Goal: Task Accomplishment & Management: Manage account settings

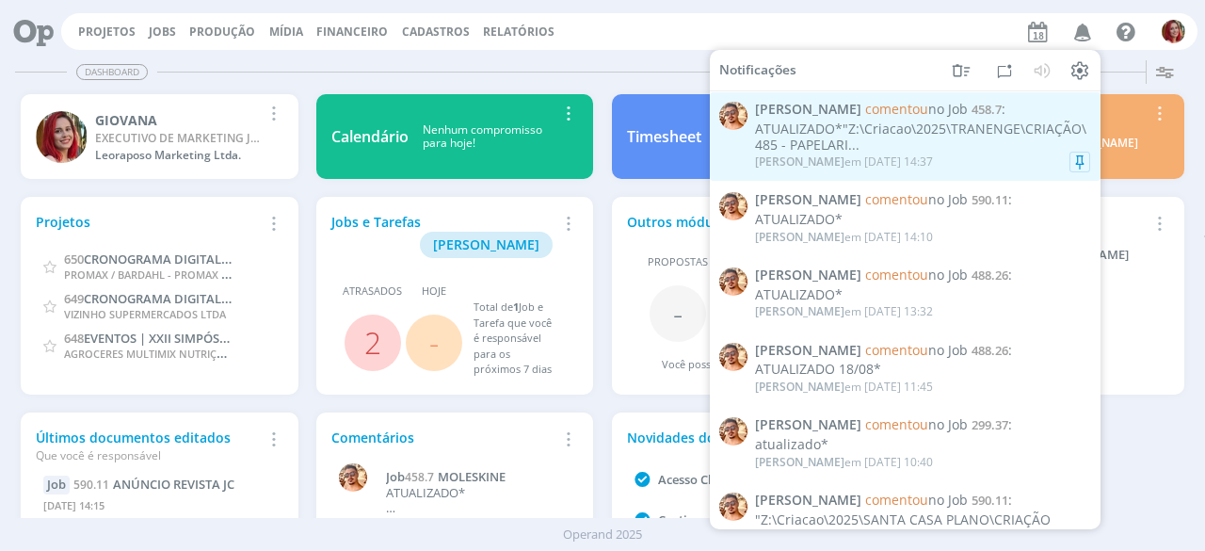
click at [865, 114] on span "comentou" at bounding box center [896, 109] width 63 height 18
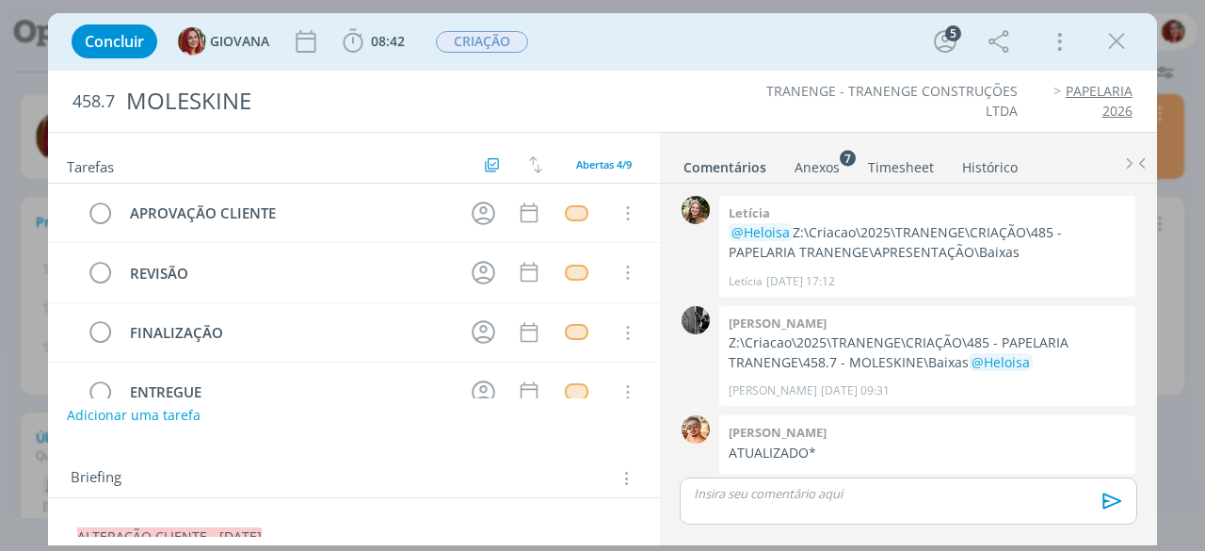
scroll to position [103, 0]
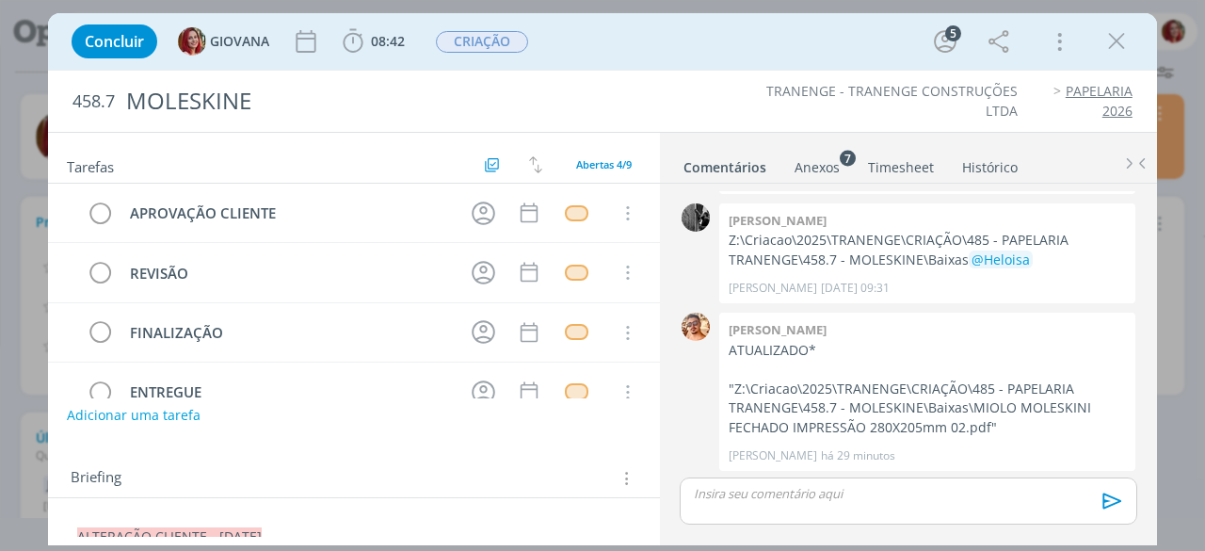
click at [841, 174] on li "Anexos 7" at bounding box center [829, 163] width 73 height 27
click at [838, 163] on li "Anexos 7" at bounding box center [829, 163] width 73 height 27
click at [836, 162] on div "Anexos 7" at bounding box center [816, 167] width 45 height 19
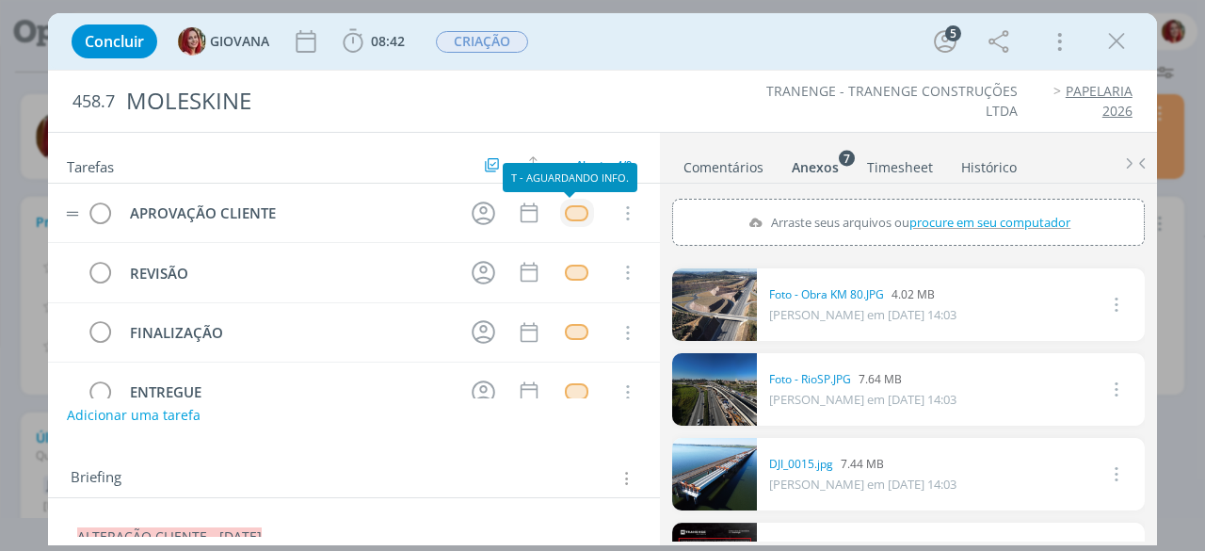
drag, startPoint x: 557, startPoint y: 211, endPoint x: 567, endPoint y: 204, distance: 11.5
click at [565, 210] on div "dialog" at bounding box center [577, 213] width 24 height 16
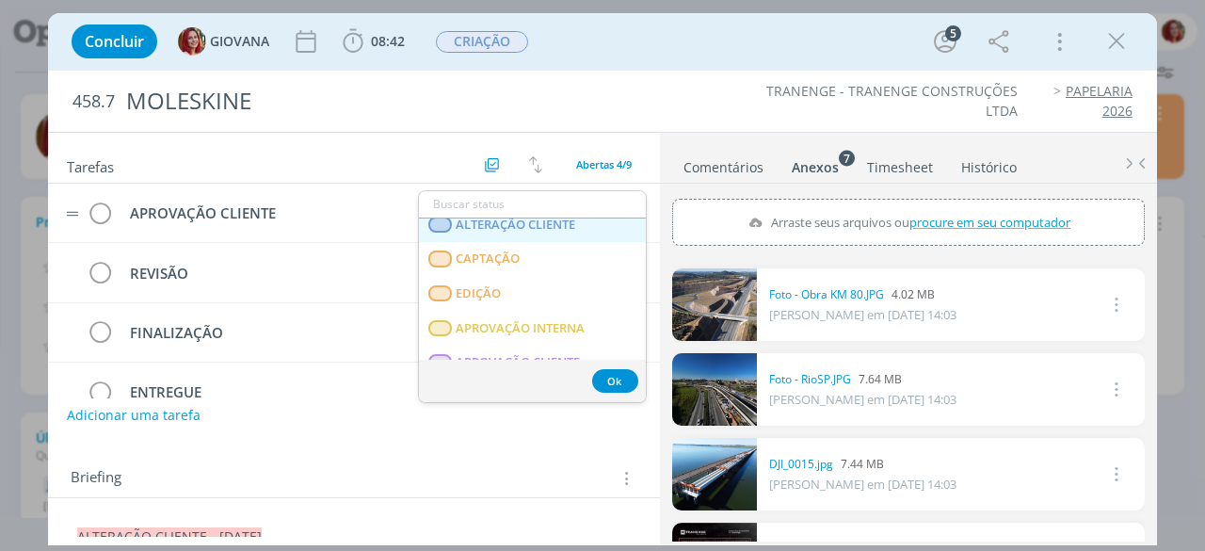
scroll to position [282, 0]
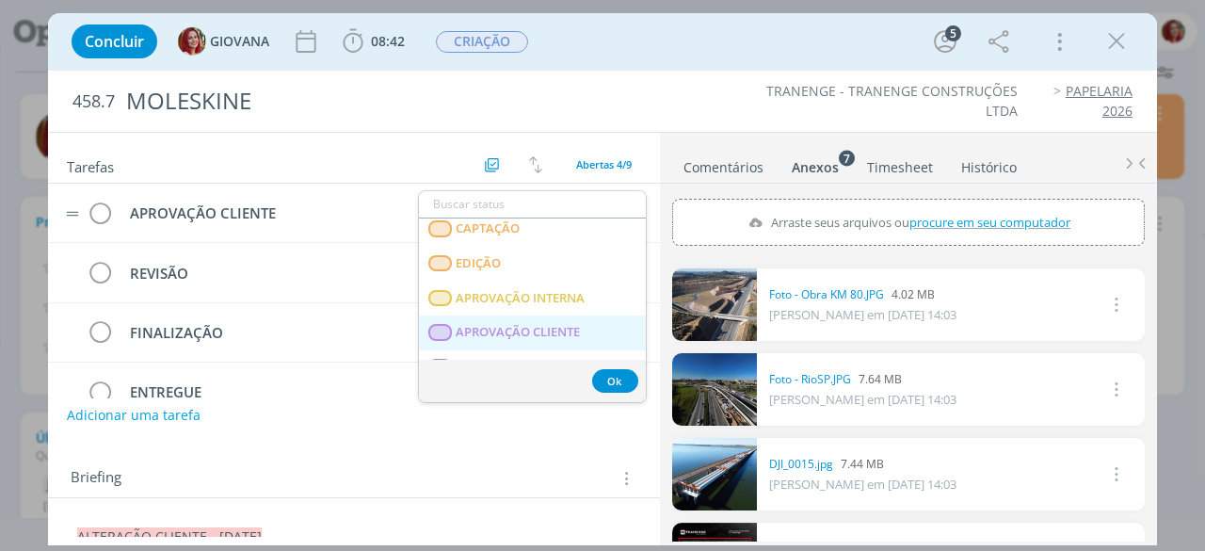
click at [536, 319] on CLIENTE "APROVAÇÃO CLIENTE" at bounding box center [532, 332] width 227 height 35
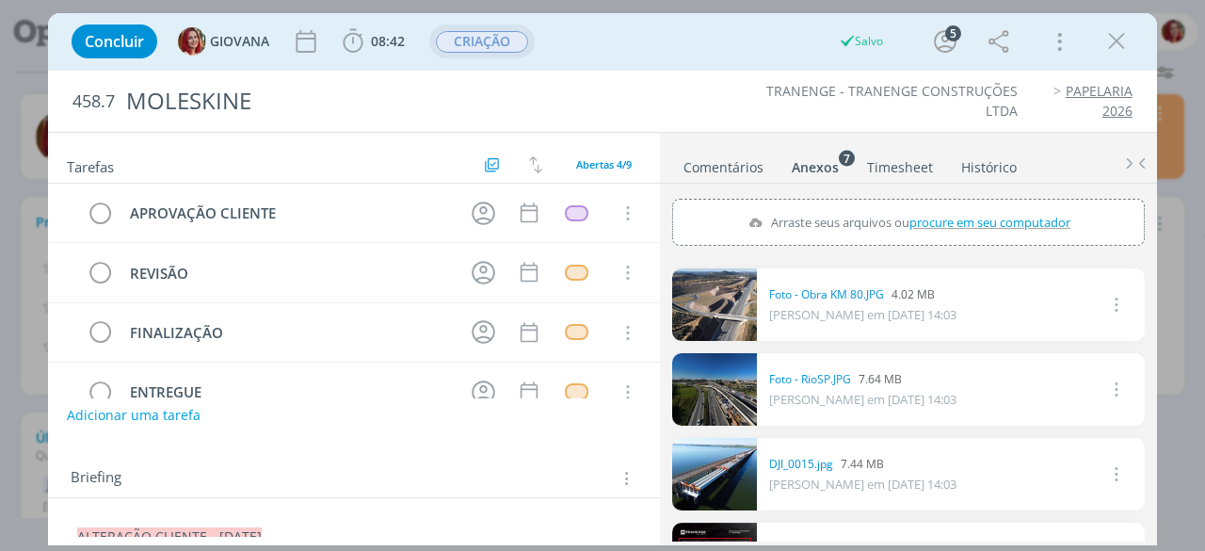
click at [505, 40] on span "CRIAÇÃO" at bounding box center [482, 42] width 92 height 22
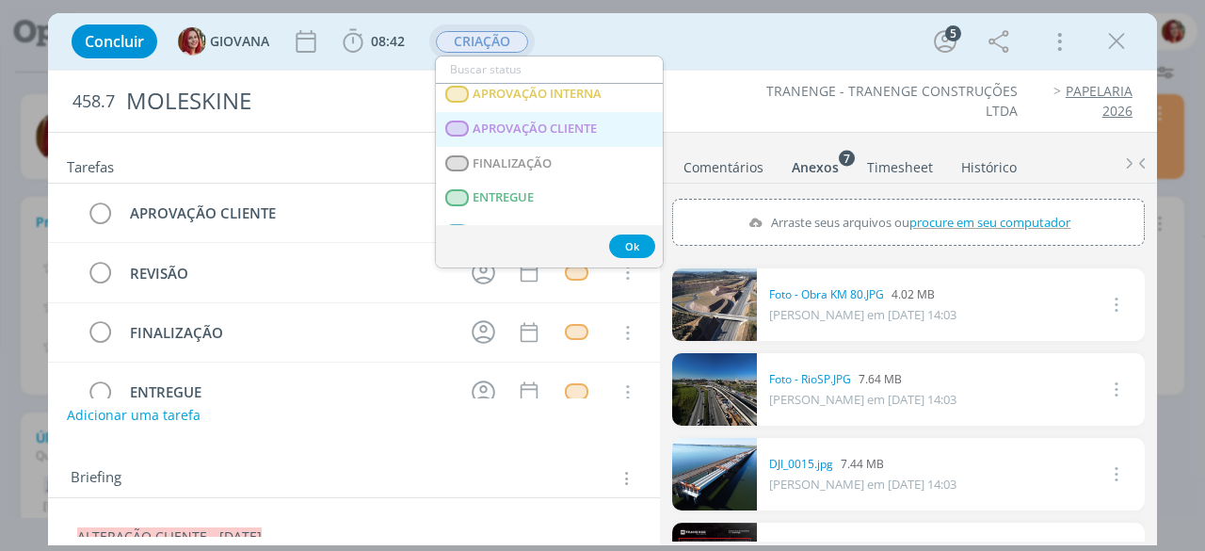
click at [566, 125] on span "APROVAÇÃO CLIENTE" at bounding box center [535, 128] width 124 height 15
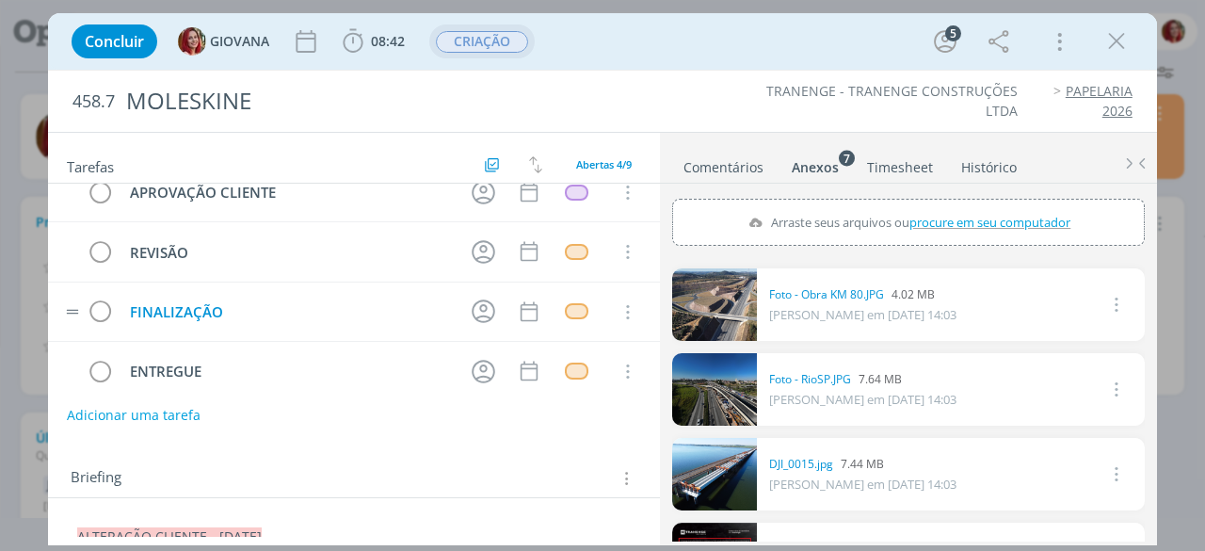
scroll to position [33, 0]
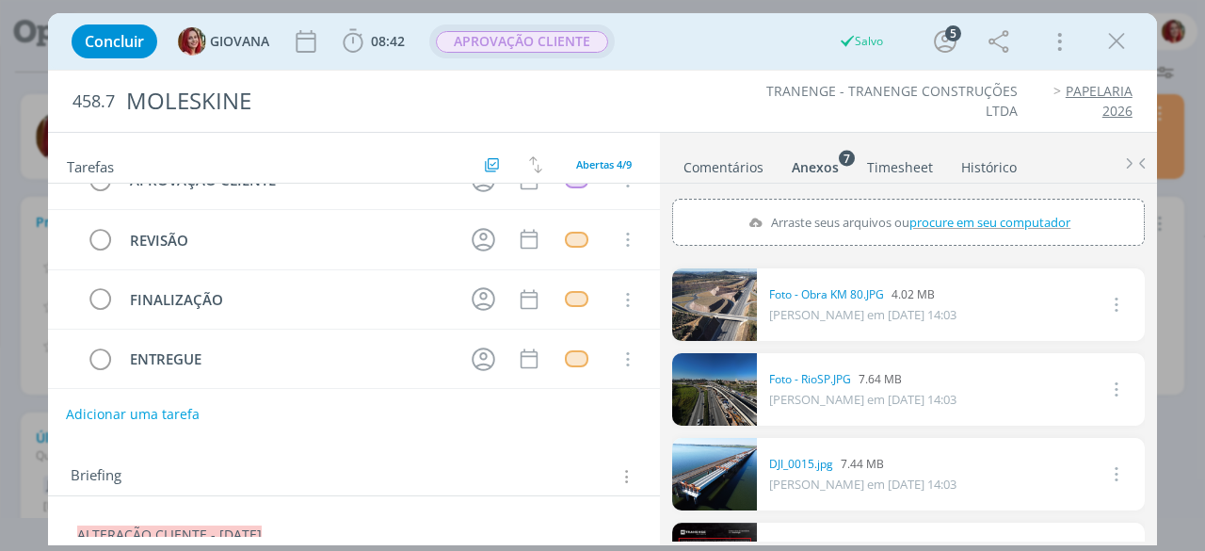
click at [147, 408] on button "Adicionar uma tarefa" at bounding box center [133, 414] width 134 height 32
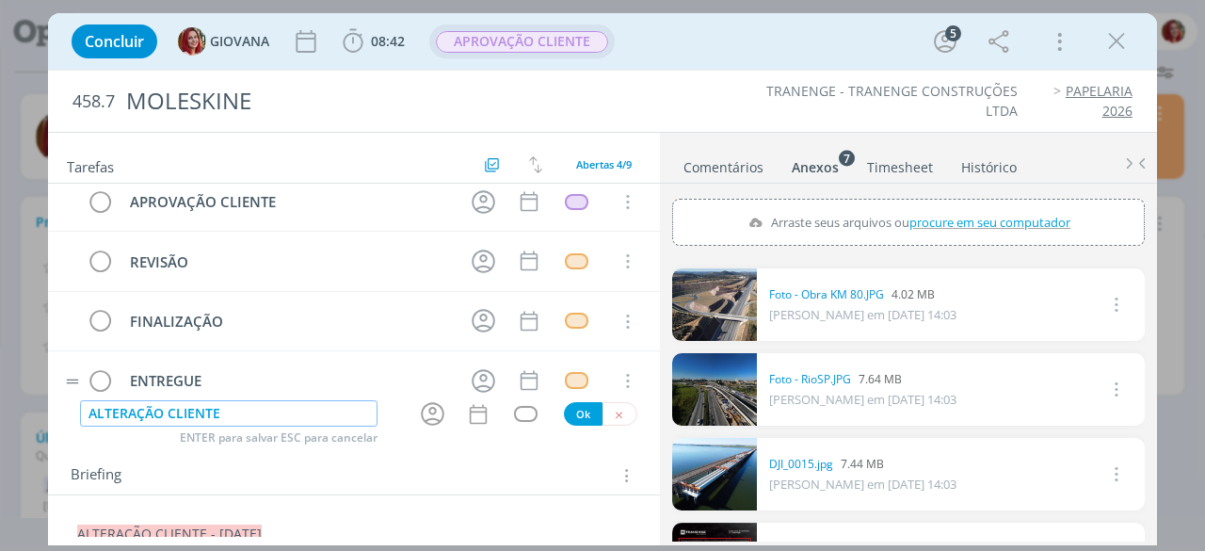
scroll to position [0, 0]
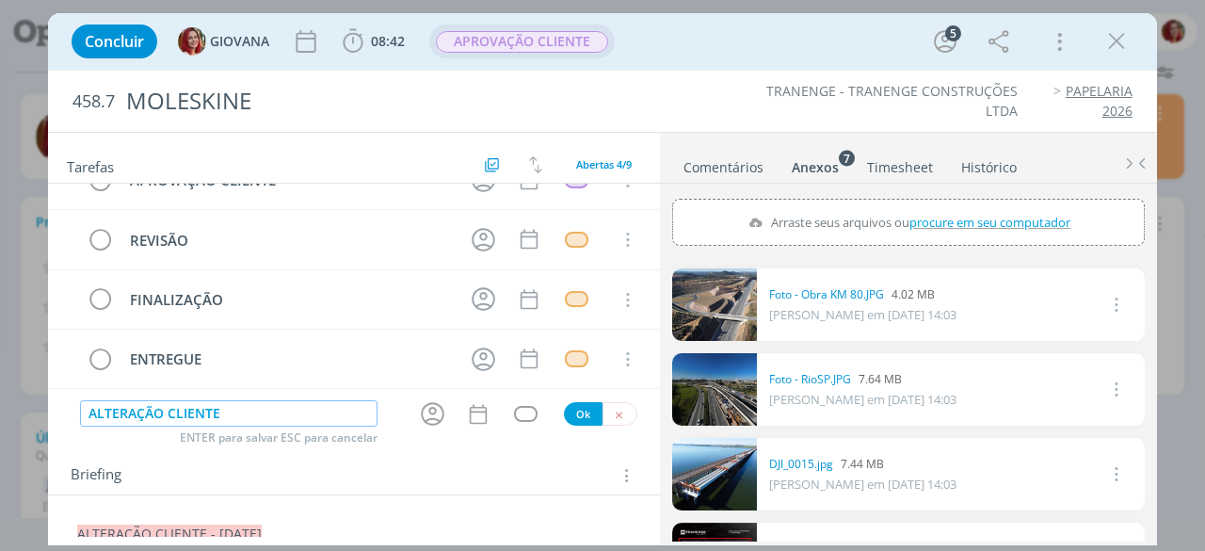
type input "ALTERAÇÃO CLIENTE"
click at [578, 419] on button "Ok" at bounding box center [583, 414] width 39 height 24
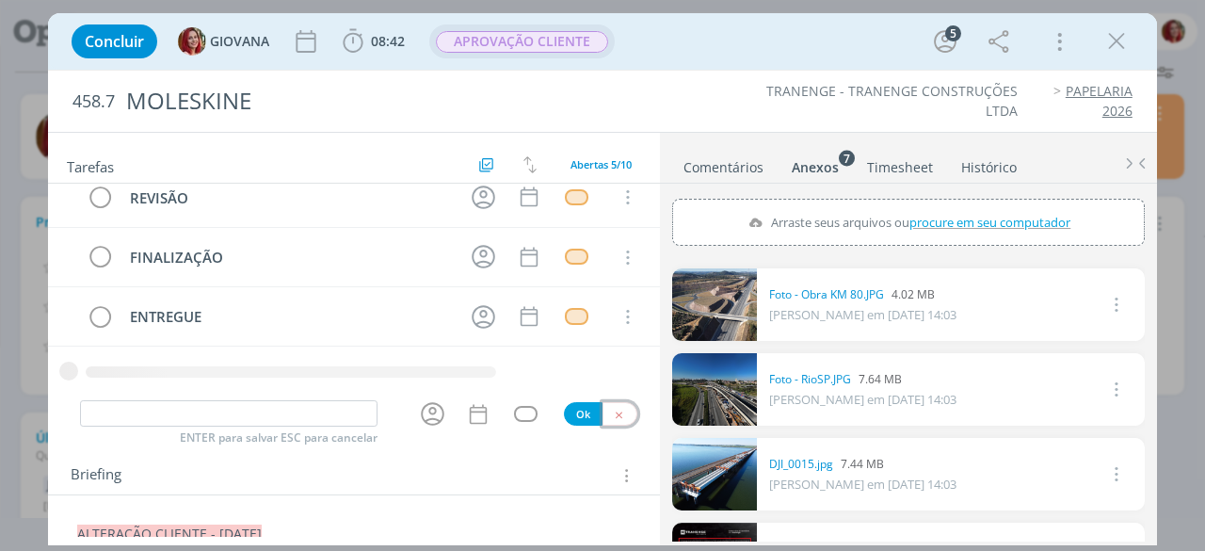
click at [617, 418] on button "dialog" at bounding box center [619, 414] width 35 height 24
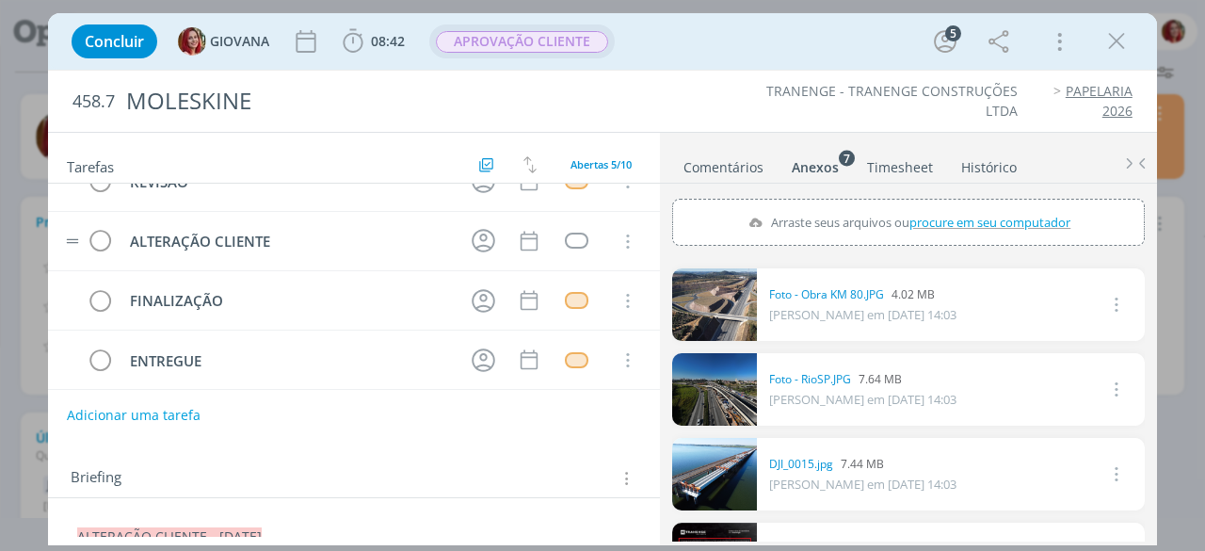
scroll to position [0, 0]
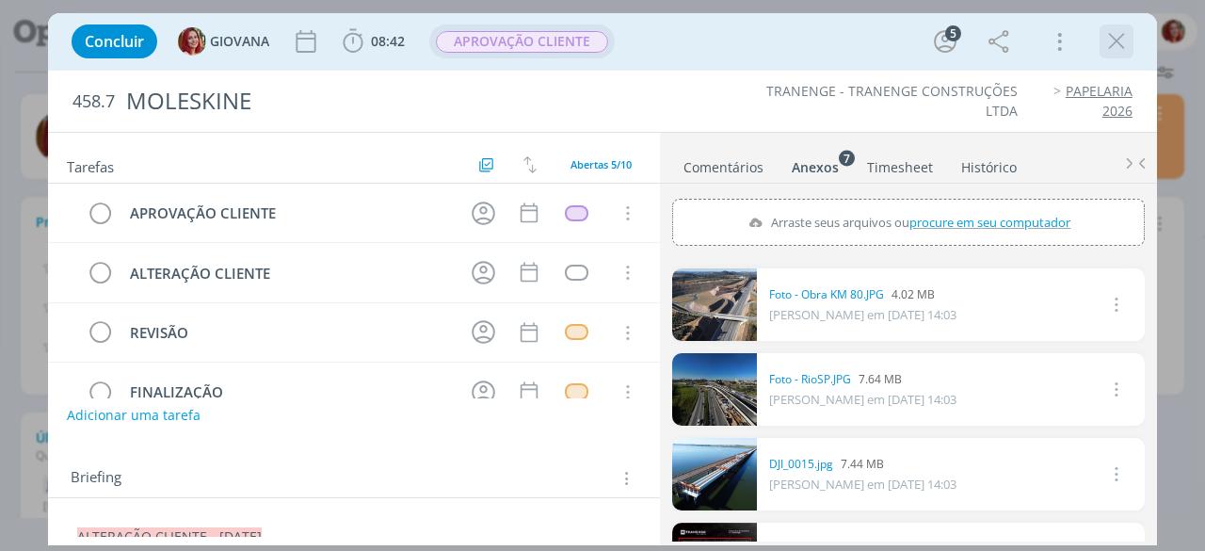
click at [1113, 52] on icon "dialog" at bounding box center [1116, 41] width 28 height 28
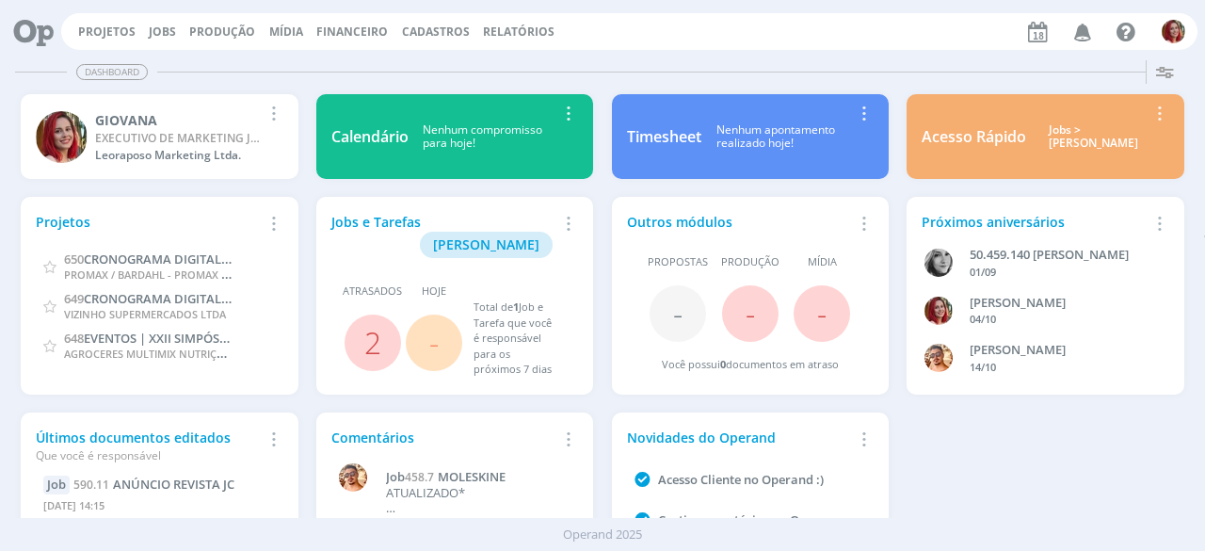
click at [13, 24] on icon at bounding box center [27, 31] width 39 height 37
click at [23, 24] on icon at bounding box center [27, 31] width 39 height 37
click at [152, 28] on link "Jobs" at bounding box center [162, 32] width 27 height 16
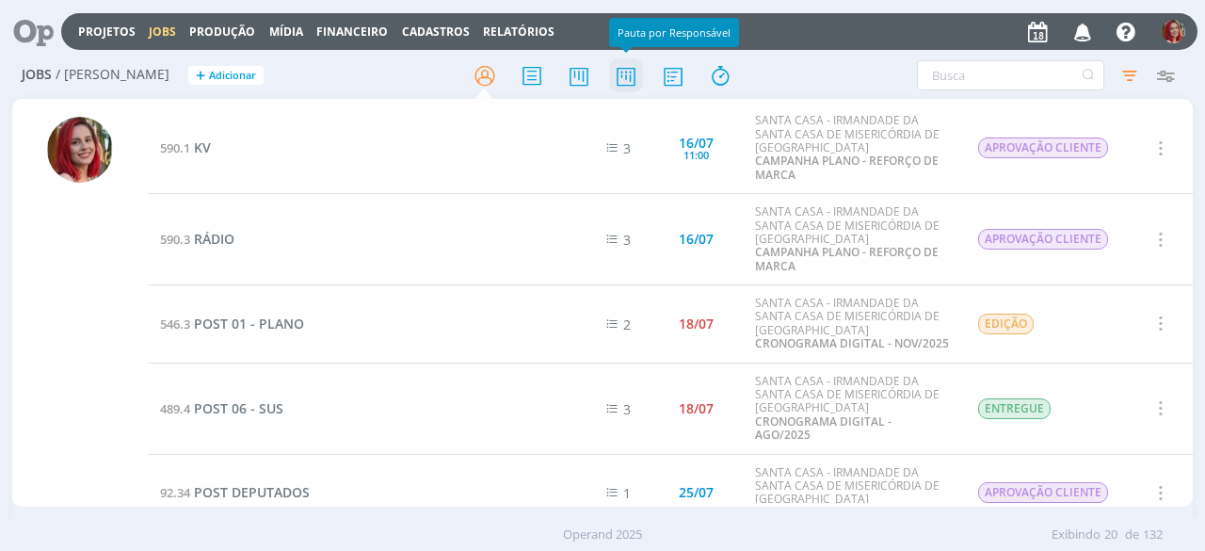
click at [639, 77] on icon at bounding box center [626, 75] width 34 height 37
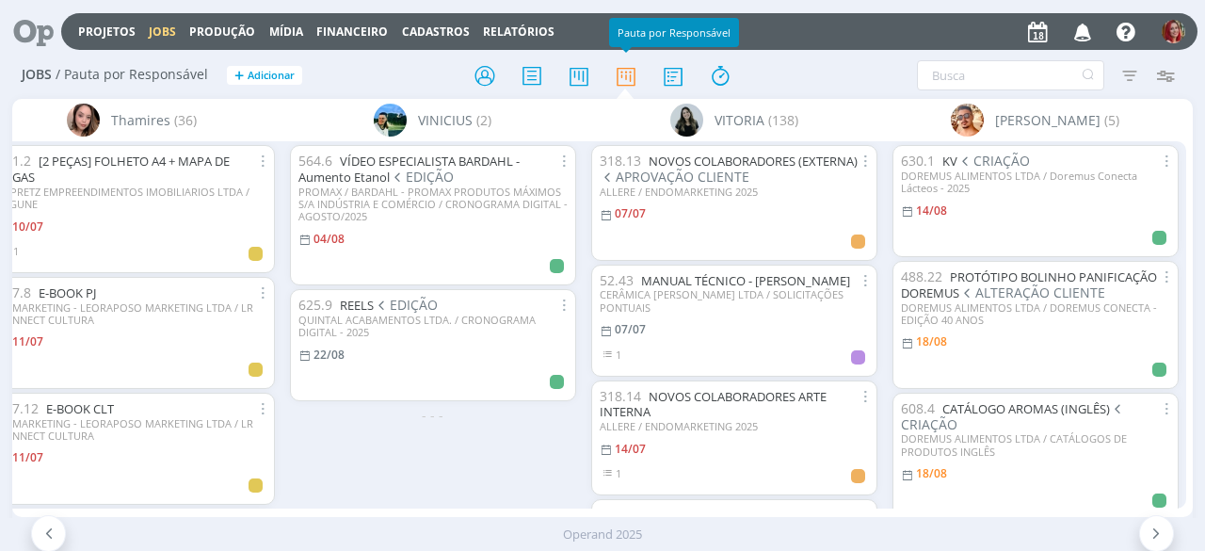
click at [913, 76] on div "Filtrar Filtrar Limpar Tipo Jobs e Tarefas Data Personalizado a Situação dos jo…" at bounding box center [996, 75] width 375 height 30
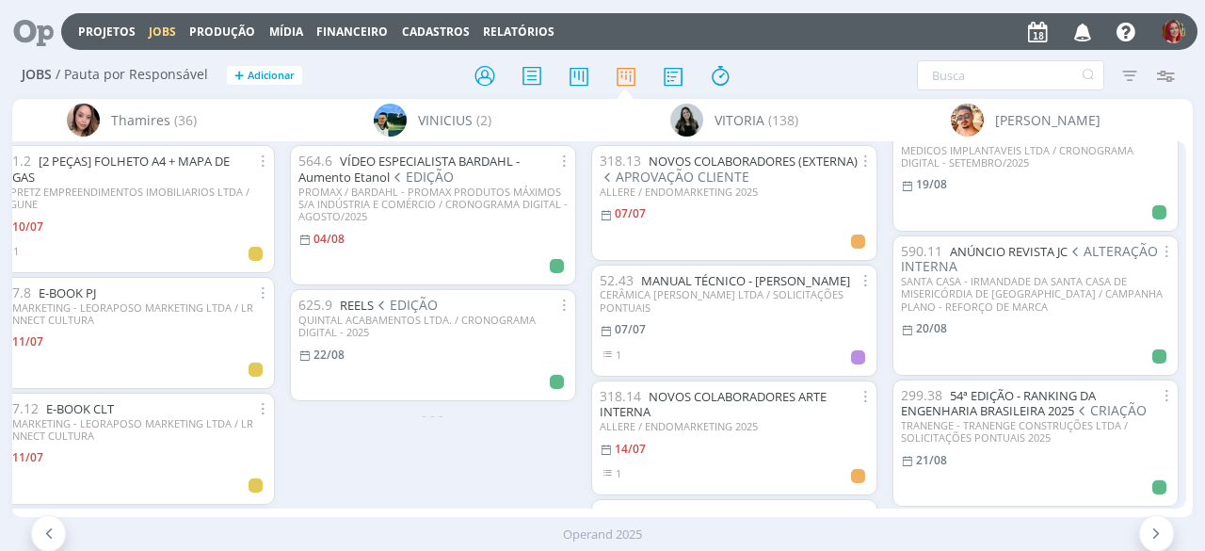
scroll to position [186, 0]
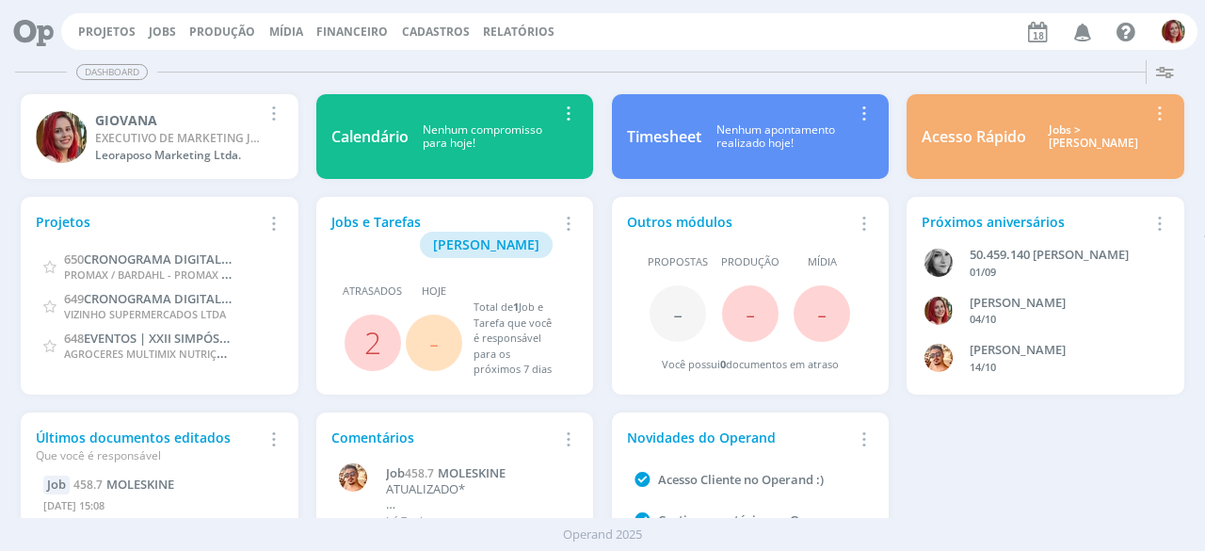
click at [115, 22] on div "Projetos Jobs Produção Mídia Financeiro Cadastros Relatórios Notificações Centr…" at bounding box center [629, 31] width 1136 height 37
click at [115, 24] on link "Projetos" at bounding box center [106, 32] width 57 height 16
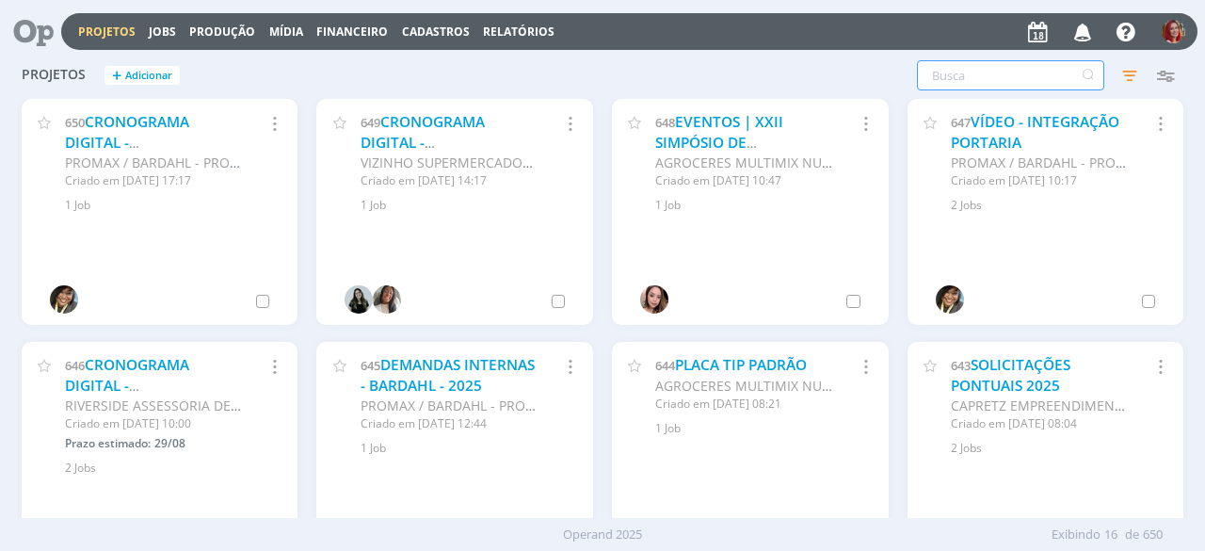
click at [1000, 74] on input "text" at bounding box center [1010, 75] width 187 height 30
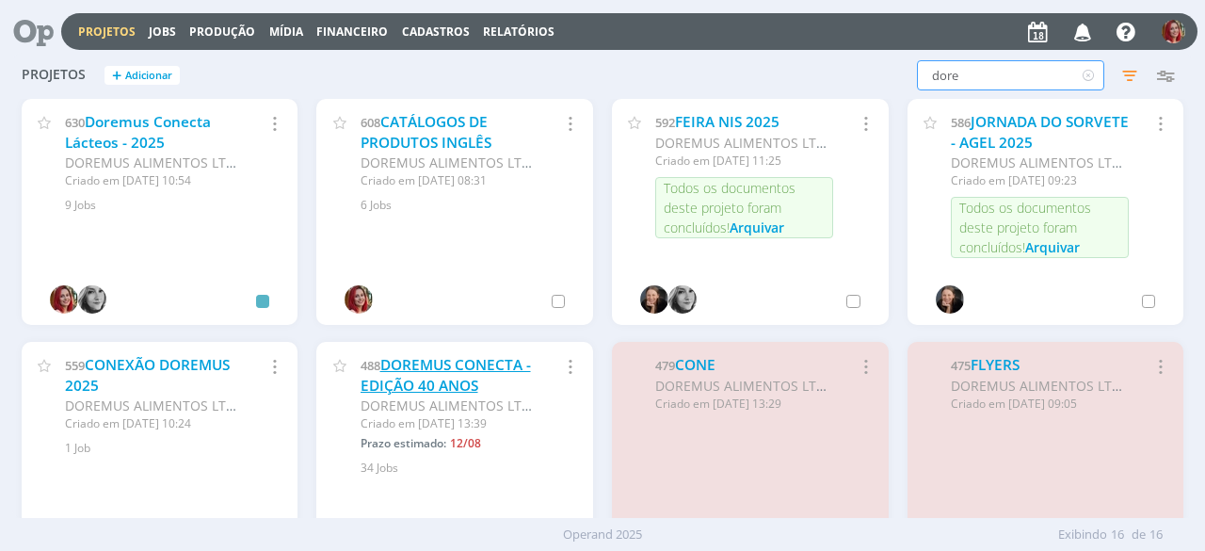
type input "dore"
click at [410, 377] on link "DOREMUS CONECTA - EDIÇÃO 40 ANOS" at bounding box center [446, 375] width 170 height 40
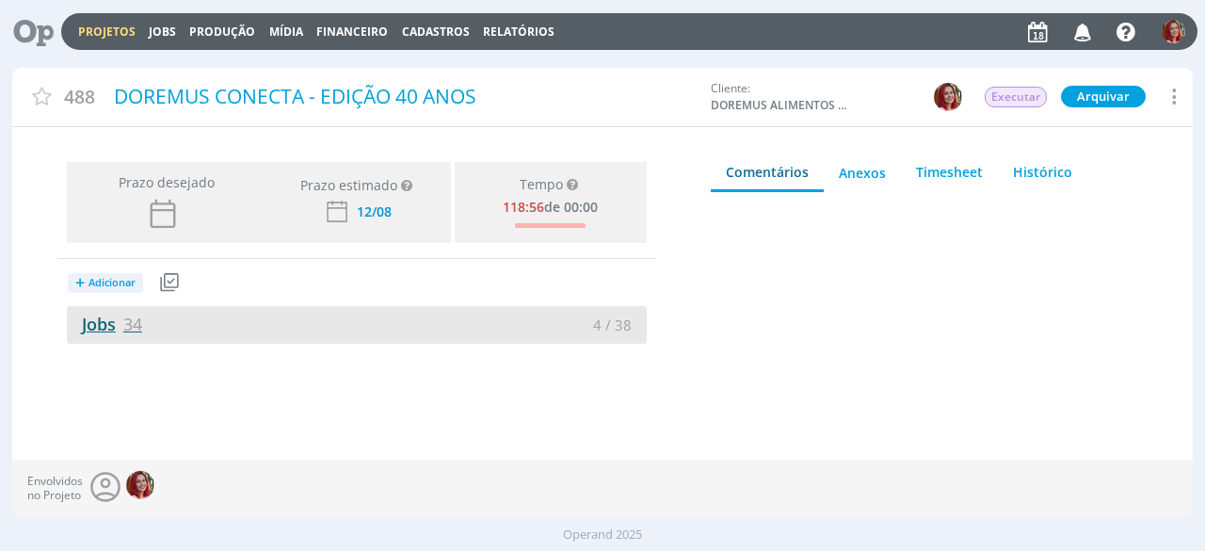
click at [83, 317] on link "Jobs 34" at bounding box center [104, 324] width 75 height 23
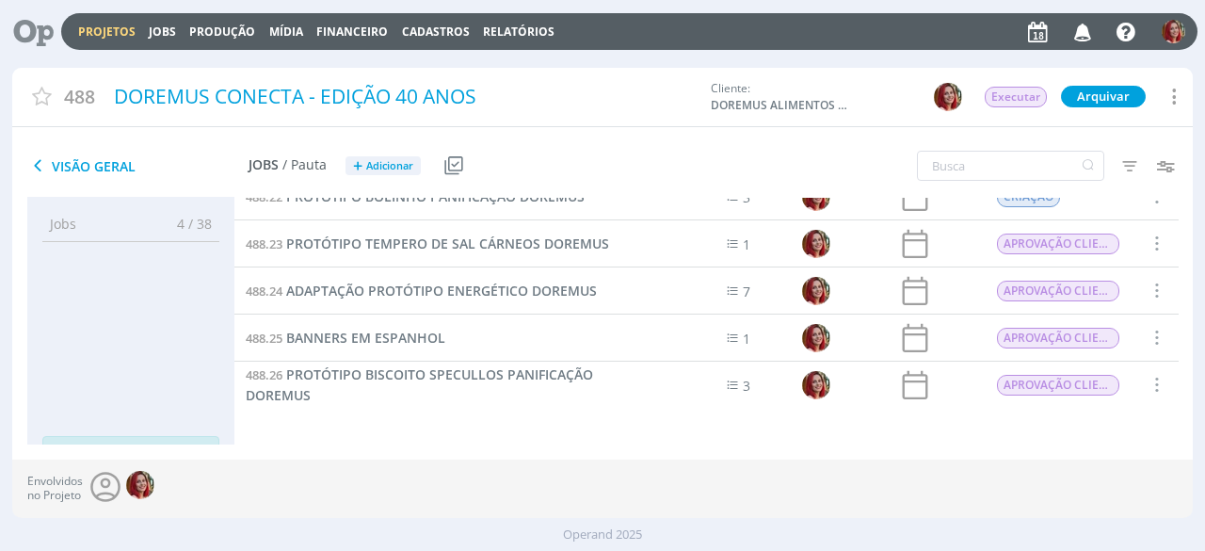
scroll to position [919, 0]
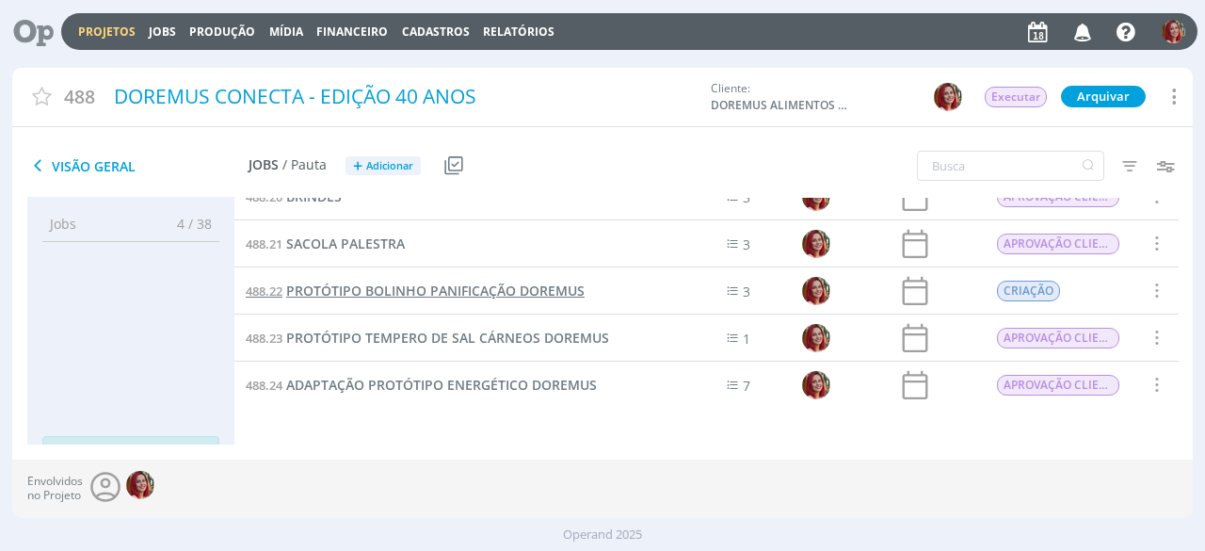
click at [471, 287] on span "PROTÓTIPO BOLINHO PANIFICAÇÃO DOREMUS" at bounding box center [435, 290] width 298 height 18
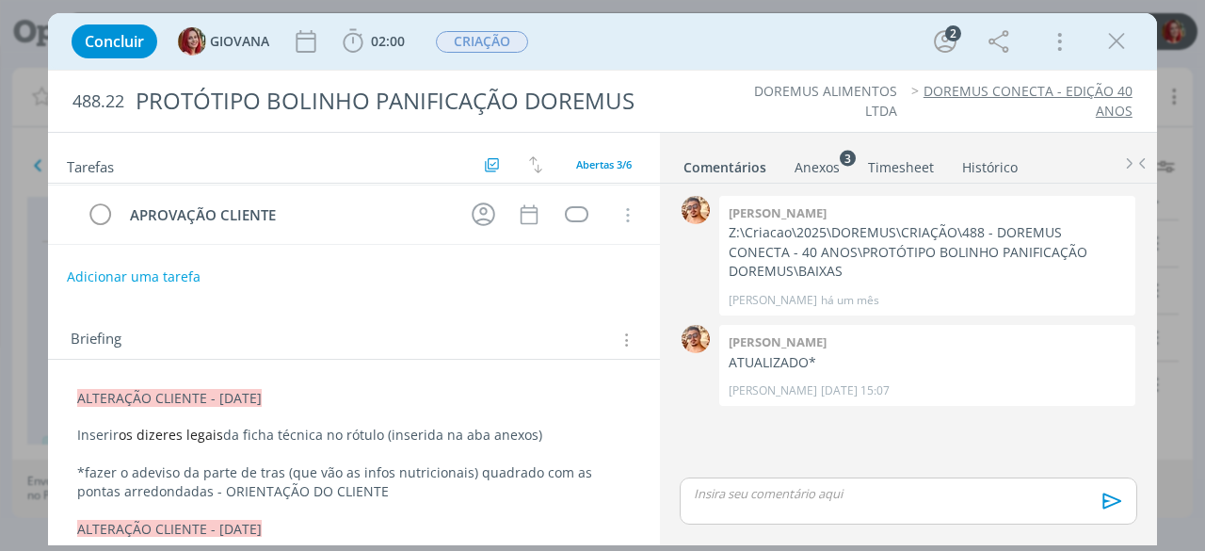
scroll to position [188, 0]
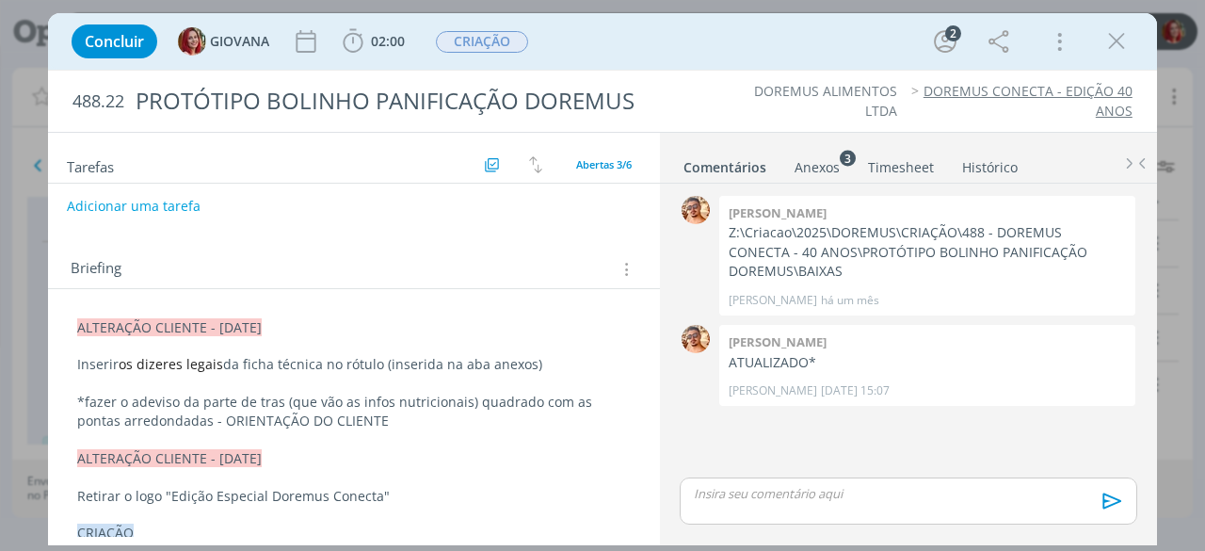
click at [379, 419] on p "*fazer o adeviso da parte de tras (que vão as infos nutricionais) quadrado com …" at bounding box center [353, 412] width 553 height 38
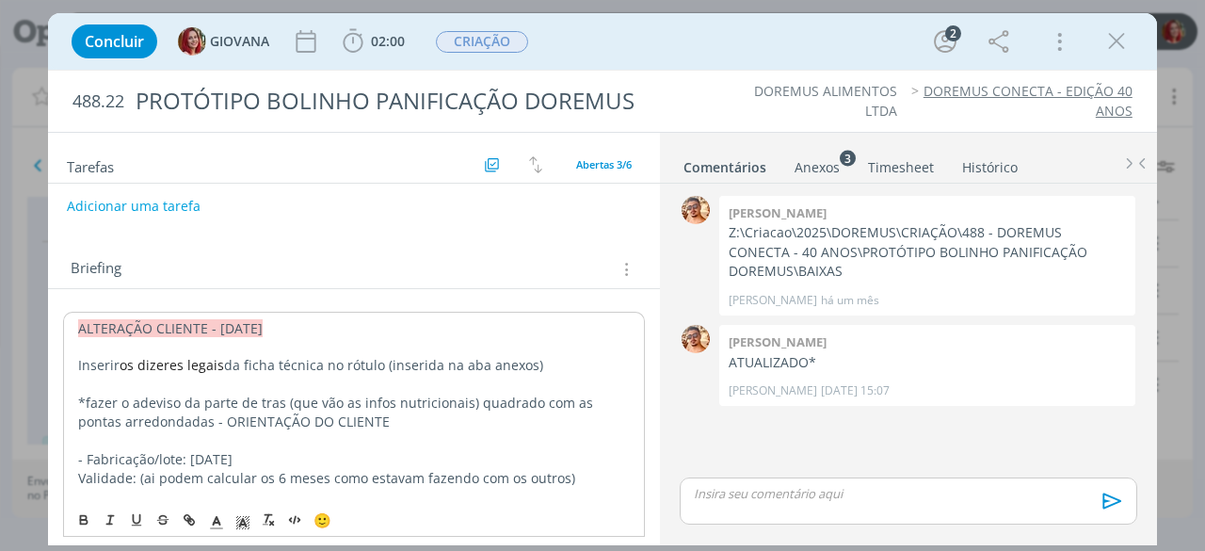
click at [702, 99] on ul "DOREMUS ALIMENTOS LTDA DOREMUS CONECTA - EDIÇÃO 40 ANOS" at bounding box center [916, 101] width 430 height 39
click at [1109, 40] on icon "dialog" at bounding box center [1116, 41] width 28 height 28
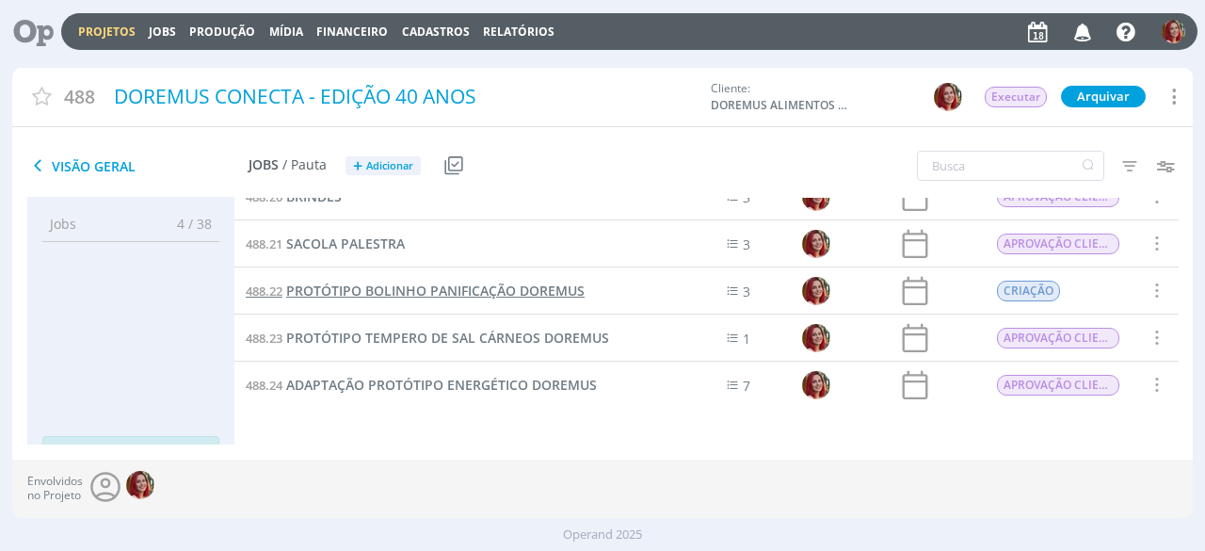
click at [516, 297] on span "PROTÓTIPO BOLINHO PANIFICAÇÃO DOREMUS" at bounding box center [435, 290] width 298 height 18
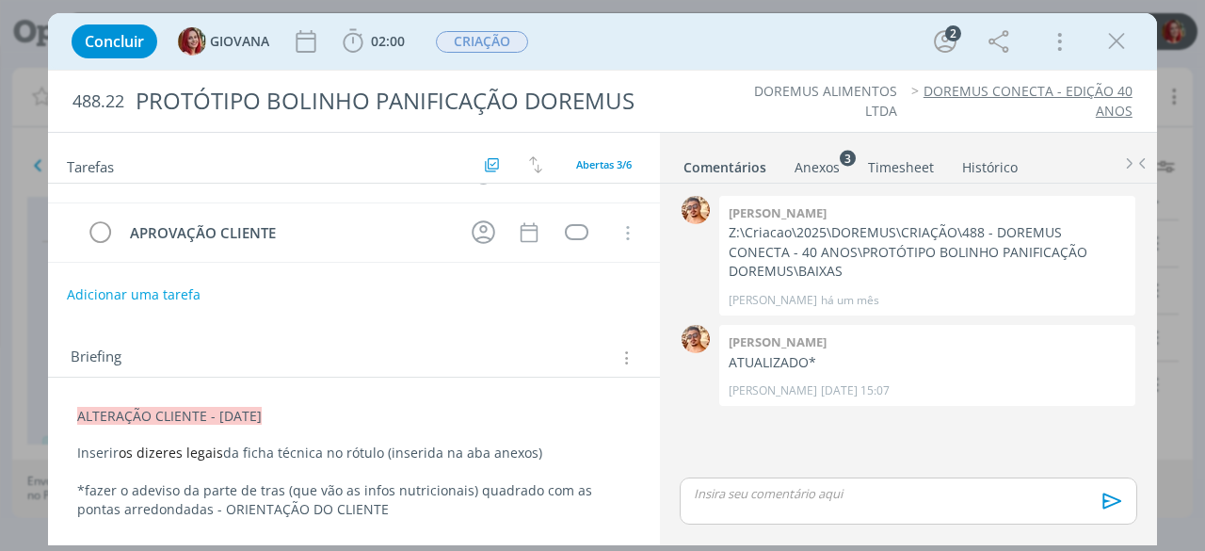
scroll to position [188, 0]
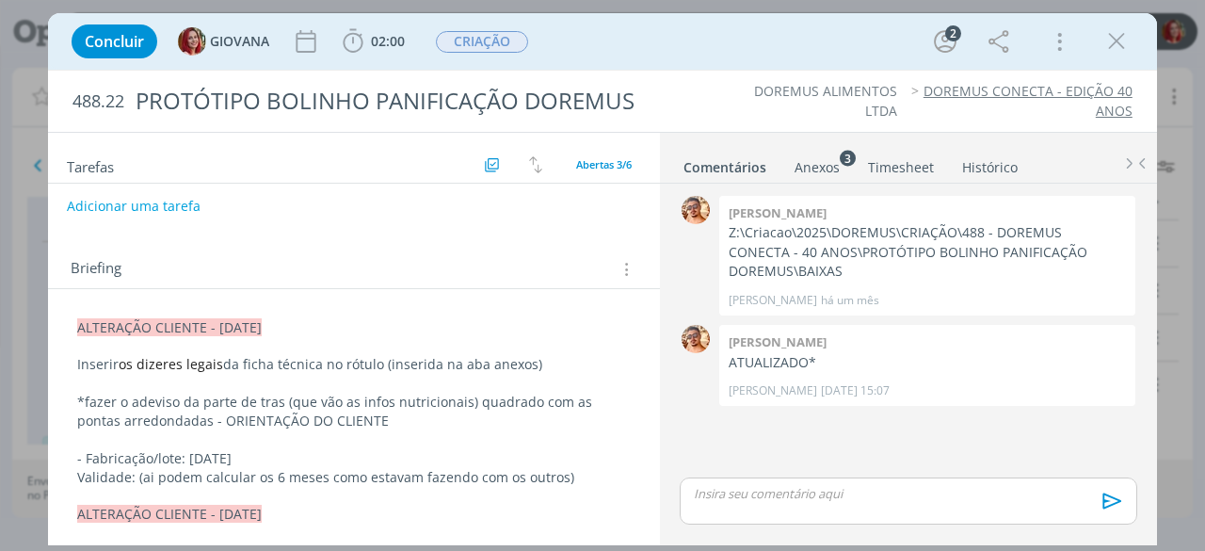
click at [589, 468] on p "Validade: (ai podem calcular os 6 meses como estavam fazendo com os outros)" at bounding box center [353, 477] width 553 height 19
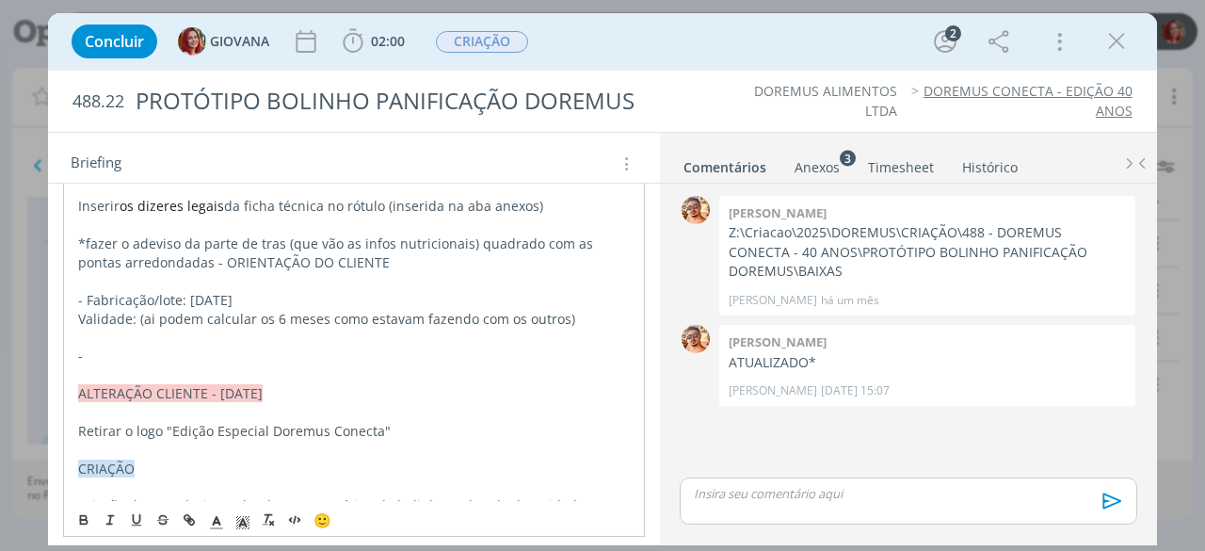
scroll to position [354, 0]
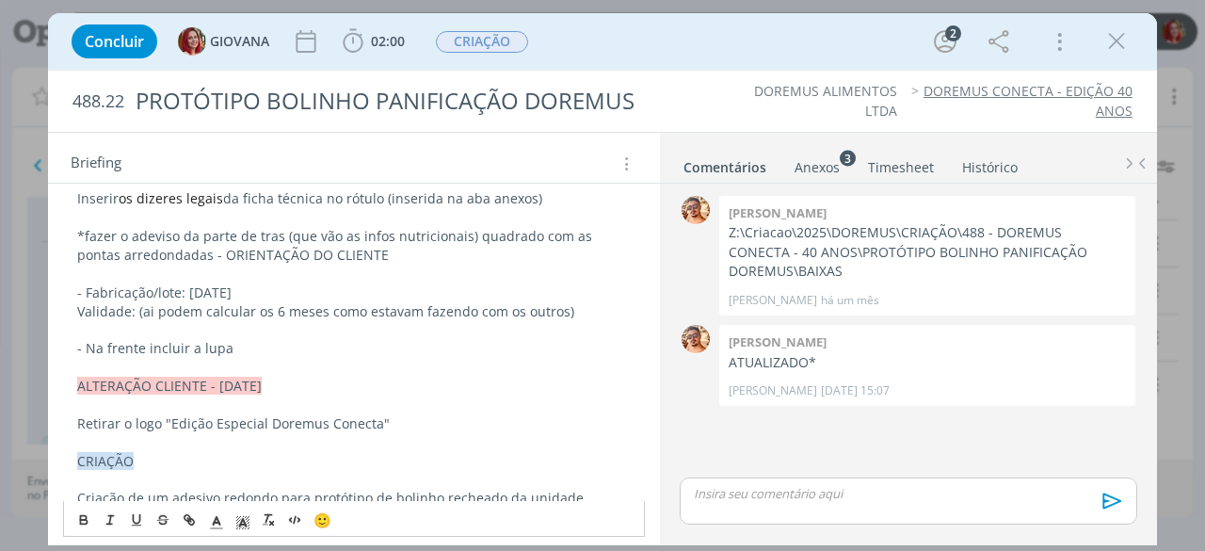
click at [369, 339] on p "- Na frente incluir a lupa" at bounding box center [353, 348] width 553 height 19
click at [716, 70] on div "488.22 PROTÓTIPO BOLINHO PANIFICAÇÃO DOREMUS DOREMUS ALIMENTOS LTDA DOREMUS CON…" at bounding box center [602, 307] width 1109 height 475
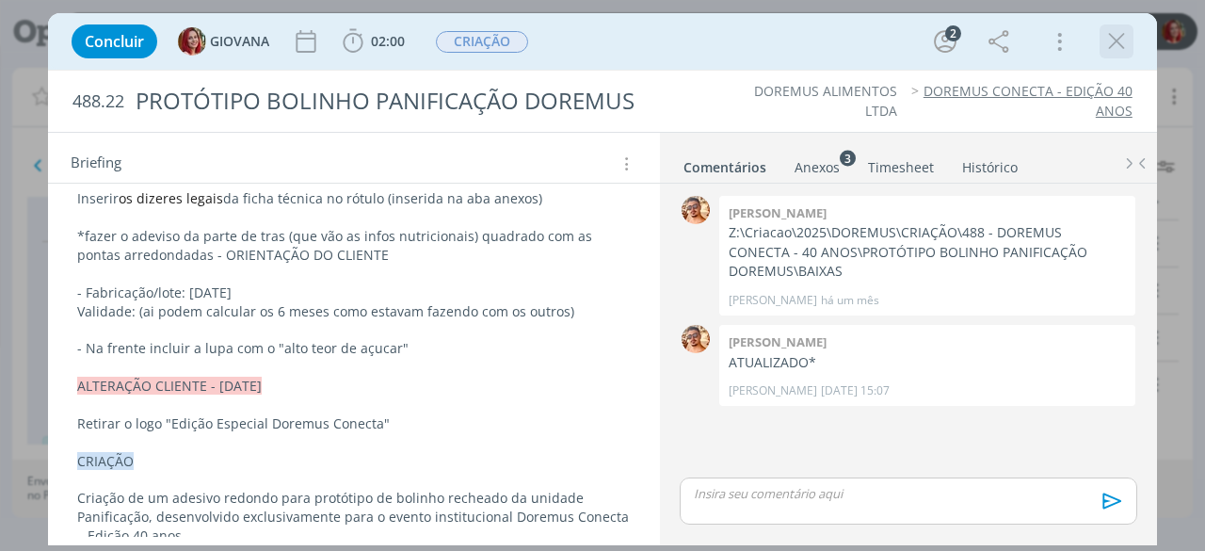
click at [1111, 52] on icon "dialog" at bounding box center [1116, 41] width 28 height 28
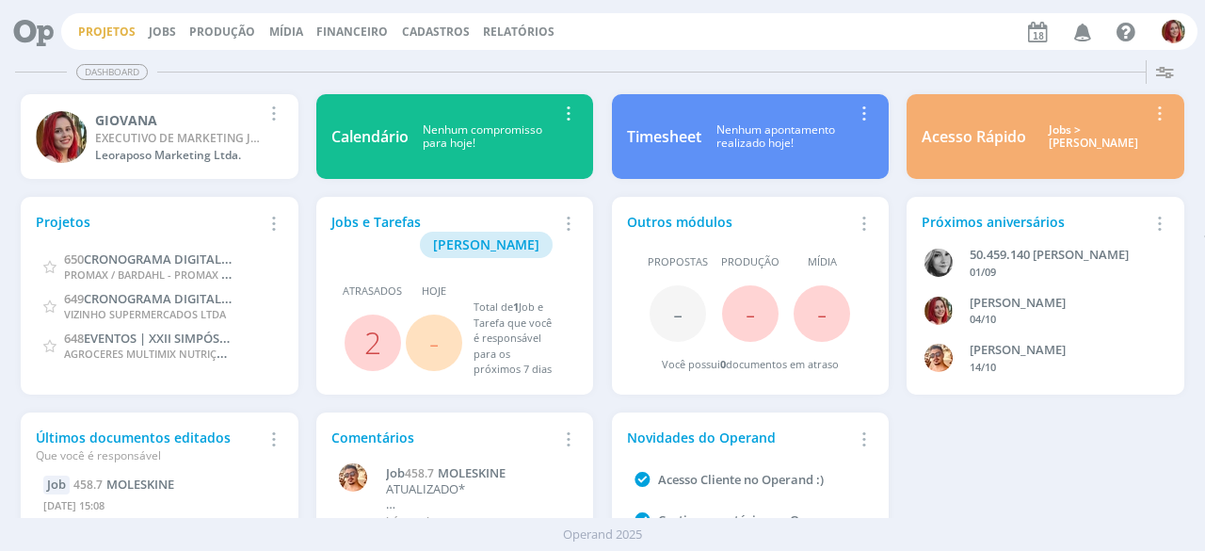
click at [128, 27] on link "Projetos" at bounding box center [106, 32] width 57 height 16
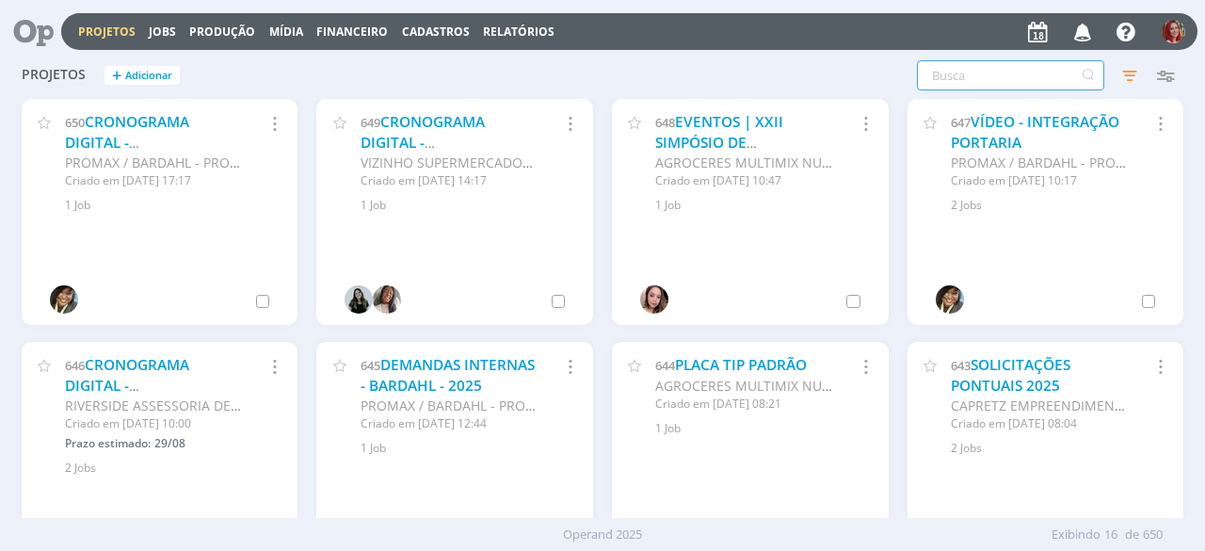
click at [974, 79] on input "text" at bounding box center [1010, 75] width 187 height 30
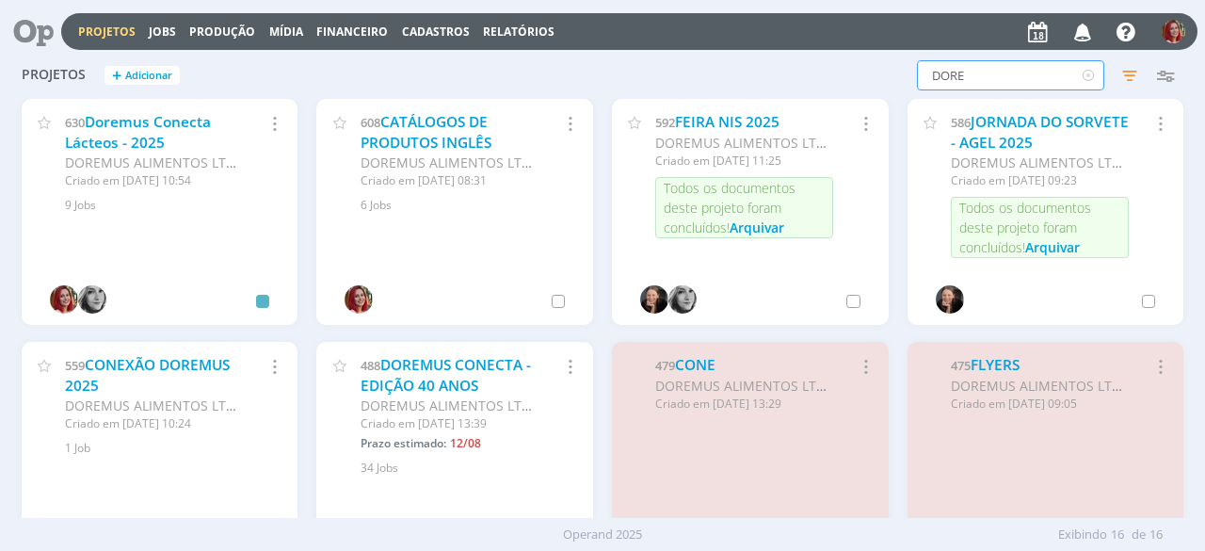
drag, startPoint x: 975, startPoint y: 78, endPoint x: 745, endPoint y: 105, distance: 232.2
click at [755, 108] on div "Projetos + Adicionar DORE Filtros Filtrar Limpar DORE Status Clientes Selecione…" at bounding box center [602, 285] width 1180 height 465
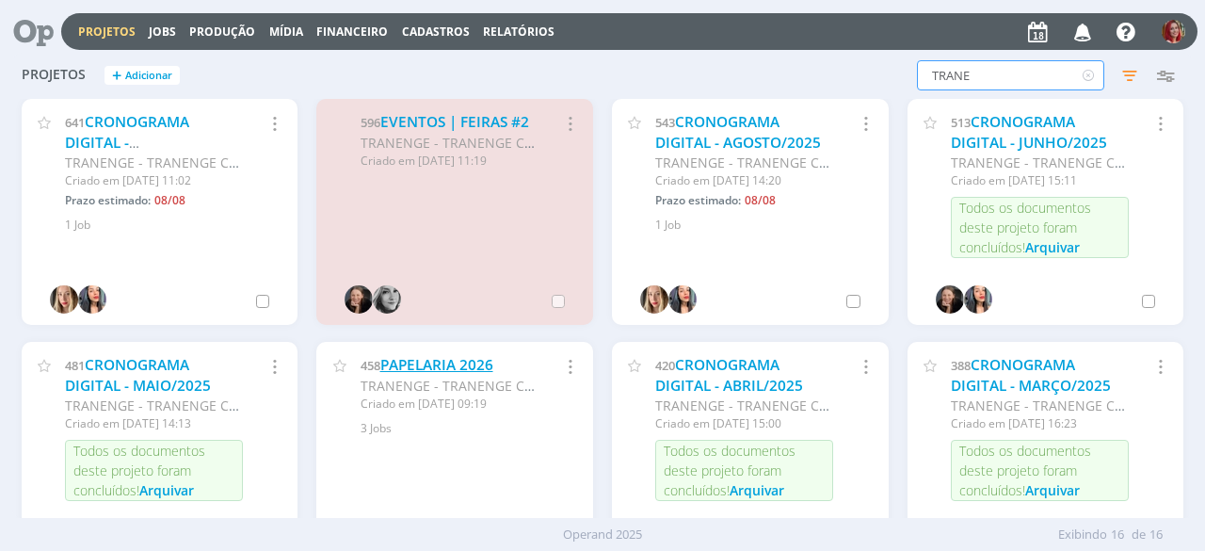
type input "TRANE"
click at [442, 367] on link "PAPELARIA 2026" at bounding box center [436, 365] width 113 height 20
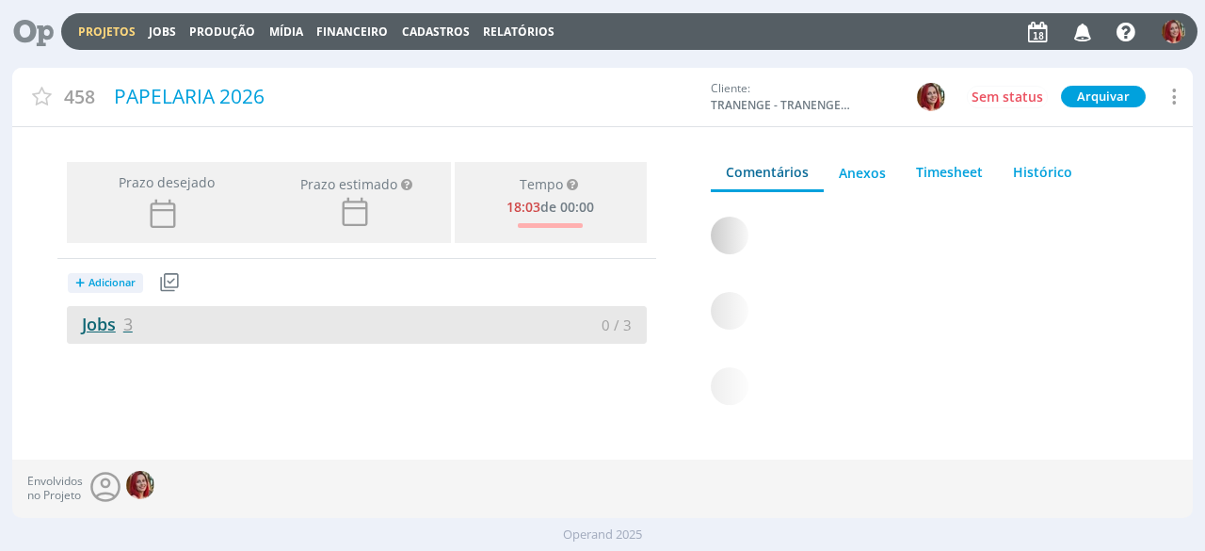
click at [125, 329] on span "3" at bounding box center [127, 324] width 9 height 23
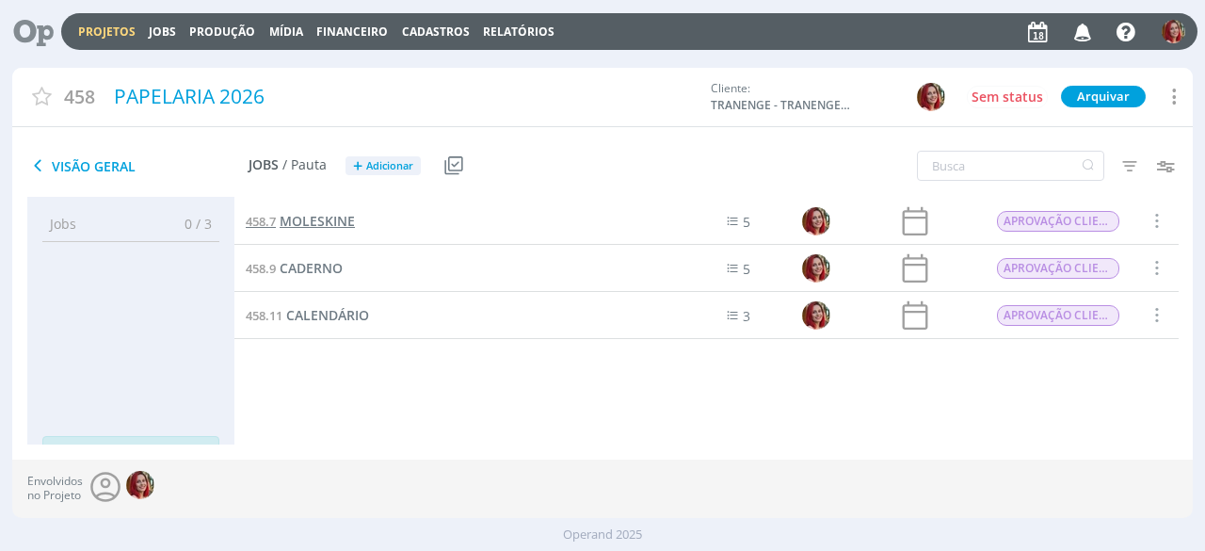
click at [339, 215] on span "MOLESKINE" at bounding box center [317, 221] width 75 height 18
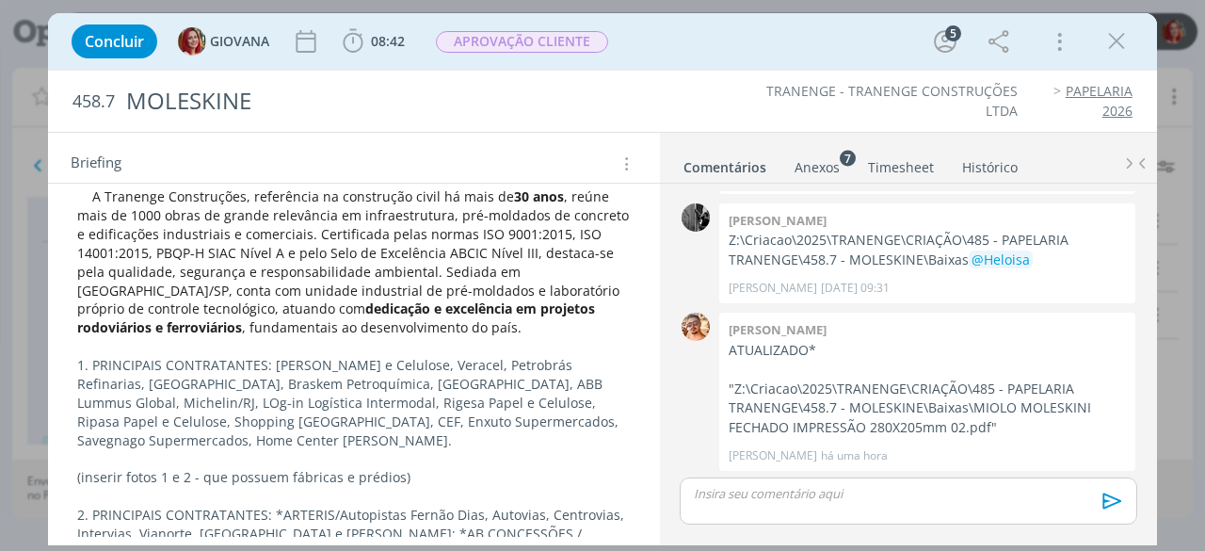
scroll to position [377, 0]
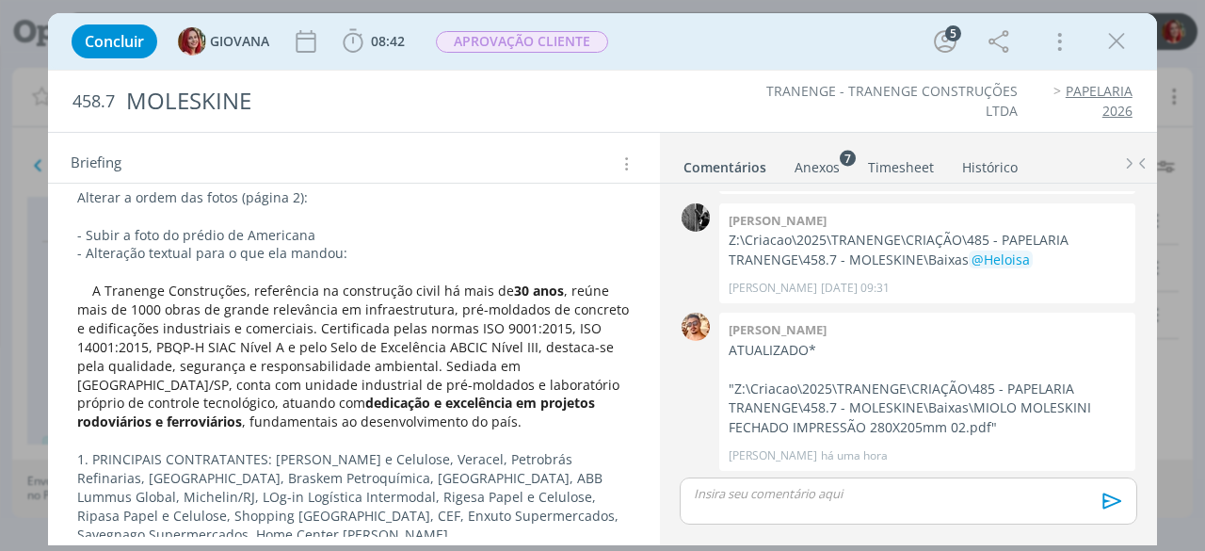
click at [81, 288] on p "A Tranenge Construções, referência na construção civil há mais de 30 anos , reú…" at bounding box center [353, 356] width 553 height 150
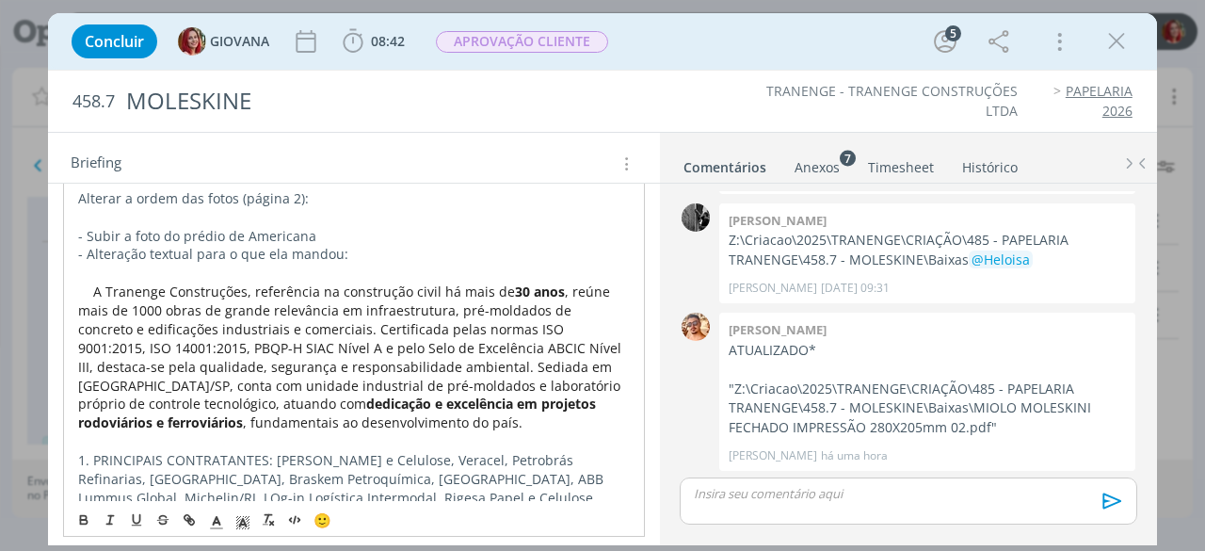
click at [382, 421] on p "A Tranenge Construções, referência na construção civil há mais de 30 anos , reú…" at bounding box center [354, 357] width 552 height 150
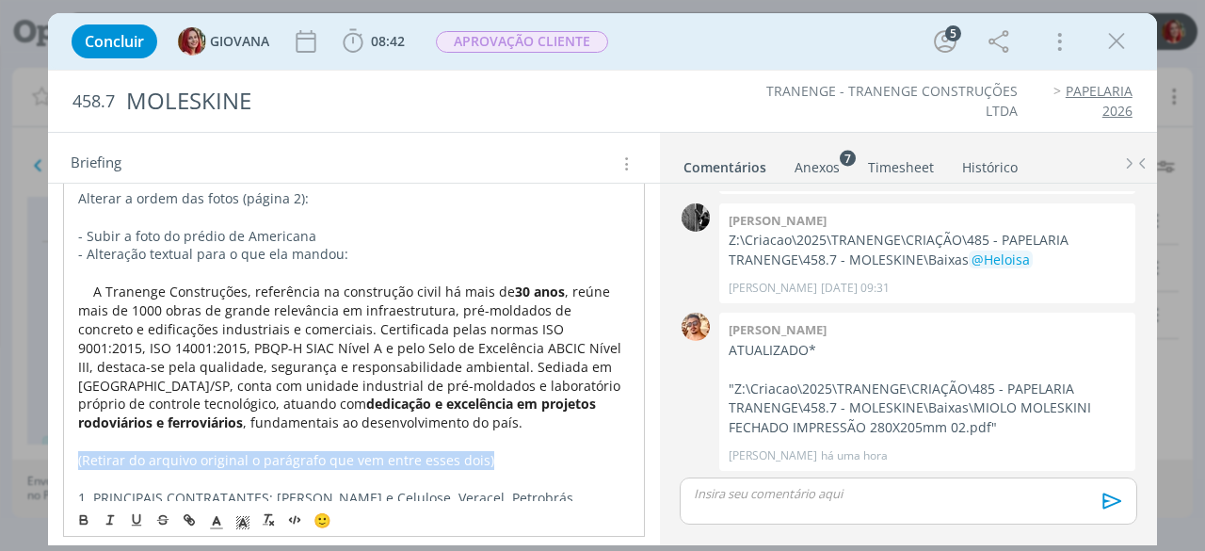
drag, startPoint x: 409, startPoint y: 456, endPoint x: 72, endPoint y: 466, distance: 337.1
copy span "(Retirar do arquivo original o parágrafo que vem entre esses dois)"
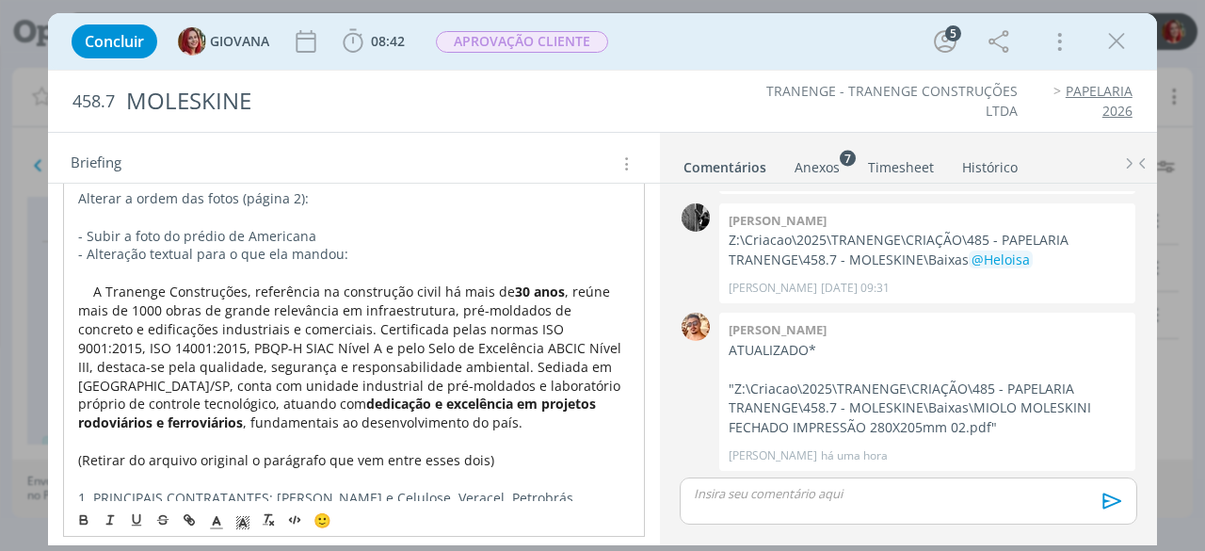
click at [280, 446] on p "dialog" at bounding box center [354, 441] width 552 height 19
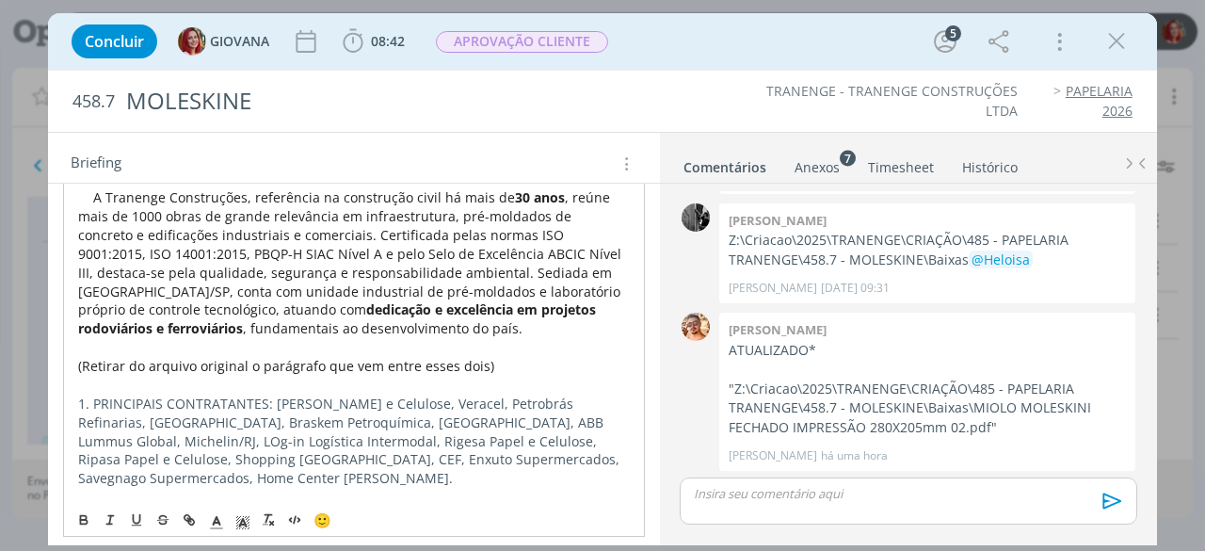
scroll to position [565, 0]
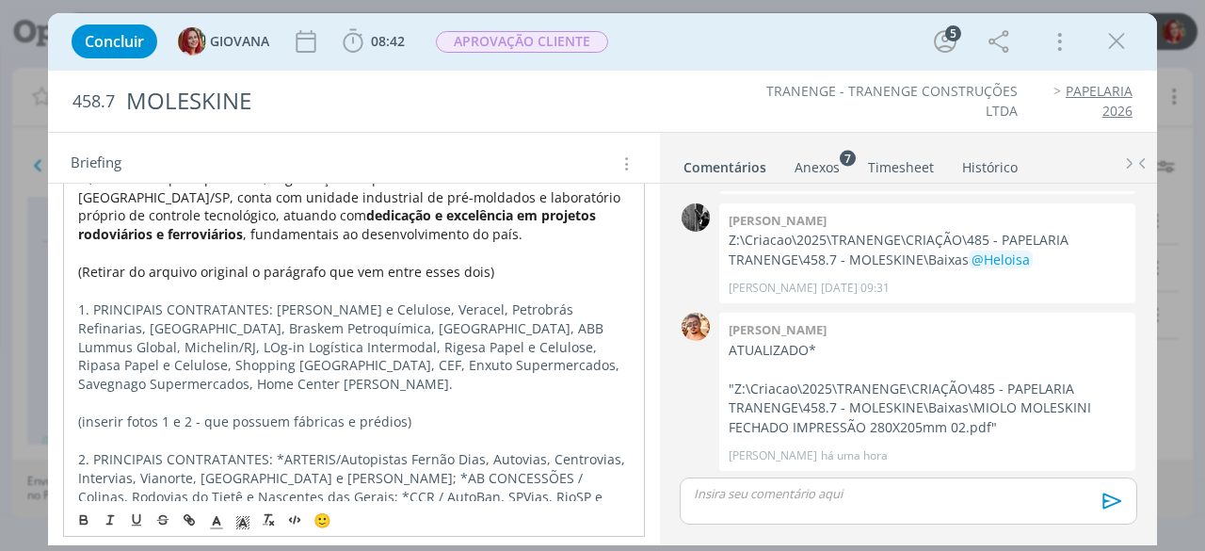
click at [429, 426] on p "(inserir fotos 1 e 2 - que possuem fábricas e prédios)" at bounding box center [354, 421] width 552 height 19
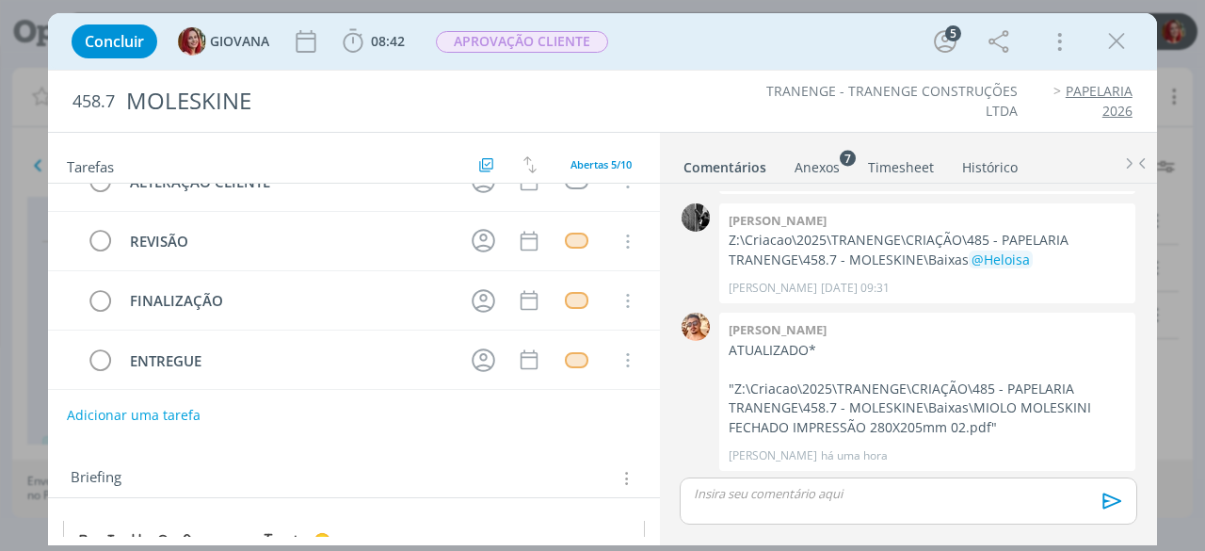
scroll to position [282, 0]
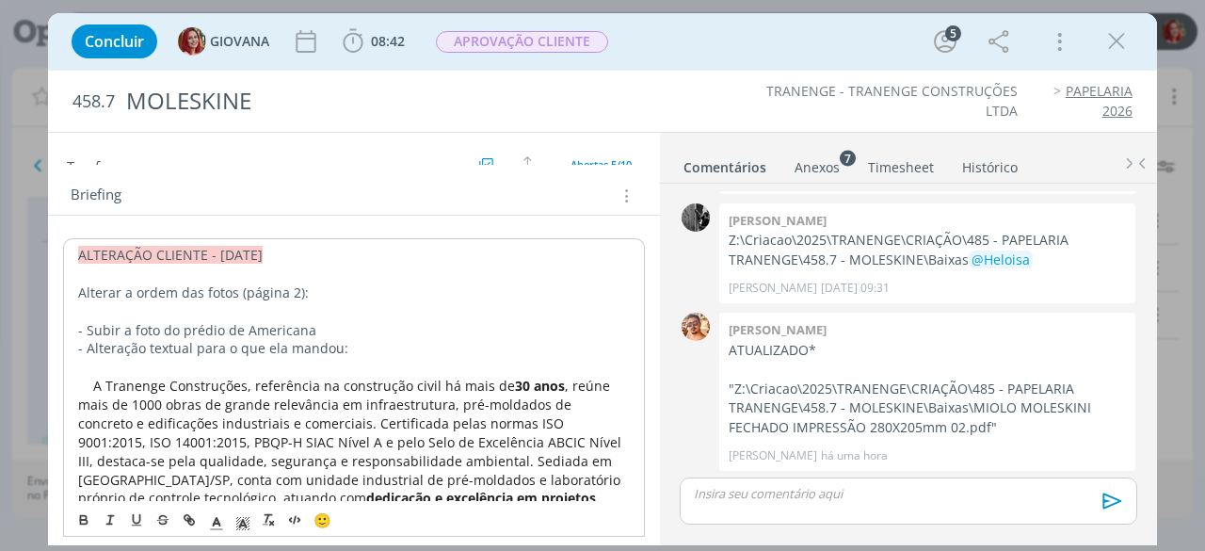
drag, startPoint x: 77, startPoint y: 254, endPoint x: 372, endPoint y: 238, distance: 295.1
copy span "ALTERAÇÃO CLIENTE - 18/08/25"
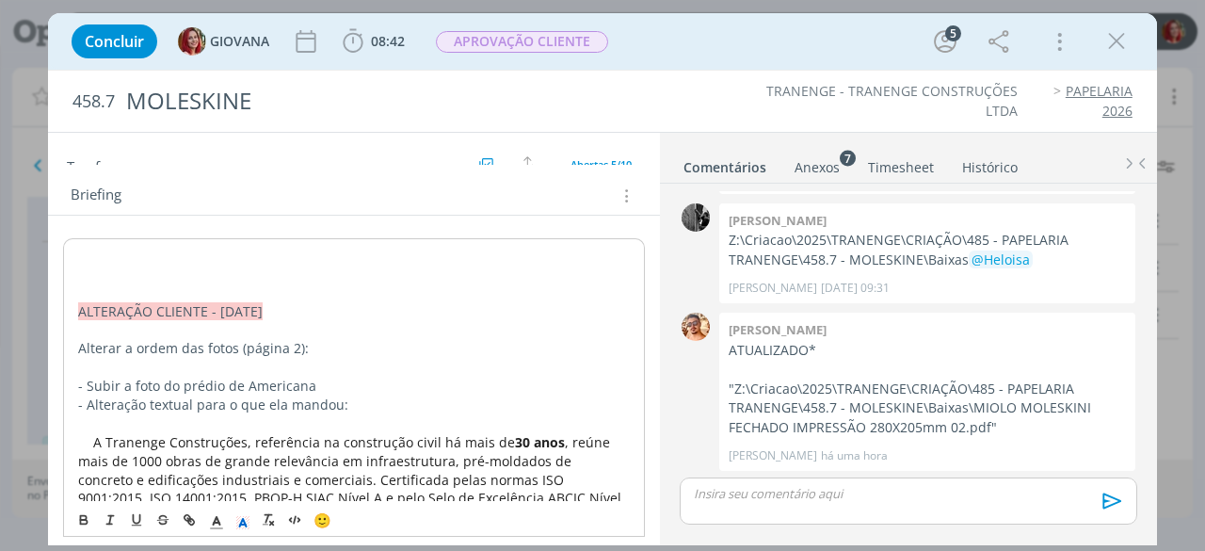
click at [78, 246] on p "dialog" at bounding box center [354, 255] width 552 height 19
click at [92, 278] on p "dialog" at bounding box center [354, 273] width 552 height 19
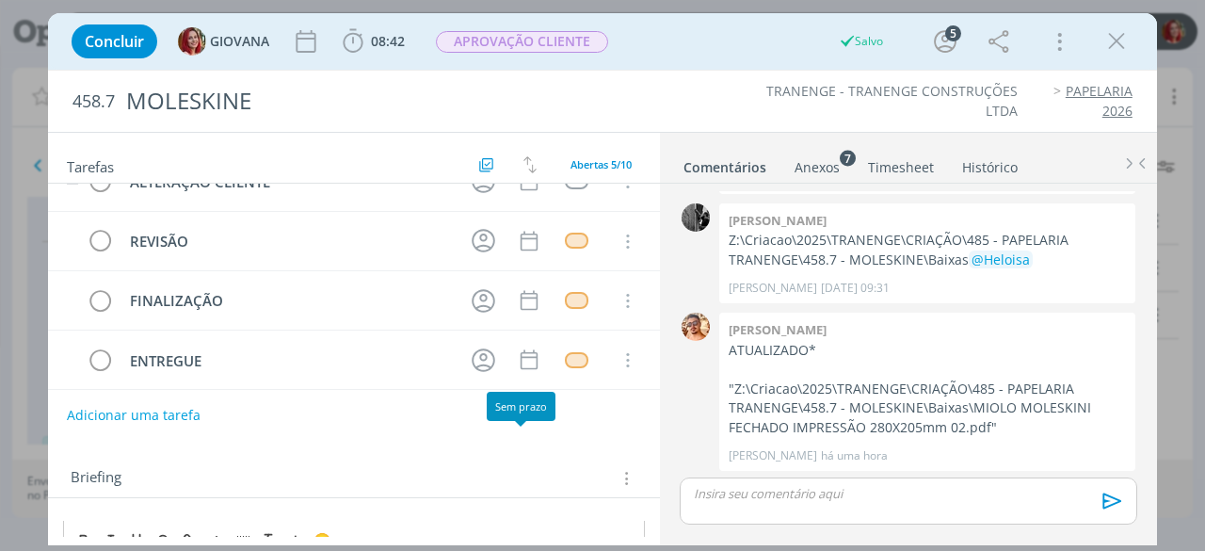
scroll to position [0, 0]
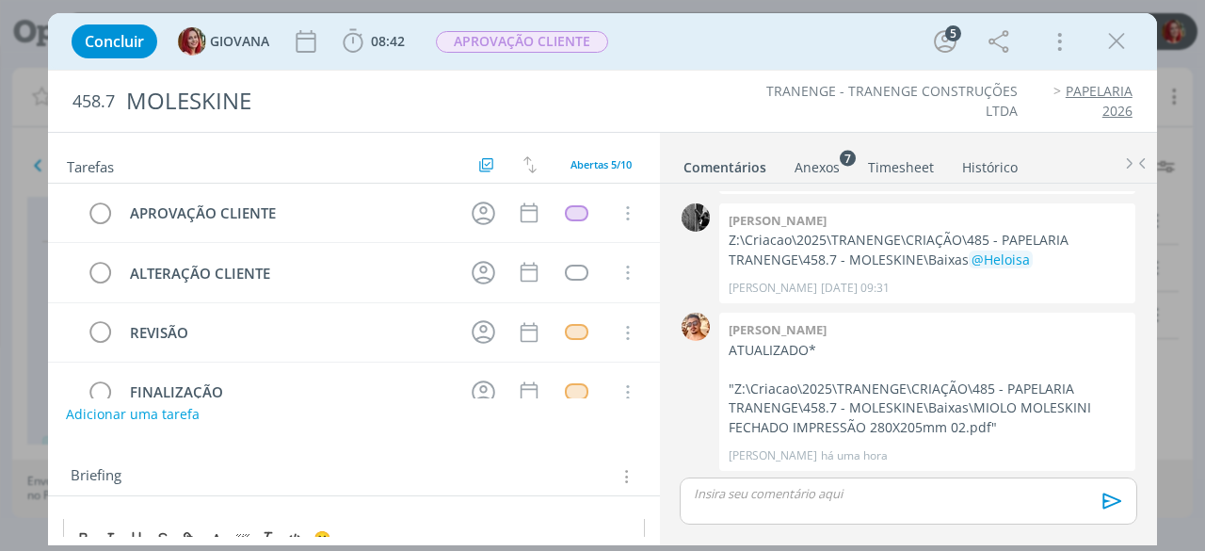
click at [79, 411] on button "Adicionar uma tarefa" at bounding box center [133, 414] width 134 height 32
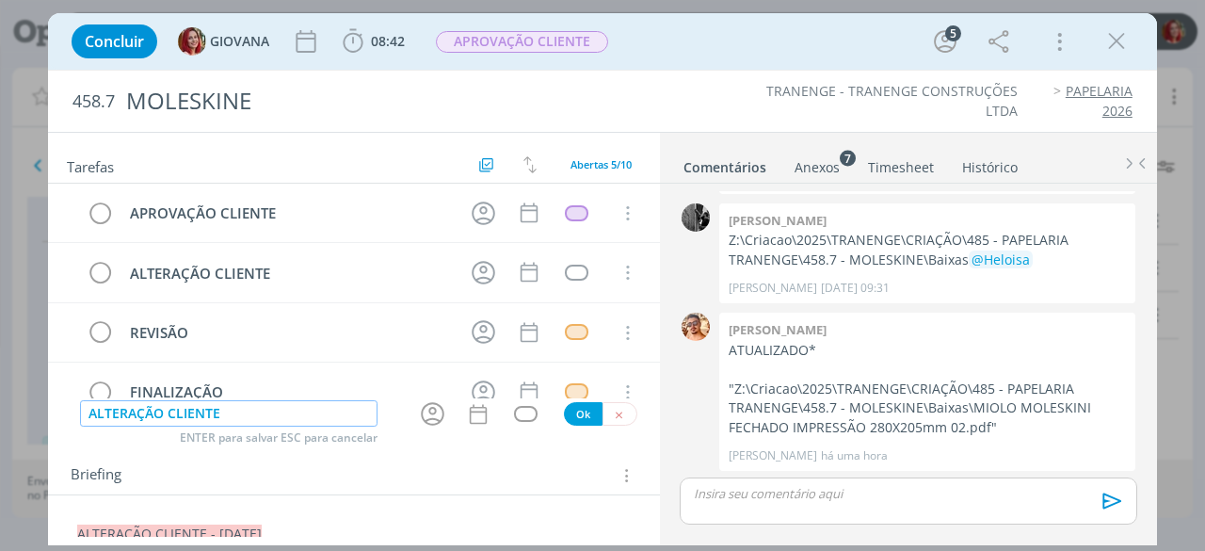
type input "ALTERAÇÃO CLIENTE"
click at [572, 406] on button "Ok" at bounding box center [583, 414] width 39 height 24
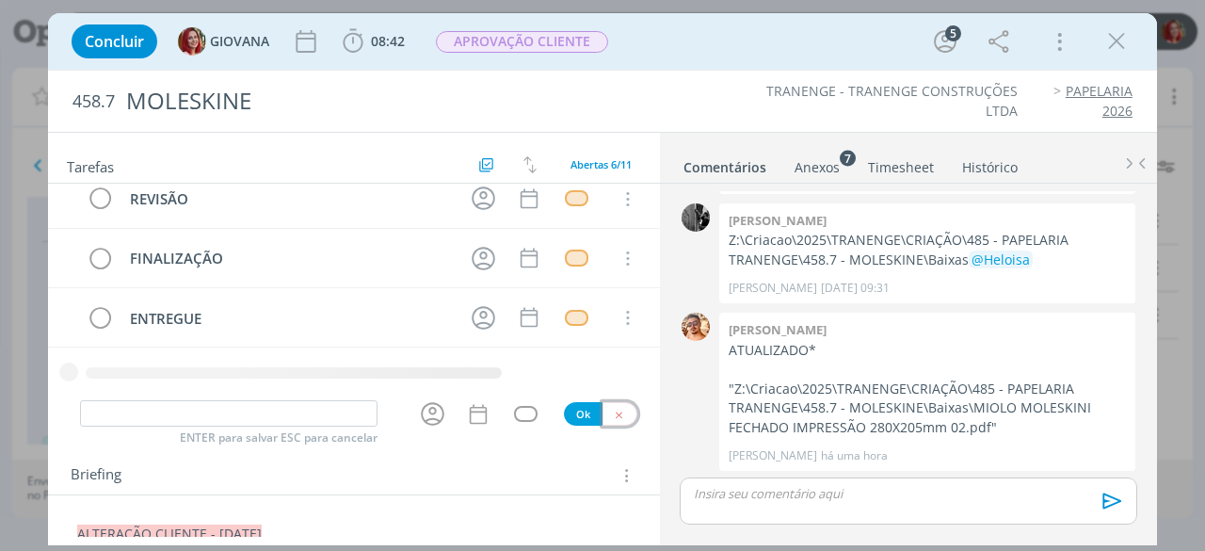
click at [617, 415] on button "dialog" at bounding box center [619, 414] width 35 height 24
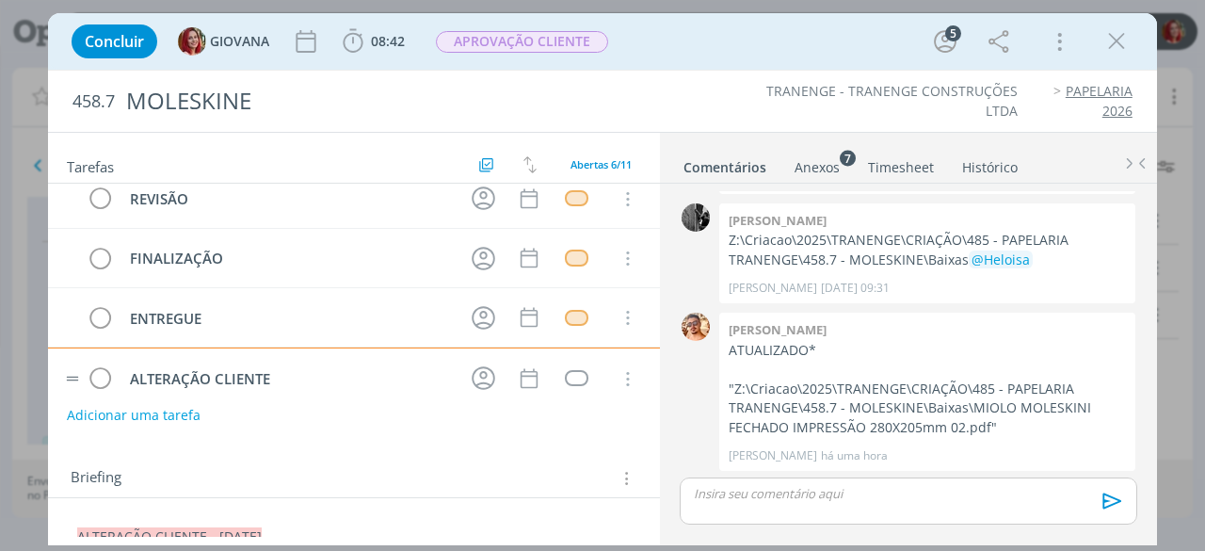
click at [72, 376] on img "dialog" at bounding box center [72, 379] width 13 height 6
drag, startPoint x: 72, startPoint y: 368, endPoint x: 85, endPoint y: 250, distance: 118.4
click at [84, 242] on div "APROVAÇÃO CLIENTE Cancelar ALTERAÇÃO CLIENTE Cancelar REVISÃO Cancelar FINALIZA…" at bounding box center [354, 229] width 612 height 359
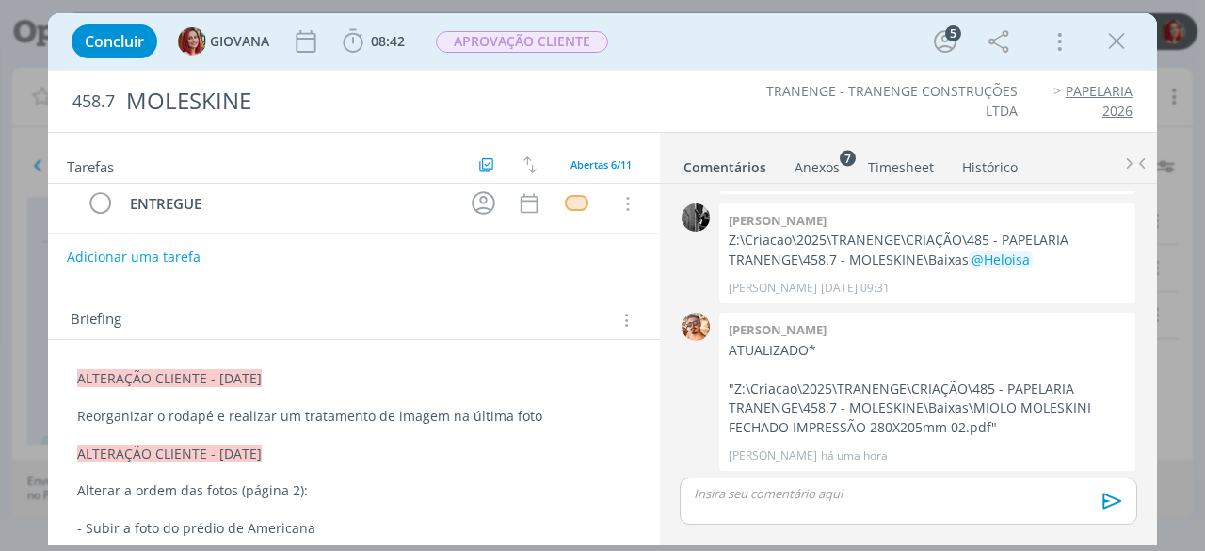
scroll to position [282, 0]
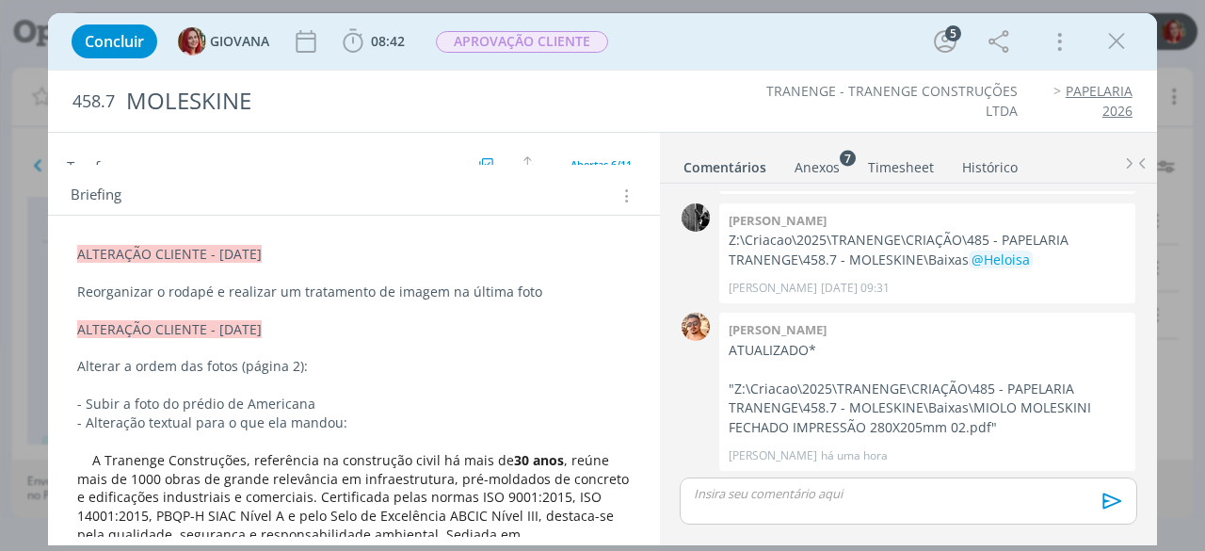
click at [546, 285] on p "Reorganizar o rodapé e realizar um tratamento de imagem na última foto" at bounding box center [353, 291] width 553 height 19
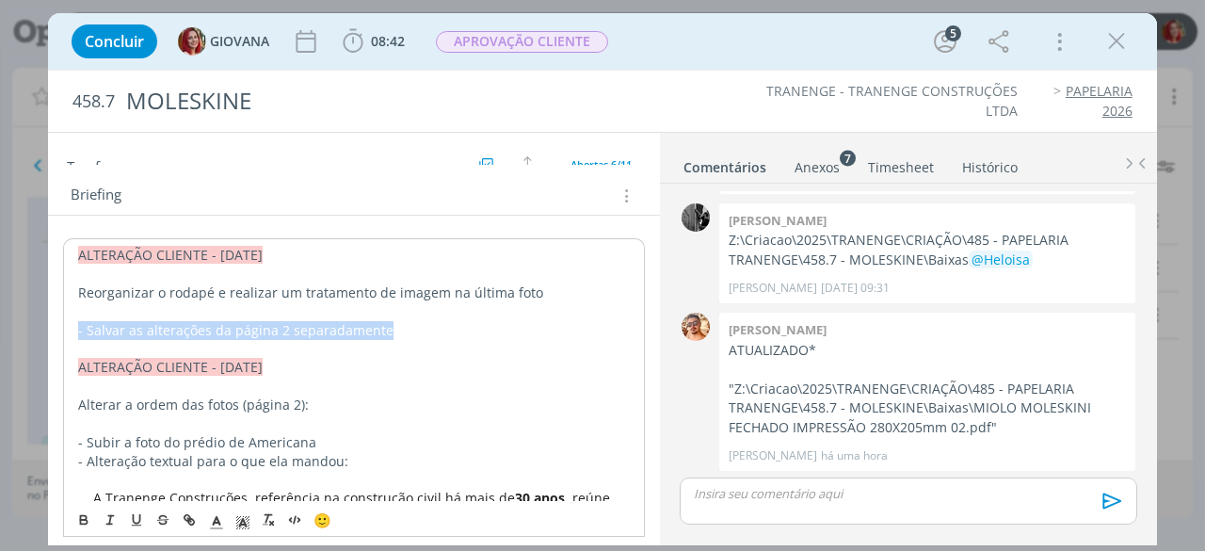
drag, startPoint x: 393, startPoint y: 327, endPoint x: 72, endPoint y: 329, distance: 321.0
click at [137, 521] on icon "dialog" at bounding box center [136, 519] width 15 height 15
click at [303, 284] on p "Reorganizar o rodapé e realizar um tratamento de imagem na última foto" at bounding box center [354, 292] width 552 height 19
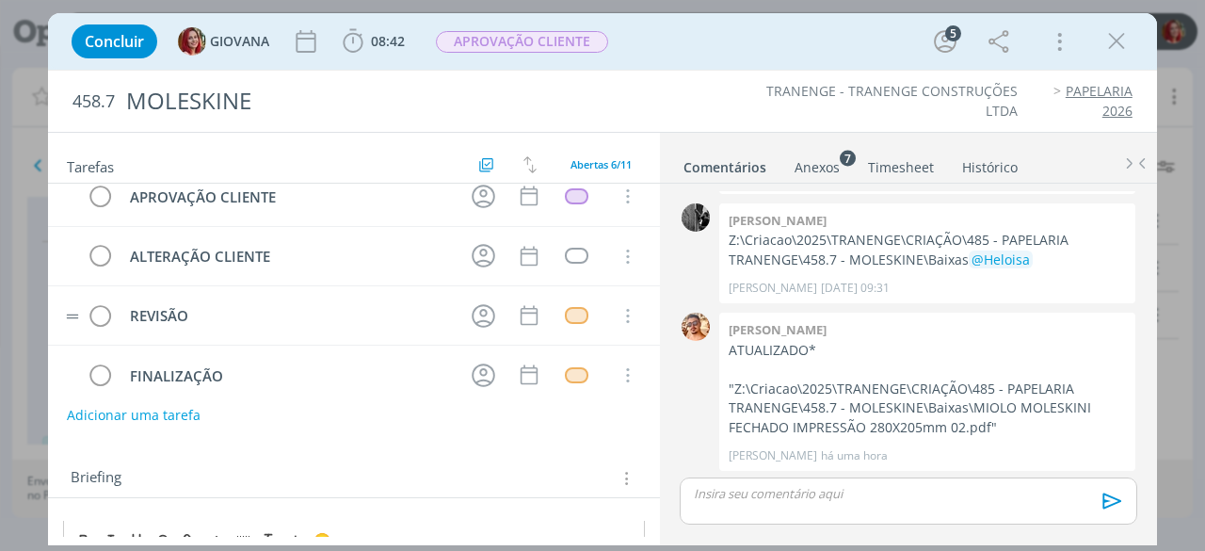
scroll to position [0, 0]
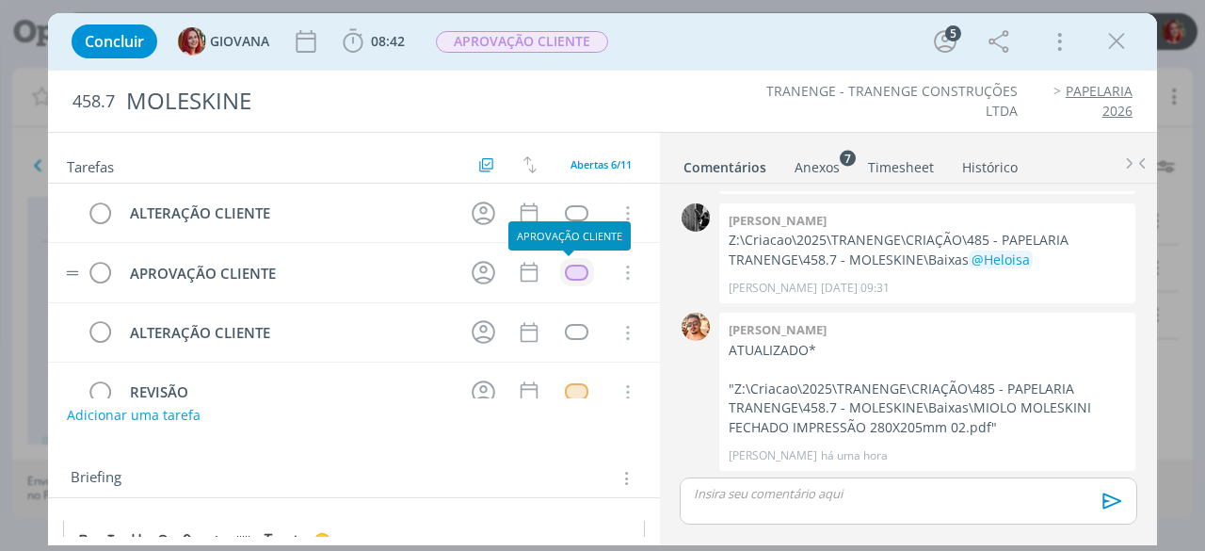
click at [567, 265] on div "dialog" at bounding box center [577, 272] width 24 height 16
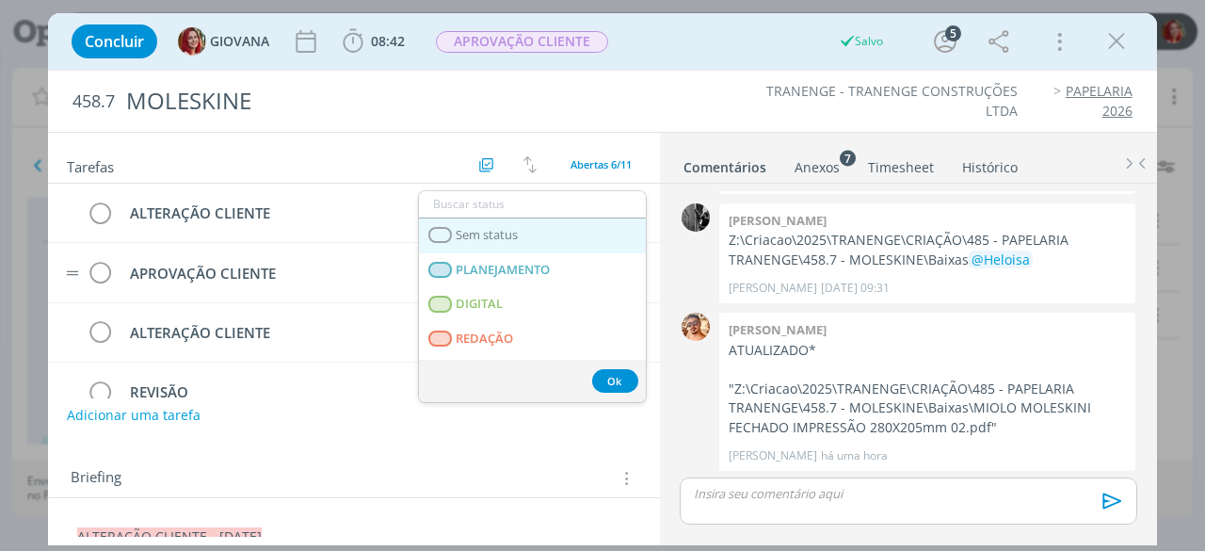
click at [460, 234] on span "Sem status" at bounding box center [488, 235] width 62 height 15
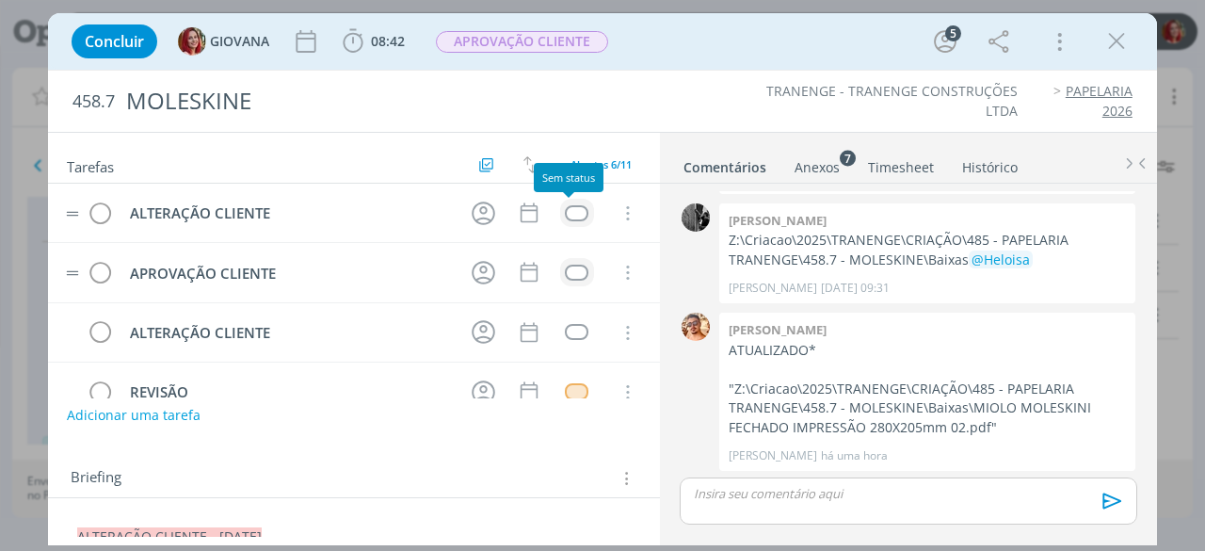
click at [572, 219] on td "dialog" at bounding box center [577, 213] width 34 height 28
click at [573, 209] on div "dialog" at bounding box center [577, 213] width 24 height 16
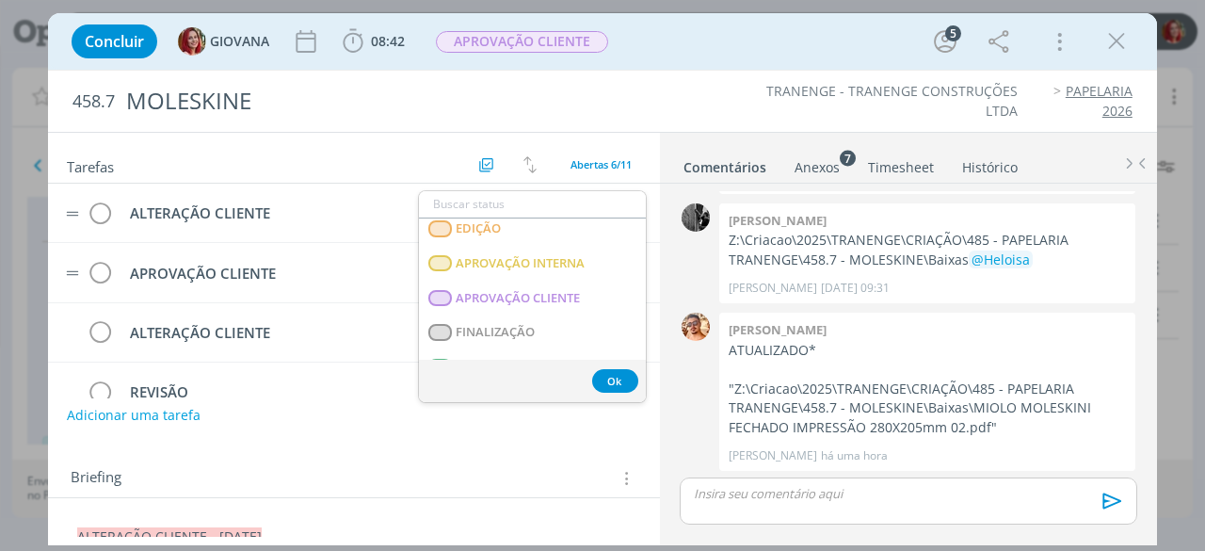
scroll to position [471, 0]
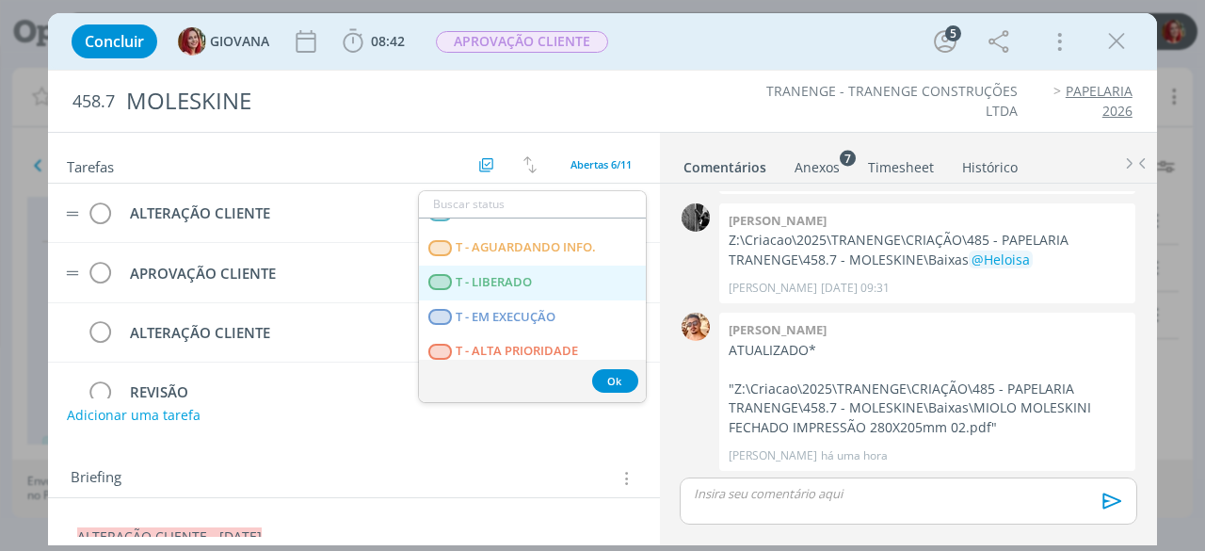
drag, startPoint x: 560, startPoint y: 268, endPoint x: 552, endPoint y: 248, distance: 22.4
click at [559, 268] on LIBERADO "T - LIBERADO" at bounding box center [532, 282] width 227 height 35
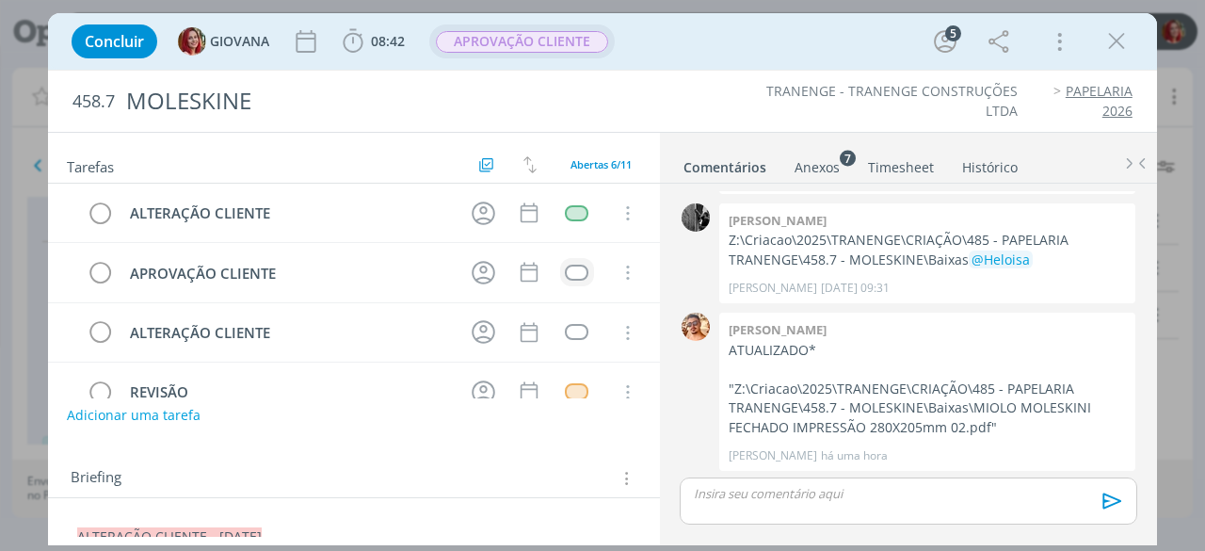
click at [574, 37] on span "APROVAÇÃO CLIENTE" at bounding box center [522, 42] width 172 height 22
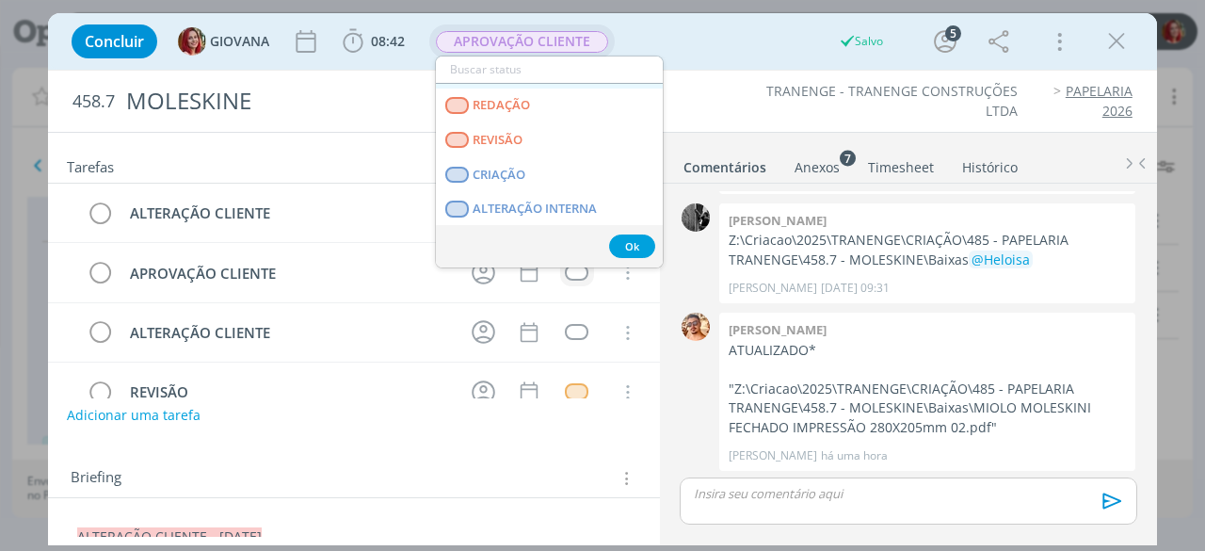
scroll to position [94, 0]
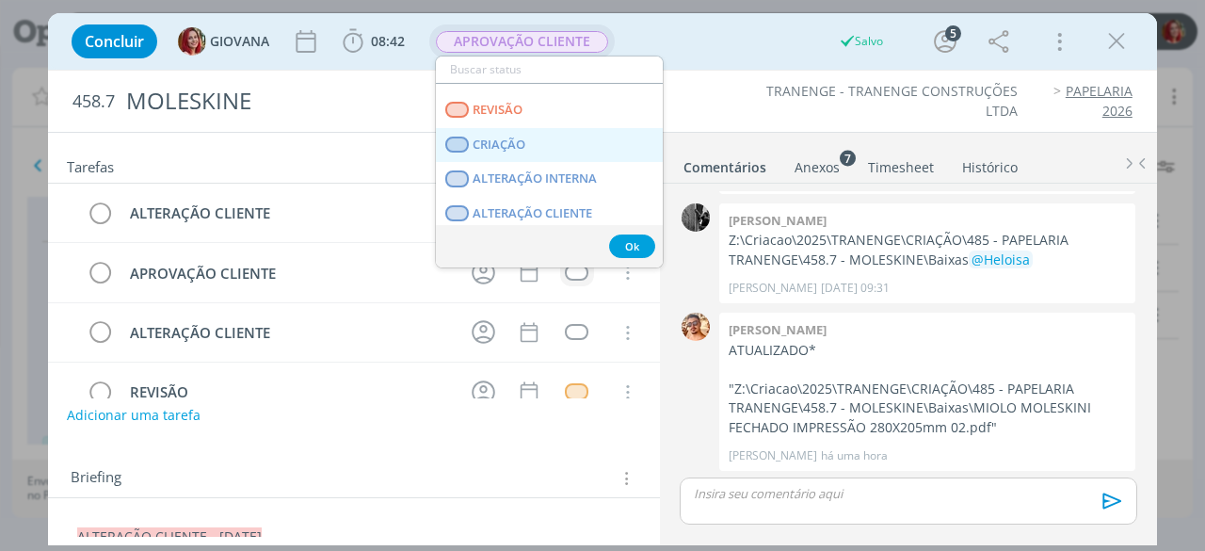
click at [559, 134] on link "CRIAÇÃO" at bounding box center [549, 145] width 227 height 35
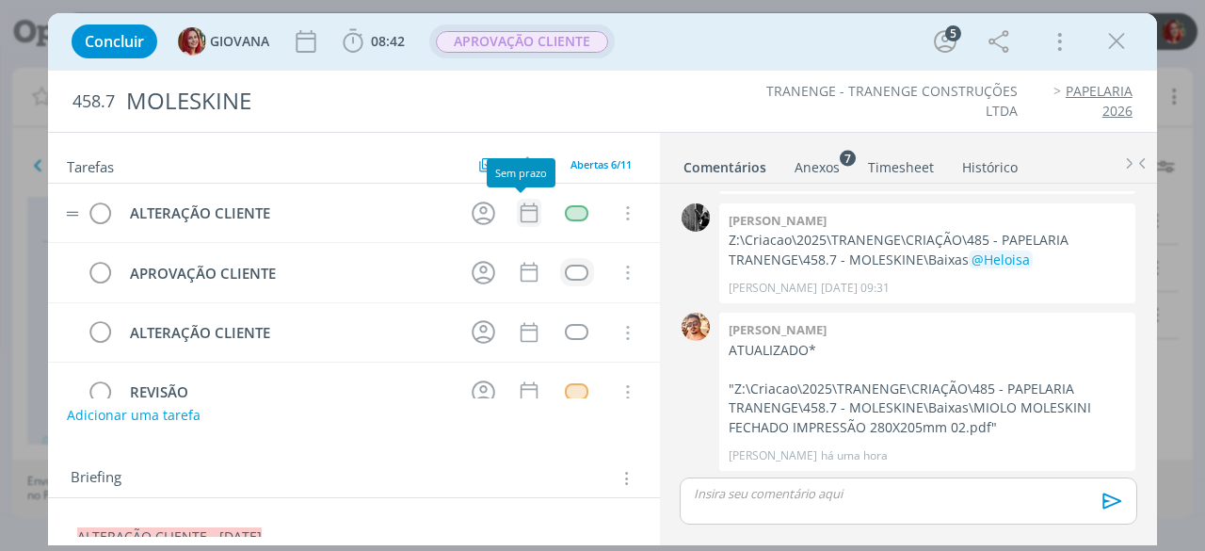
click at [527, 206] on icon "dialog" at bounding box center [529, 212] width 24 height 24
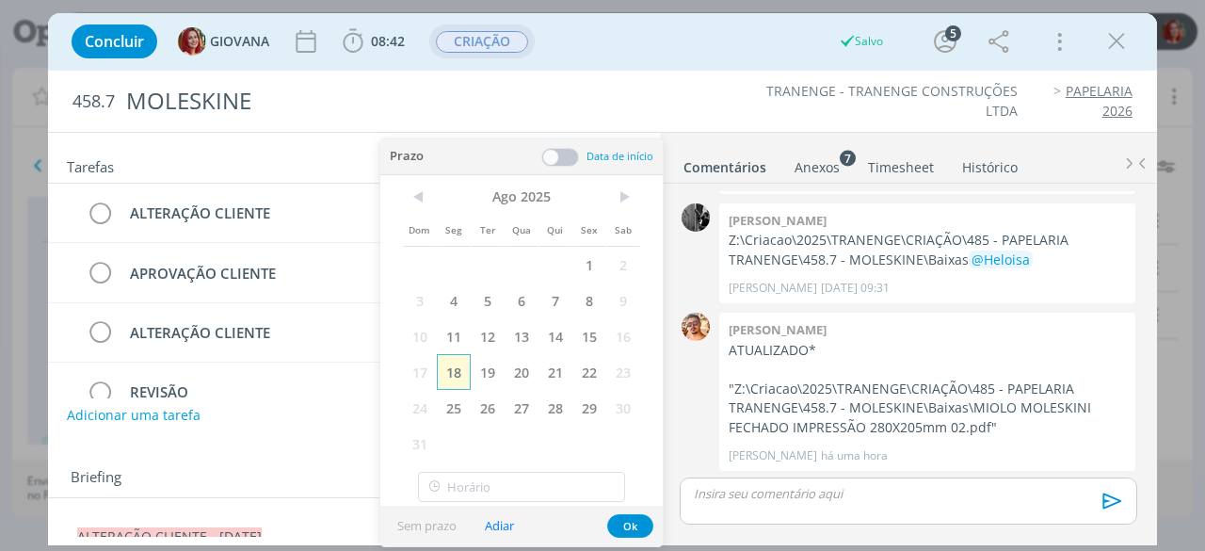
click at [456, 370] on span "18" at bounding box center [454, 372] width 34 height 36
click at [626, 525] on button "Ok" at bounding box center [630, 526] width 46 height 24
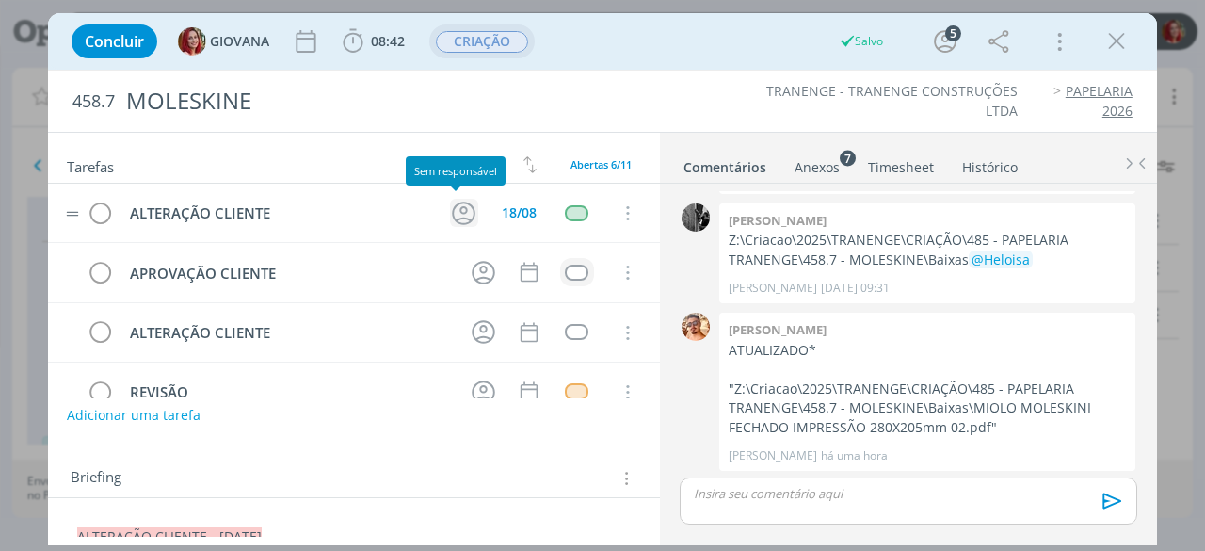
click at [461, 203] on icon "dialog" at bounding box center [463, 213] width 29 height 29
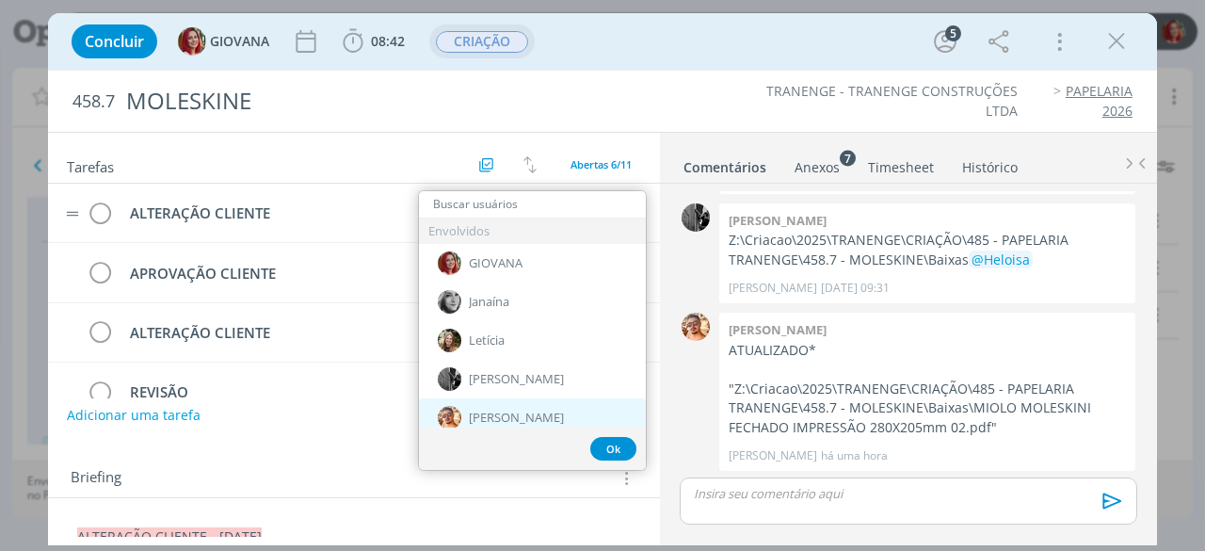
click at [551, 408] on div "[PERSON_NAME]" at bounding box center [532, 417] width 227 height 39
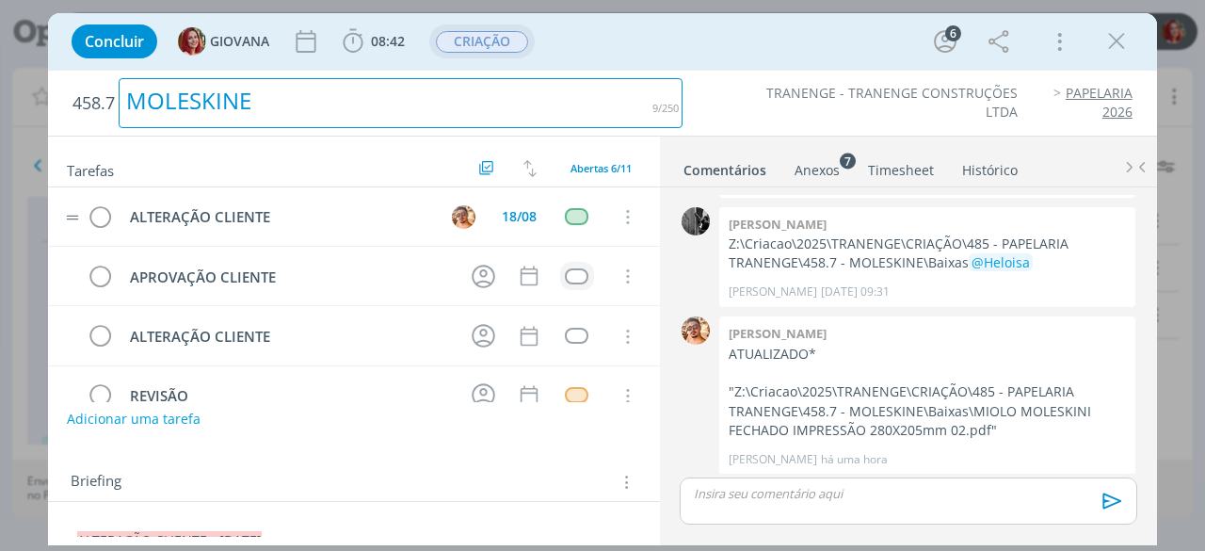
click at [679, 109] on div "MOLESKINE" at bounding box center [401, 103] width 564 height 50
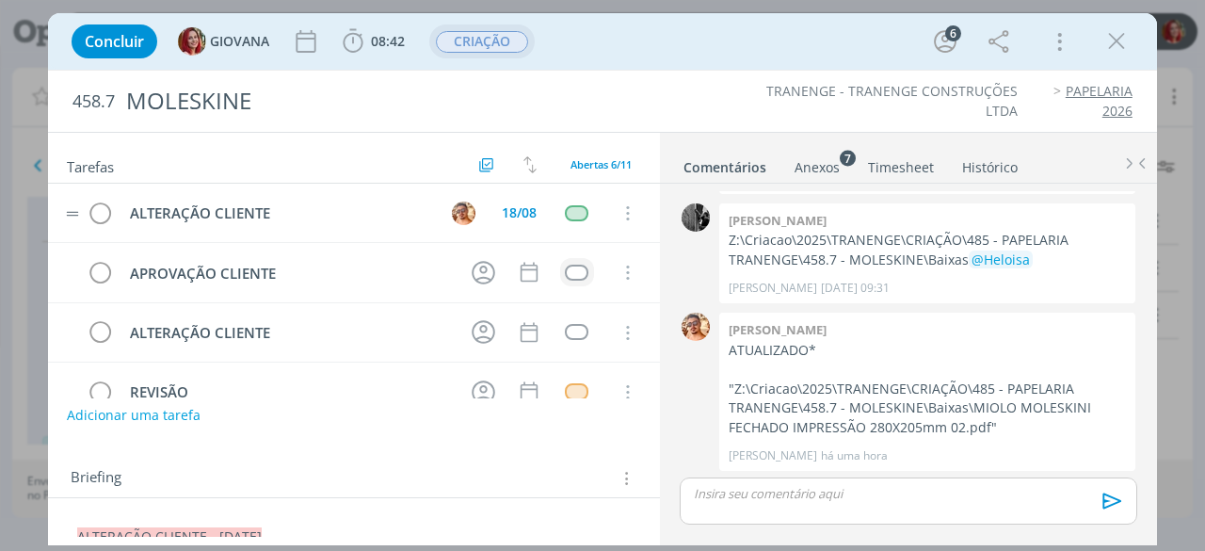
click at [703, 102] on ul "TRANENGE - TRANENGE CONSTRUÇÕES LTDA PAPELARIA 2026" at bounding box center [916, 101] width 430 height 39
click at [1124, 42] on icon "dialog" at bounding box center [1116, 41] width 28 height 28
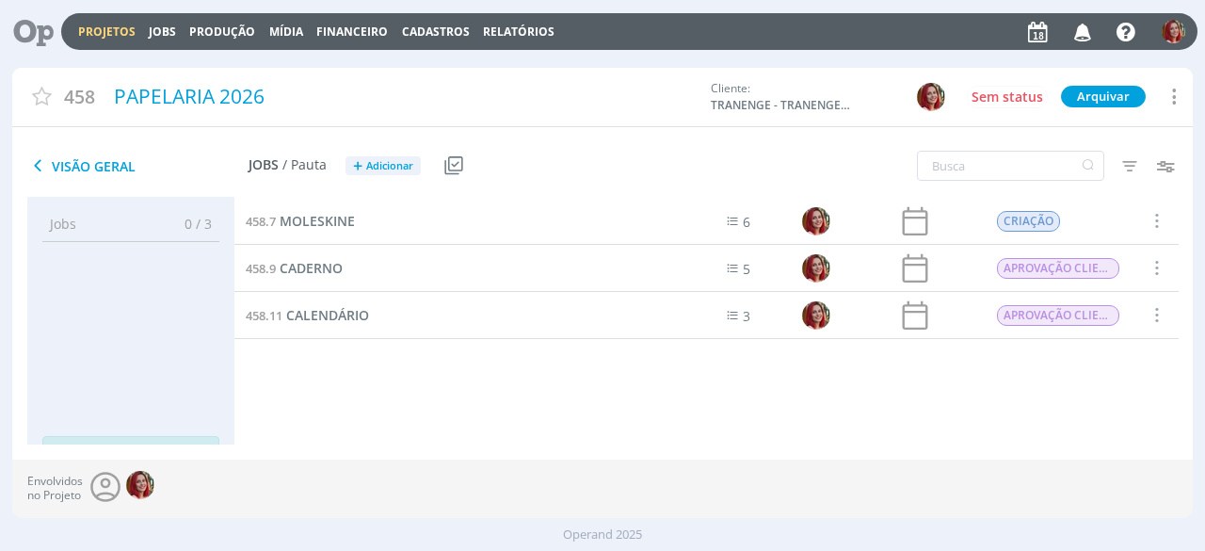
click at [21, 20] on icon at bounding box center [27, 31] width 39 height 37
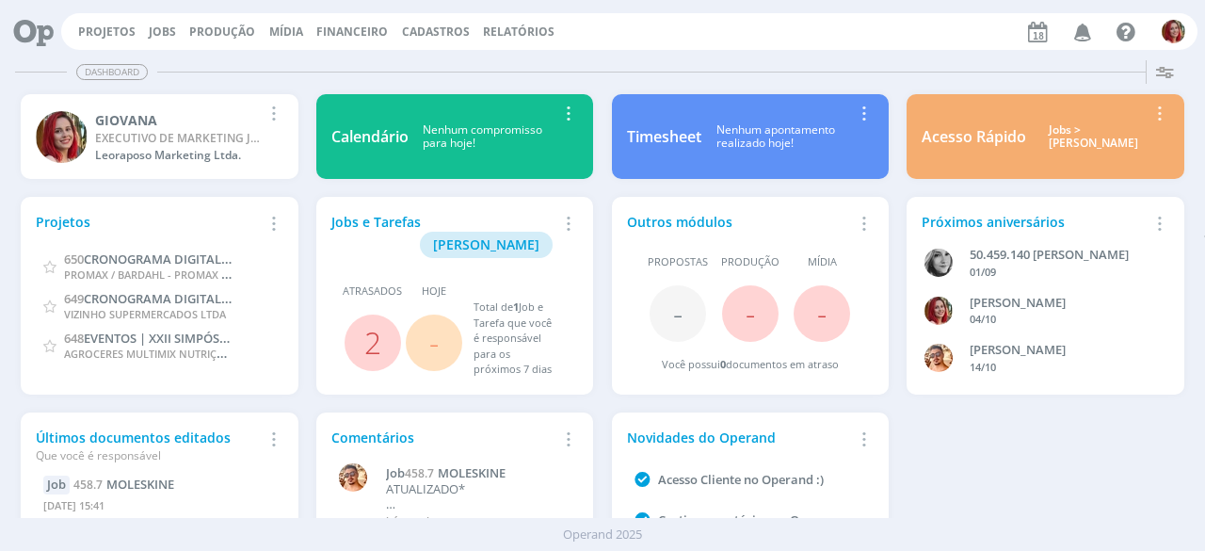
click at [1079, 37] on icon "button" at bounding box center [1082, 31] width 33 height 32
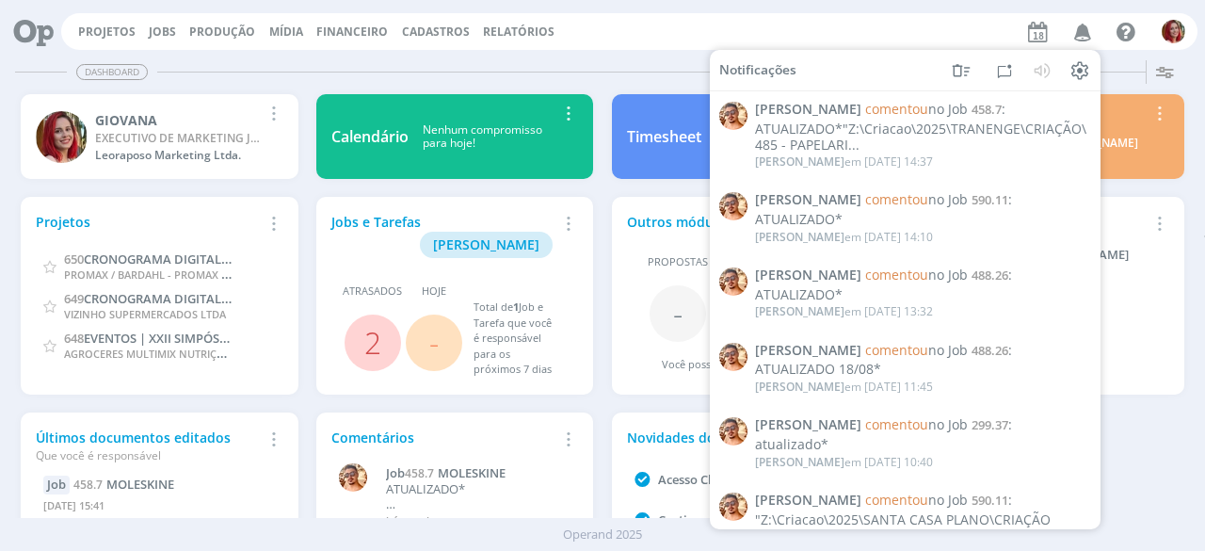
click at [679, 58] on div "Dashboard" at bounding box center [602, 71] width 1175 height 27
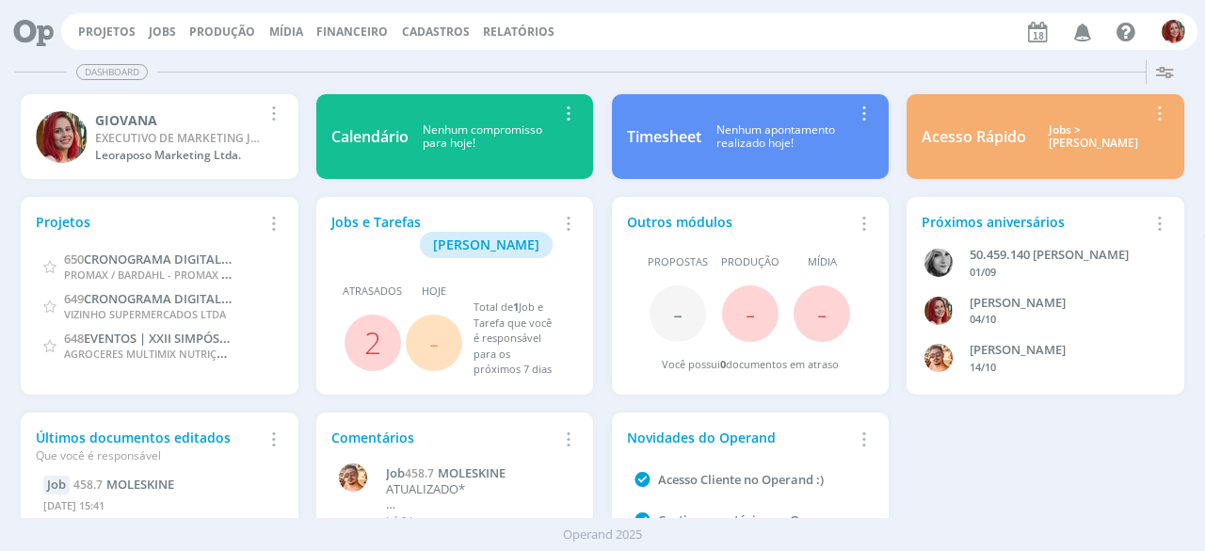
click at [1082, 33] on icon "button" at bounding box center [1082, 31] width 33 height 32
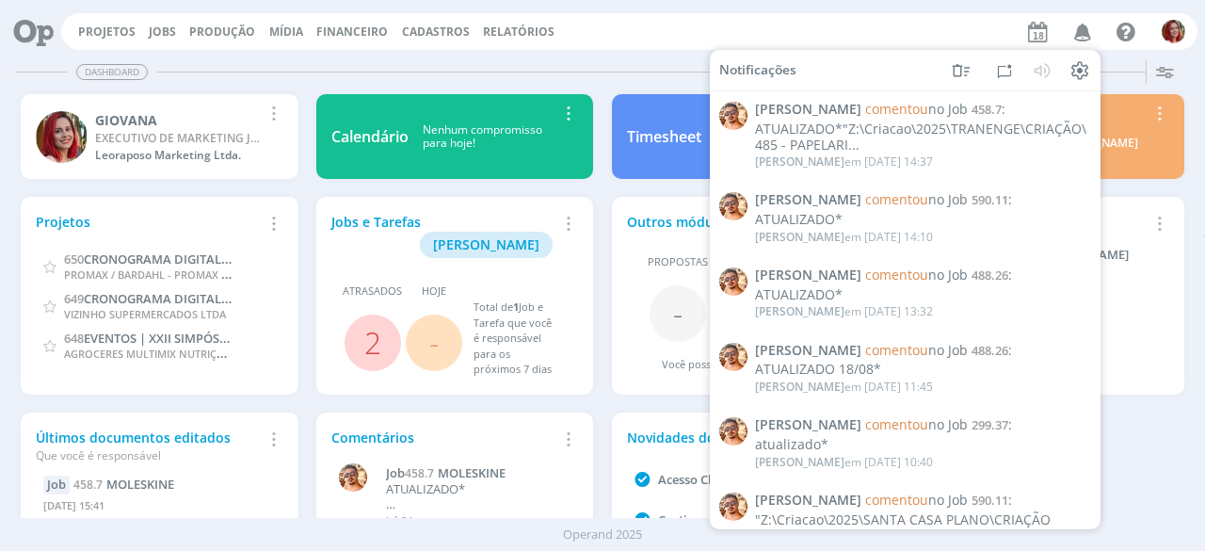
click at [546, 37] on button "Relatórios" at bounding box center [518, 31] width 83 height 15
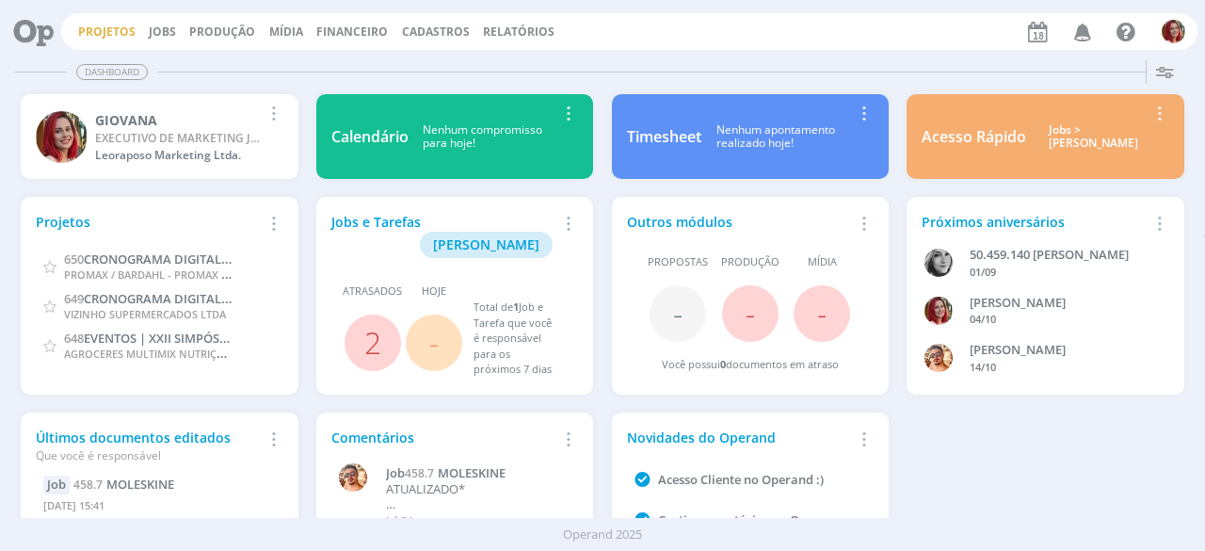
click at [92, 32] on link "Projetos" at bounding box center [106, 32] width 57 height 16
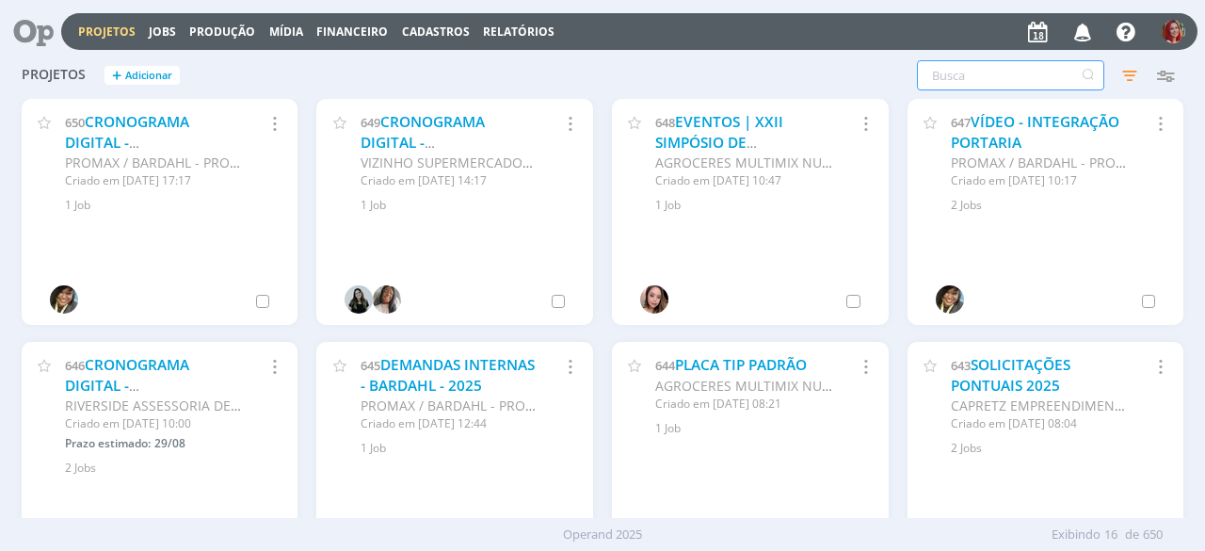
click at [1061, 82] on input "text" at bounding box center [1010, 75] width 187 height 30
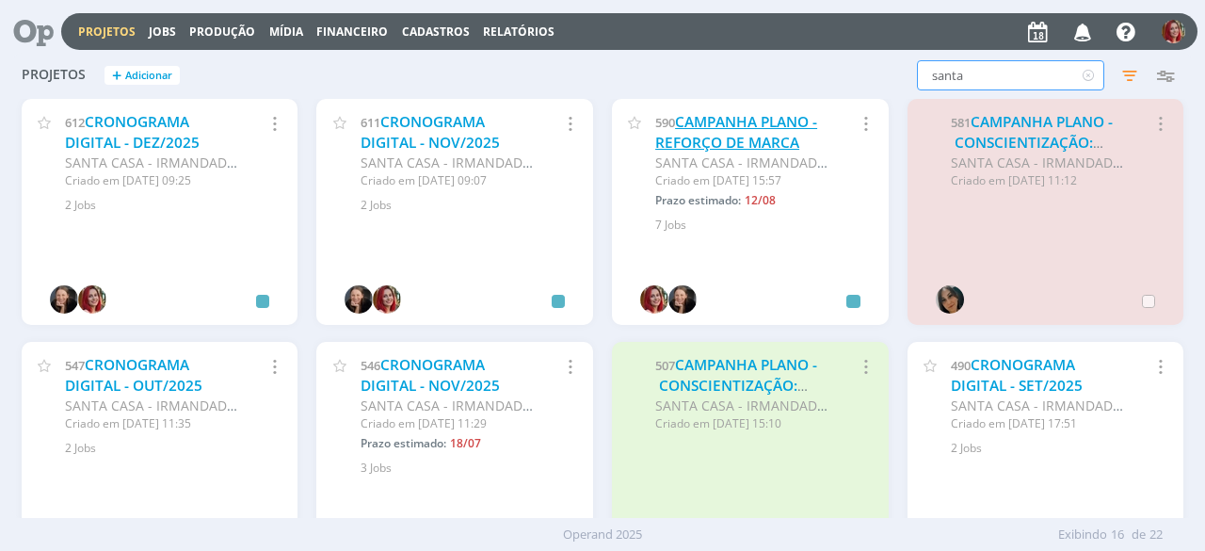
type input "santa"
click at [689, 121] on link "CAMPANHA PLANO - REFORÇO DE MARCA" at bounding box center [736, 132] width 162 height 40
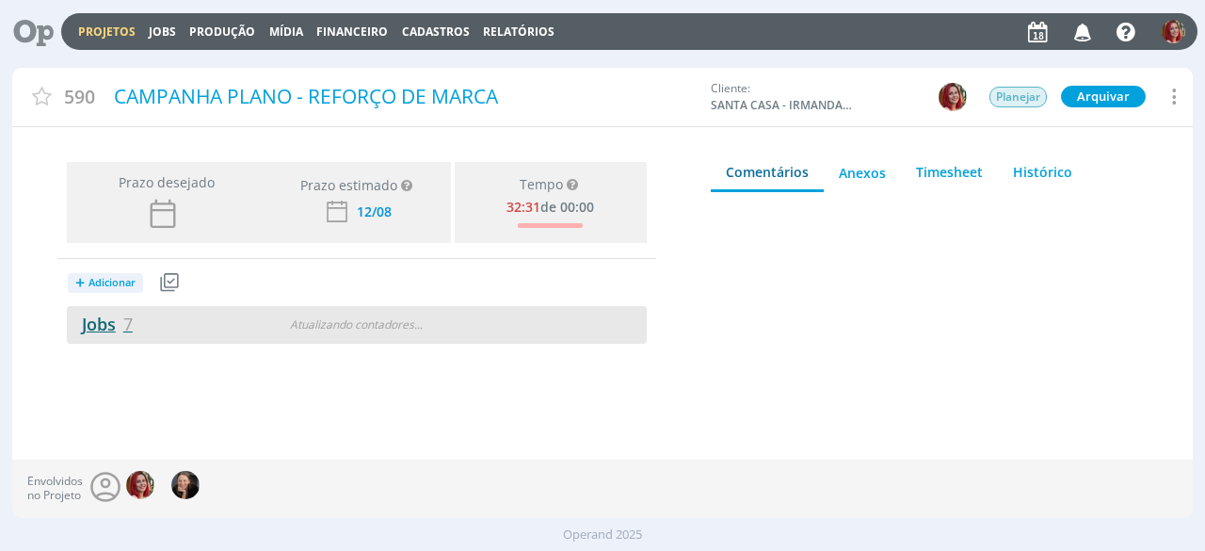
click at [113, 332] on link "Jobs 7" at bounding box center [100, 324] width 66 height 23
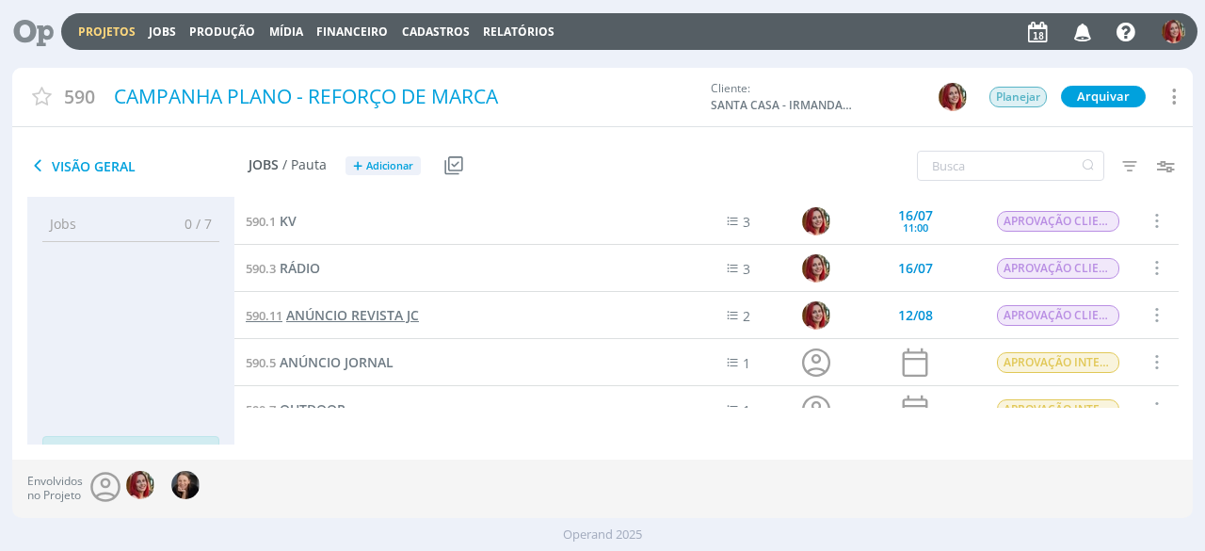
click at [362, 313] on span "ANÚNCIO REVISTA JC" at bounding box center [352, 315] width 133 height 18
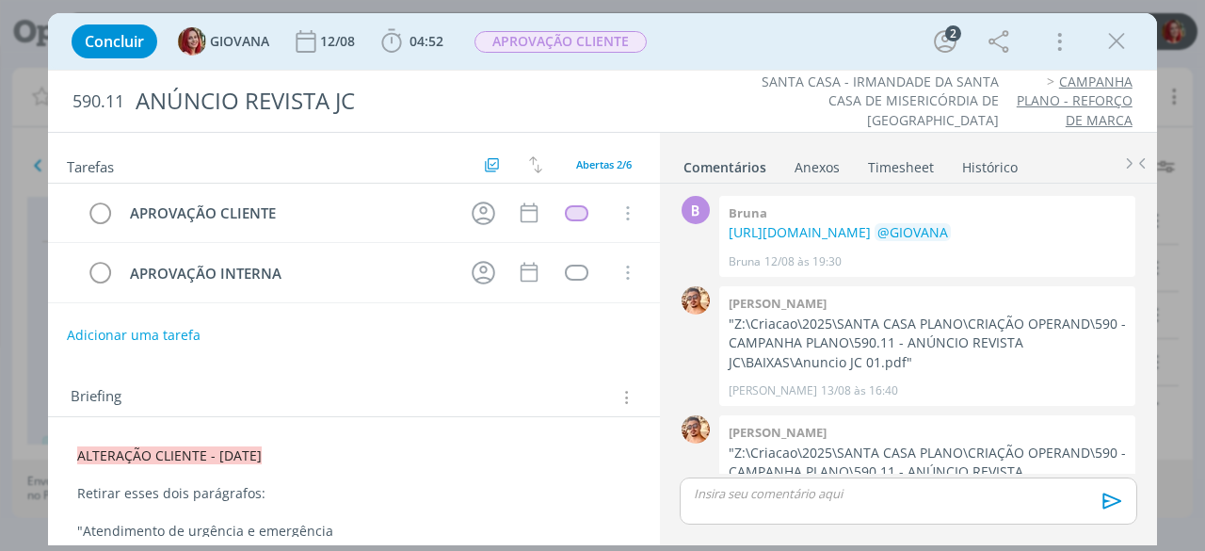
scroll to position [174, 0]
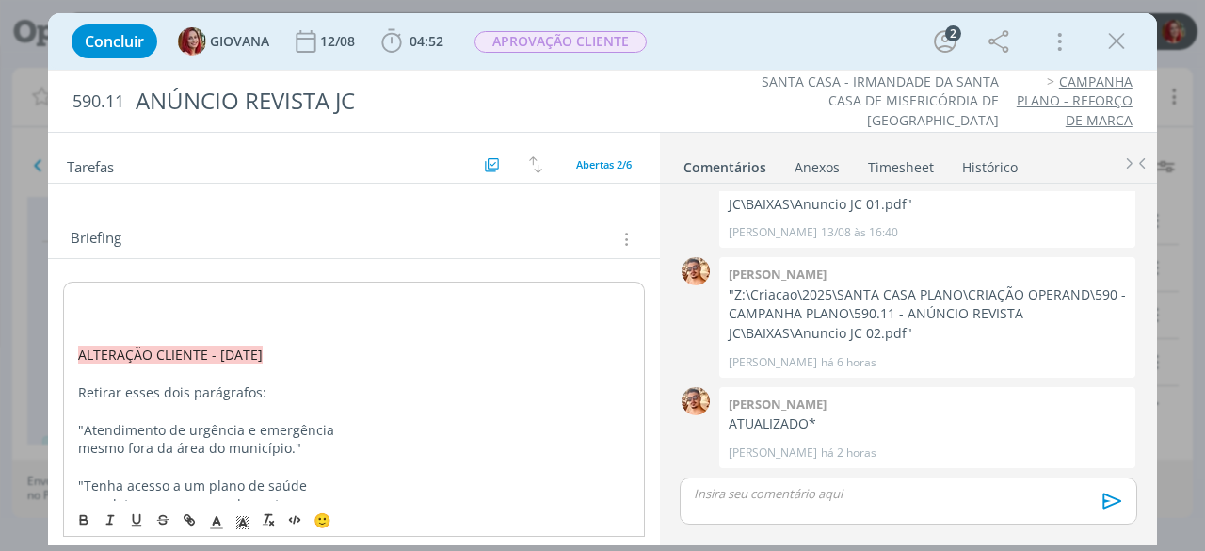
scroll to position [165, 0]
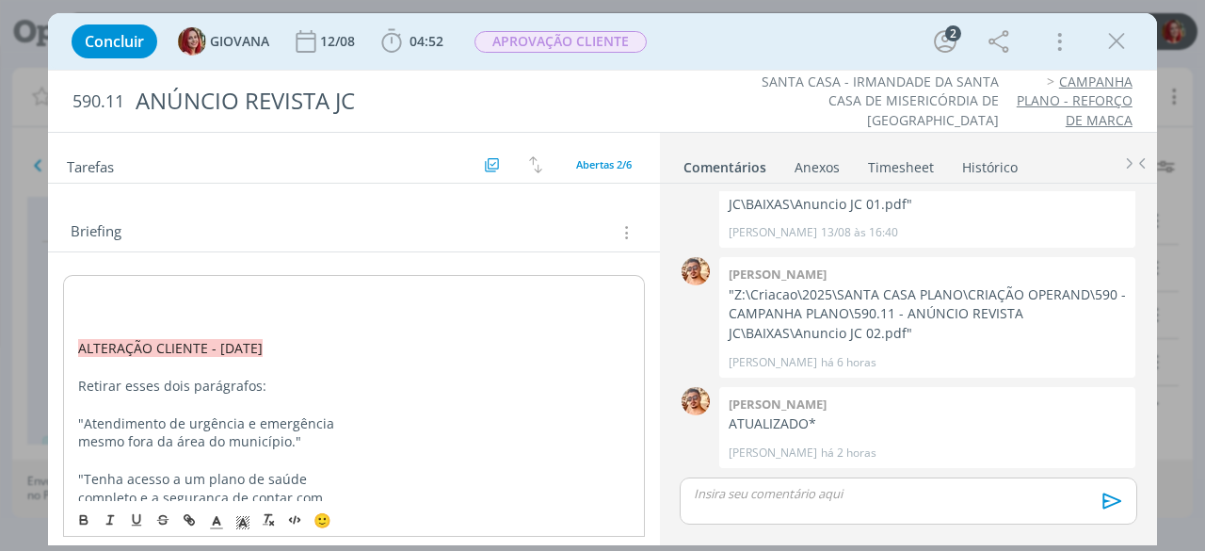
click at [125, 283] on p "dialog" at bounding box center [354, 291] width 552 height 19
drag, startPoint x: 298, startPoint y: 289, endPoint x: 62, endPoint y: 289, distance: 236.3
click at [239, 528] on icon "dialog" at bounding box center [242, 522] width 17 height 17
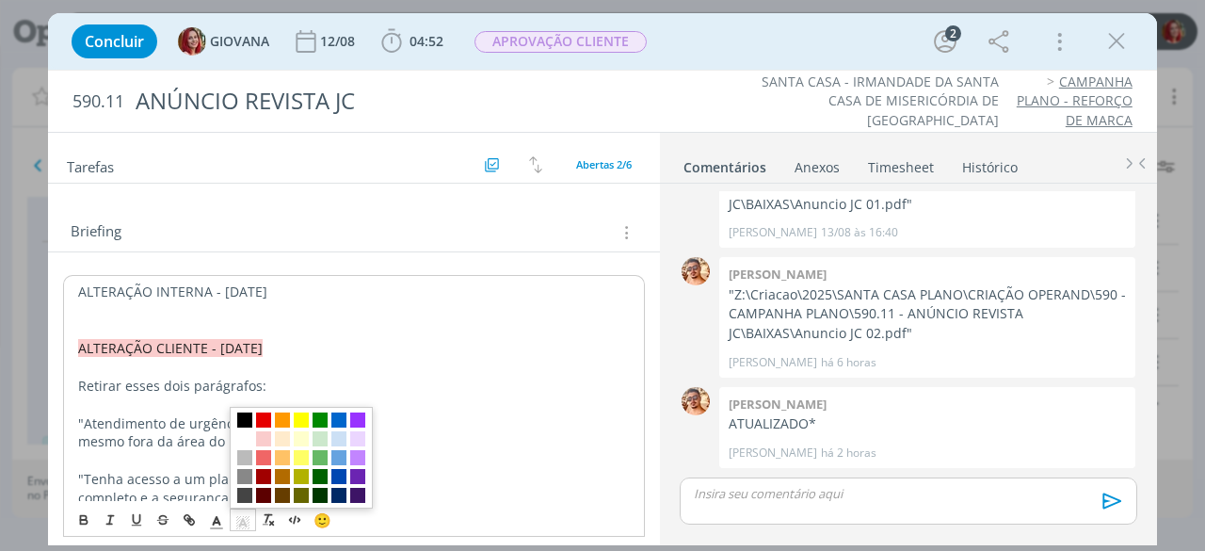
click at [289, 437] on span "dialog" at bounding box center [282, 438] width 15 height 15
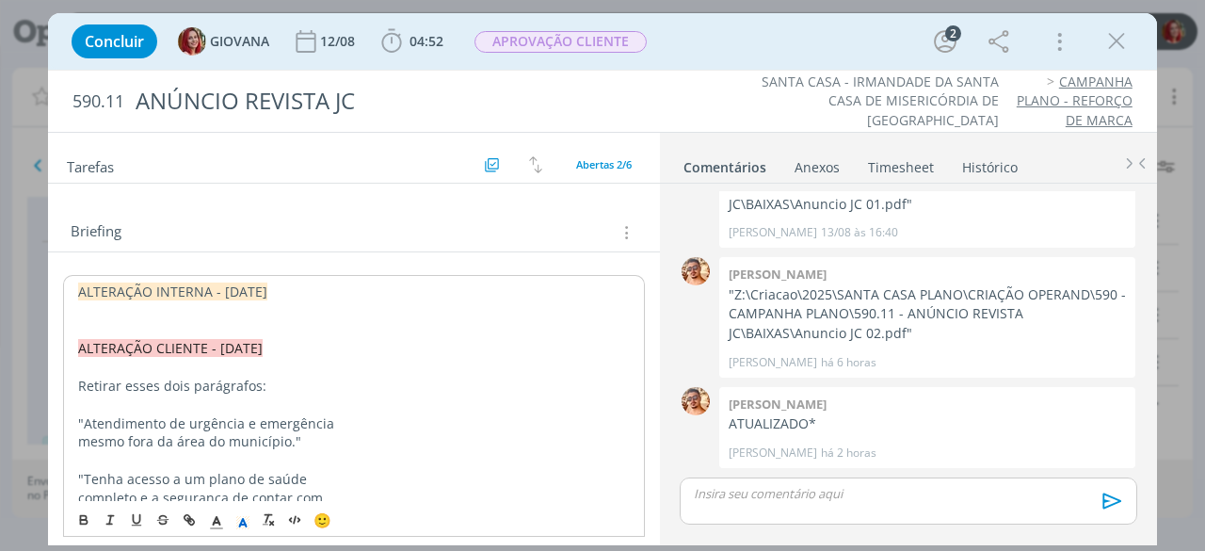
click at [226, 323] on p "dialog" at bounding box center [354, 329] width 552 height 19
click at [286, 283] on p "ALTERAÇÃO INTERNA - 18/08/25" at bounding box center [354, 291] width 552 height 19
click at [253, 305] on p "dialog" at bounding box center [354, 310] width 552 height 19
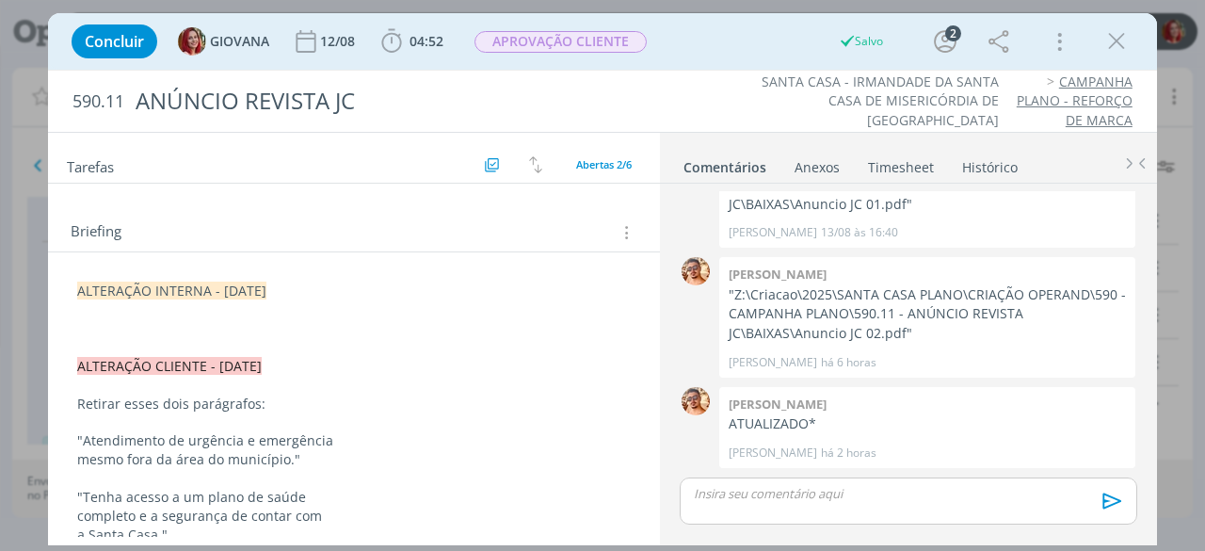
click at [137, 325] on p "dialog" at bounding box center [353, 328] width 553 height 19
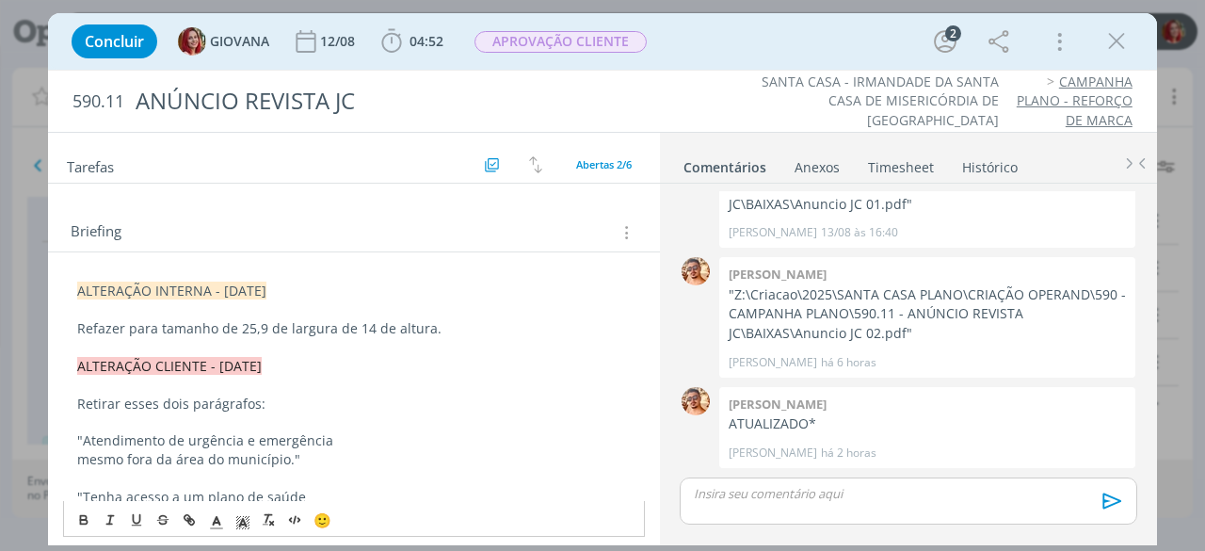
click at [364, 319] on p "Refazer para tamanho de 25,9 de largura de 14 de altura." at bounding box center [353, 328] width 553 height 19
click at [261, 323] on p "Refazer para tamanho de 25,9 de largura de 14cm de altura." at bounding box center [353, 328] width 553 height 19
drag, startPoint x: 236, startPoint y: 321, endPoint x: 345, endPoint y: 319, distance: 108.3
click at [345, 319] on p "Refazer para tamanho de 25,9cm de largura de 14cm de altura." at bounding box center [353, 328] width 553 height 19
click at [79, 521] on icon "dialog" at bounding box center [83, 519] width 15 height 15
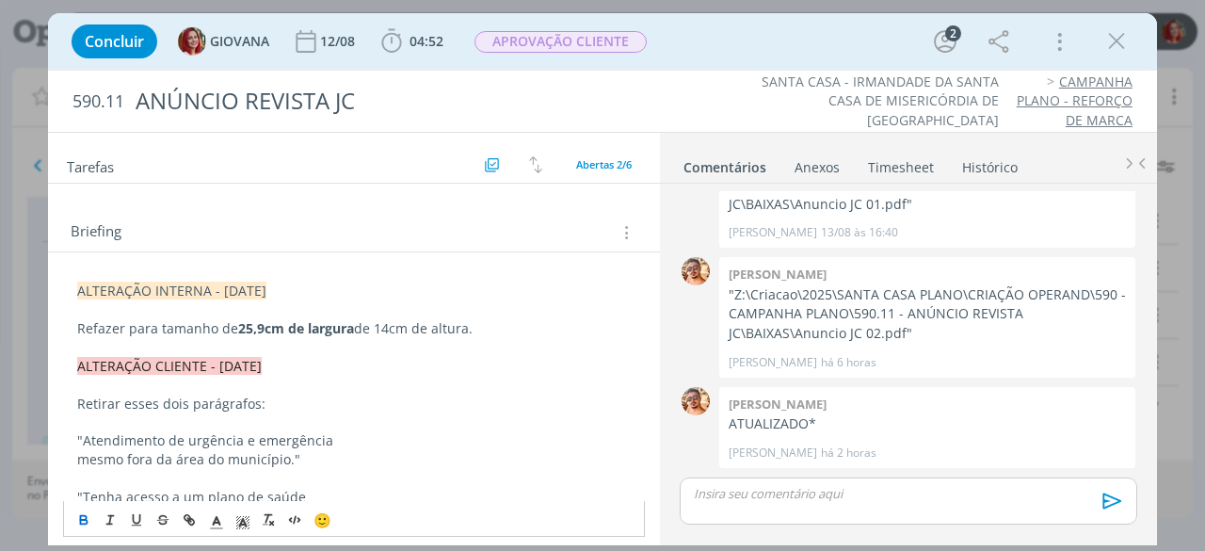
click at [266, 289] on span "ALTERAÇÃO INTERNA - 18/08/25" at bounding box center [171, 290] width 189 height 18
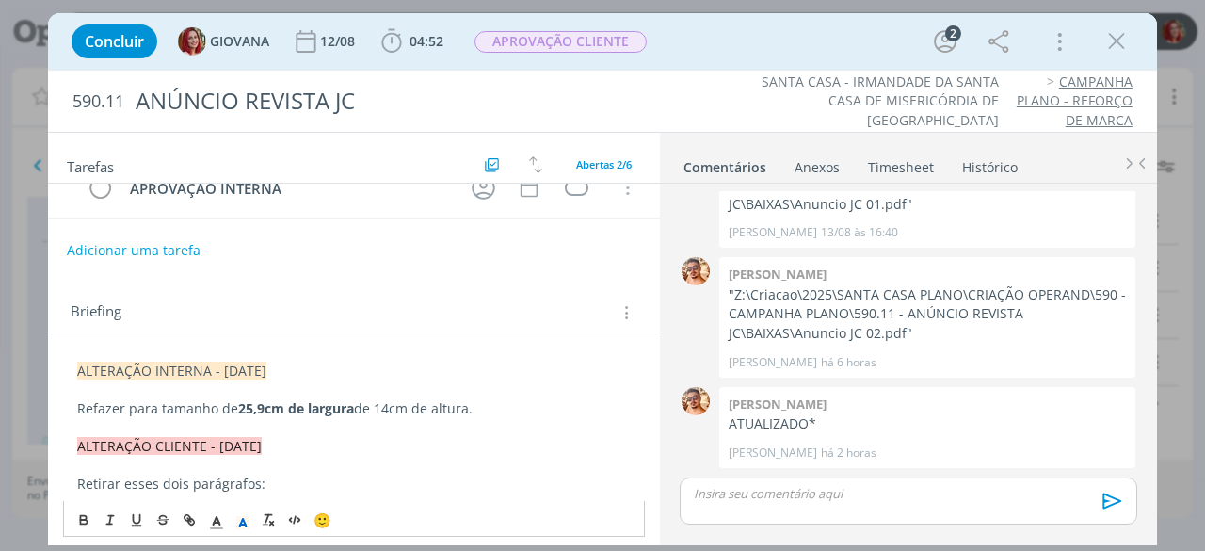
scroll to position [0, 0]
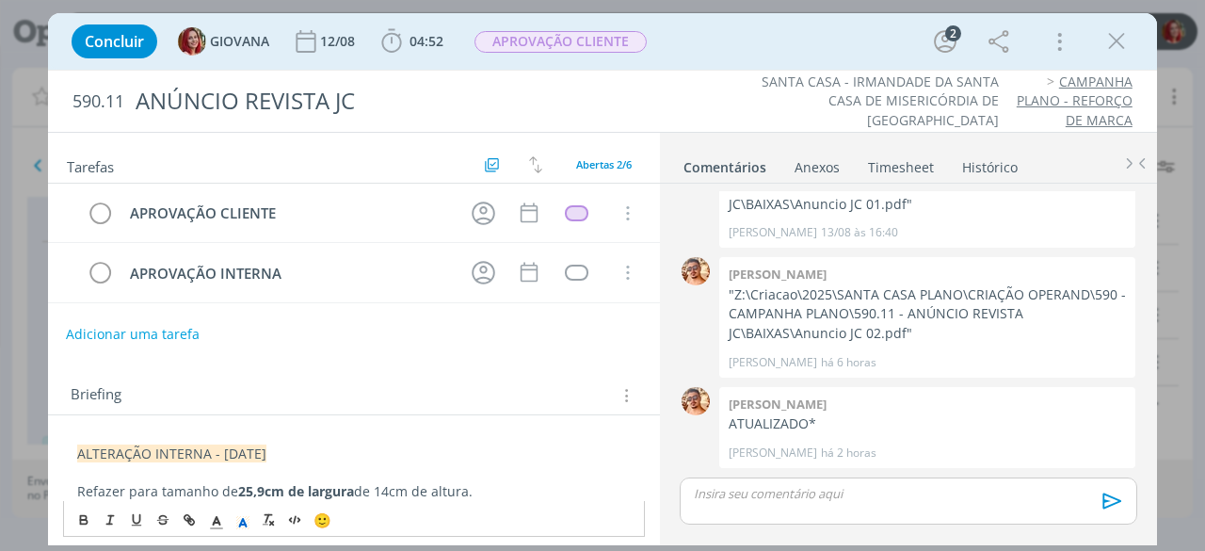
click at [99, 325] on button "Adicionar uma tarefa" at bounding box center [133, 334] width 134 height 32
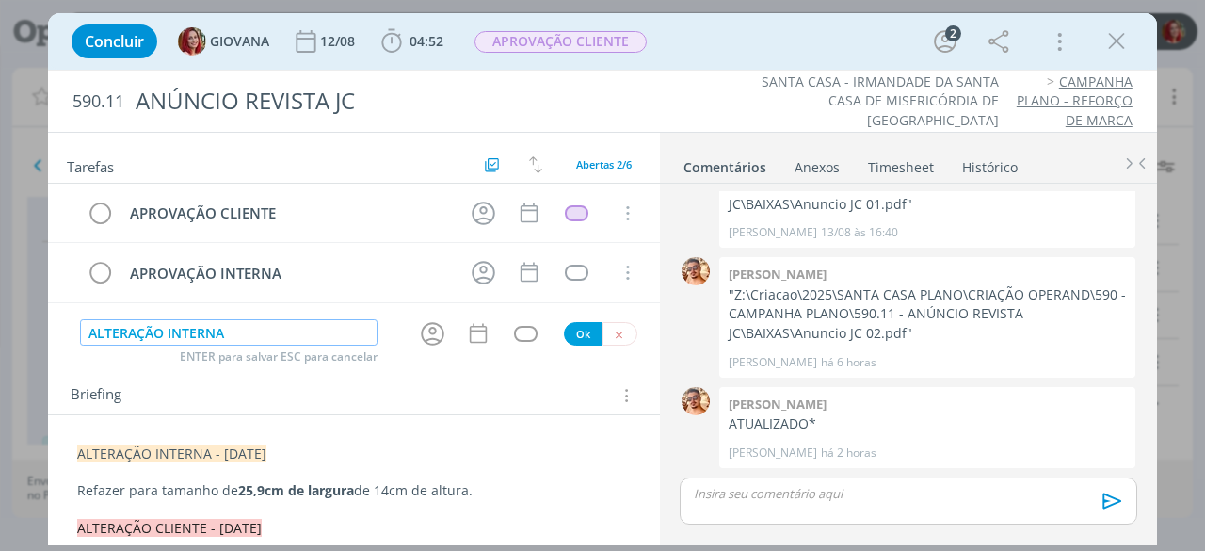
type input "ALTERAÇÃO INTERNA"
click at [576, 327] on button "Ok" at bounding box center [583, 334] width 39 height 24
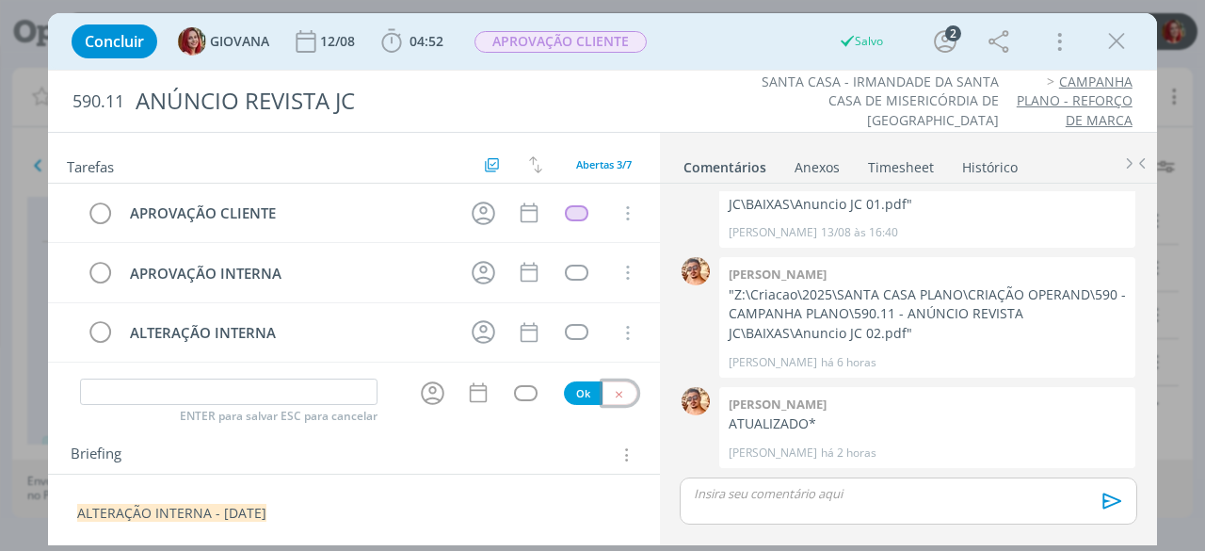
click at [619, 393] on button "dialog" at bounding box center [619, 393] width 35 height 24
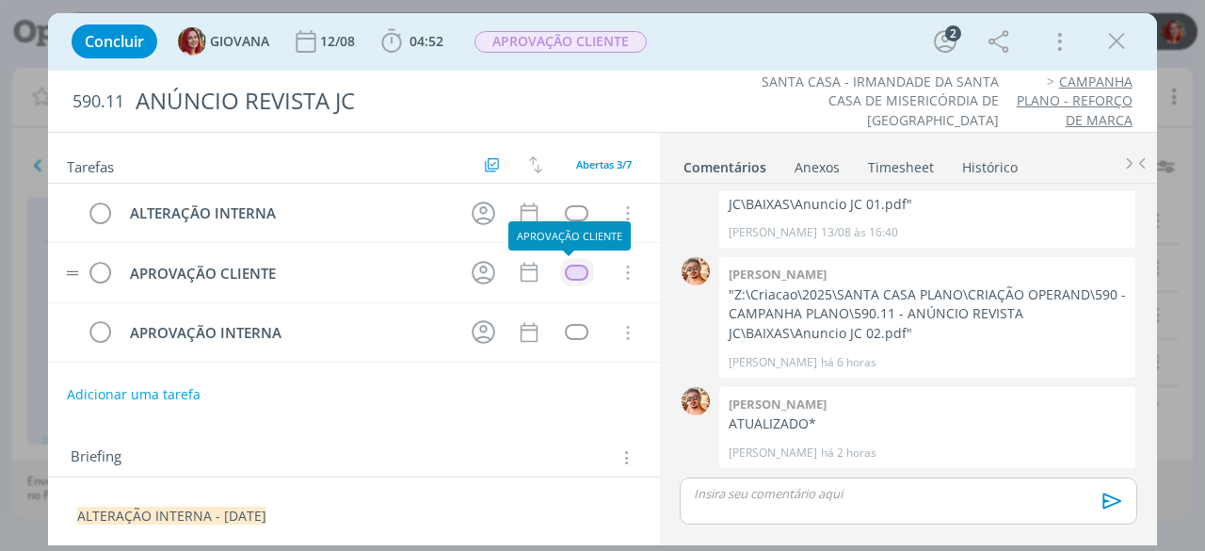
click at [565, 264] on div "dialog" at bounding box center [577, 272] width 24 height 16
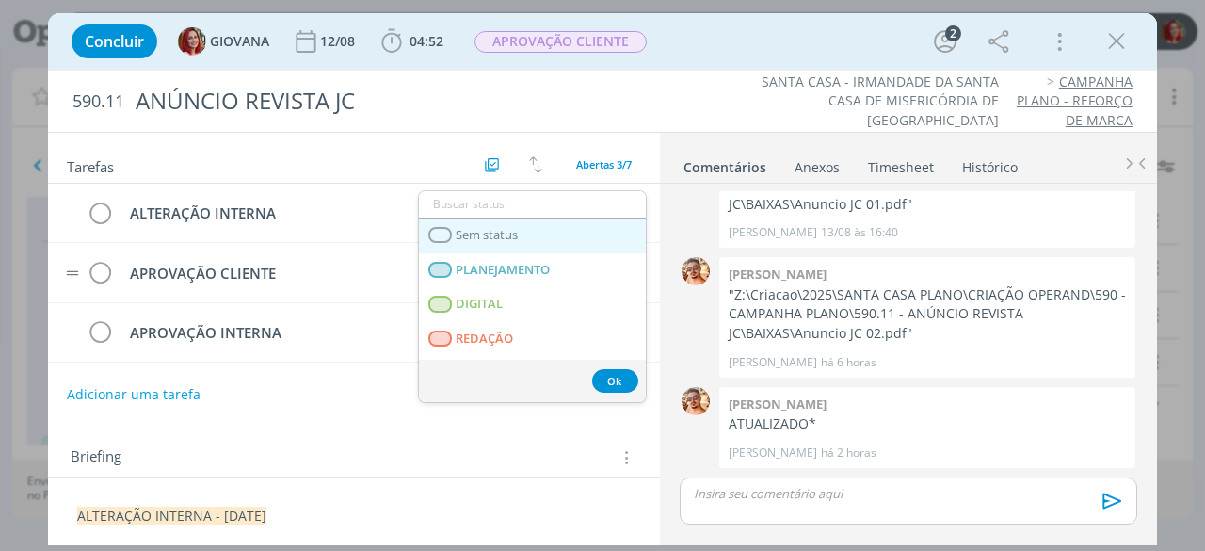
click at [516, 234] on span "Sem status" at bounding box center [488, 235] width 62 height 15
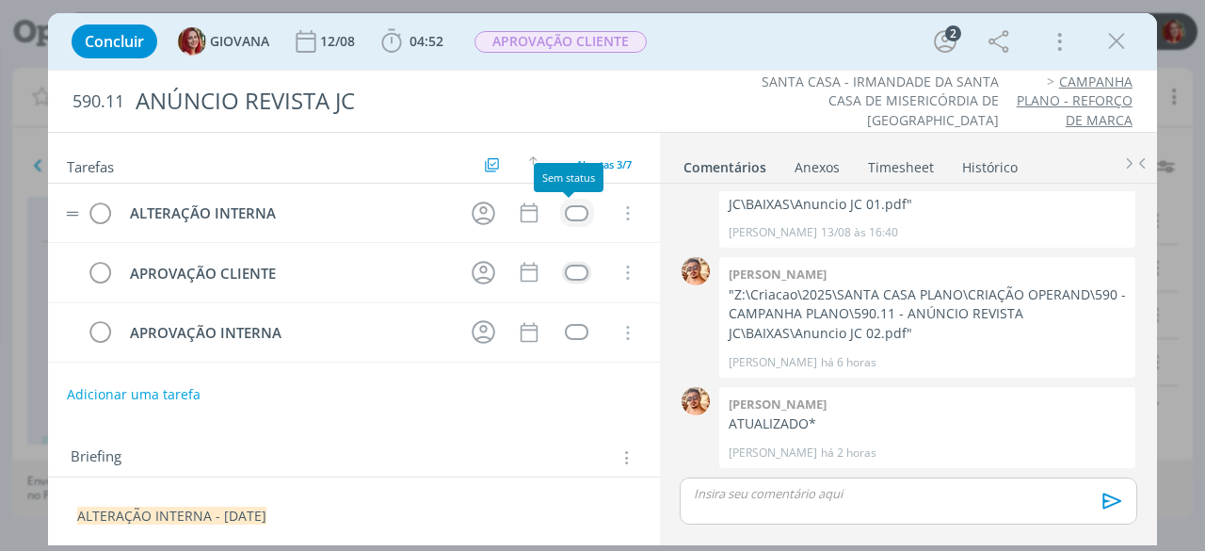
click at [567, 209] on div "dialog" at bounding box center [577, 213] width 24 height 16
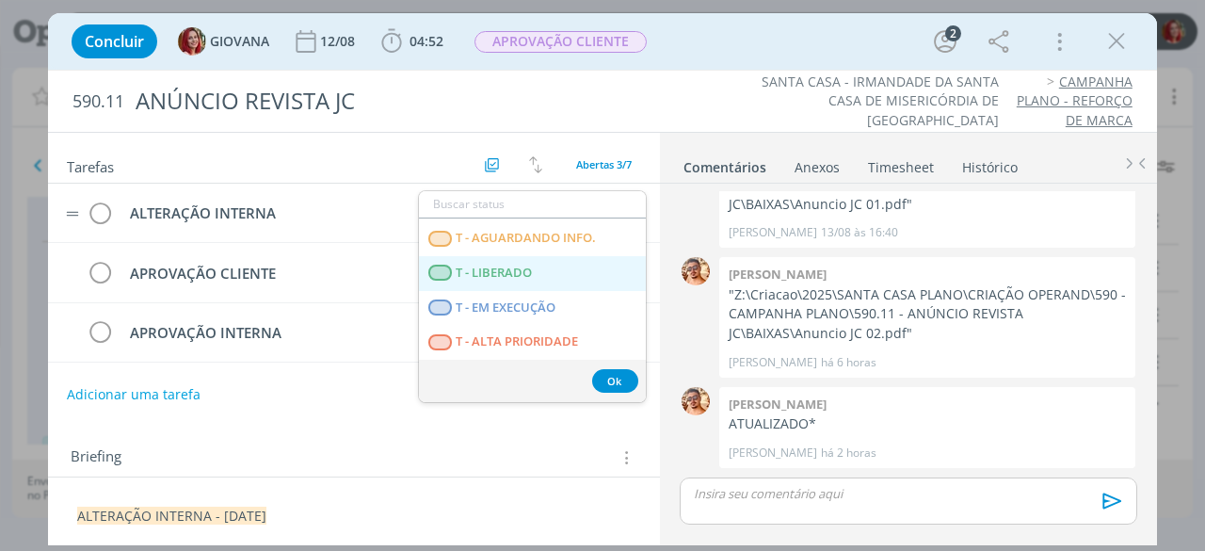
click at [508, 273] on span "T - LIBERADO" at bounding box center [495, 272] width 76 height 15
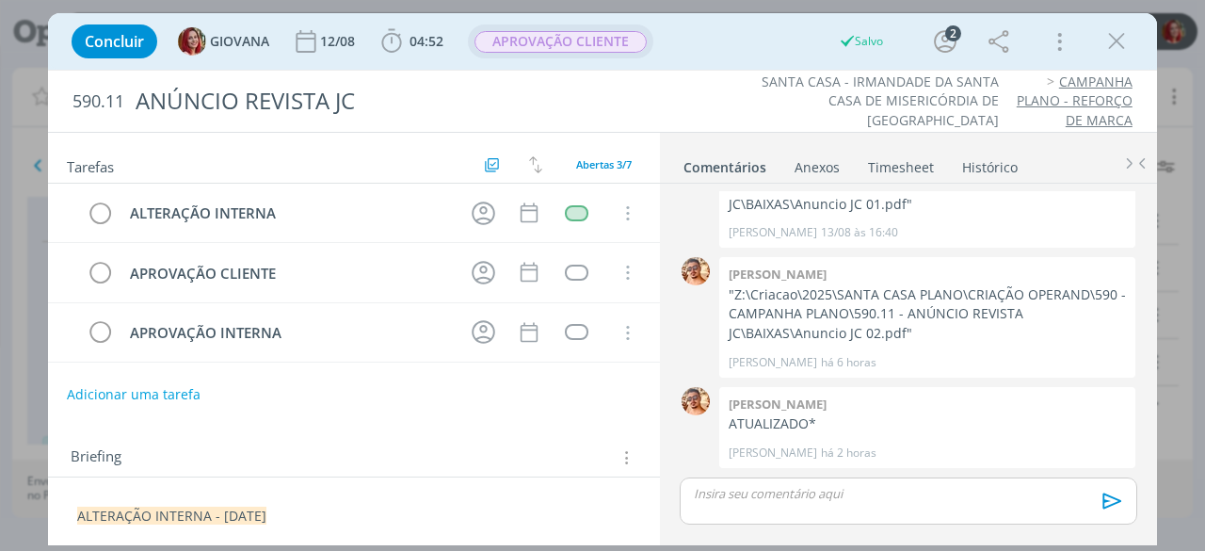
click at [584, 52] on span "APROVAÇÃO CLIENTE" at bounding box center [560, 42] width 172 height 22
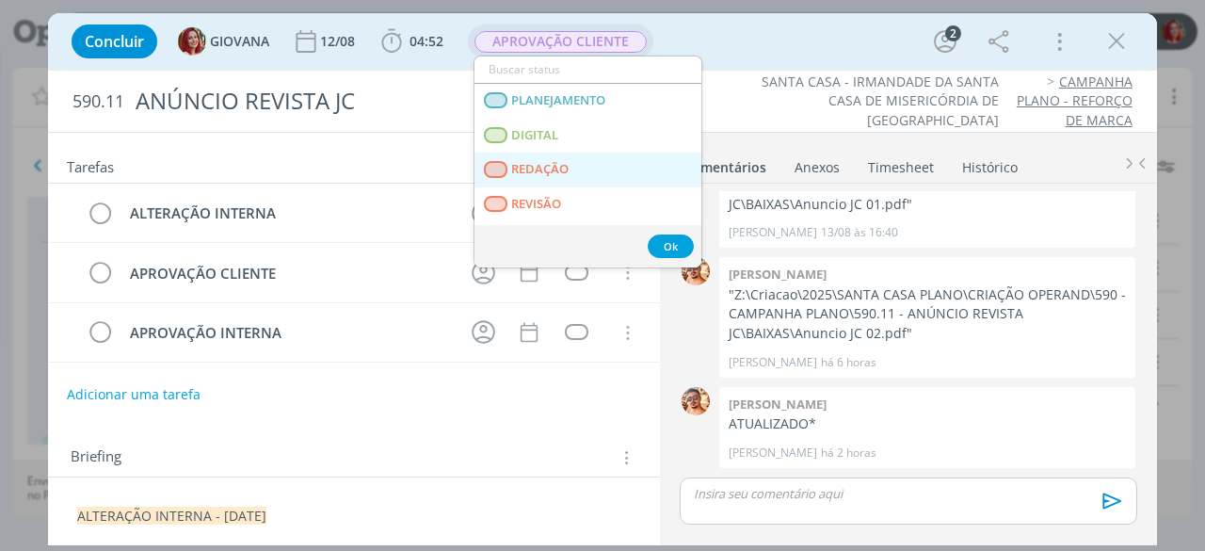
scroll to position [94, 0]
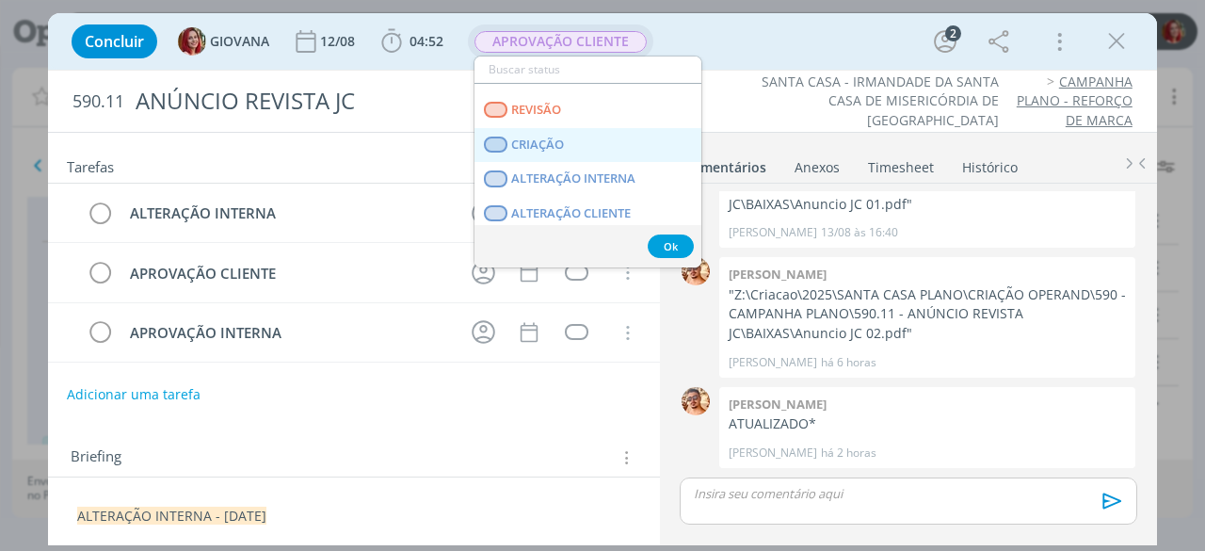
click at [563, 152] on link "CRIAÇÃO" at bounding box center [587, 145] width 227 height 35
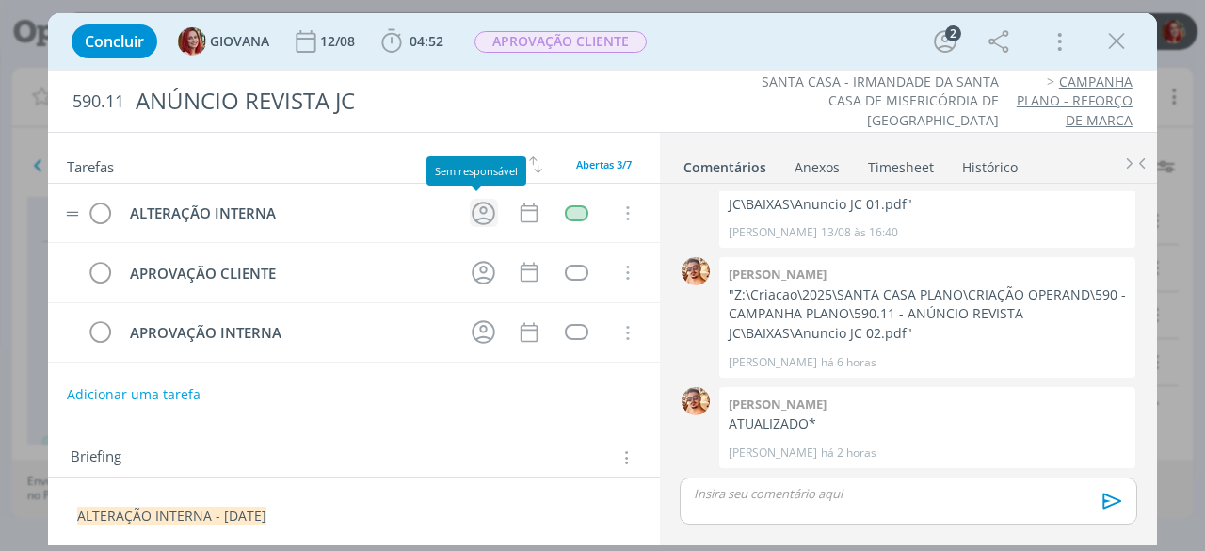
click at [473, 203] on icon "dialog" at bounding box center [483, 213] width 29 height 29
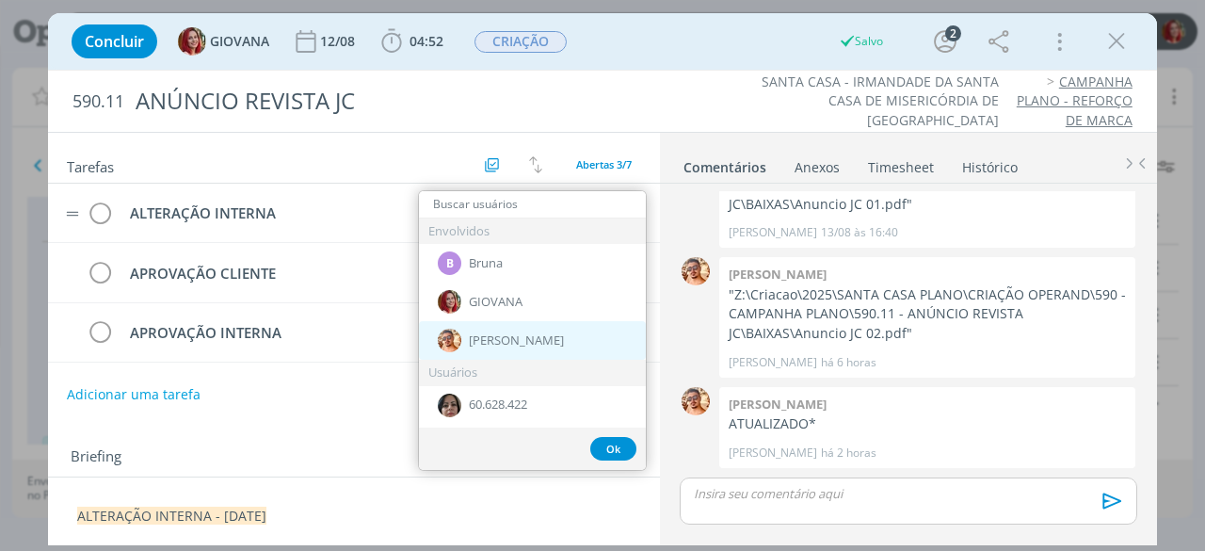
click at [500, 328] on div "[PERSON_NAME]" at bounding box center [532, 340] width 227 height 39
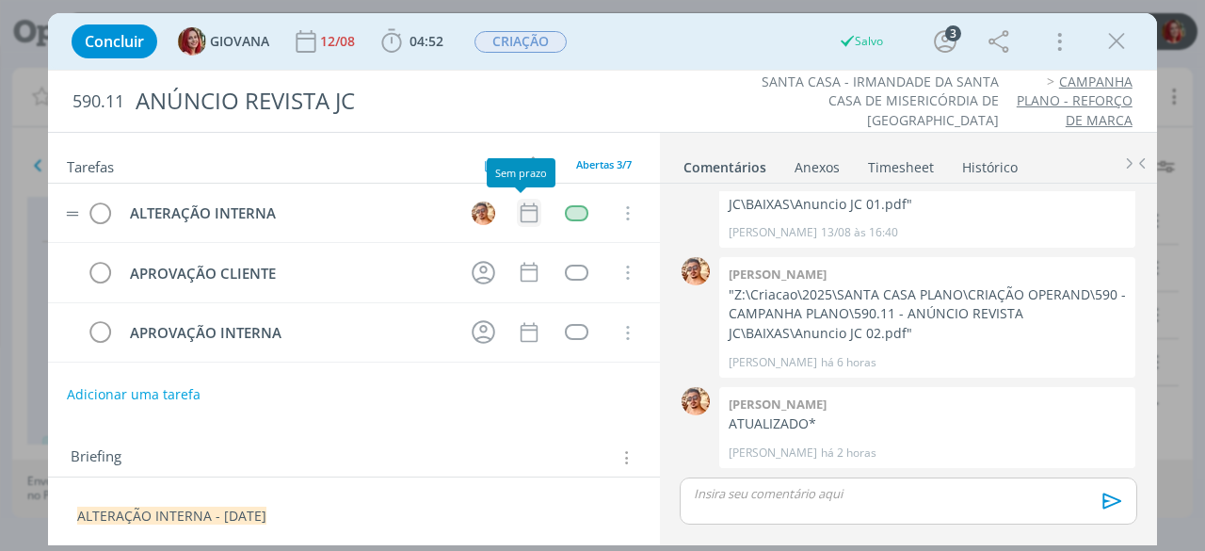
click at [529, 203] on icon "dialog" at bounding box center [529, 212] width 24 height 24
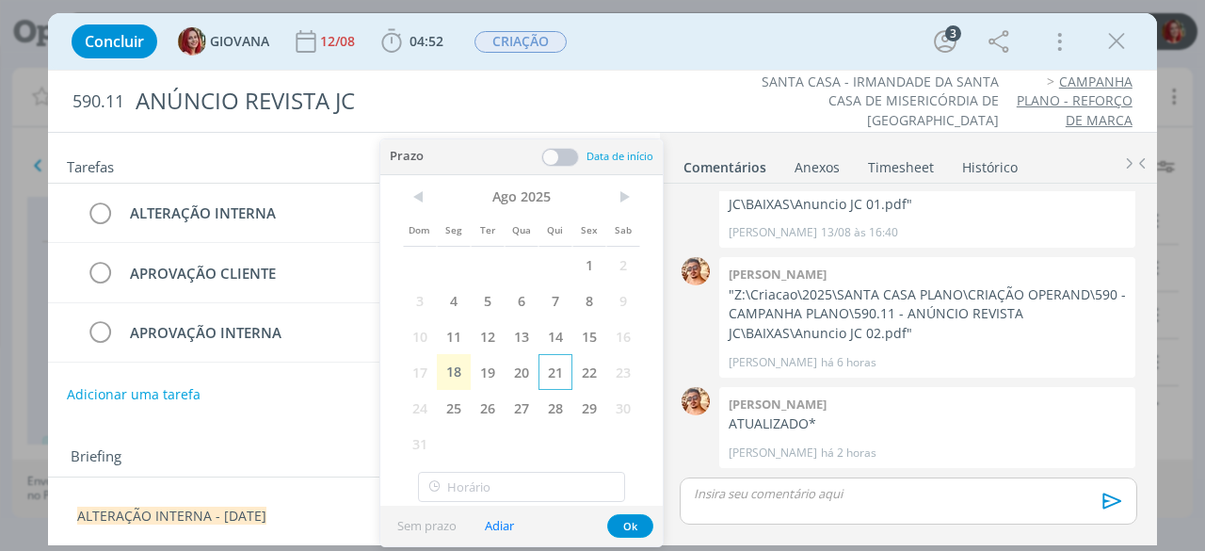
click at [565, 363] on span "21" at bounding box center [555, 372] width 34 height 36
click at [634, 523] on button "Ok" at bounding box center [630, 526] width 46 height 24
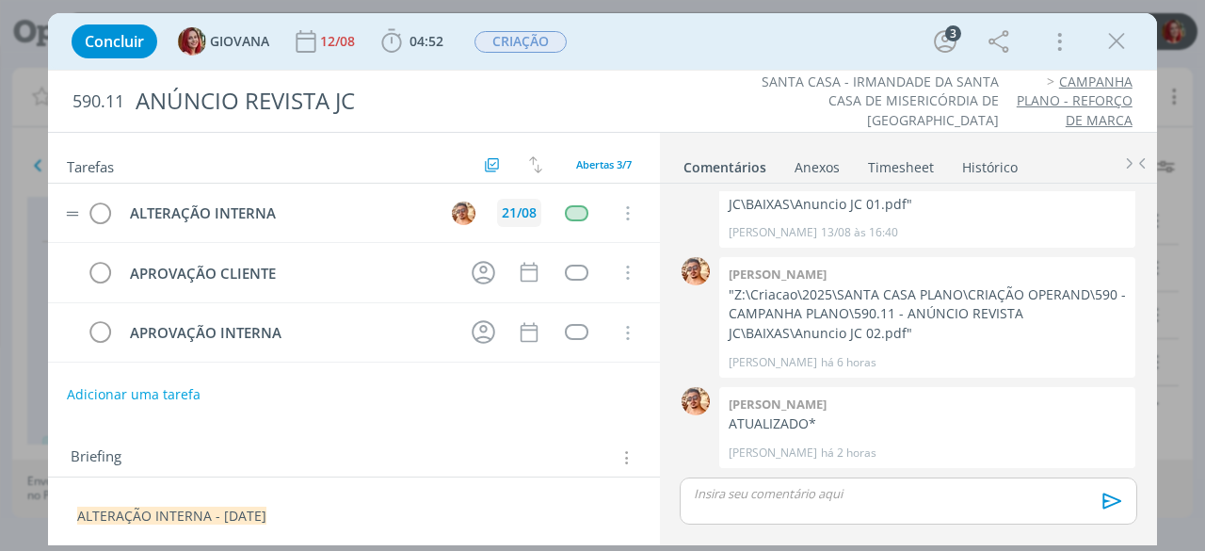
click at [505, 206] on div "21/08" at bounding box center [519, 212] width 35 height 13
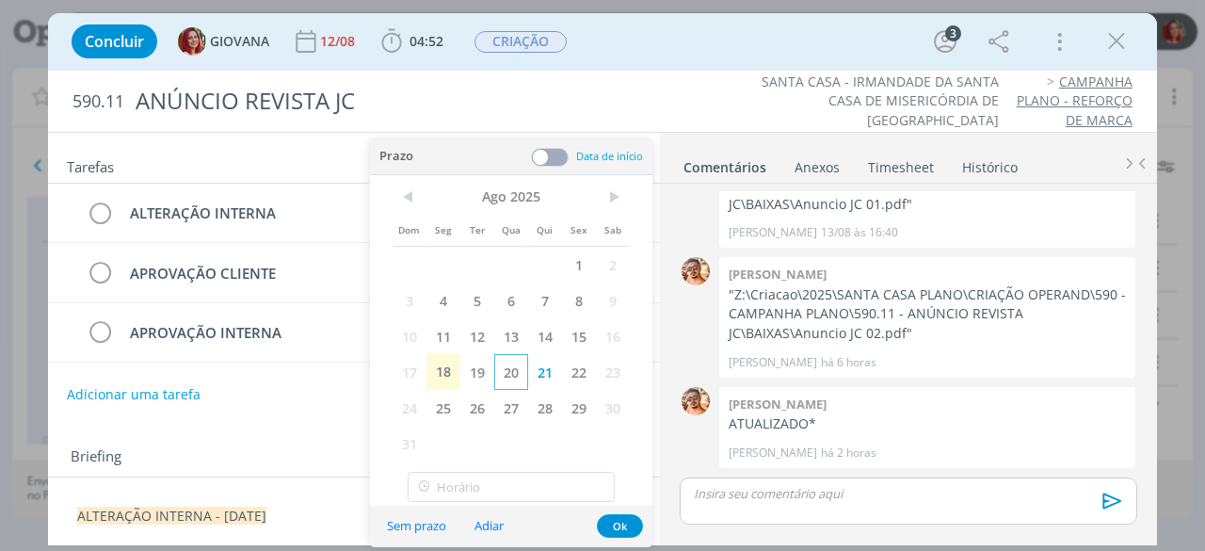
click at [518, 377] on span "20" at bounding box center [511, 372] width 34 height 36
click at [626, 528] on button "Ok" at bounding box center [620, 526] width 46 height 24
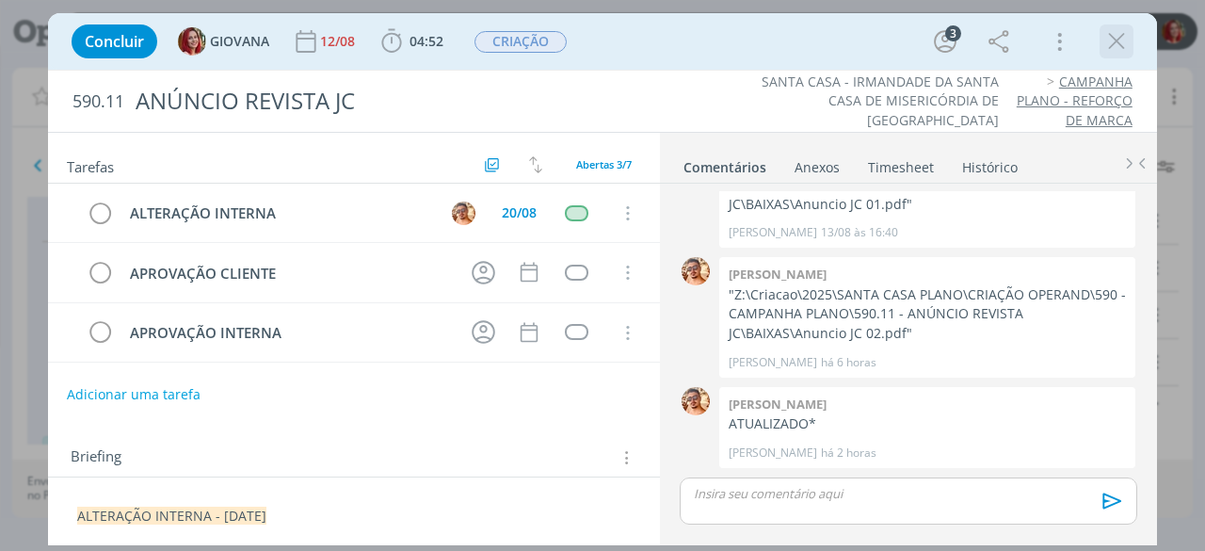
click at [1109, 51] on icon "dialog" at bounding box center [1116, 41] width 28 height 28
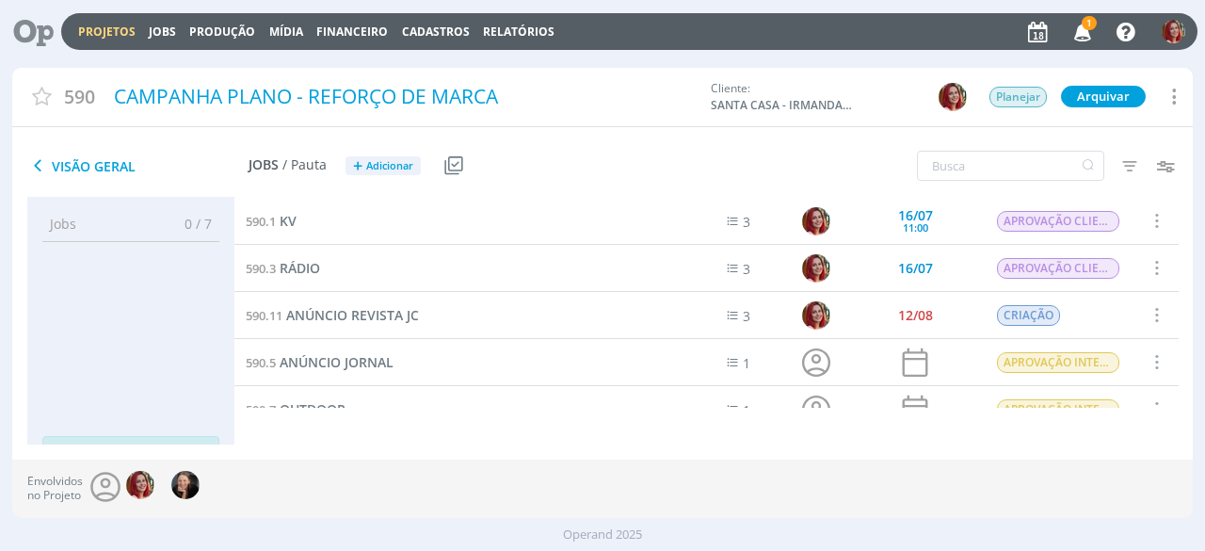
click at [1083, 29] on icon "button" at bounding box center [1082, 31] width 33 height 32
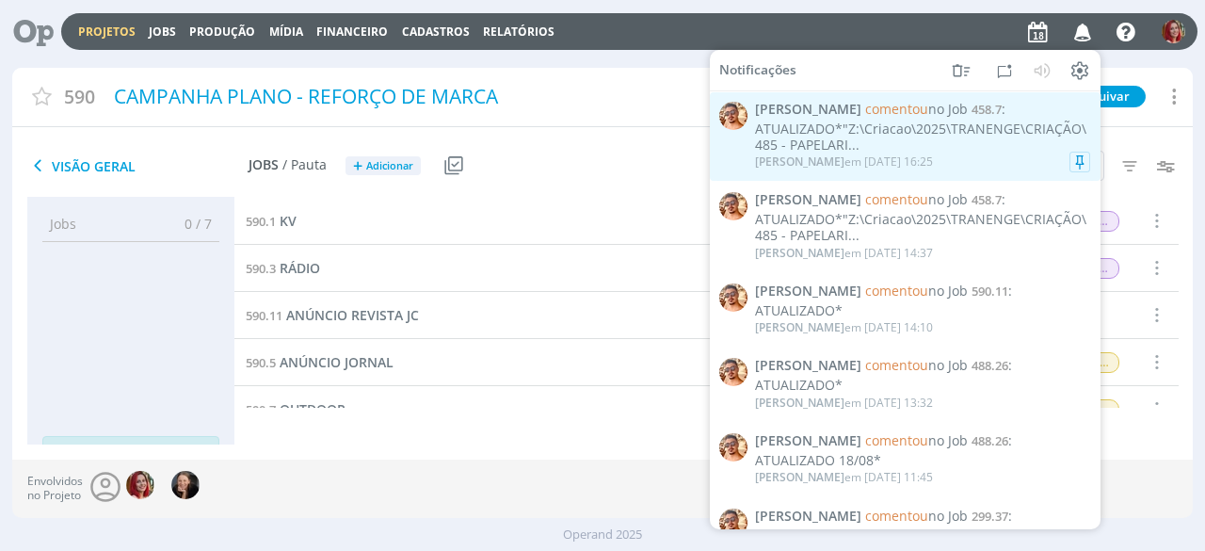
click at [941, 150] on div "ATUALIZADO*"Z:\Criacao\2025\TRANENGE\CRIAÇÃO\485 - PAPELARI..." at bounding box center [922, 137] width 335 height 32
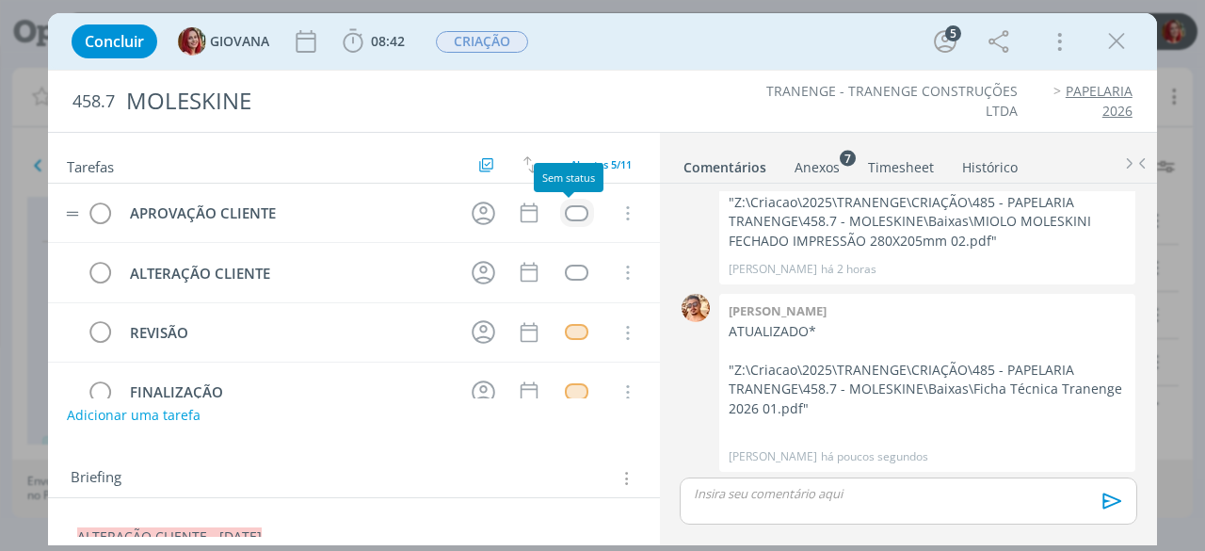
click at [575, 209] on div "dialog" at bounding box center [577, 213] width 24 height 16
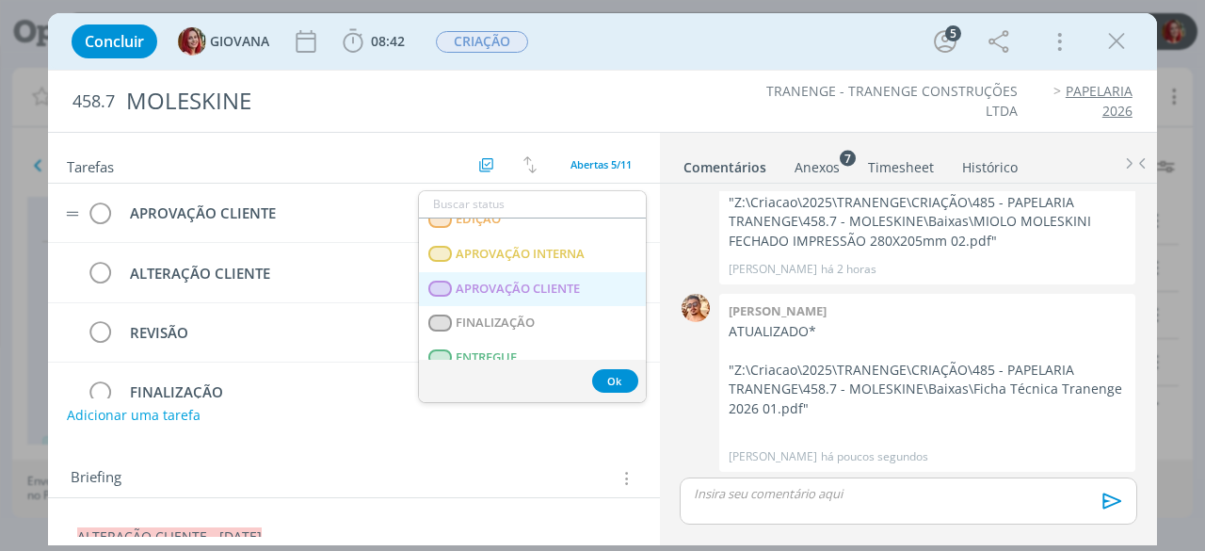
scroll to position [292, 0]
click at [562, 281] on span "APROVAÇÃO CLIENTE" at bounding box center [519, 288] width 124 height 15
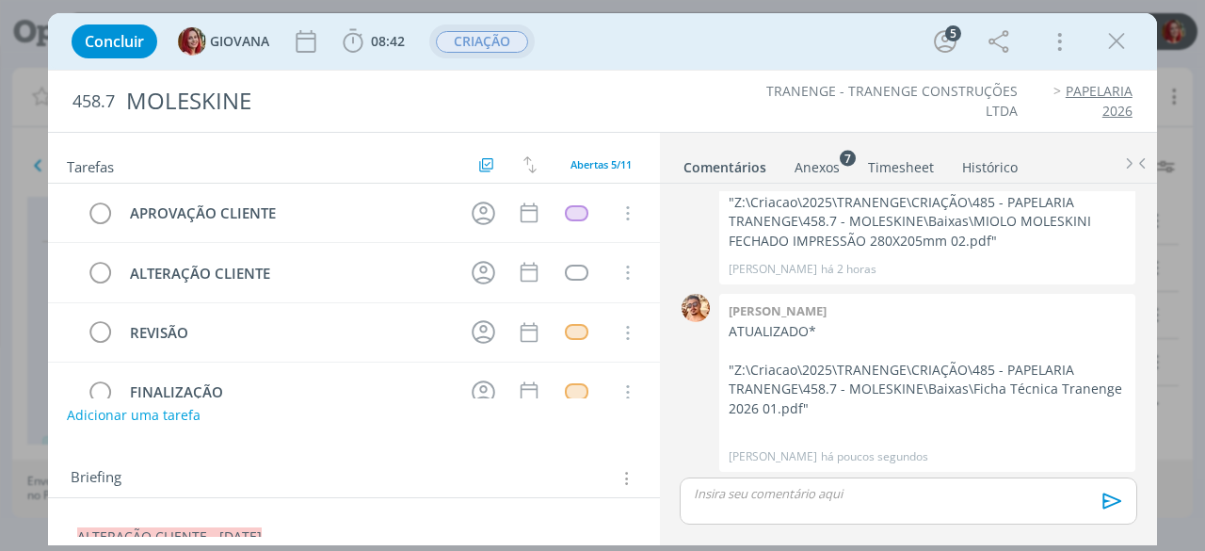
click at [467, 49] on span "CRIAÇÃO" at bounding box center [482, 42] width 92 height 22
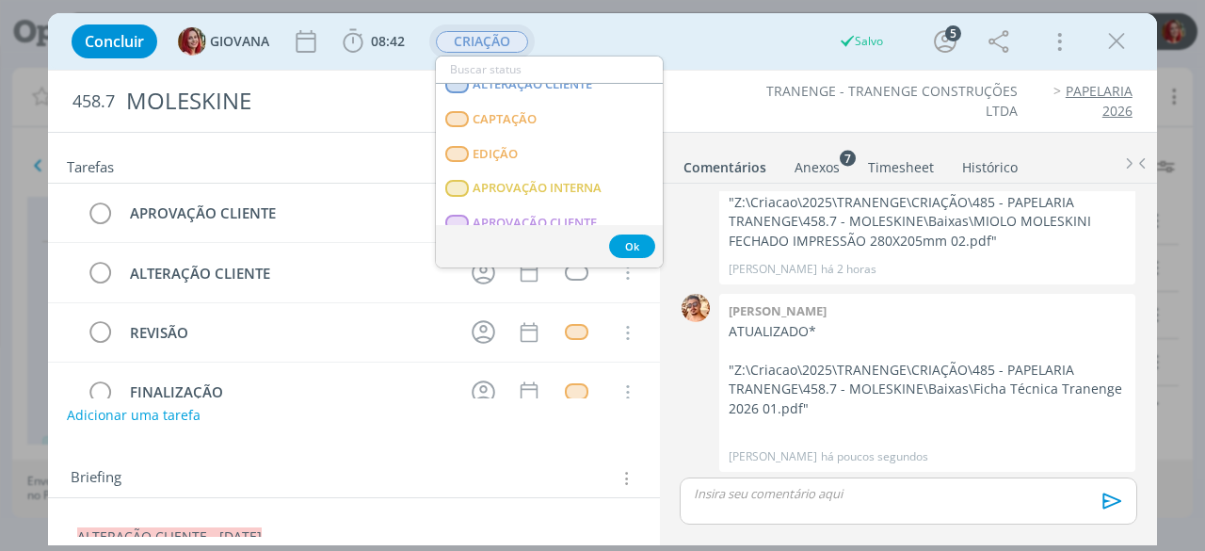
scroll to position [282, 0]
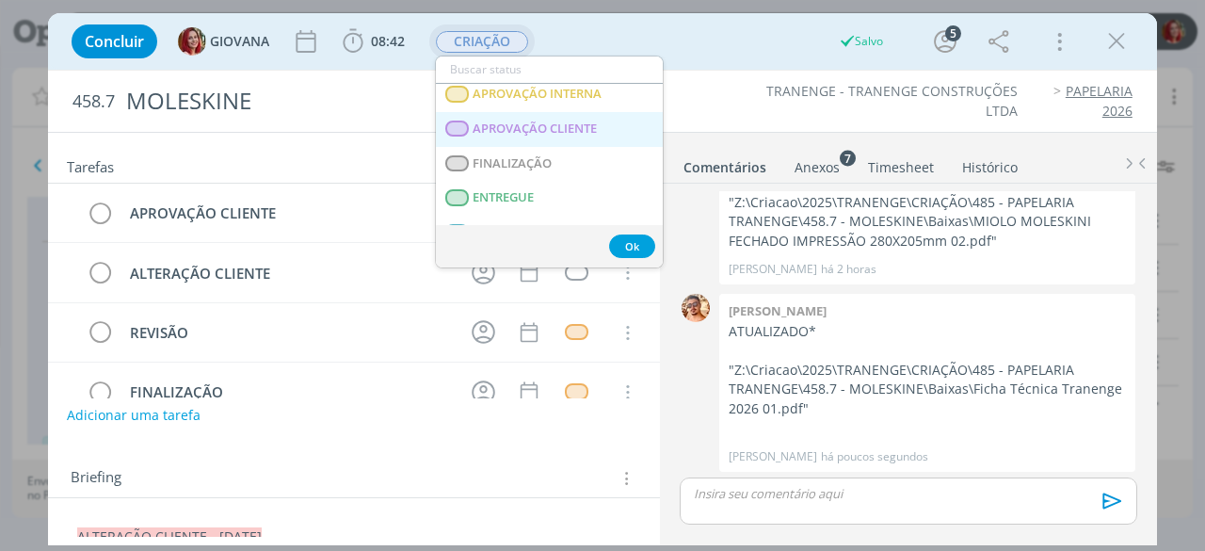
click at [540, 136] on CLIENTE "APROVAÇÃO CLIENTE" at bounding box center [549, 129] width 227 height 35
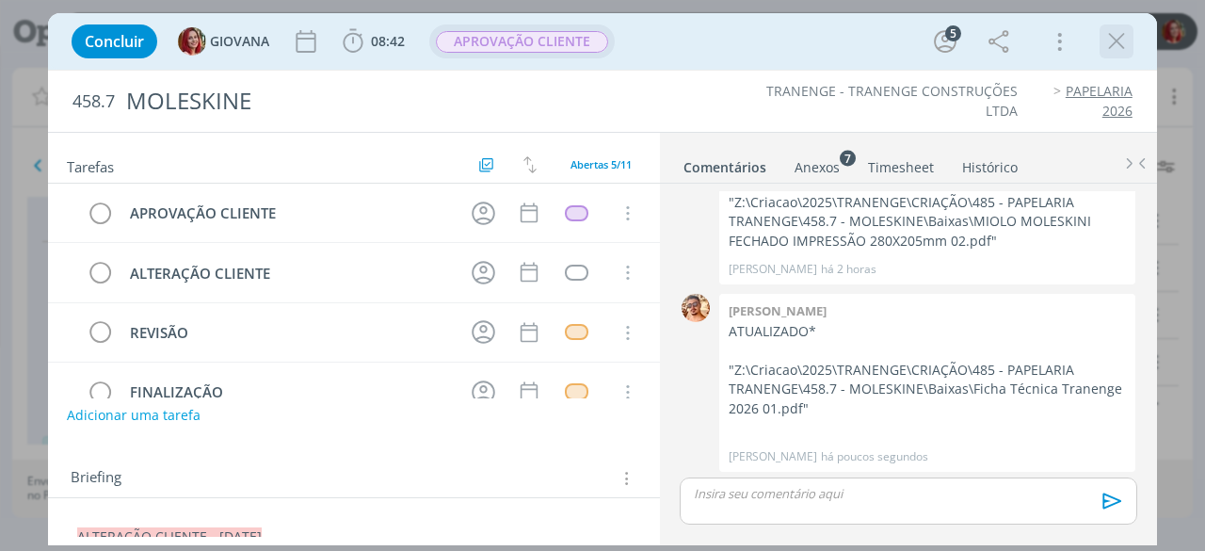
click at [1120, 34] on icon "dialog" at bounding box center [1116, 41] width 28 height 28
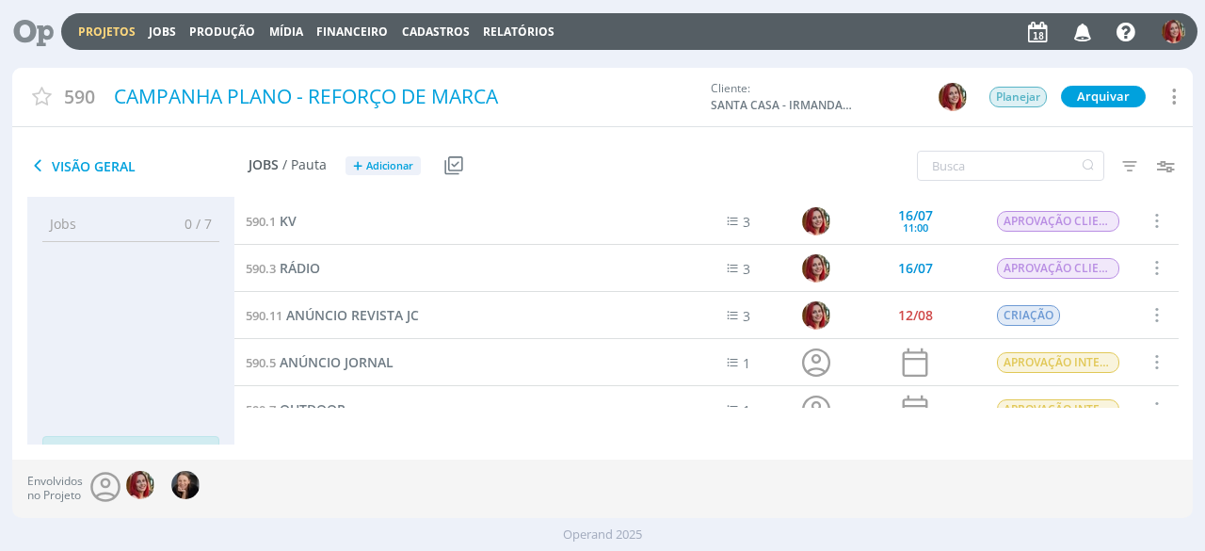
click at [26, 24] on icon at bounding box center [27, 31] width 39 height 37
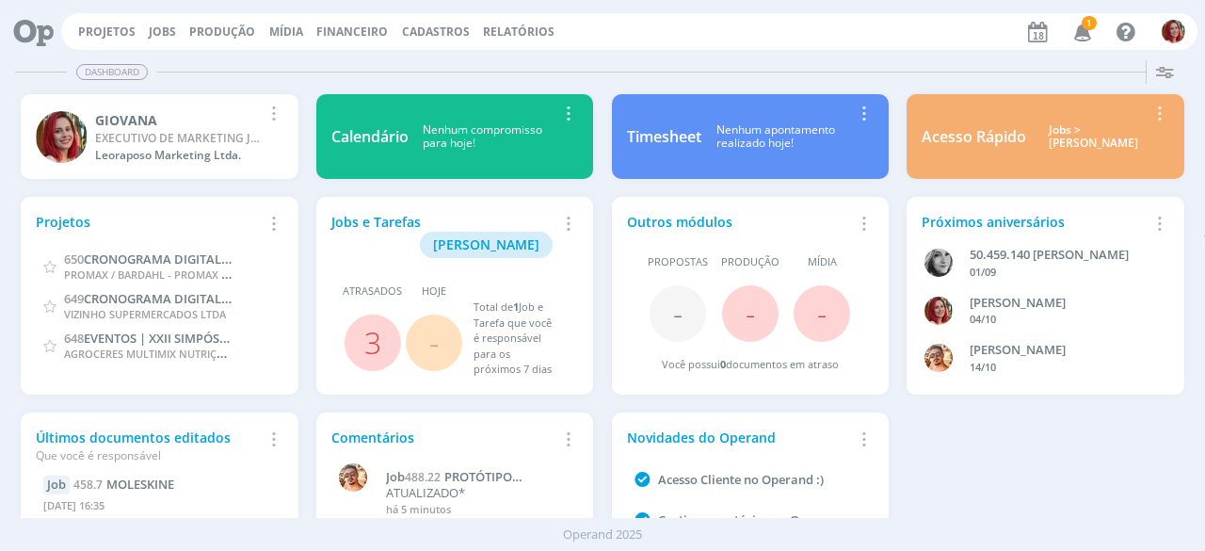
click at [1086, 25] on span "1" at bounding box center [1089, 23] width 15 height 14
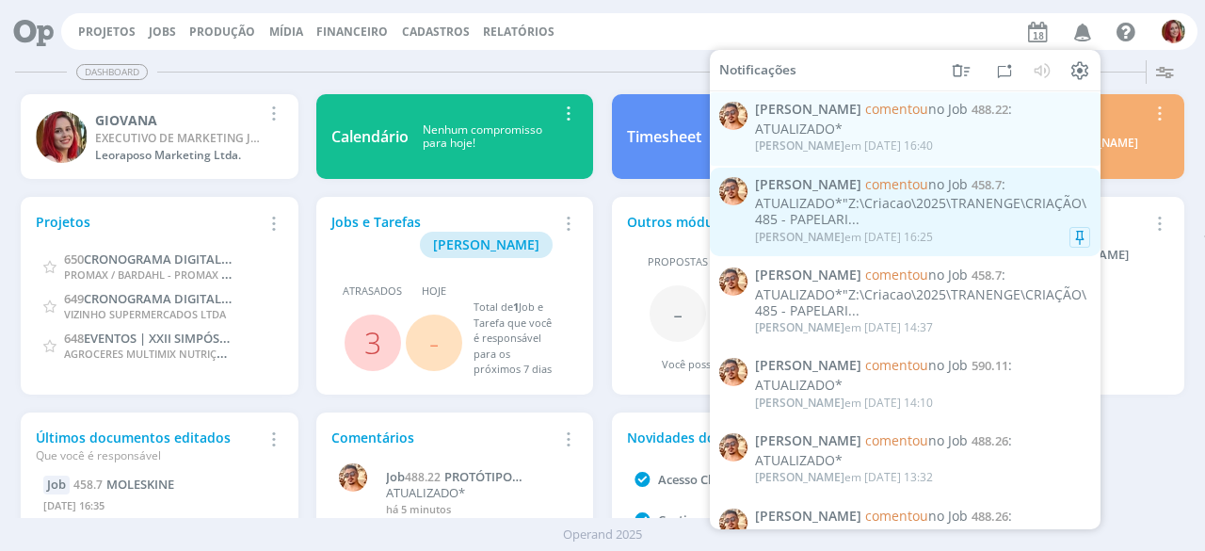
click at [931, 223] on div "ATUALIZADO*"Z:\Criacao\2025\TRANENGE\CRIAÇÃO\485 - PAPELARI..." at bounding box center [922, 212] width 335 height 32
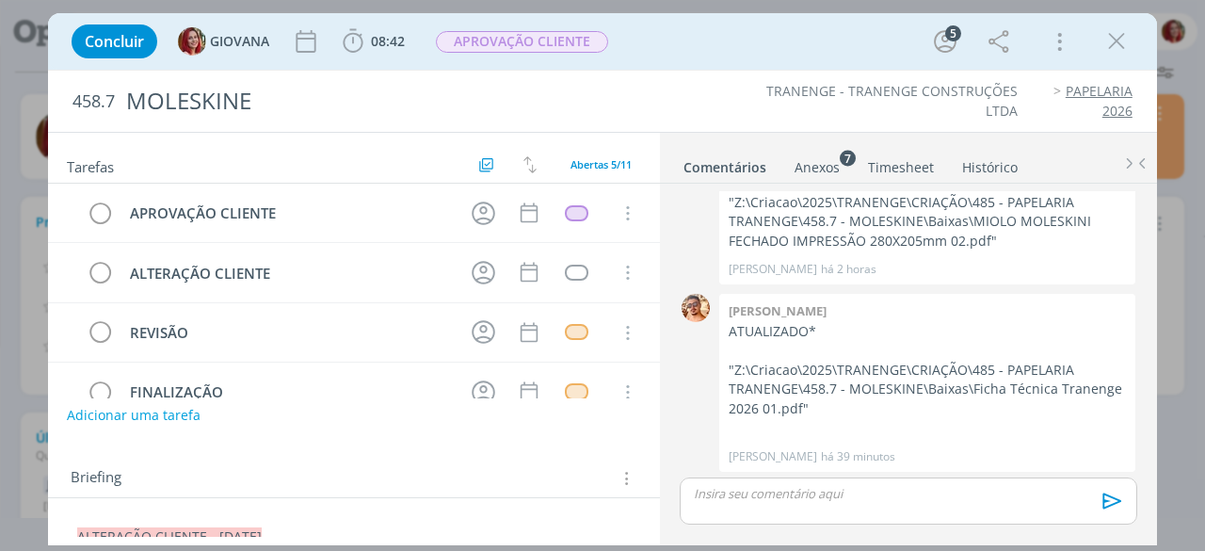
scroll to position [188, 0]
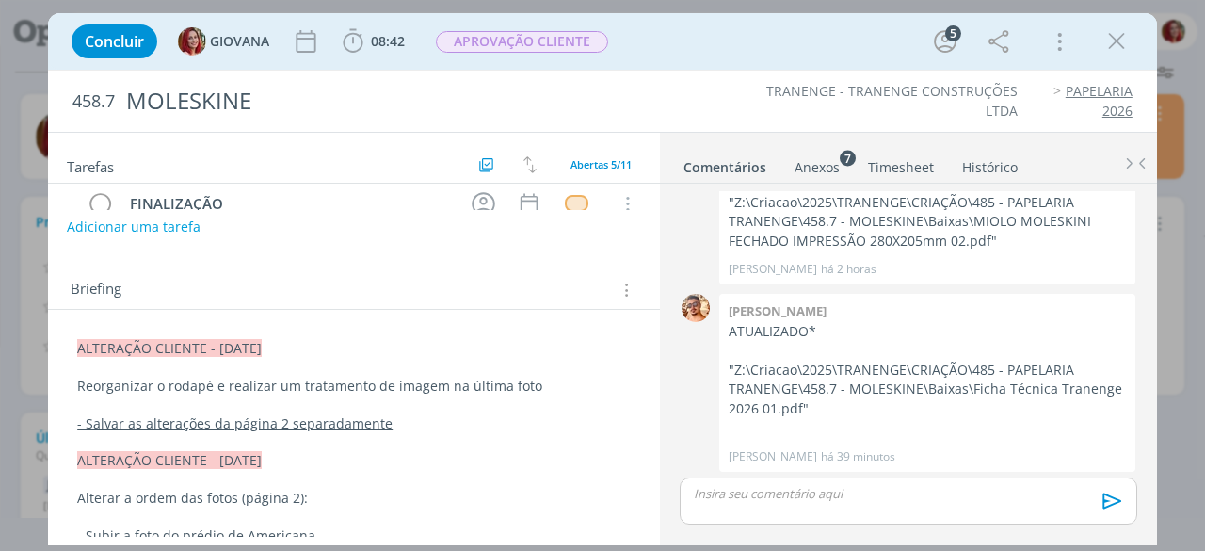
drag, startPoint x: 72, startPoint y: 346, endPoint x: 377, endPoint y: 347, distance: 305.9
copy span "ALTERAÇÃO CLIENTE - 18/08/25"
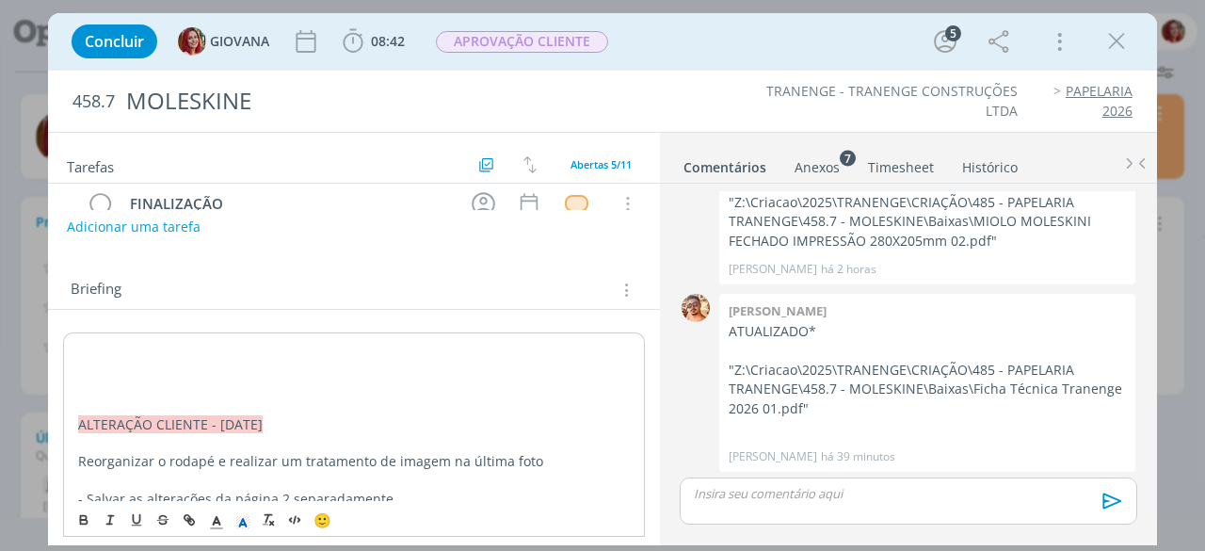
click at [107, 384] on p "dialog" at bounding box center [354, 386] width 552 height 19
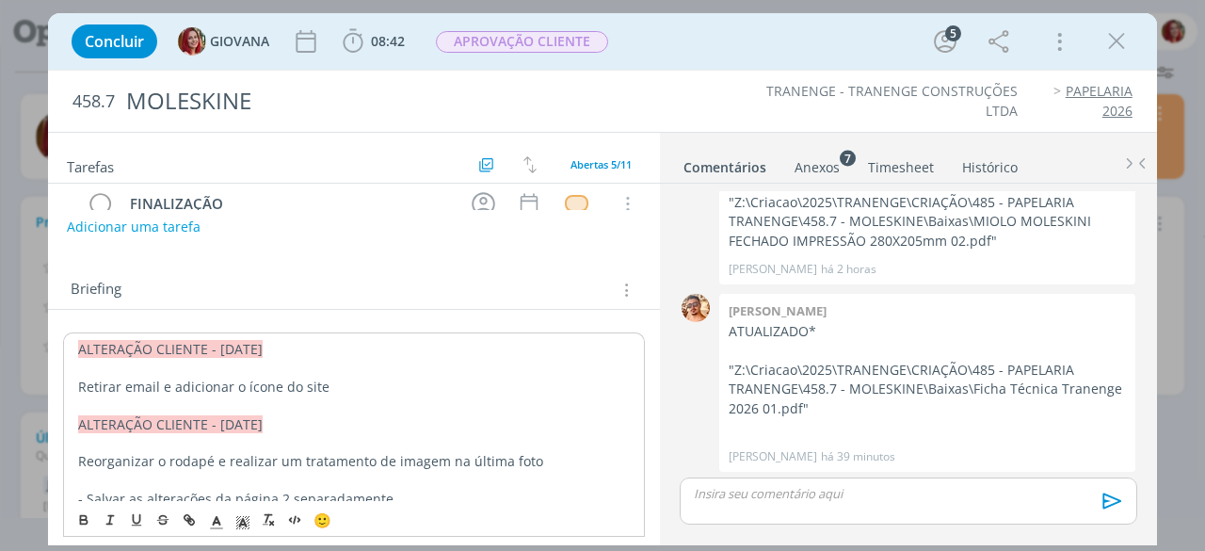
click at [131, 383] on p "Retirar email e adicionar o ícone do site" at bounding box center [354, 386] width 552 height 19
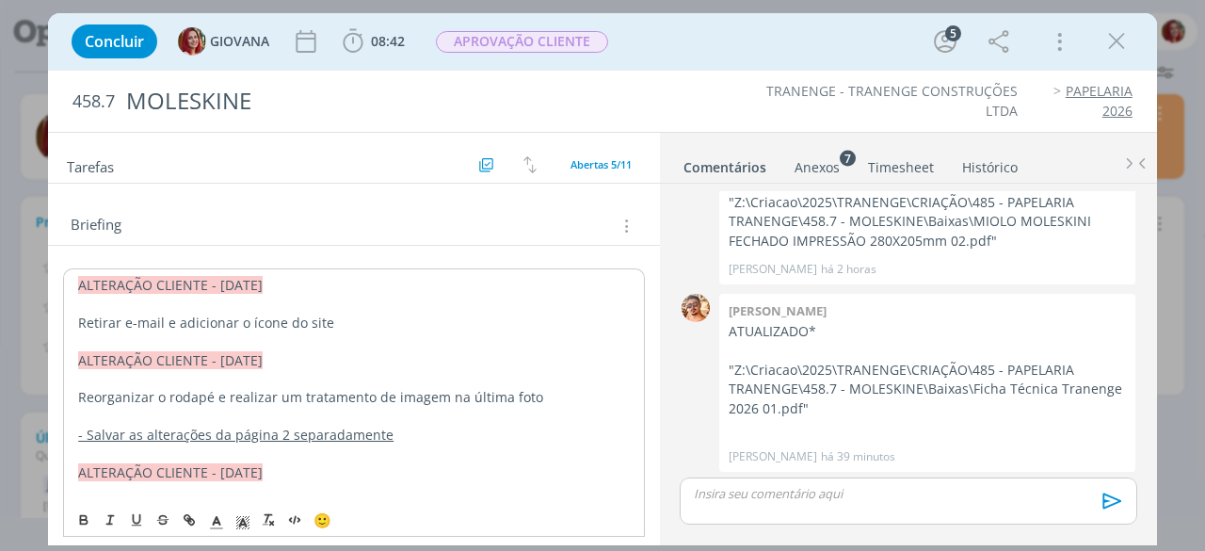
scroll to position [282, 0]
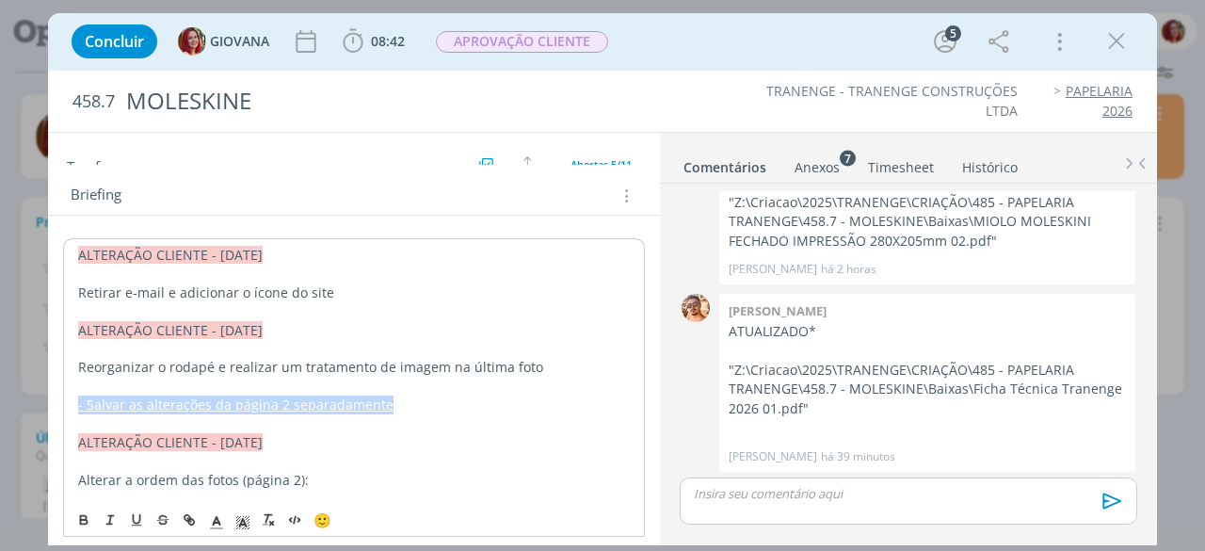
drag, startPoint x: 385, startPoint y: 404, endPoint x: 72, endPoint y: 403, distance: 313.4
copy u "- Salvar as alterações da página 2 separadamente"
click at [363, 284] on p "Retirar e-mail e adicionar o ícone do site" at bounding box center [354, 292] width 552 height 19
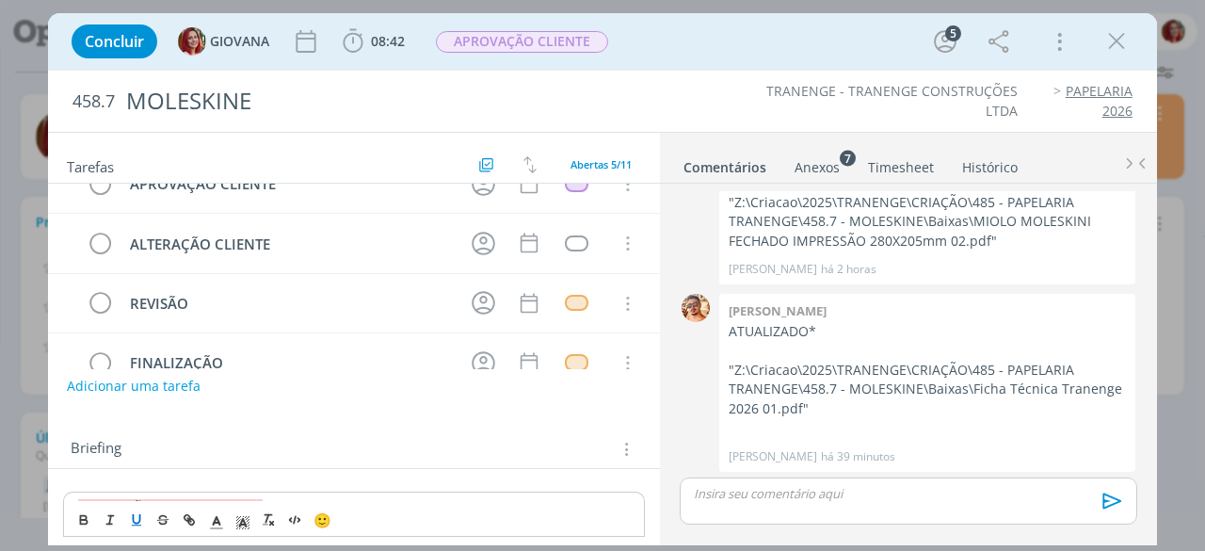
scroll to position [0, 0]
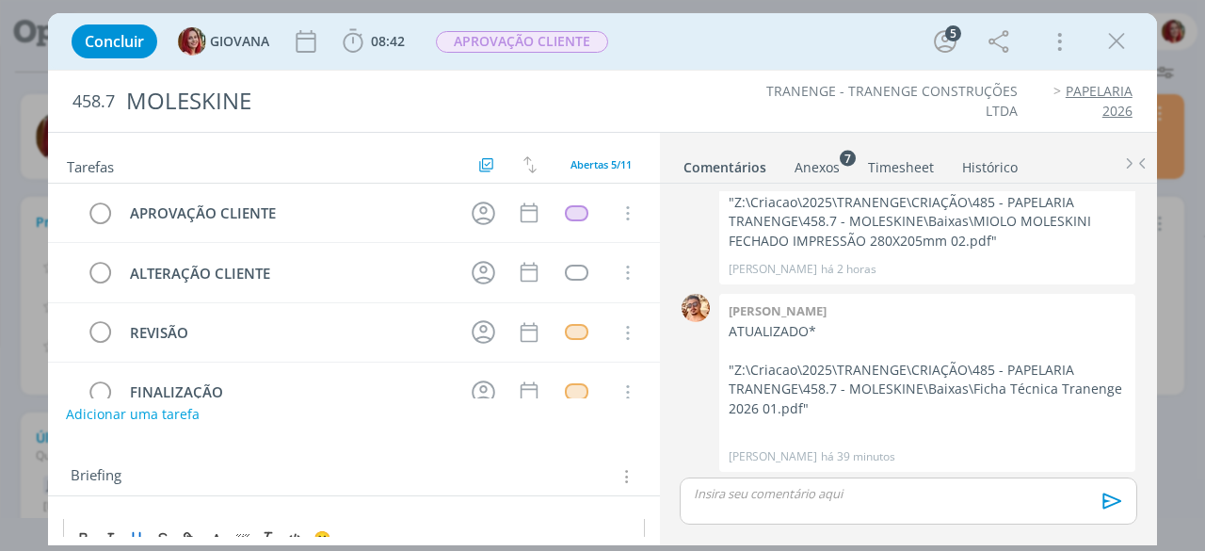
click at [140, 410] on button "Adicionar uma tarefa" at bounding box center [133, 414] width 134 height 32
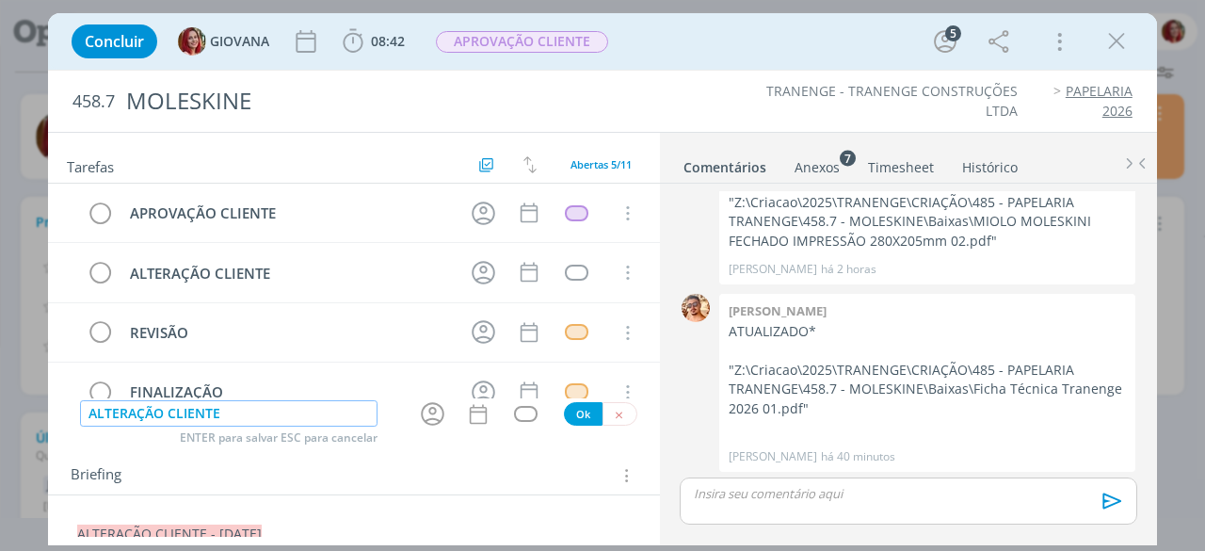
type input "ALTERAÇÃO CLIENTE"
click at [577, 413] on button "Ok" at bounding box center [583, 414] width 39 height 24
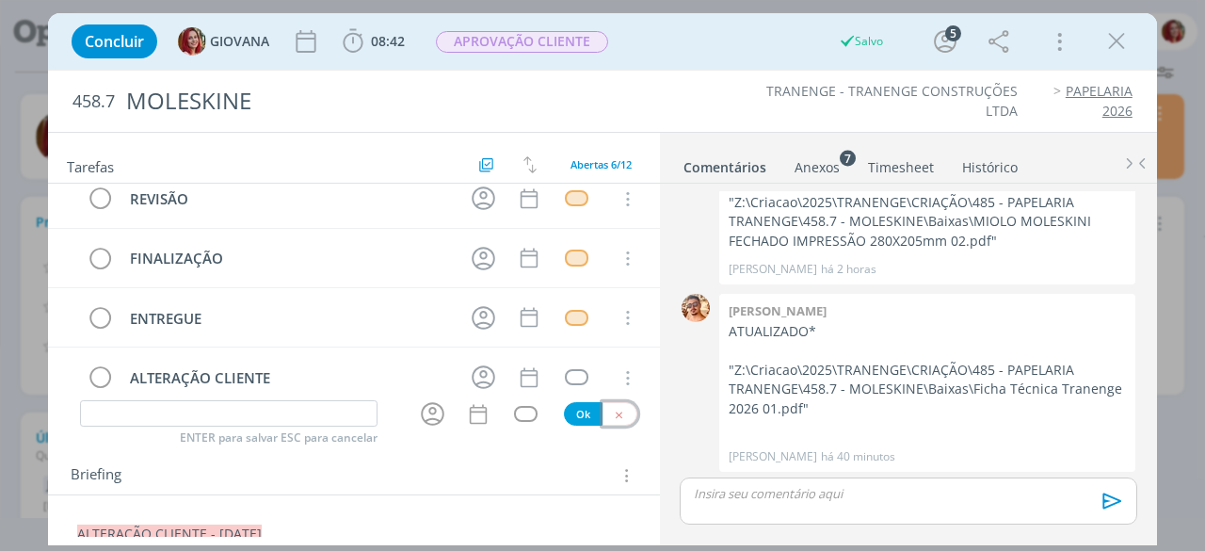
click at [616, 422] on button "dialog" at bounding box center [619, 414] width 35 height 24
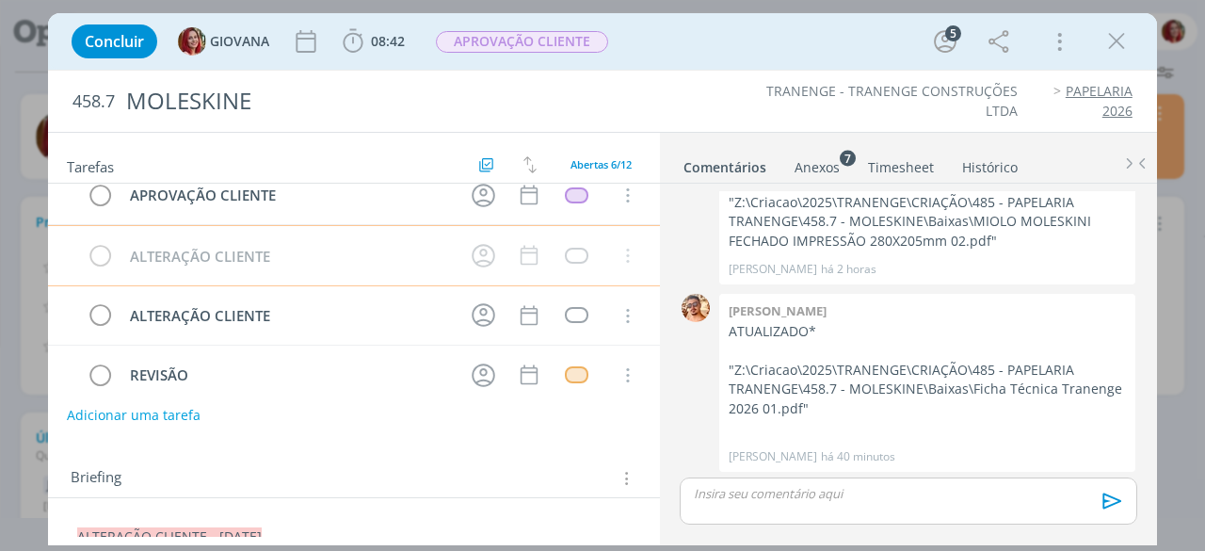
scroll to position [0, 0]
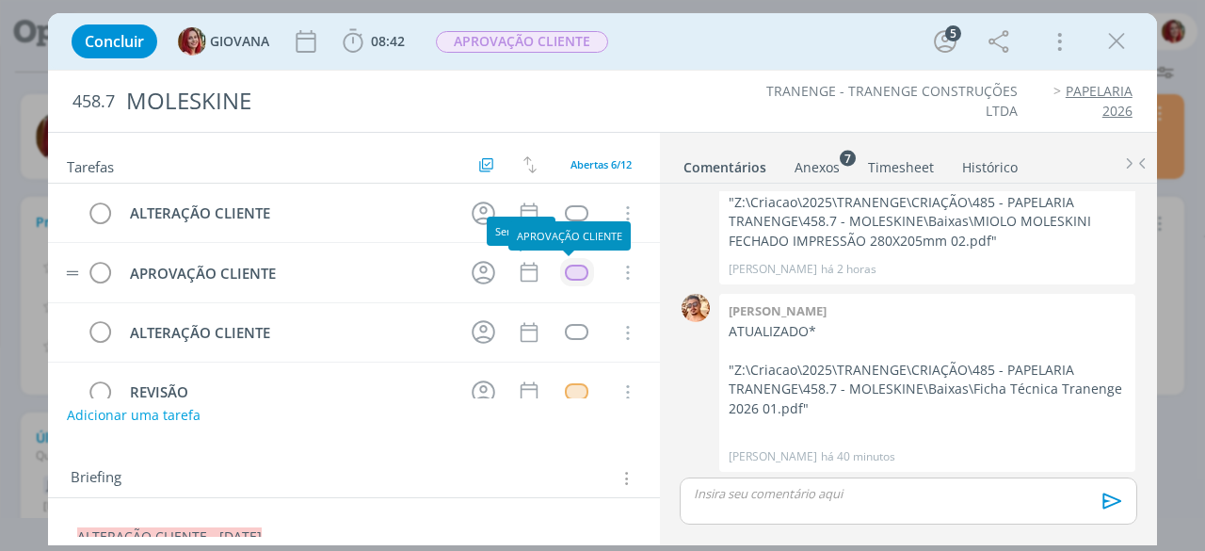
click at [565, 268] on div "dialog" at bounding box center [577, 272] width 24 height 16
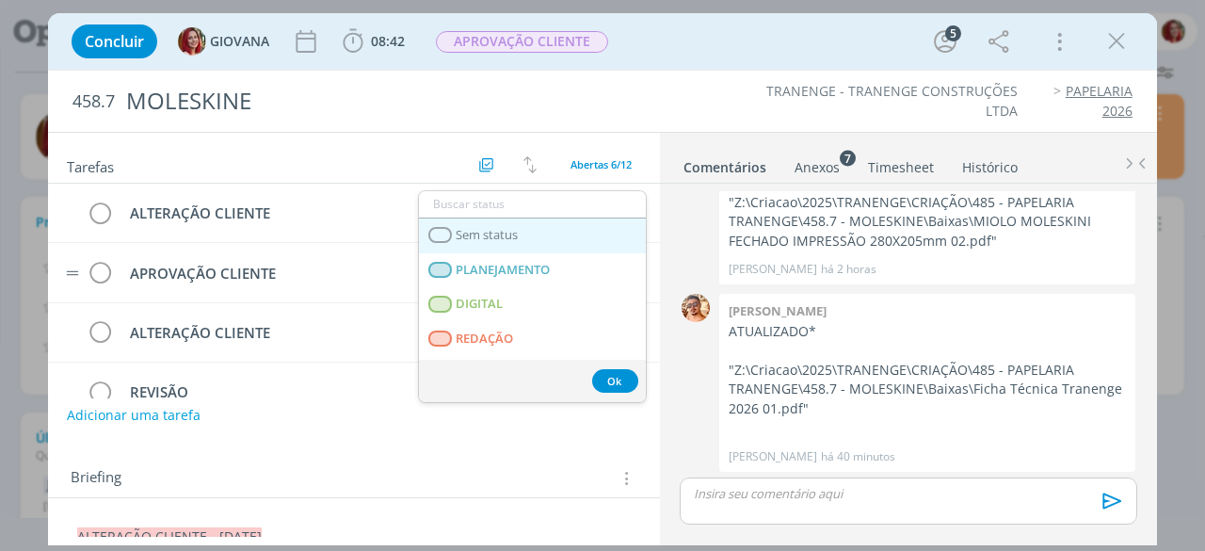
click at [496, 232] on span "Sem status" at bounding box center [488, 235] width 62 height 15
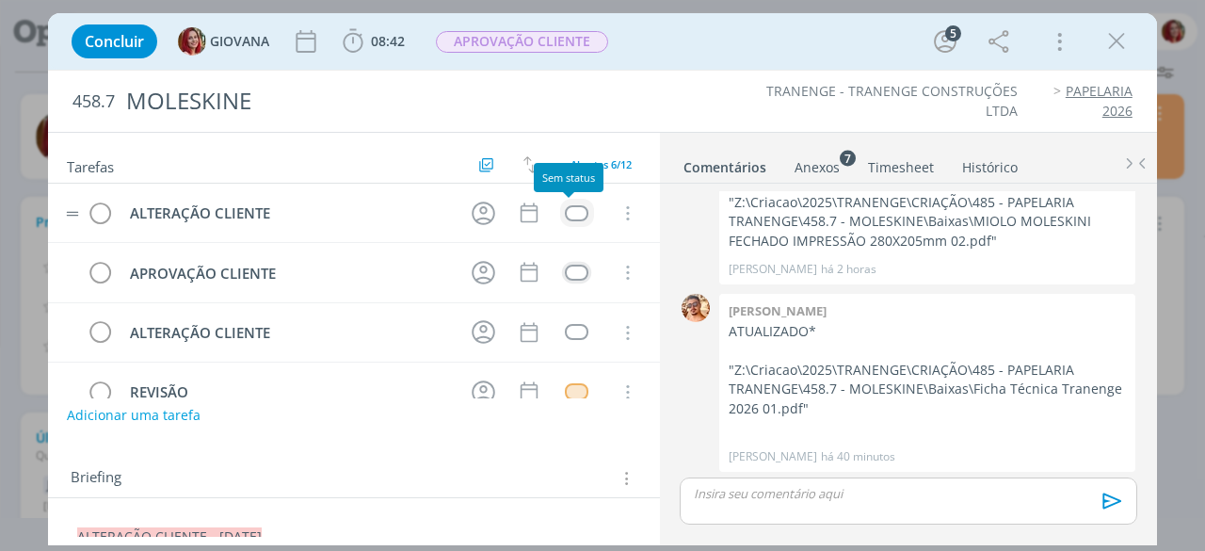
click at [574, 210] on div "dialog" at bounding box center [577, 213] width 24 height 16
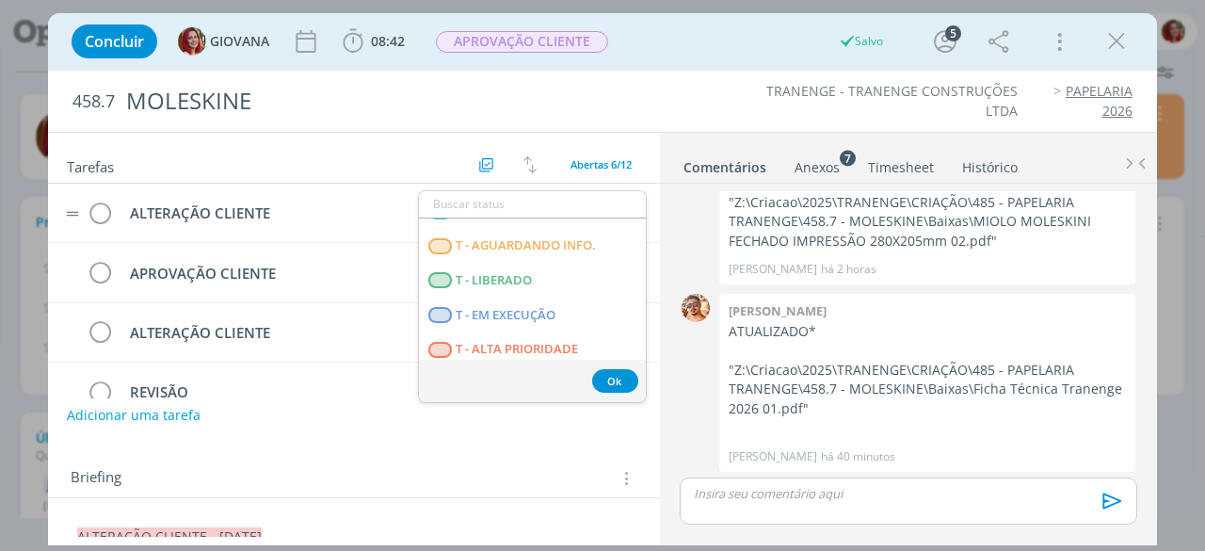
scroll to position [480, 0]
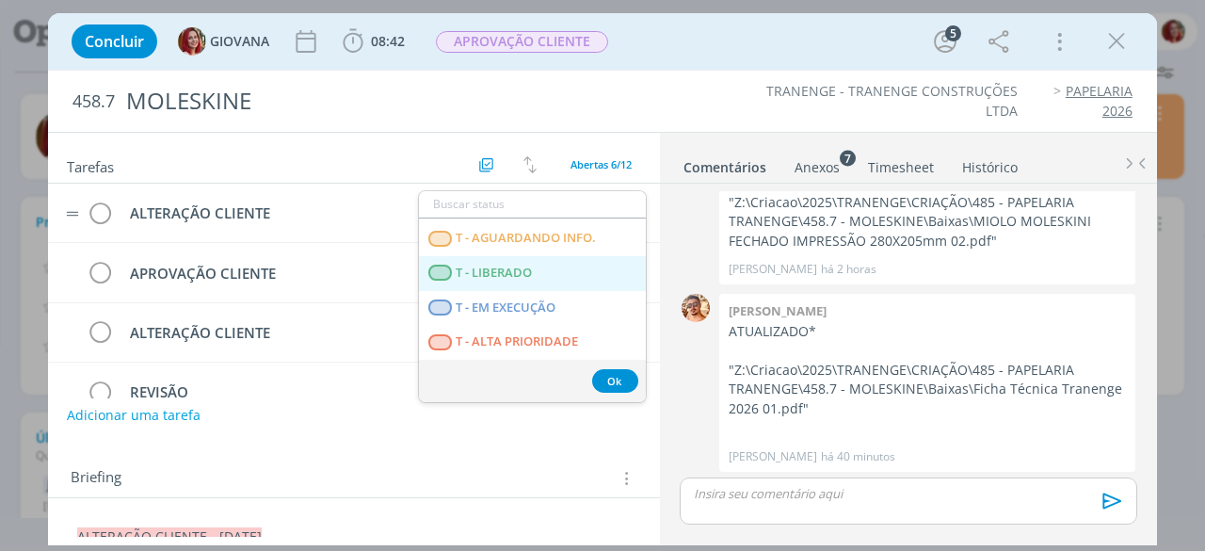
click at [531, 267] on span "T - LIBERADO" at bounding box center [495, 272] width 76 height 15
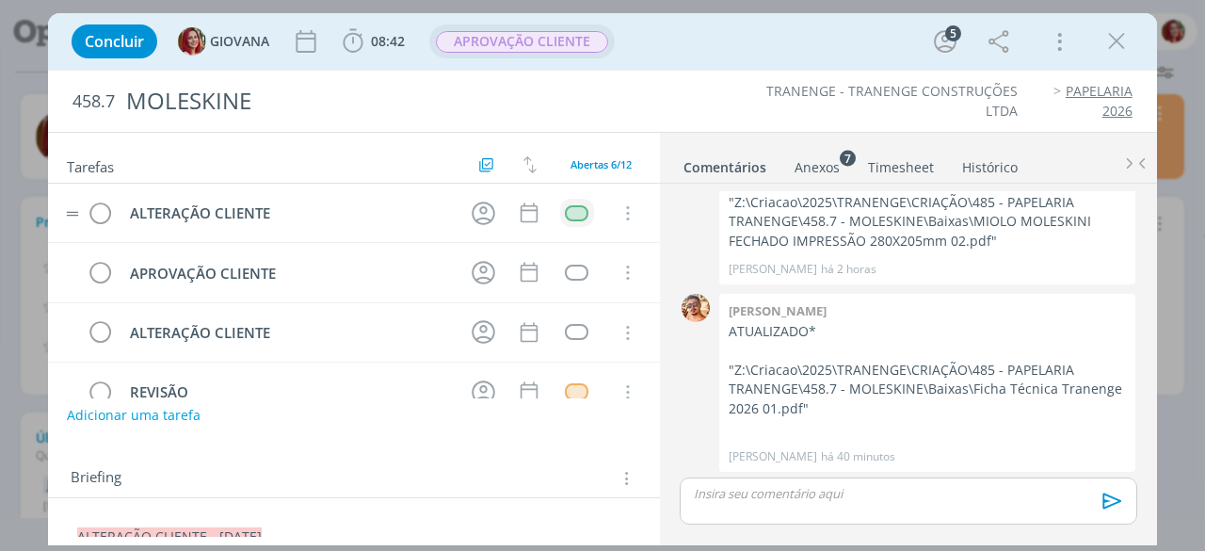
click at [531, 42] on span "APROVAÇÃO CLIENTE" at bounding box center [522, 42] width 172 height 22
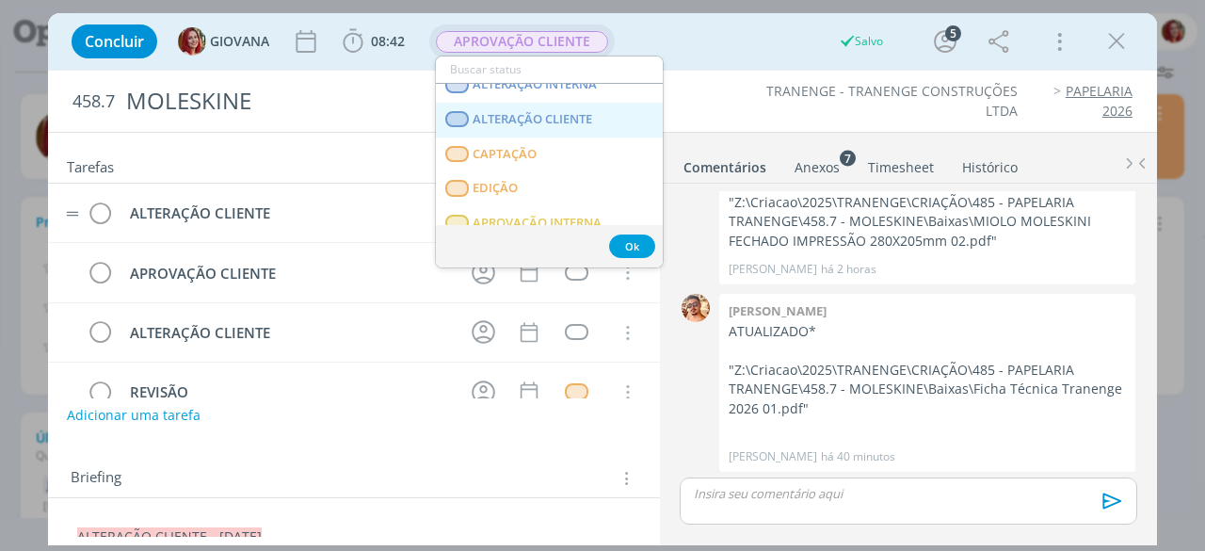
scroll to position [94, 0]
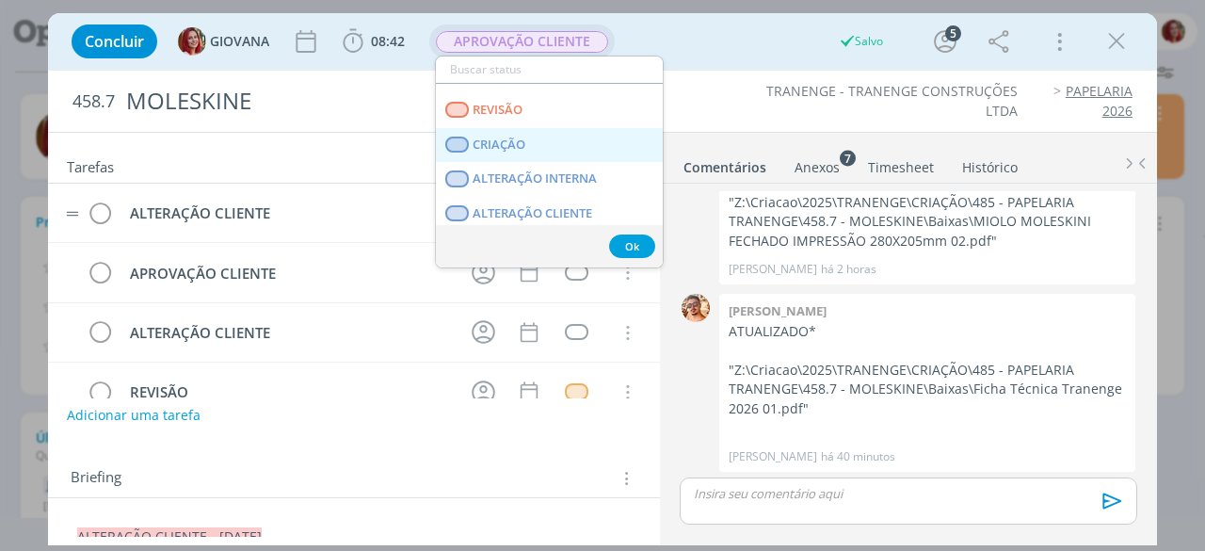
click at [520, 148] on span "CRIAÇÃO" at bounding box center [499, 144] width 53 height 15
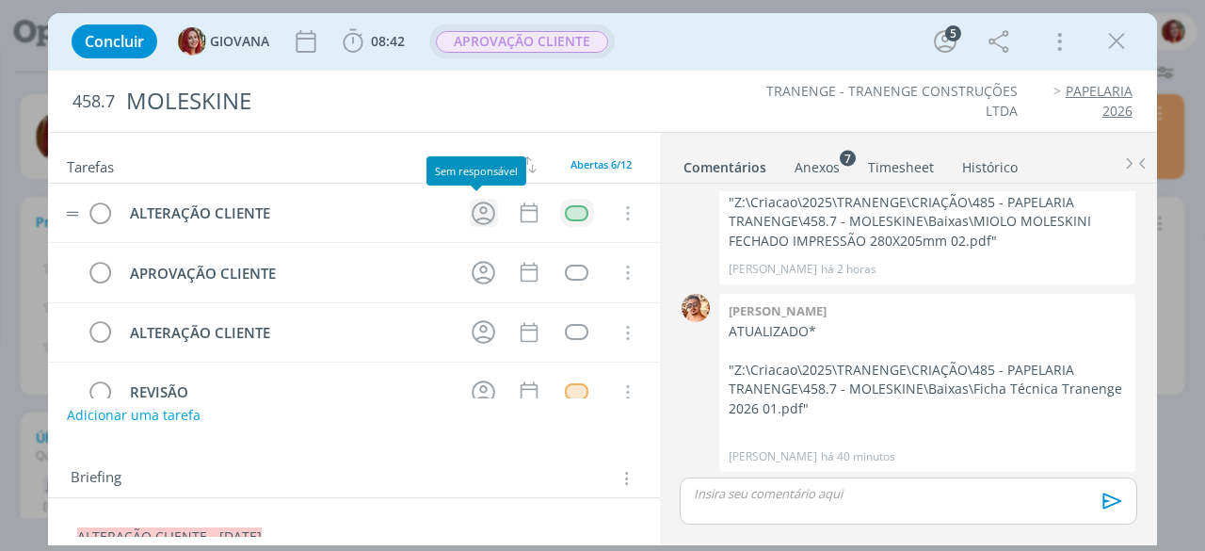
click at [471, 223] on icon "dialog" at bounding box center [483, 213] width 29 height 29
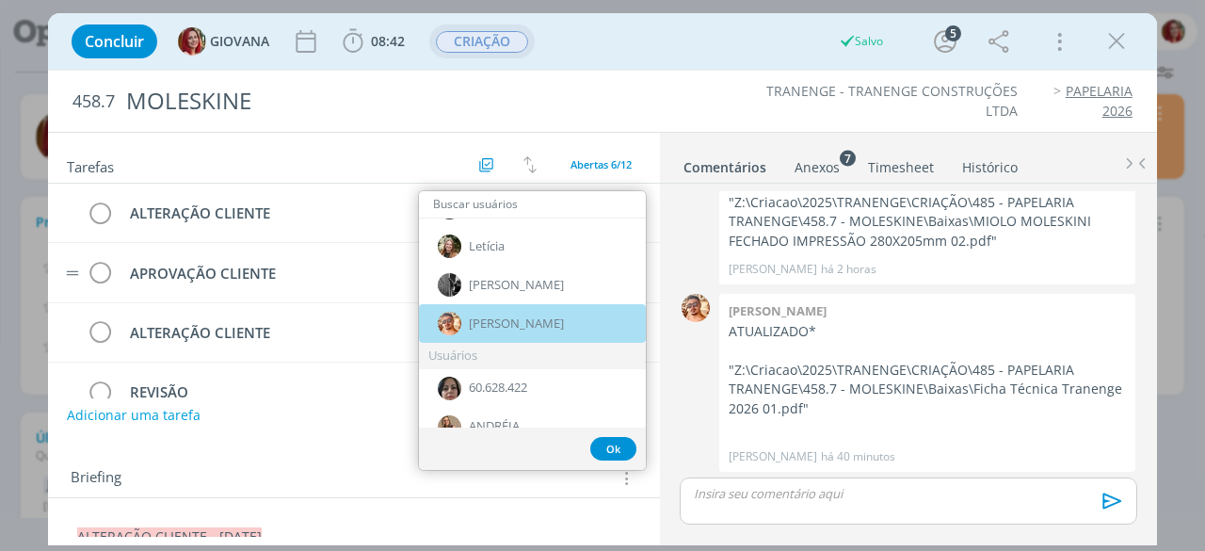
drag, startPoint x: 493, startPoint y: 315, endPoint x: 510, endPoint y: 291, distance: 29.8
click at [495, 316] on span "[PERSON_NAME]" at bounding box center [516, 323] width 95 height 15
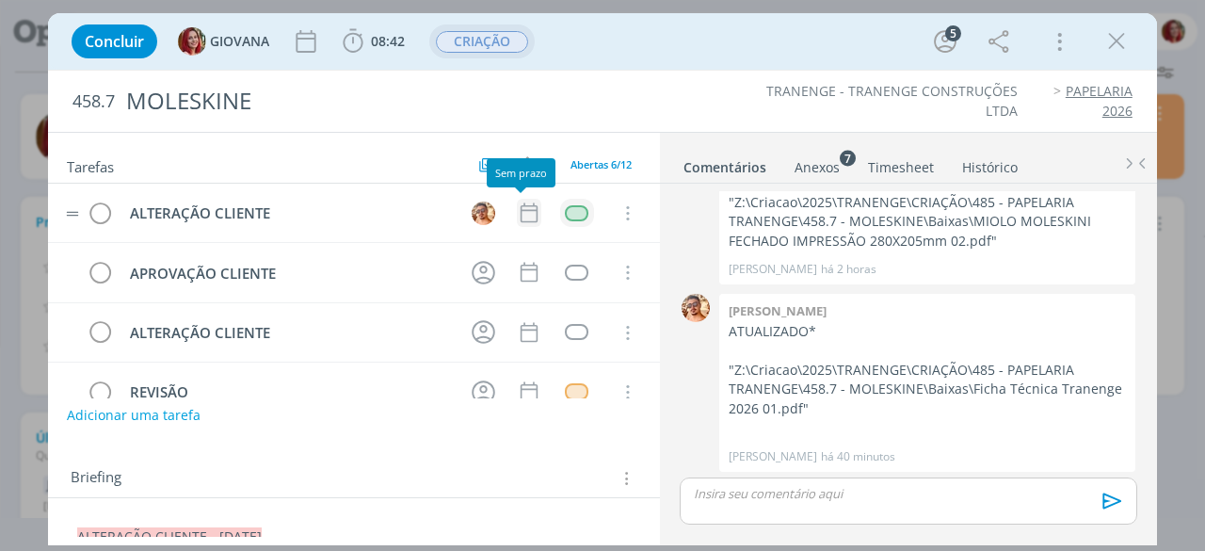
click at [521, 209] on icon "dialog" at bounding box center [529, 213] width 17 height 20
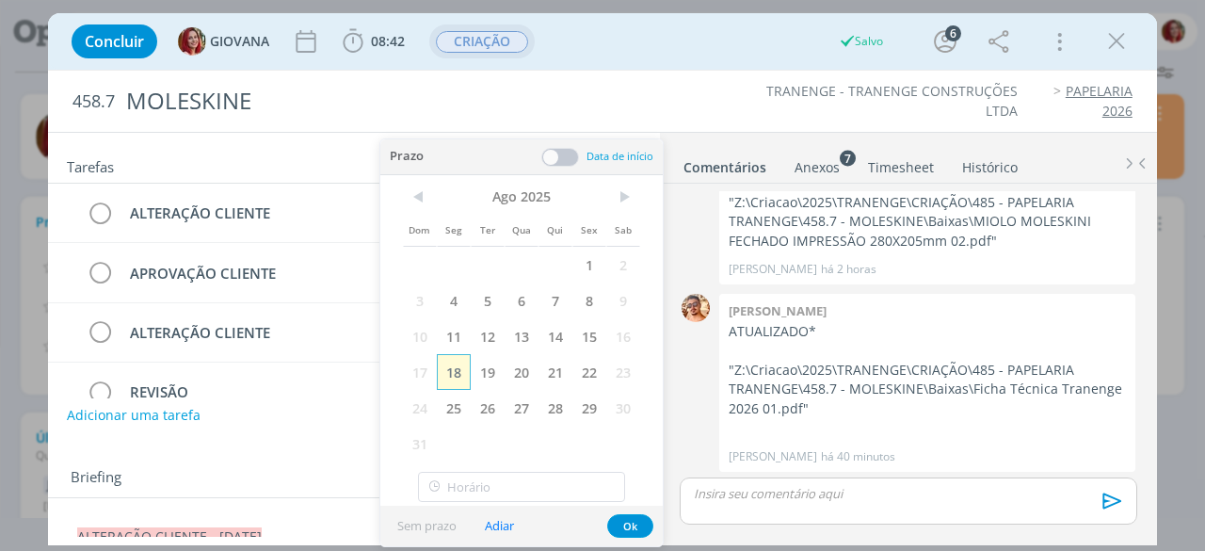
click at [456, 361] on span "18" at bounding box center [454, 372] width 34 height 36
click at [619, 522] on button "Ok" at bounding box center [630, 526] width 46 height 24
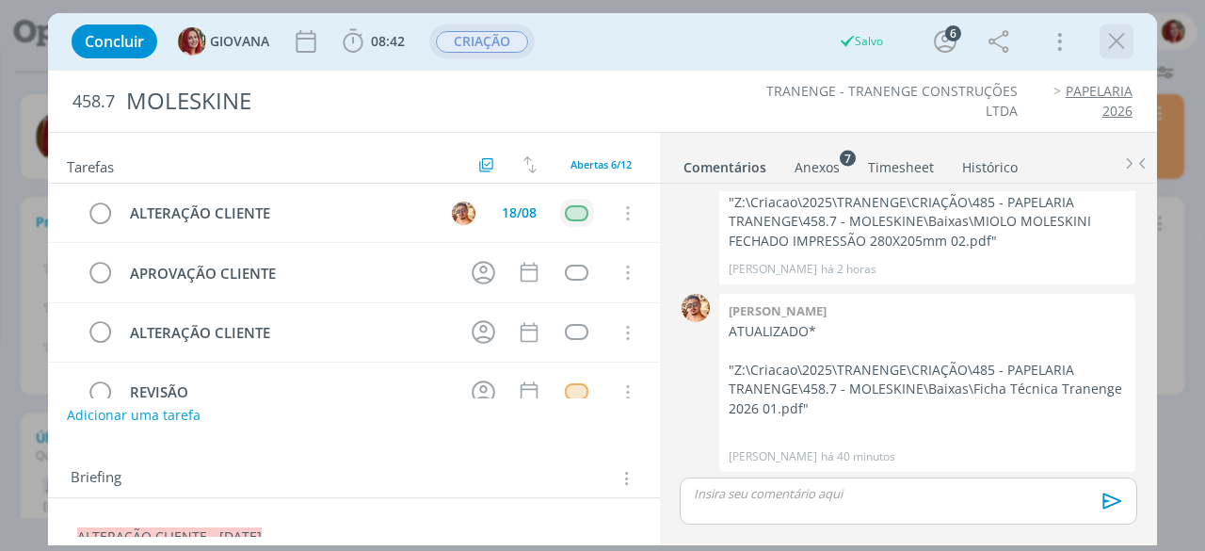
click at [1109, 44] on icon "dialog" at bounding box center [1116, 41] width 28 height 28
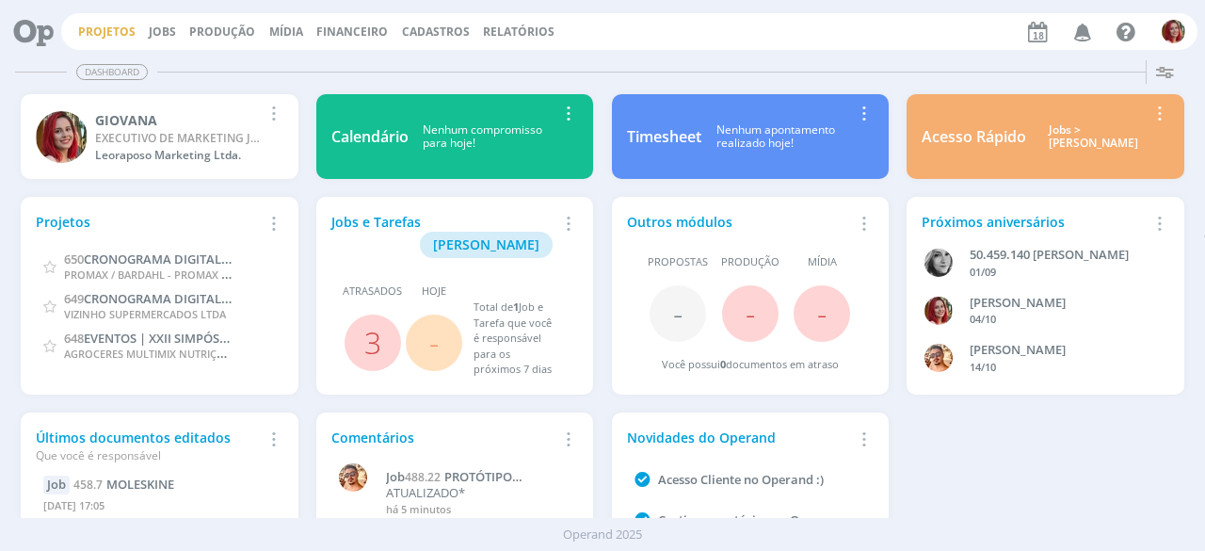
click at [108, 31] on link "Projetos" at bounding box center [106, 32] width 57 height 16
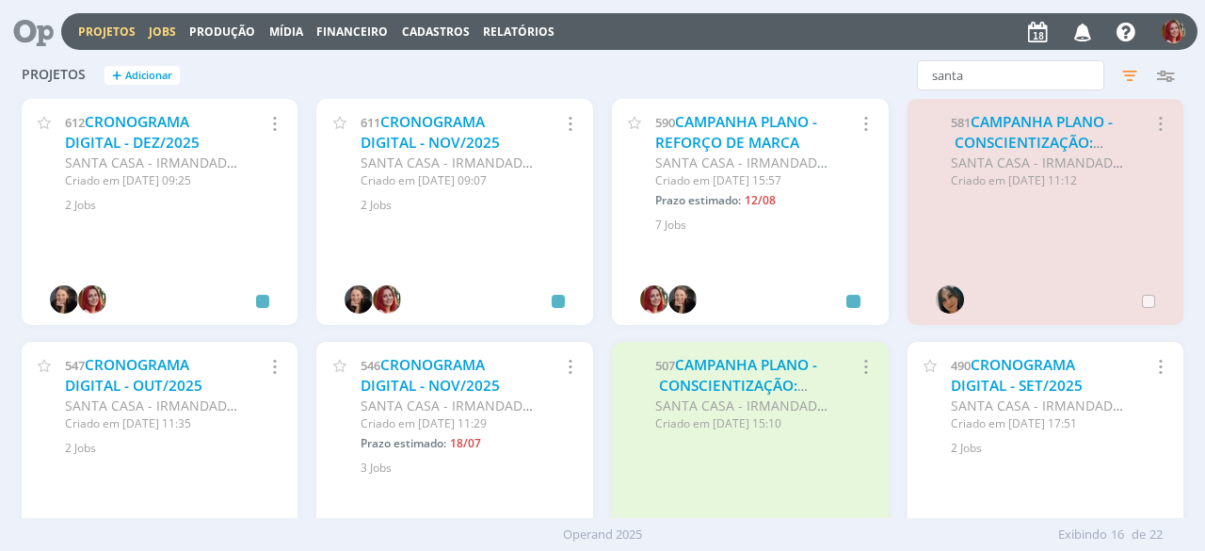
click at [163, 27] on link "Jobs" at bounding box center [162, 32] width 27 height 16
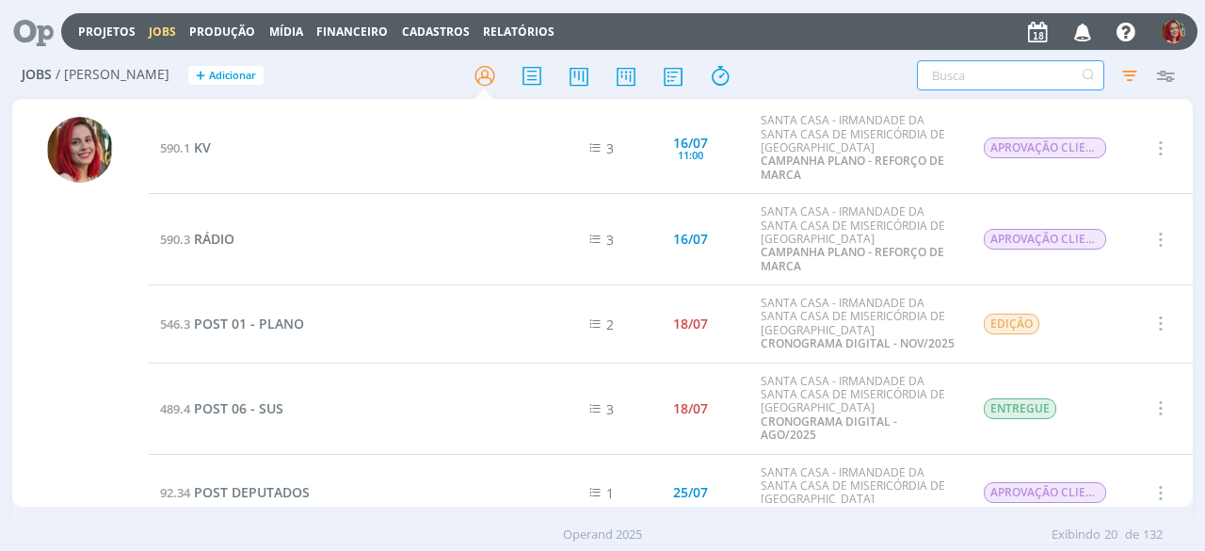
click at [956, 74] on input "text" at bounding box center [1010, 75] width 187 height 30
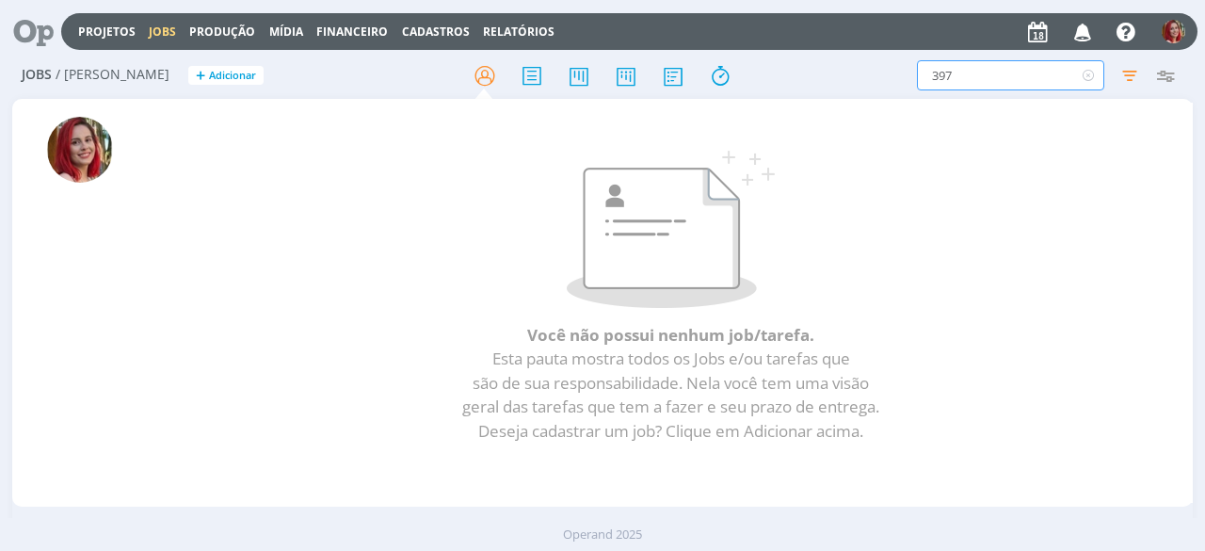
type input "397"
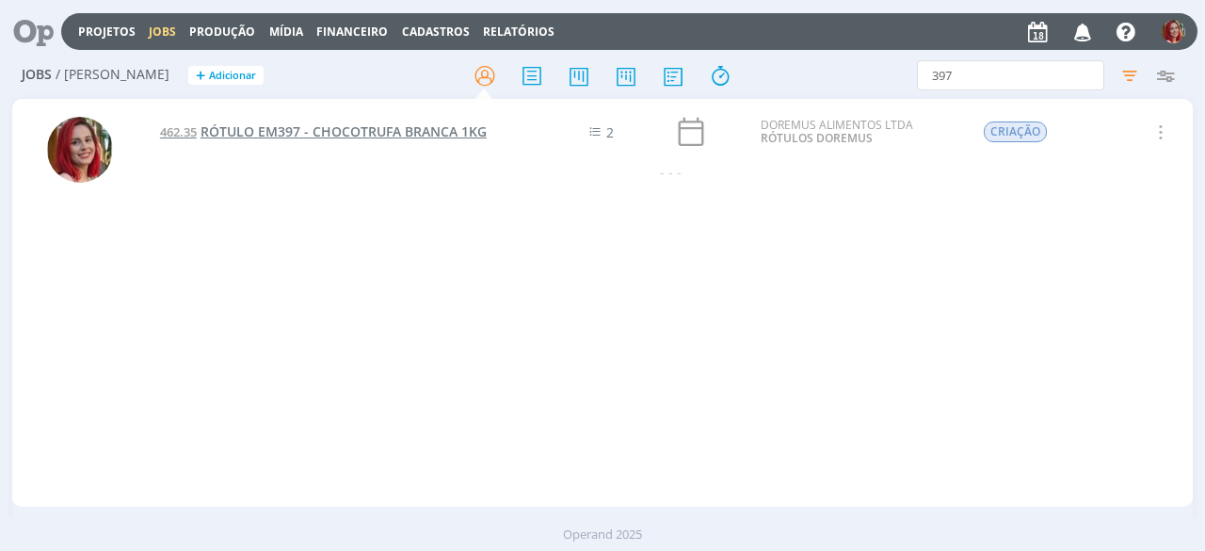
click at [228, 130] on span "RÓTULO EM397 - CHOCOTRUFA BRANCA 1KG" at bounding box center [343, 131] width 286 height 18
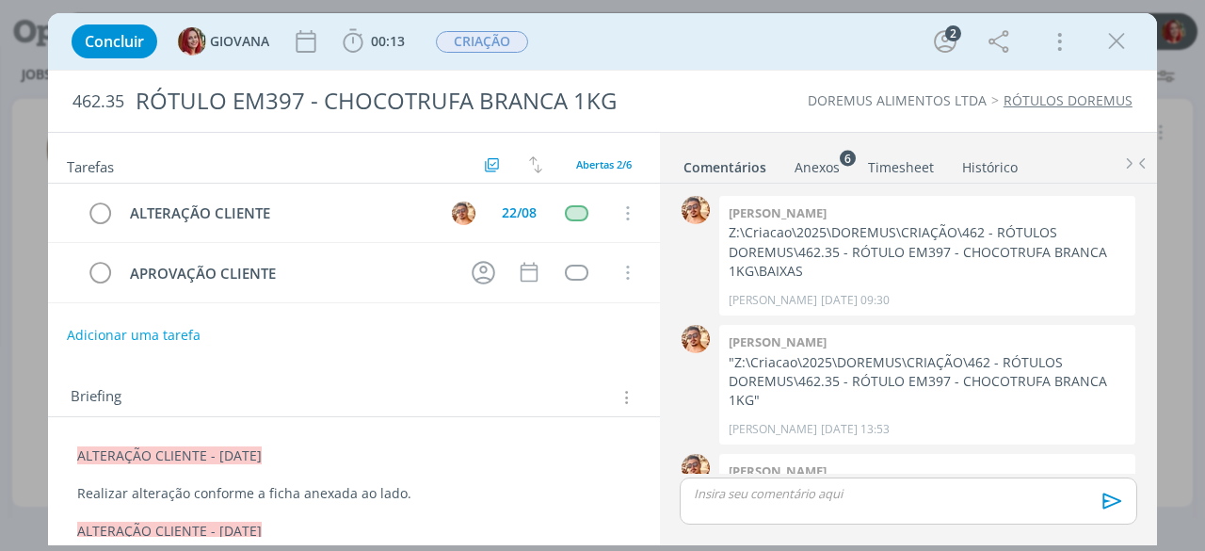
scroll to position [64, 0]
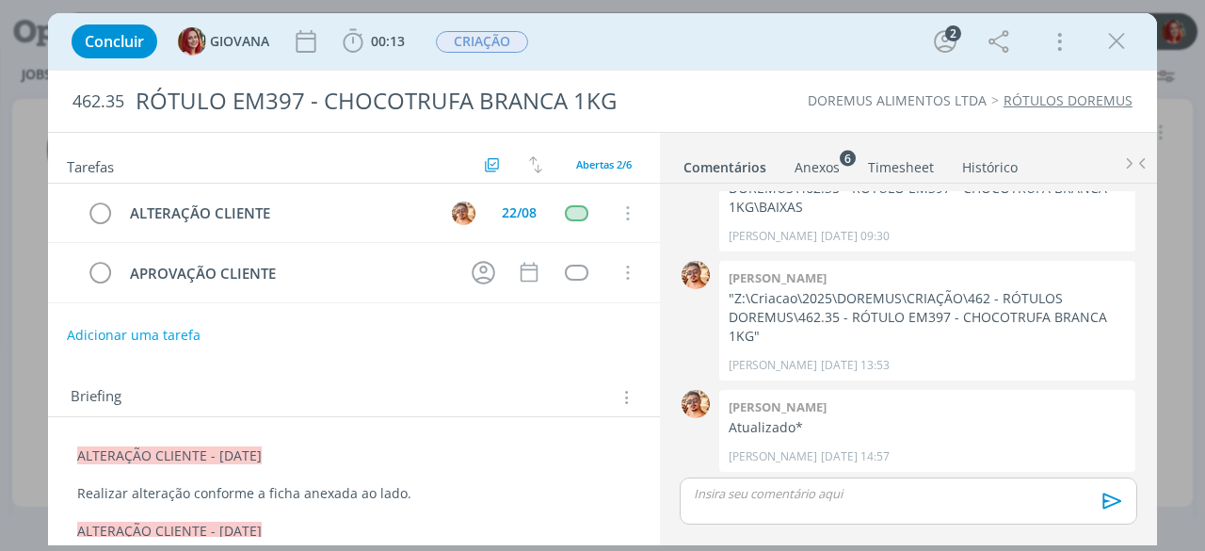
click at [827, 158] on div "Anexos 6" at bounding box center [816, 167] width 45 height 19
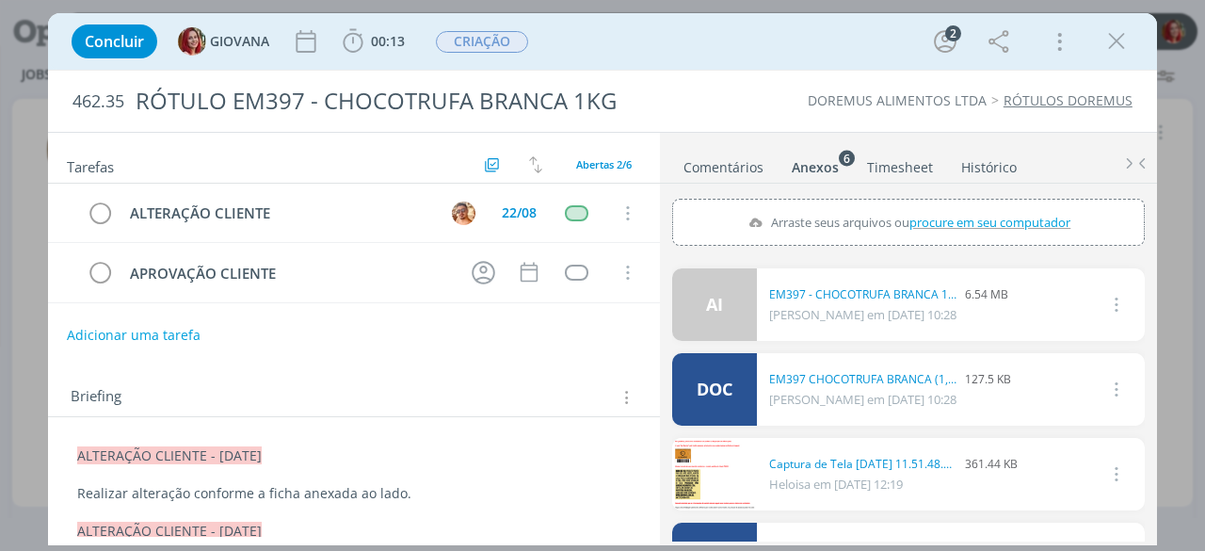
click at [932, 216] on span "procure em seu computador" at bounding box center [989, 222] width 161 height 17
click at [932, 204] on input "Arraste seus arquivos ou procure em seu computador" at bounding box center [908, 202] width 473 height 6
type input "C:\fakepath\EM397 CHOCOTRUFA BRANCA (1,01KG) (1).doc"
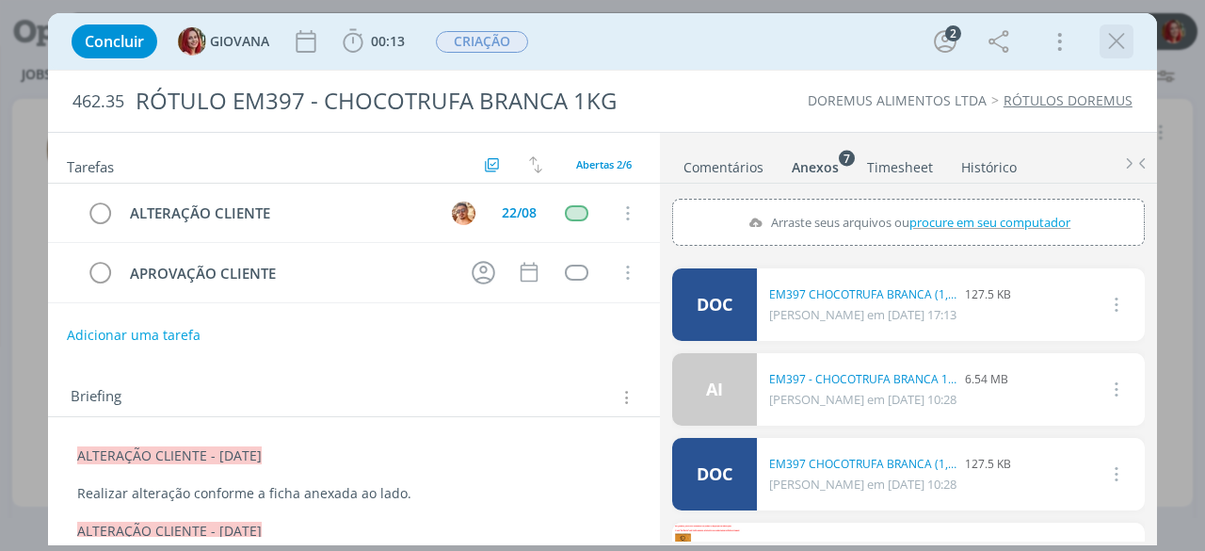
click at [1122, 49] on icon "dialog" at bounding box center [1116, 41] width 28 height 28
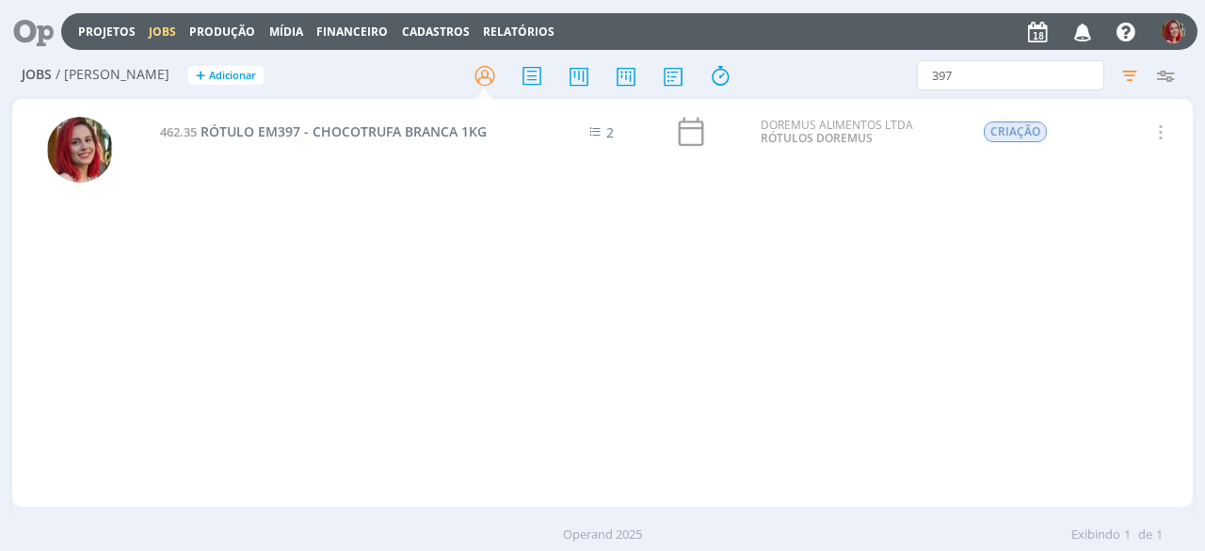
click at [29, 25] on icon at bounding box center [27, 31] width 39 height 37
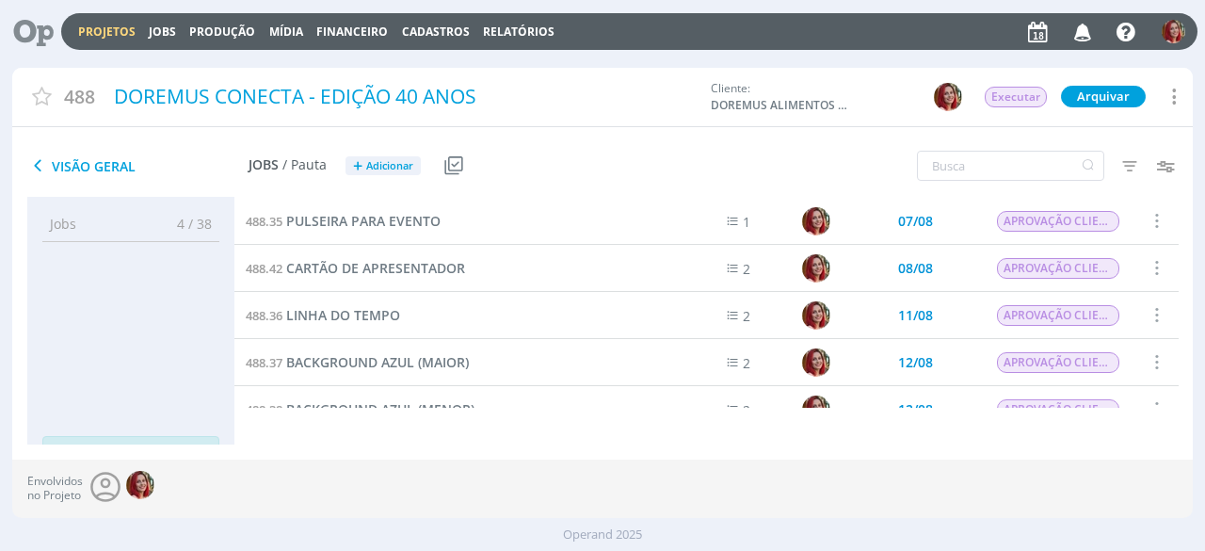
scroll to position [94, 0]
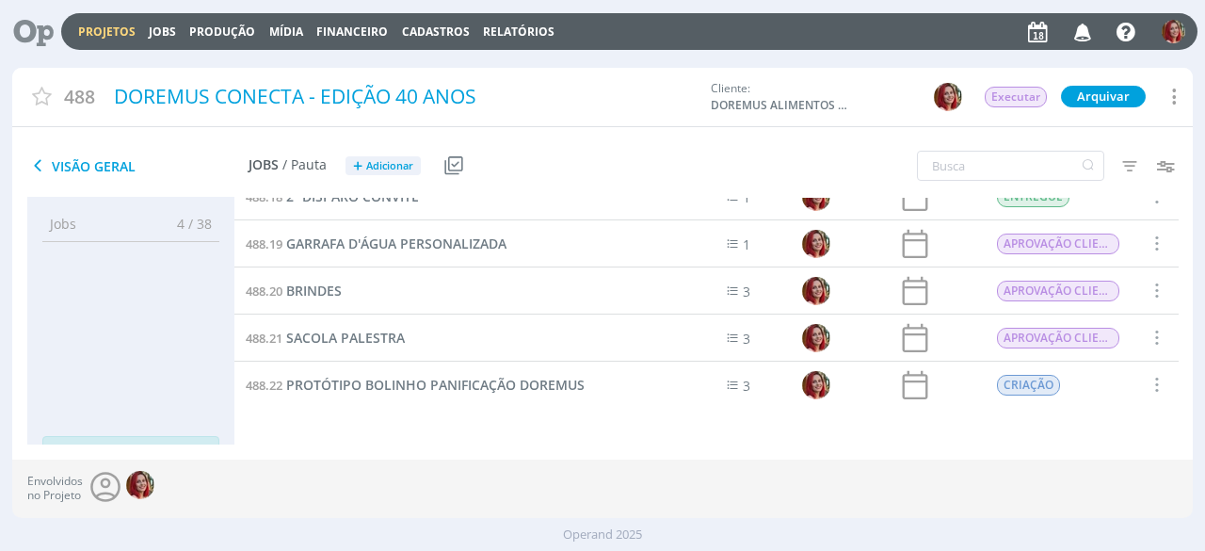
scroll to position [919, 0]
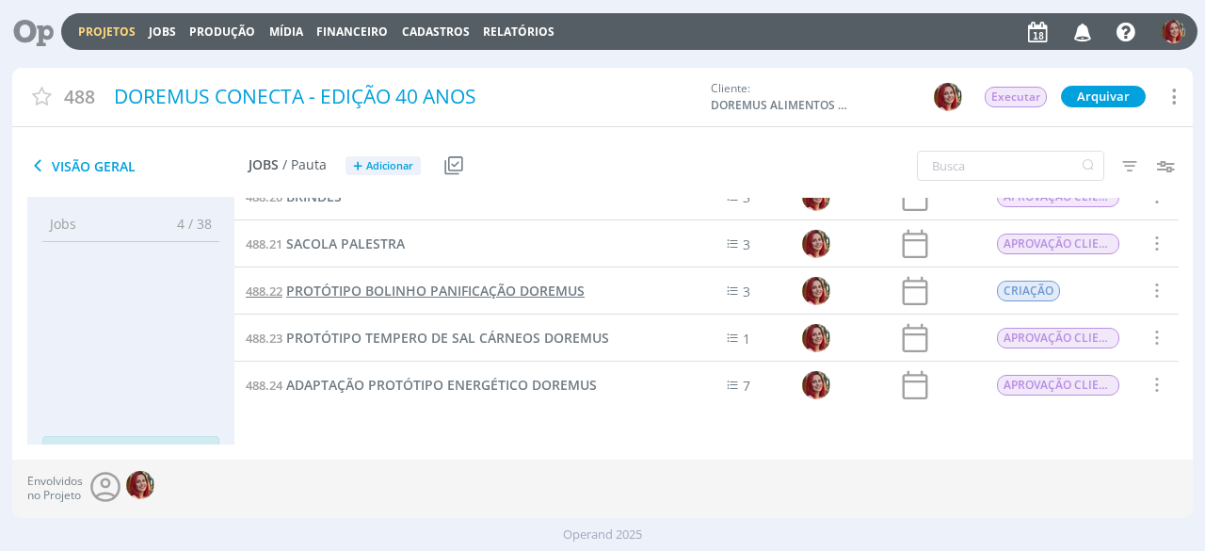
click at [436, 293] on span "PROTÓTIPO BOLINHO PANIFICAÇÃO DOREMUS" at bounding box center [435, 290] width 298 height 18
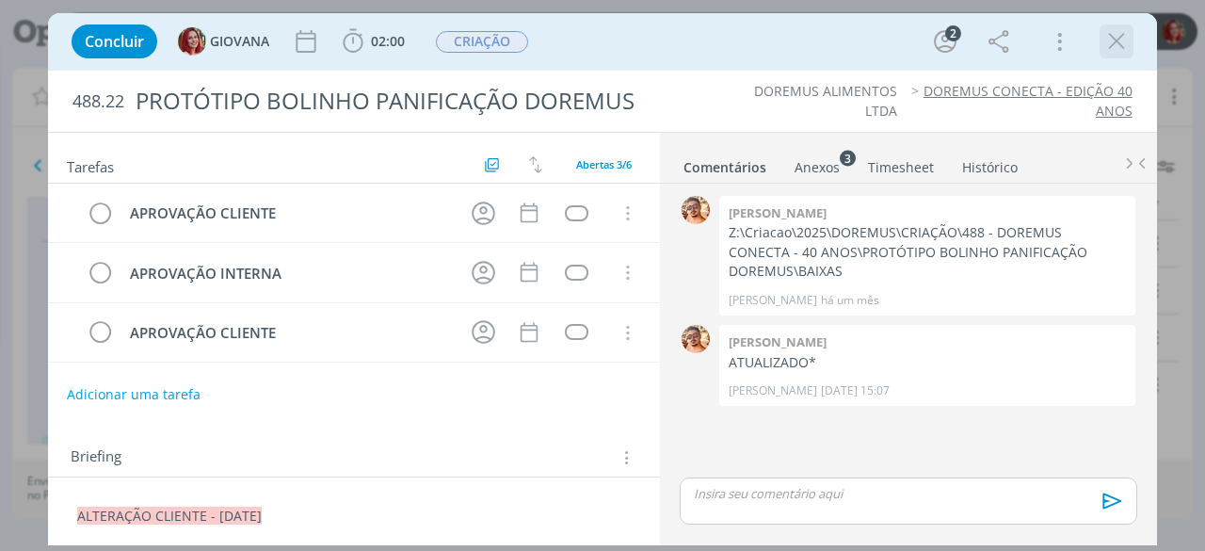
click at [1108, 39] on icon "dialog" at bounding box center [1116, 41] width 28 height 28
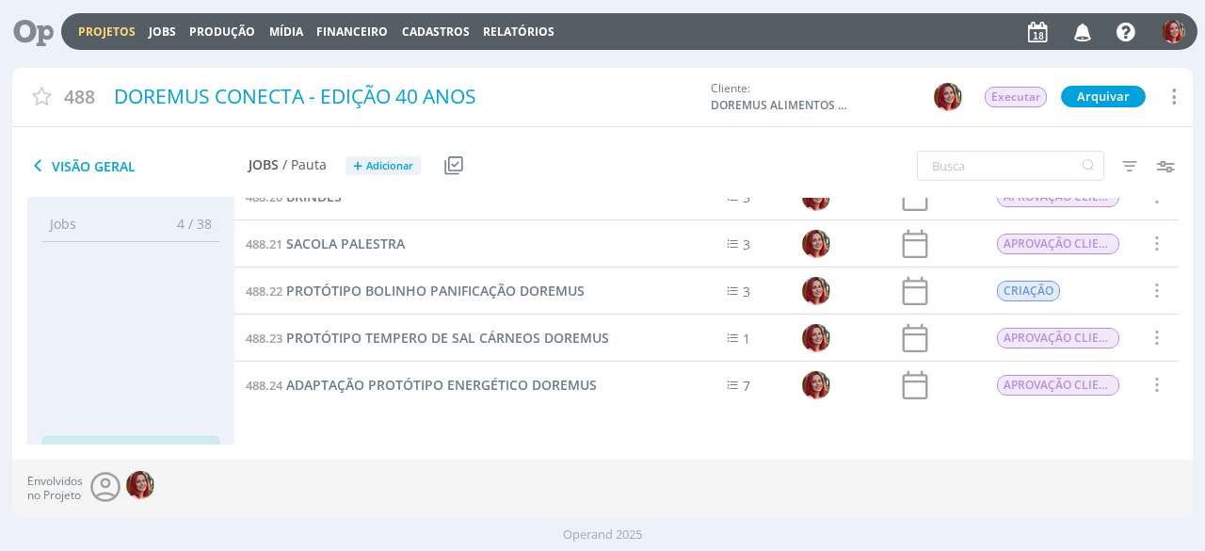
click at [39, 29] on icon at bounding box center [27, 31] width 39 height 37
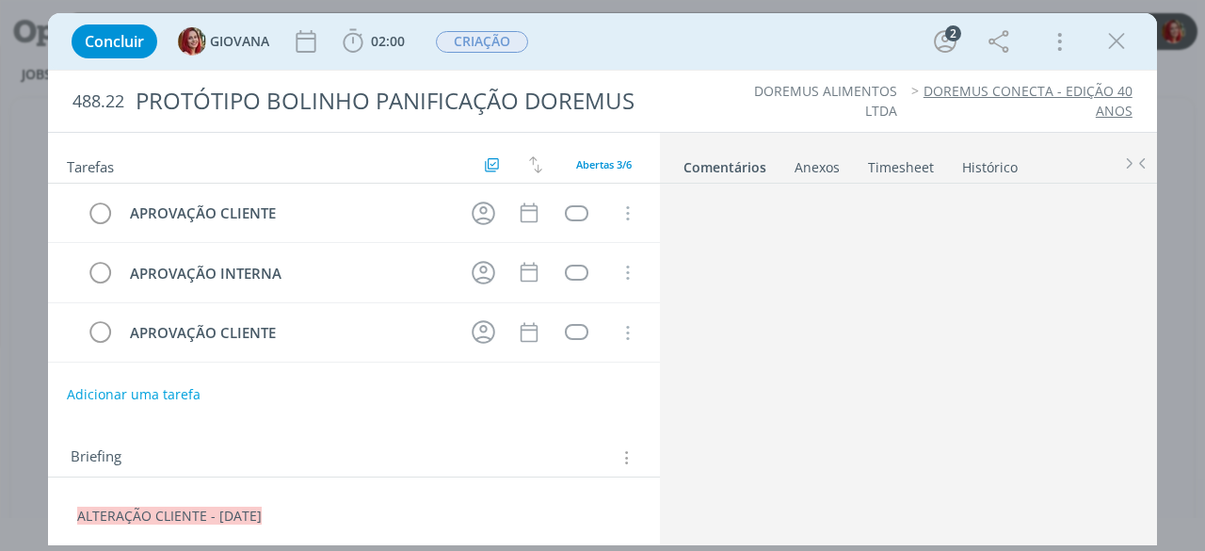
scroll to position [25, 0]
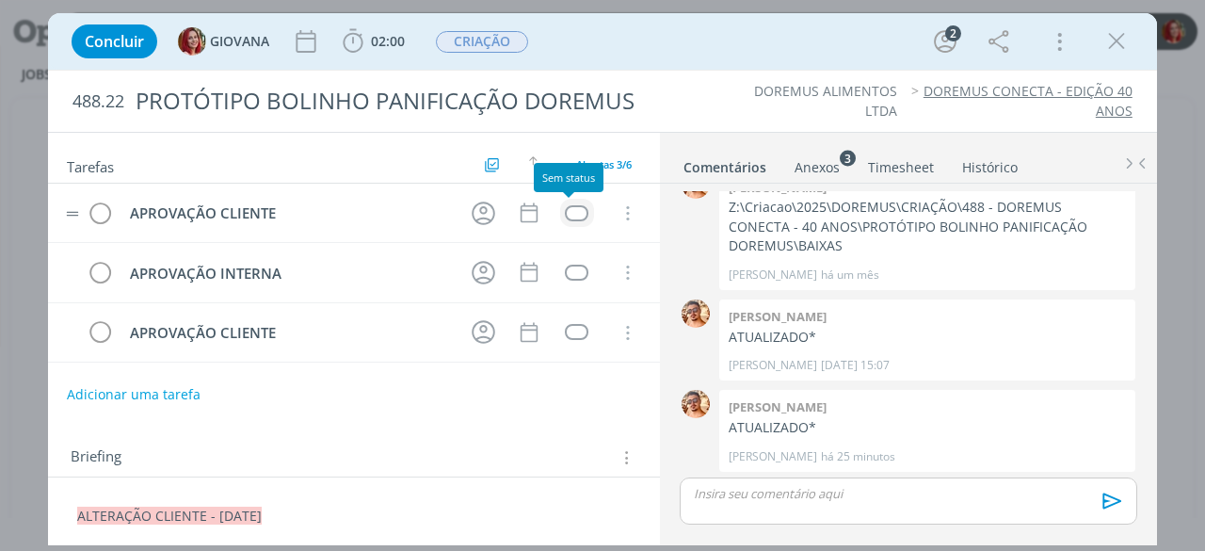
click at [565, 216] on button "dialog" at bounding box center [577, 213] width 24 height 16
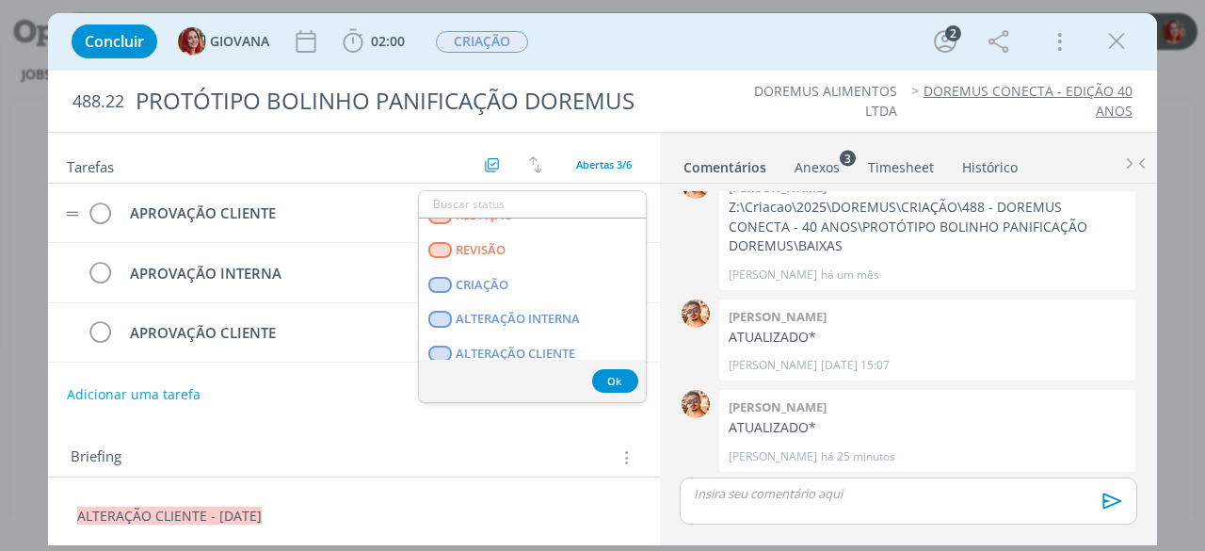
scroll to position [282, 0]
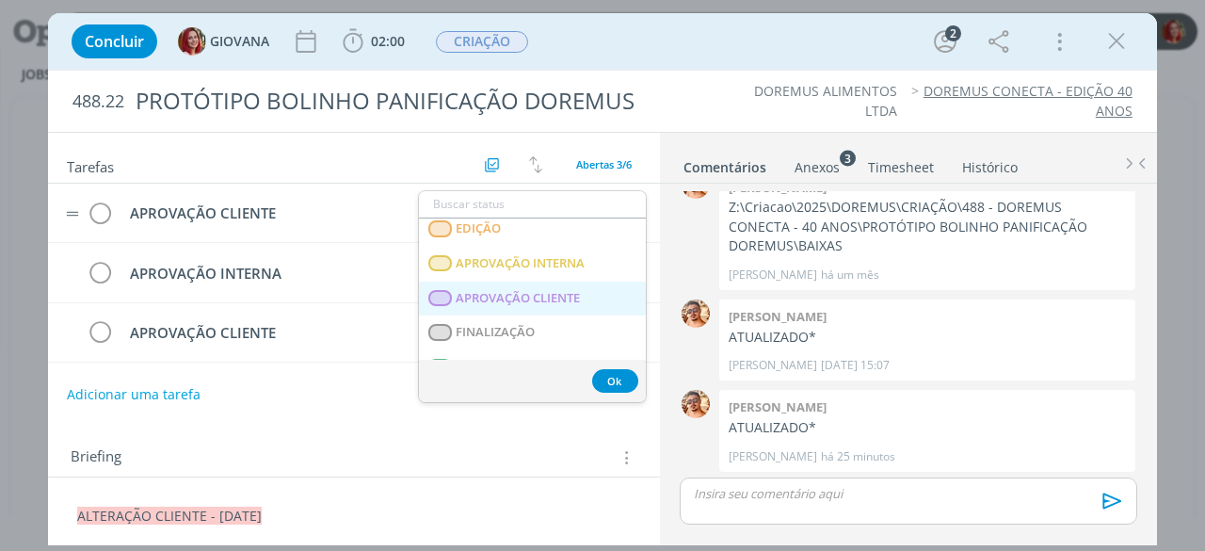
click at [568, 291] on span "APROVAÇÃO CLIENTE" at bounding box center [519, 298] width 124 height 15
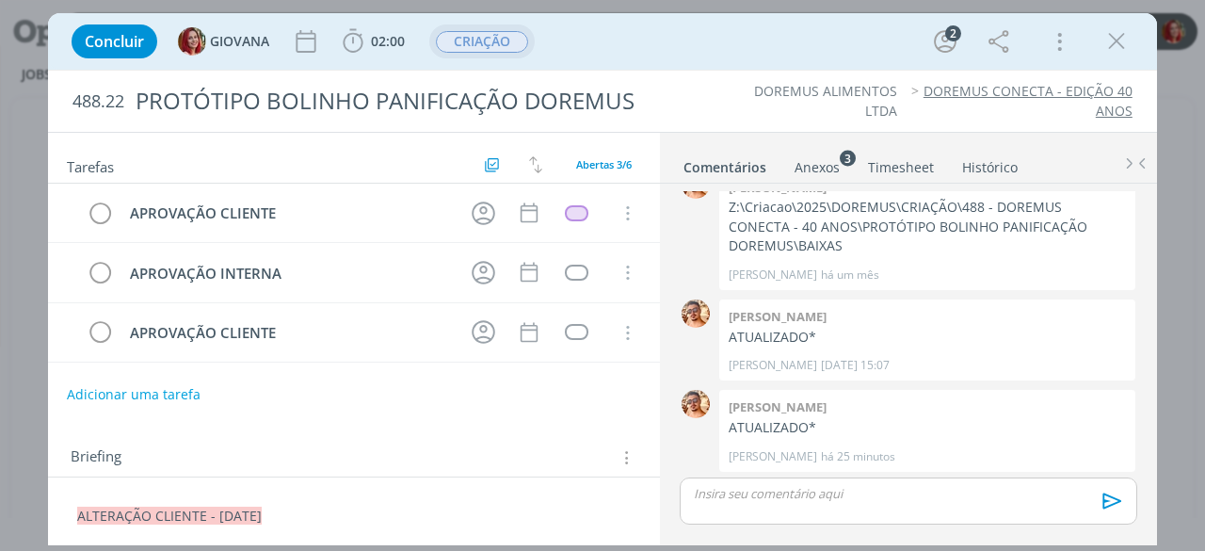
click at [483, 40] on span "CRIAÇÃO" at bounding box center [482, 42] width 92 height 22
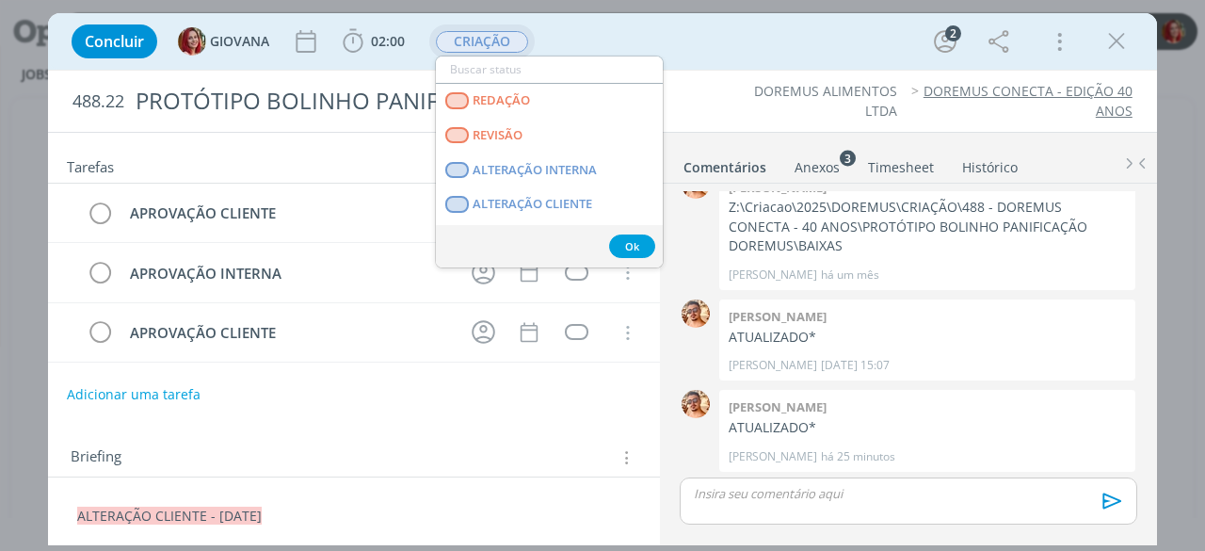
scroll to position [188, 0]
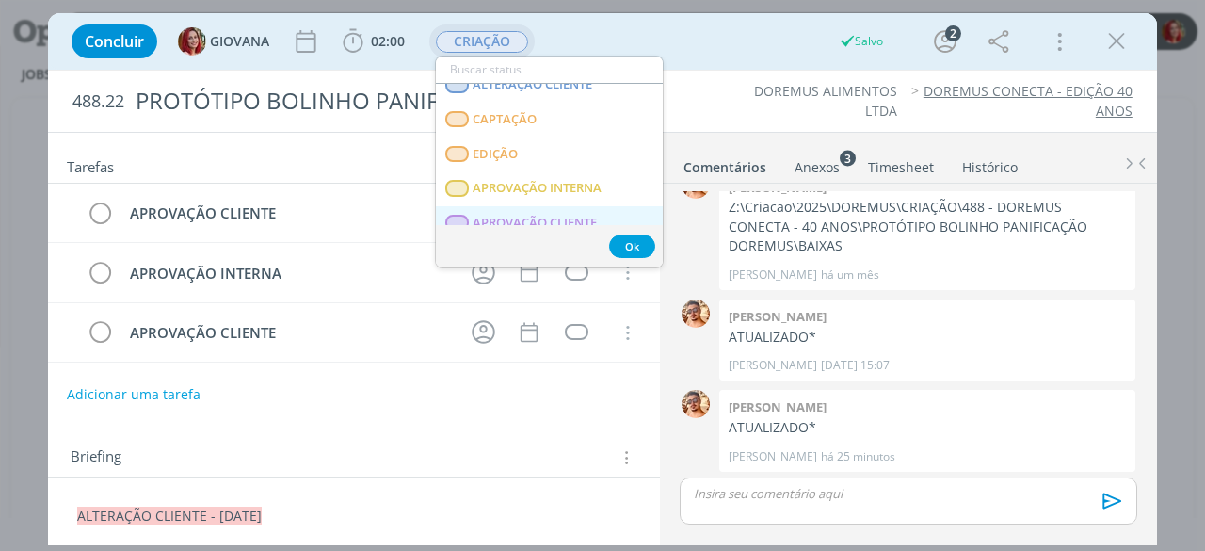
click at [542, 210] on CLIENTE "APROVAÇÃO CLIENTE" at bounding box center [549, 223] width 227 height 35
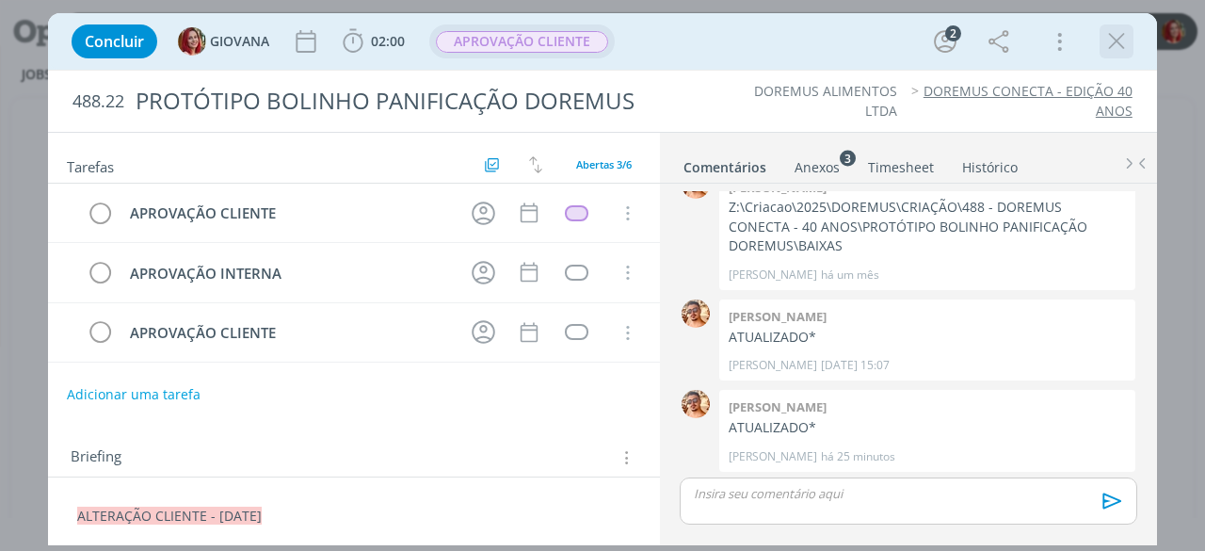
click at [1105, 40] on icon "dialog" at bounding box center [1116, 41] width 28 height 28
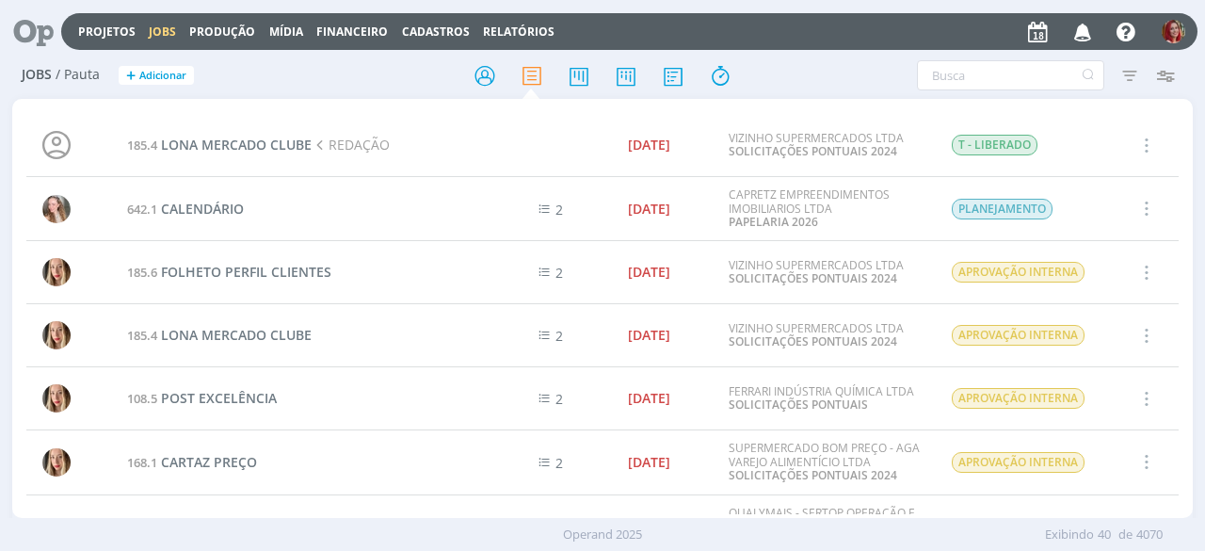
click at [41, 29] on icon at bounding box center [27, 31] width 39 height 37
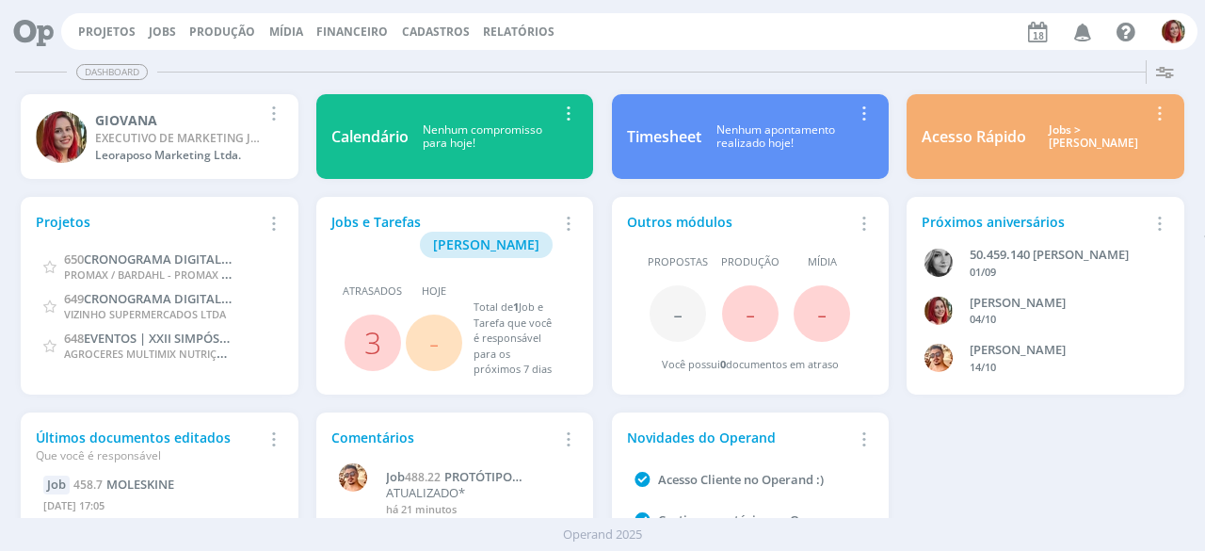
click at [107, 22] on div "Projetos Jobs Produção [GEOGRAPHIC_DATA] Financeiro Cadastros Relatórios Notifi…" at bounding box center [629, 31] width 1136 height 37
click at [109, 24] on div "Projetos Jobs Produção [GEOGRAPHIC_DATA] Financeiro Cadastros Relatórios Notifi…" at bounding box center [629, 31] width 1136 height 37
click at [109, 24] on link "Projetos" at bounding box center [106, 32] width 57 height 16
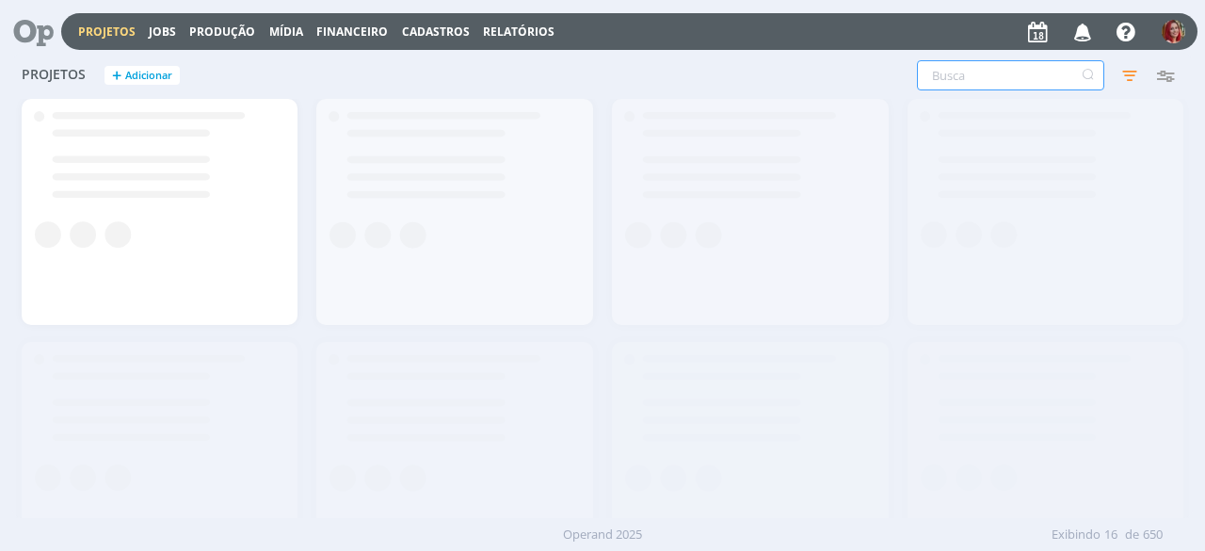
click at [1046, 71] on input "text" at bounding box center [1010, 75] width 187 height 30
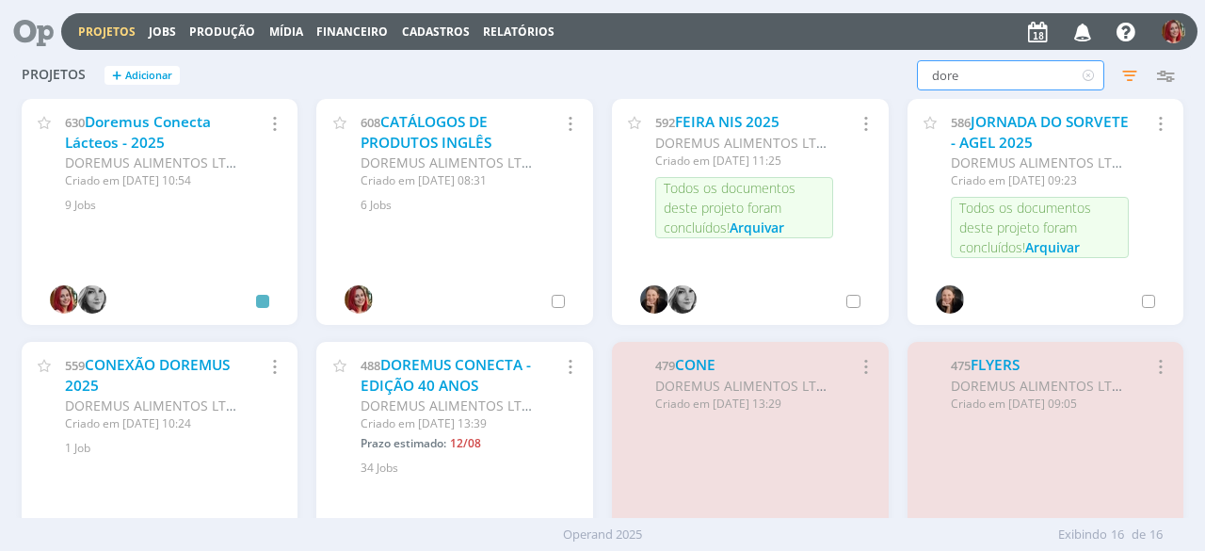
drag, startPoint x: 1009, startPoint y: 70, endPoint x: 832, endPoint y: 91, distance: 178.3
click at [832, 91] on div "Projetos + Adicionar dore Filtros Filtrar Limpar dore Status Clientes Selecione…" at bounding box center [602, 76] width 1180 height 47
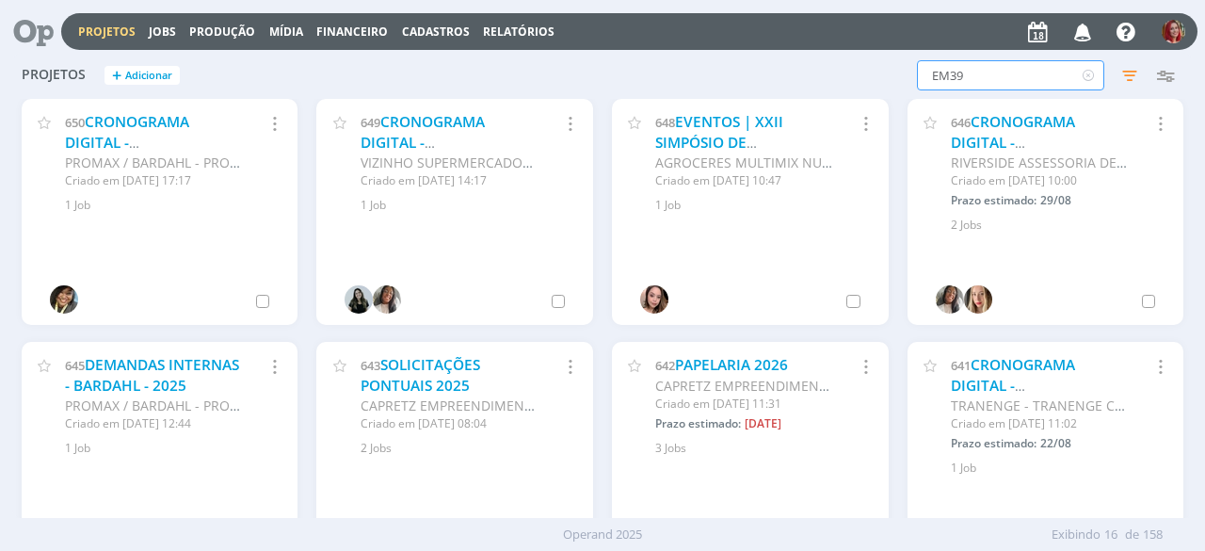
type input "EM397"
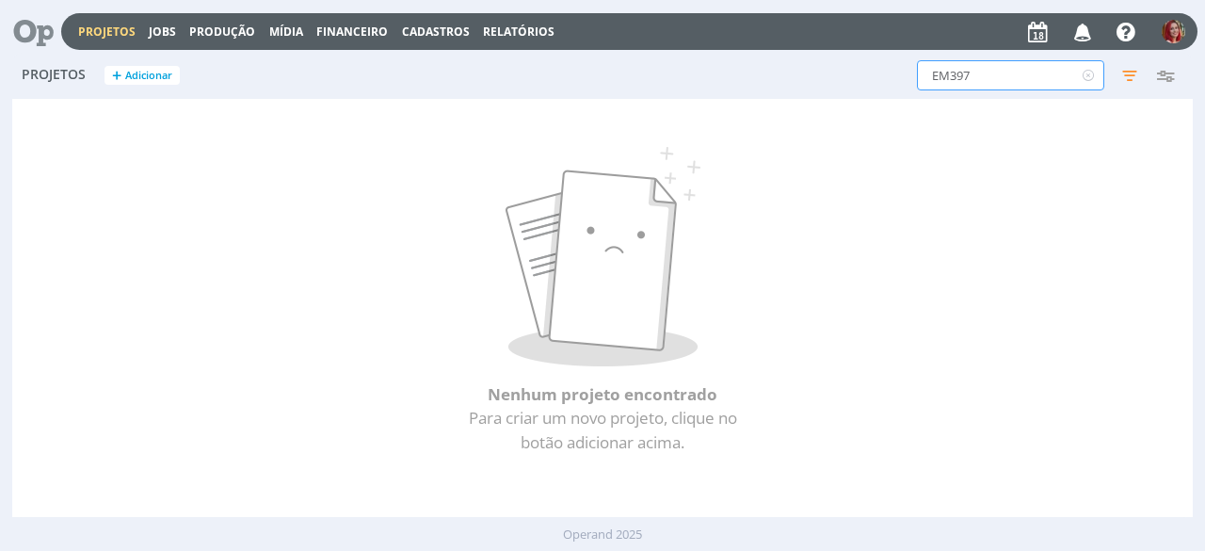
drag, startPoint x: 1028, startPoint y: 82, endPoint x: 776, endPoint y: 89, distance: 252.4
click at [776, 89] on div "EM397 Filtros Filtrar Limpar EM397 Status Clientes Selecione Data de criação a …" at bounding box center [972, 75] width 424 height 30
click at [1090, 69] on icon at bounding box center [1088, 75] width 24 height 30
click at [163, 25] on link "Jobs" at bounding box center [162, 32] width 27 height 16
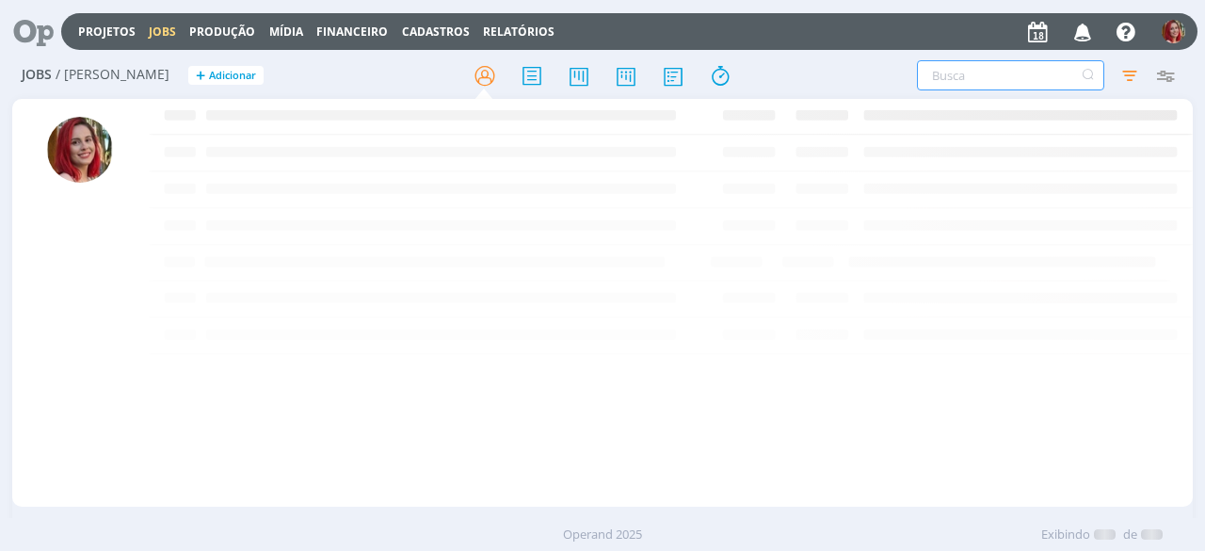
click at [983, 71] on input "text" at bounding box center [1010, 75] width 187 height 30
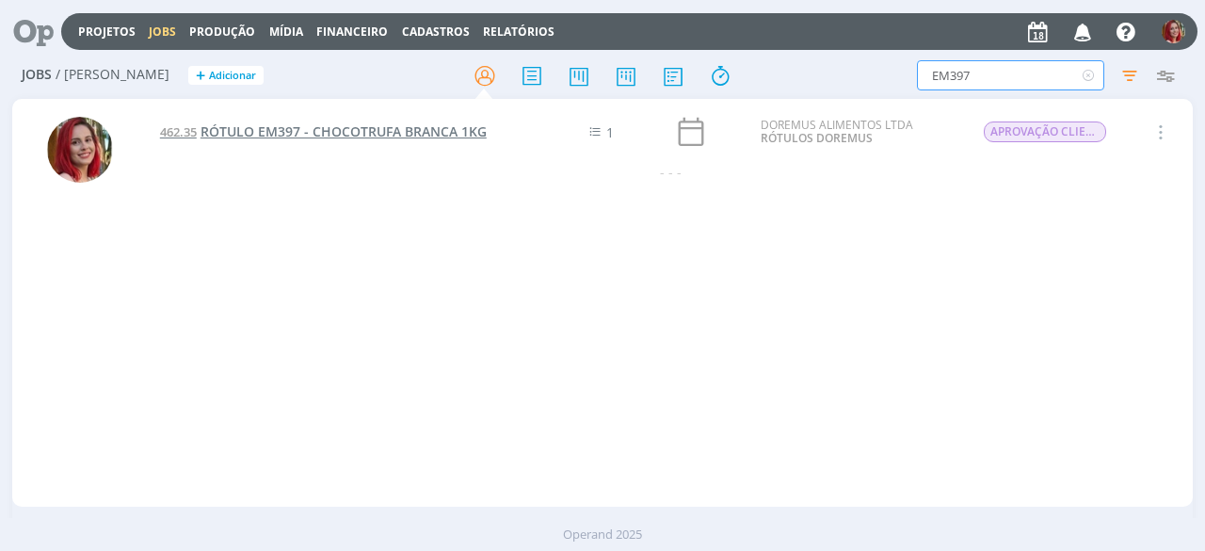
type input "EM397"
click at [446, 136] on span "RÓTULO EM397 - CHOCOTRUFA BRANCA 1KG" at bounding box center [343, 131] width 286 height 18
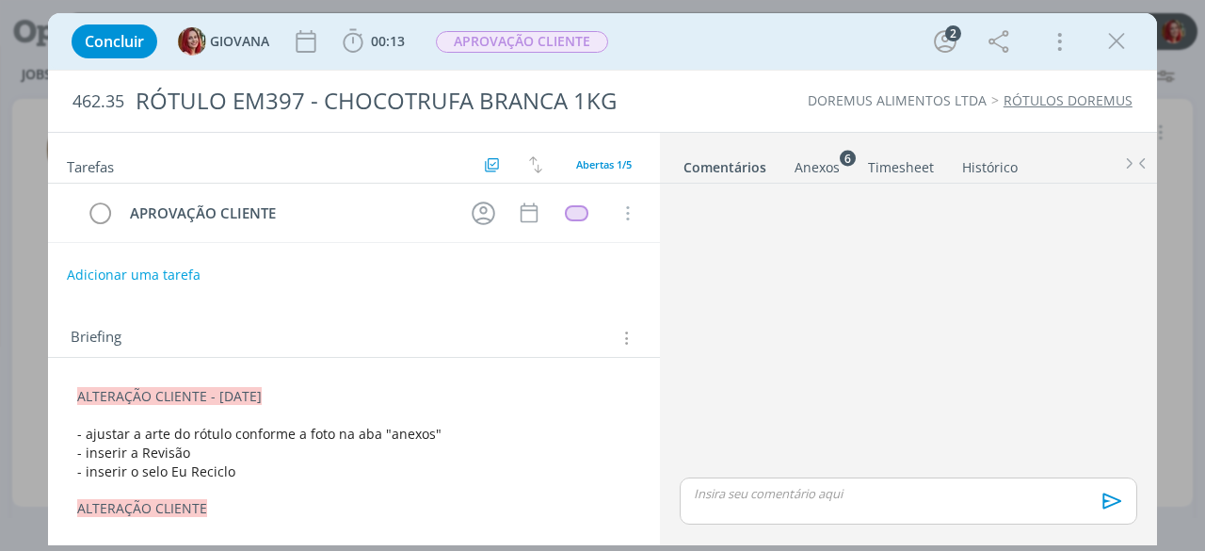
scroll to position [64, 0]
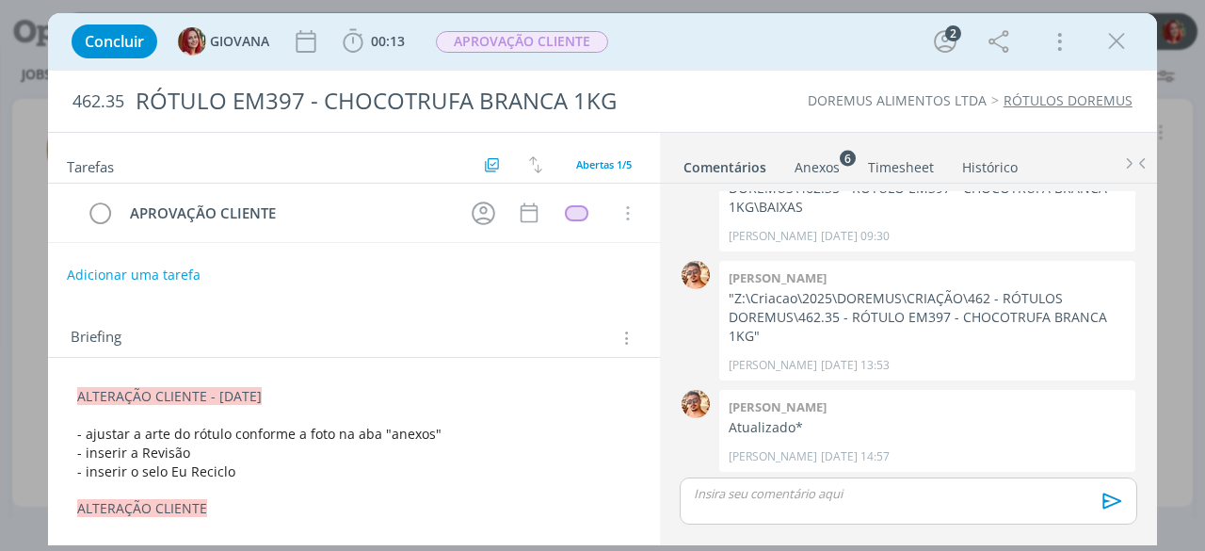
drag, startPoint x: 75, startPoint y: 390, endPoint x: 453, endPoint y: 387, distance: 377.5
click at [453, 387] on div "ALTERAÇÃO CLIENTE - [DATE] - ajustar a arte do rótulo conforme a foto na aba "a…" at bounding box center [354, 527] width 582 height 294
copy span "ALTERAÇÃO CLIENTE - [DATE]"
click at [82, 400] on span "ALTERAÇÃO CLIENTE - [DATE]" at bounding box center [170, 397] width 184 height 18
click at [79, 394] on span "ALTERAÇÃO CLIENTE - [DATE]" at bounding box center [170, 397] width 184 height 18
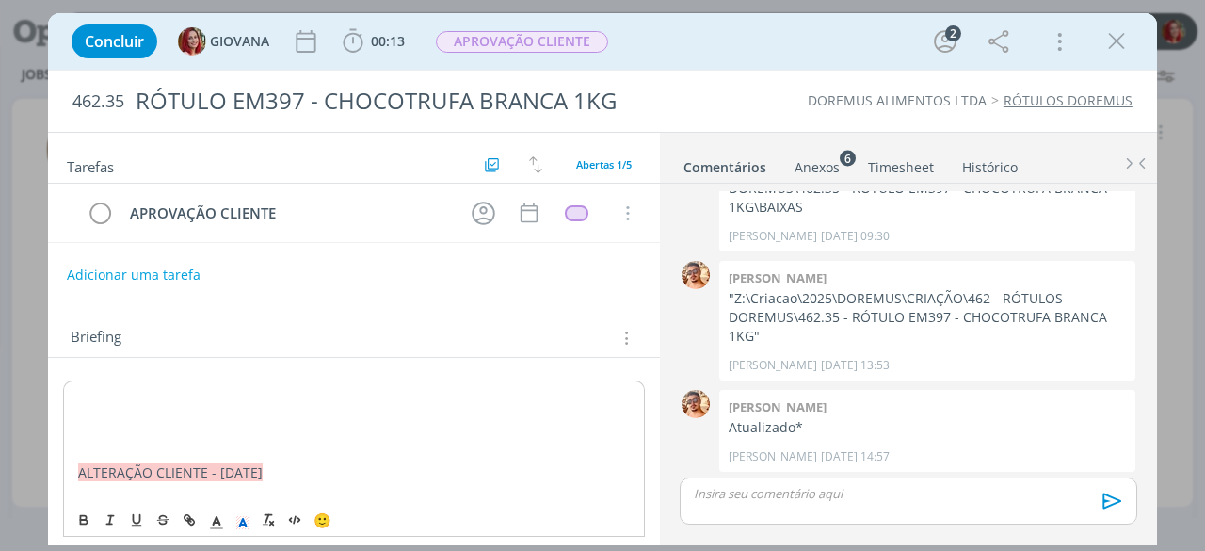
click at [84, 438] on p "dialog" at bounding box center [354, 434] width 552 height 19
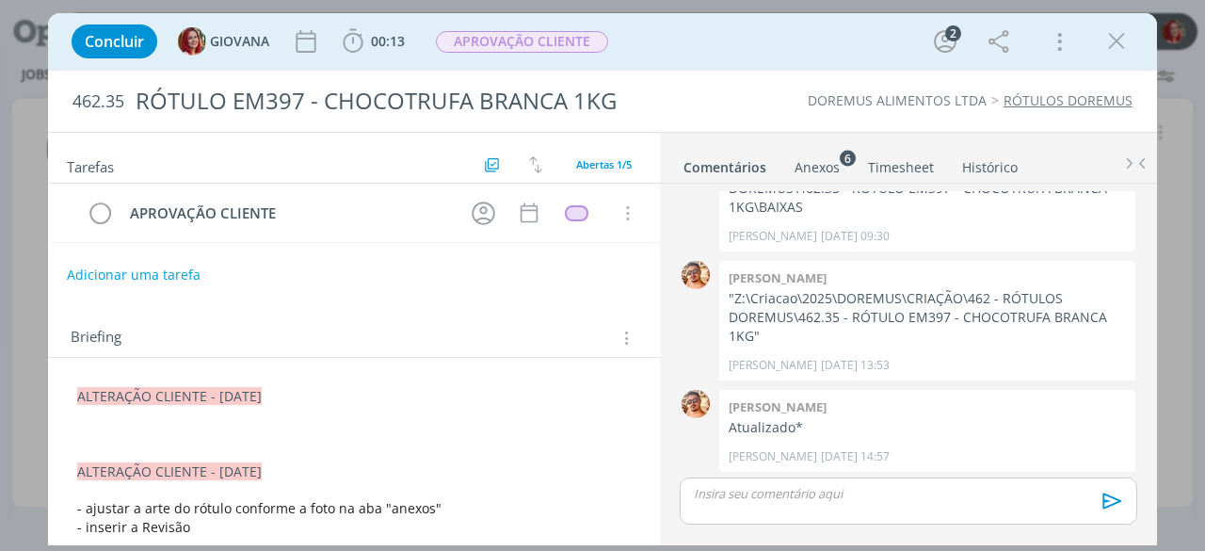
click at [220, 434] on p "dialog" at bounding box center [353, 434] width 553 height 19
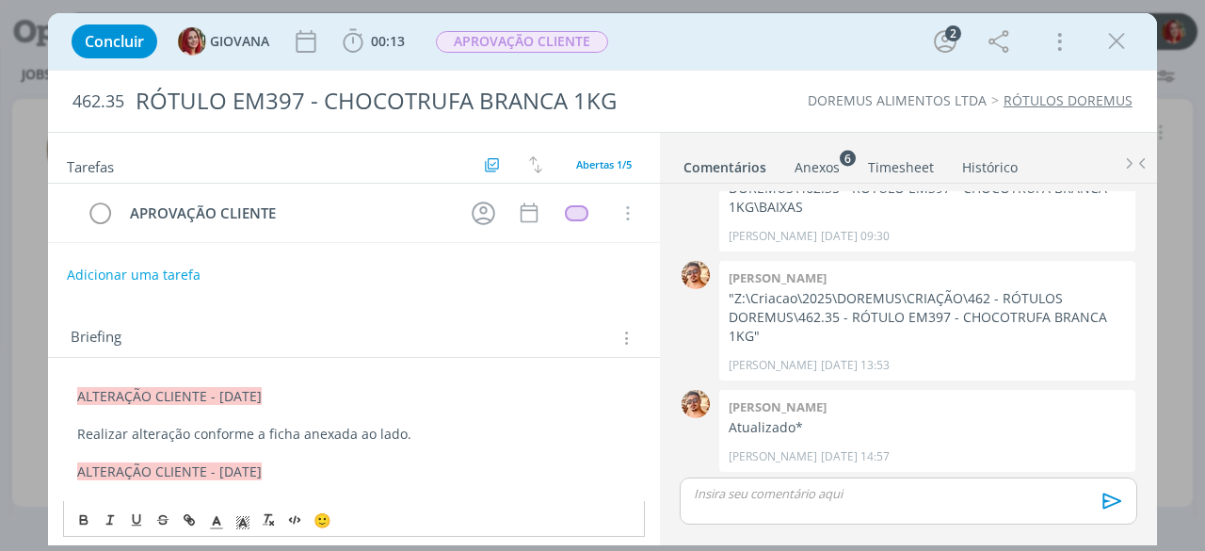
drag, startPoint x: 453, startPoint y: 434, endPoint x: 51, endPoint y: 437, distance: 401.9
copy p "Realizar alteração conforme a ficha anexada ao lado."
click at [275, 426] on p "Realizar alteração conforme a ficha anexada ao lado." at bounding box center [353, 434] width 553 height 19
click at [141, 264] on button "Adicionar uma tarefa" at bounding box center [133, 274] width 134 height 32
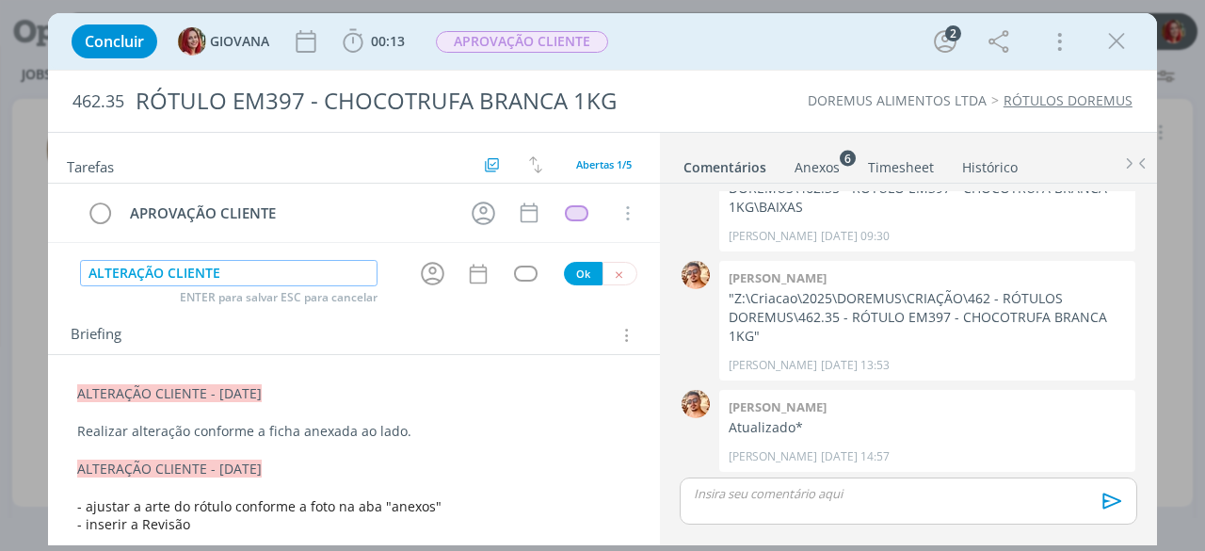
type input "ALTERAÇÃO CLIENTE"
drag, startPoint x: 576, startPoint y: 272, endPoint x: 375, endPoint y: 18, distance: 324.3
click at [574, 272] on button "Ok" at bounding box center [583, 274] width 39 height 24
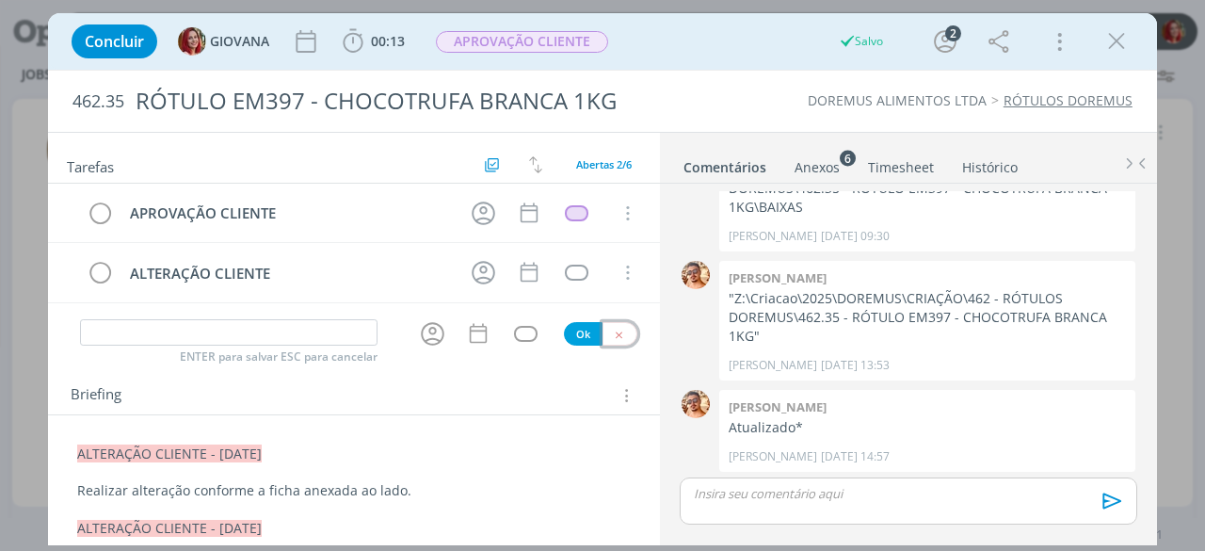
click at [606, 324] on button "dialog" at bounding box center [619, 334] width 35 height 24
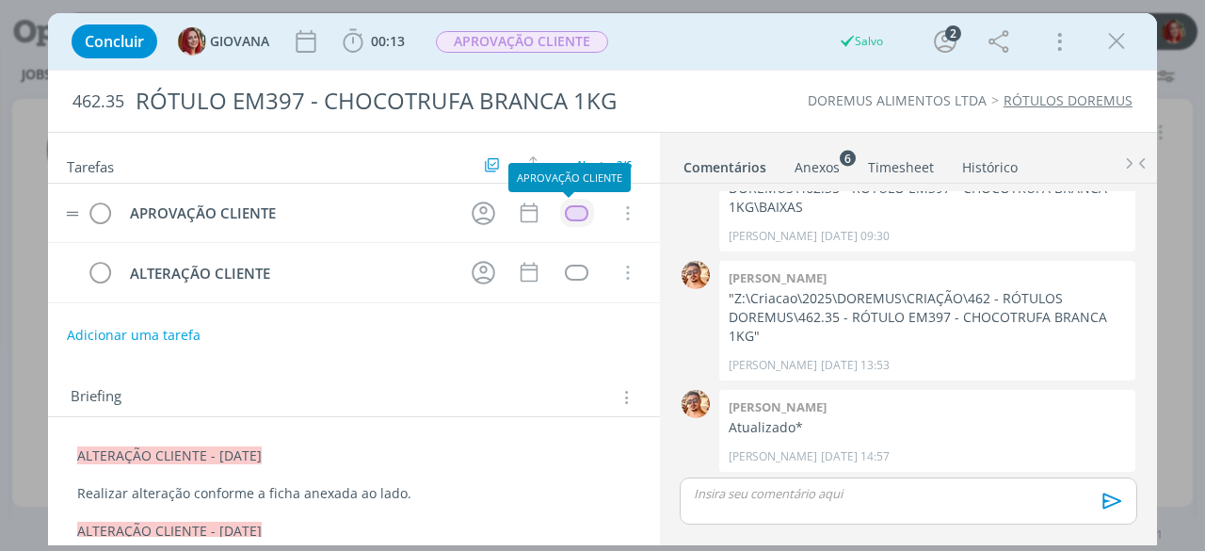
click at [575, 200] on td "dialog" at bounding box center [577, 213] width 34 height 28
click at [574, 208] on div "dialog" at bounding box center [577, 213] width 24 height 16
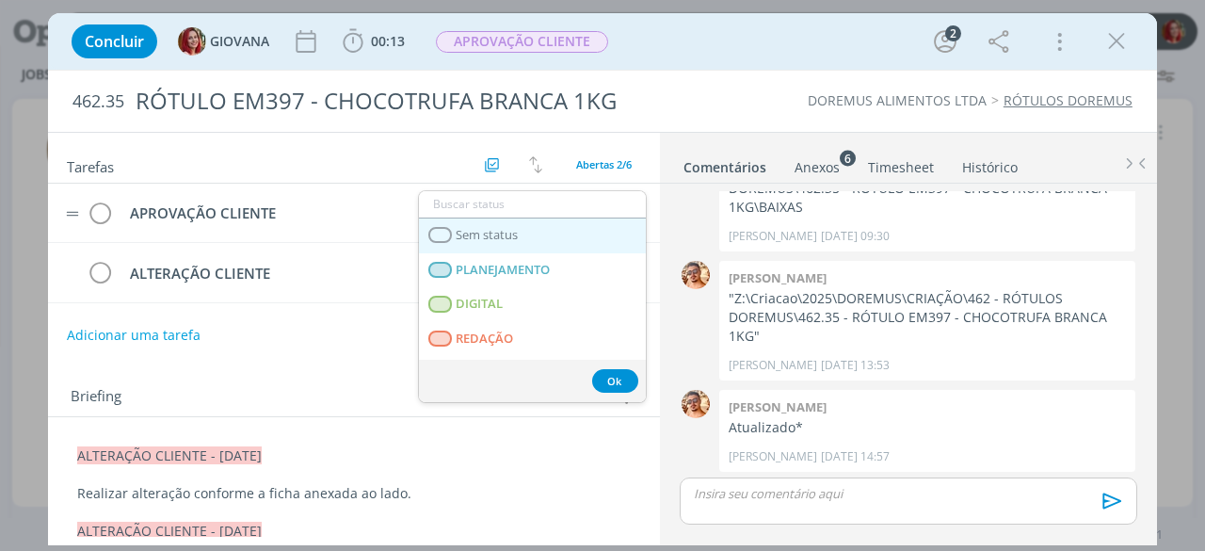
click at [569, 231] on link "Sem status" at bounding box center [532, 235] width 227 height 35
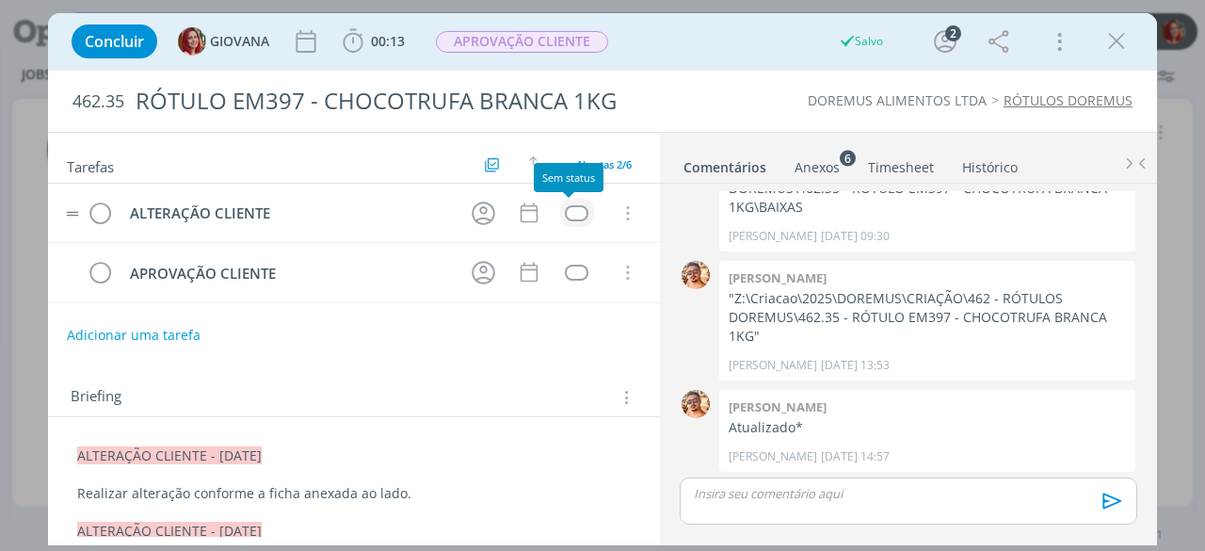
click at [572, 213] on div "dialog" at bounding box center [577, 213] width 24 height 16
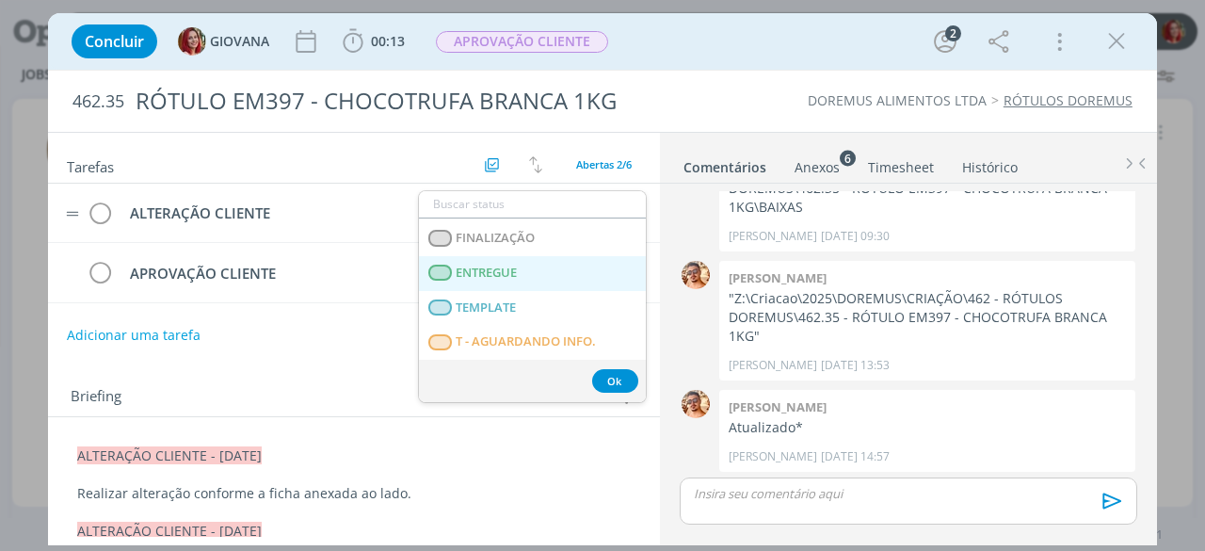
scroll to position [480, 0]
click at [551, 278] on LIBERADO "T - LIBERADO" at bounding box center [532, 273] width 227 height 35
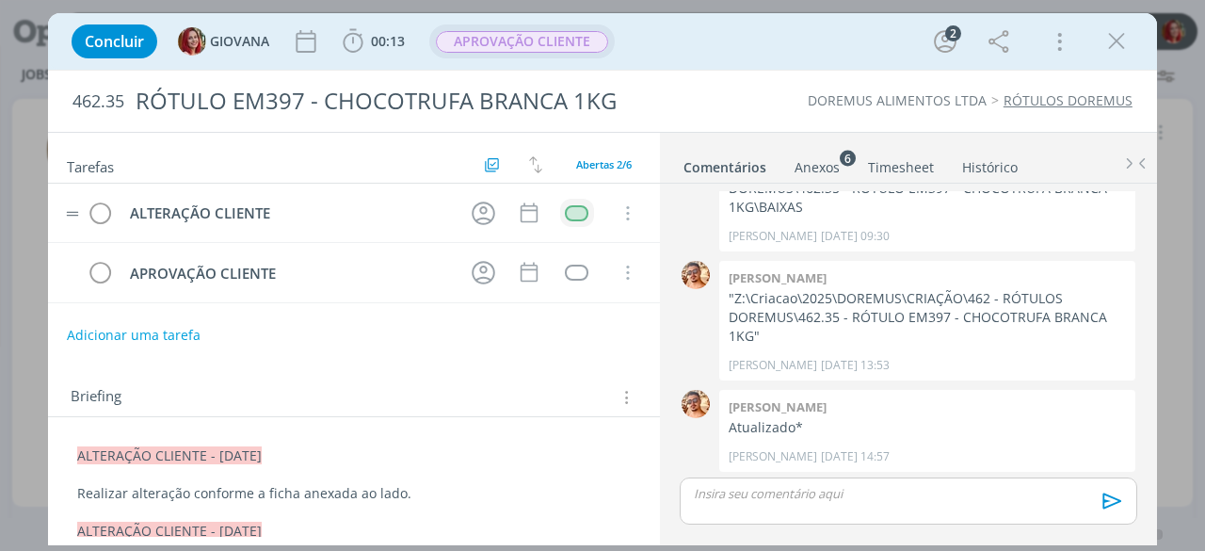
click at [536, 46] on span "APROVAÇÃO CLIENTE" at bounding box center [522, 42] width 172 height 22
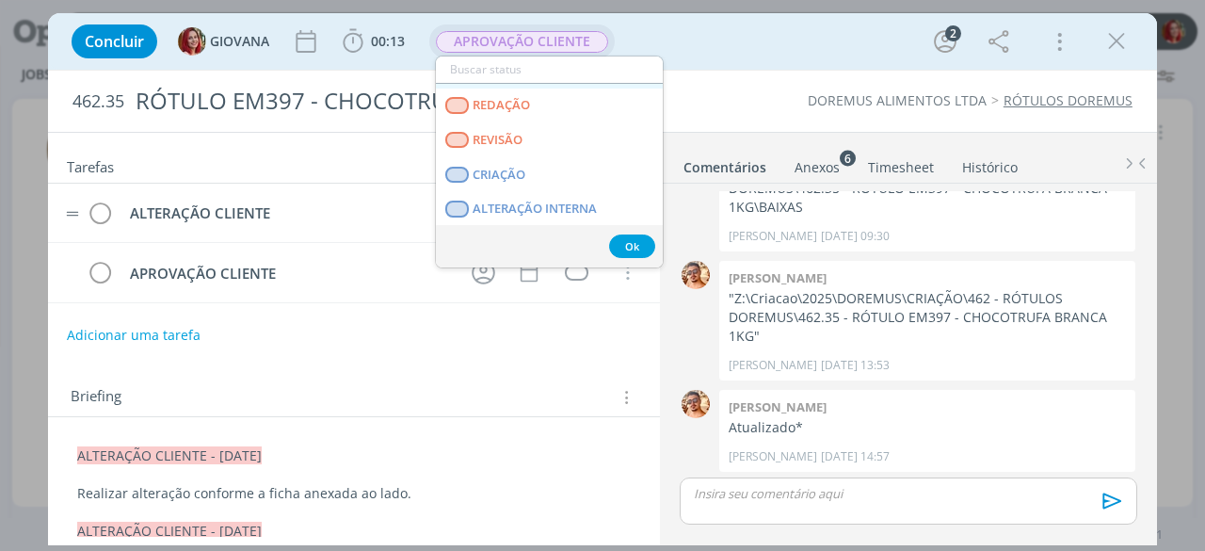
scroll to position [94, 0]
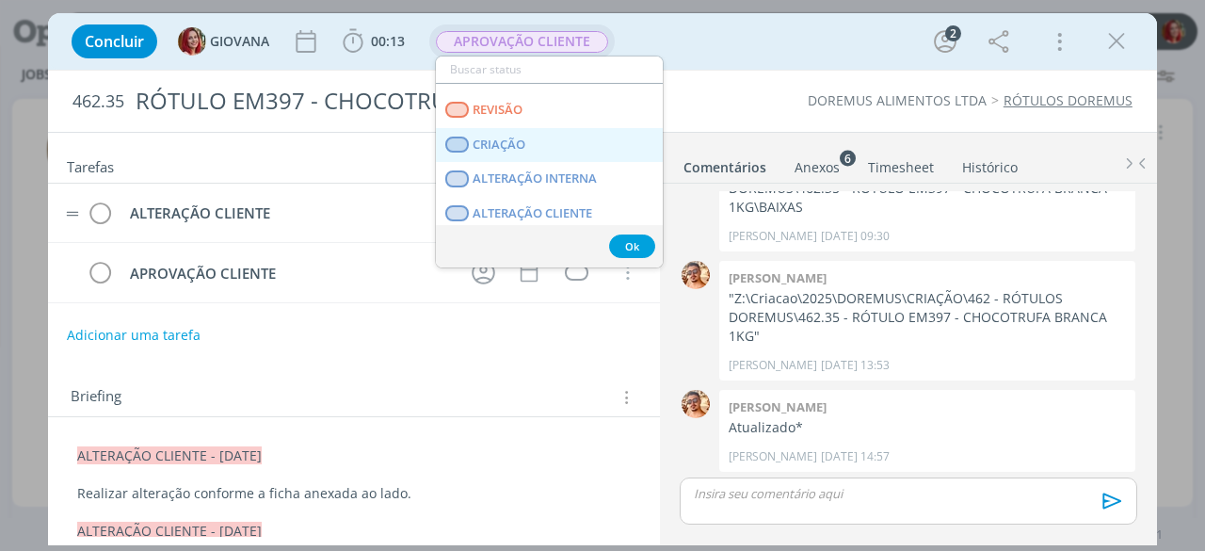
drag, startPoint x: 538, startPoint y: 140, endPoint x: 531, endPoint y: 153, distance: 15.2
click at [538, 140] on link "CRIAÇÃO" at bounding box center [549, 145] width 227 height 35
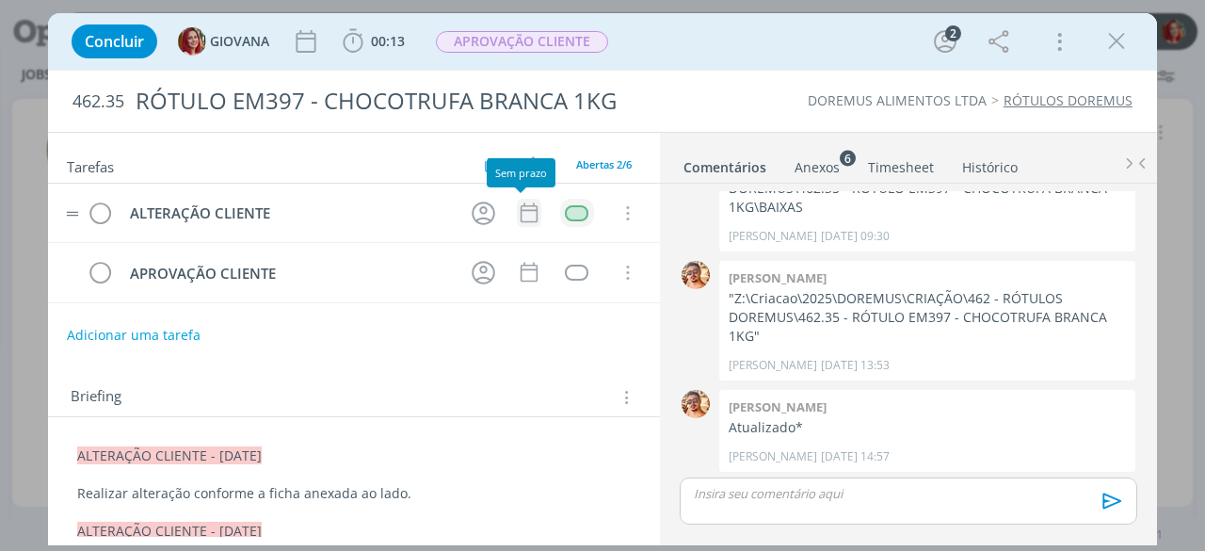
click at [522, 218] on icon "dialog" at bounding box center [529, 212] width 24 height 24
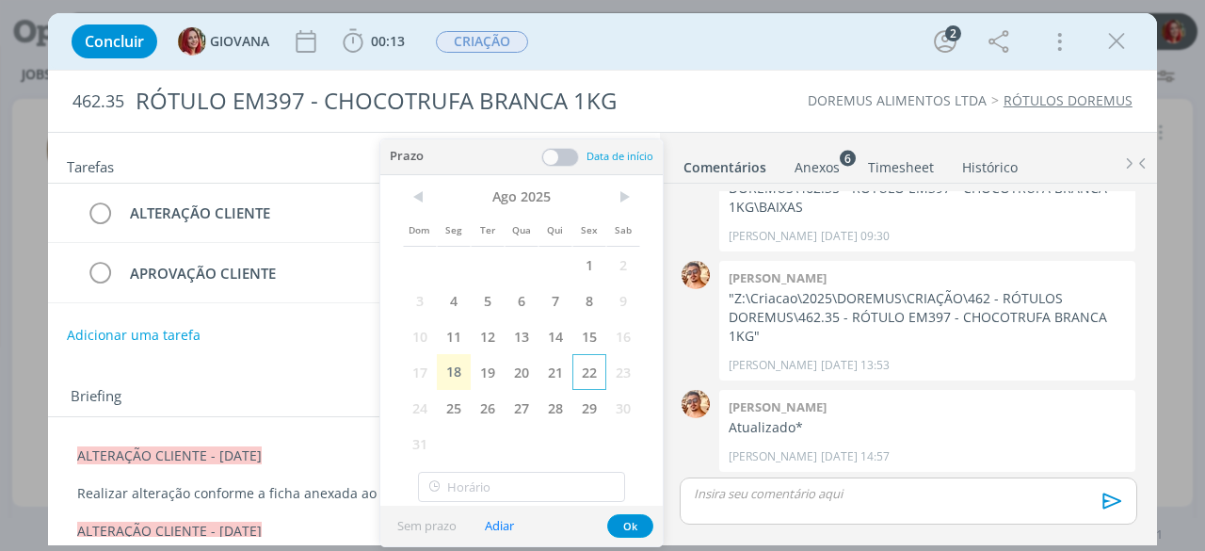
click at [585, 372] on span "22" at bounding box center [589, 372] width 34 height 36
drag, startPoint x: 628, startPoint y: 521, endPoint x: 622, endPoint y: 507, distance: 14.3
click at [627, 521] on button "Ok" at bounding box center [630, 526] width 46 height 24
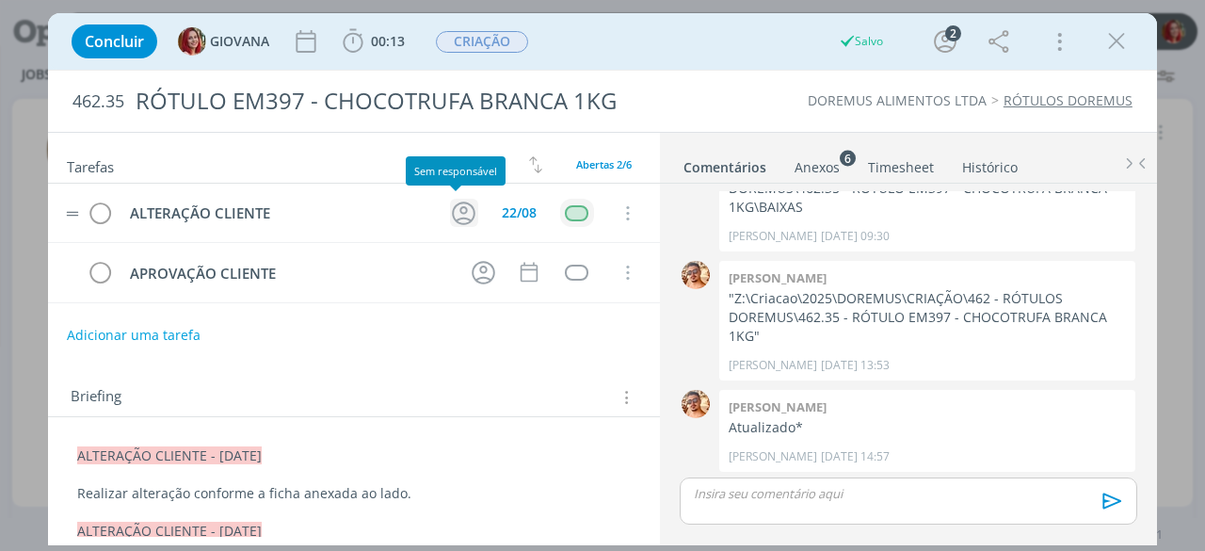
click at [465, 217] on icon "dialog" at bounding box center [463, 213] width 29 height 29
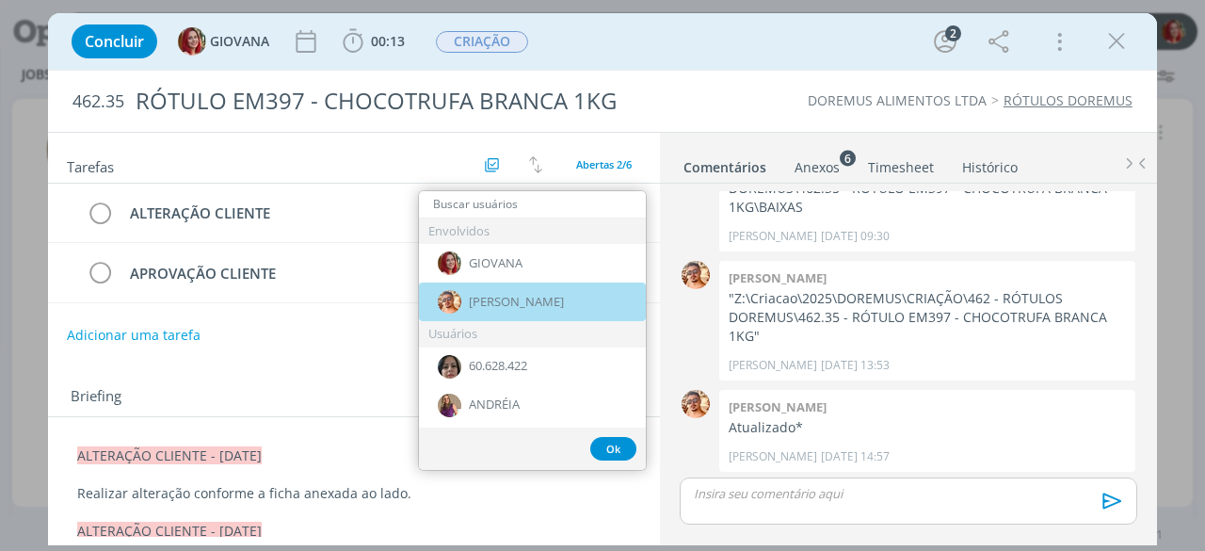
click at [500, 308] on div "[PERSON_NAME]" at bounding box center [532, 301] width 227 height 39
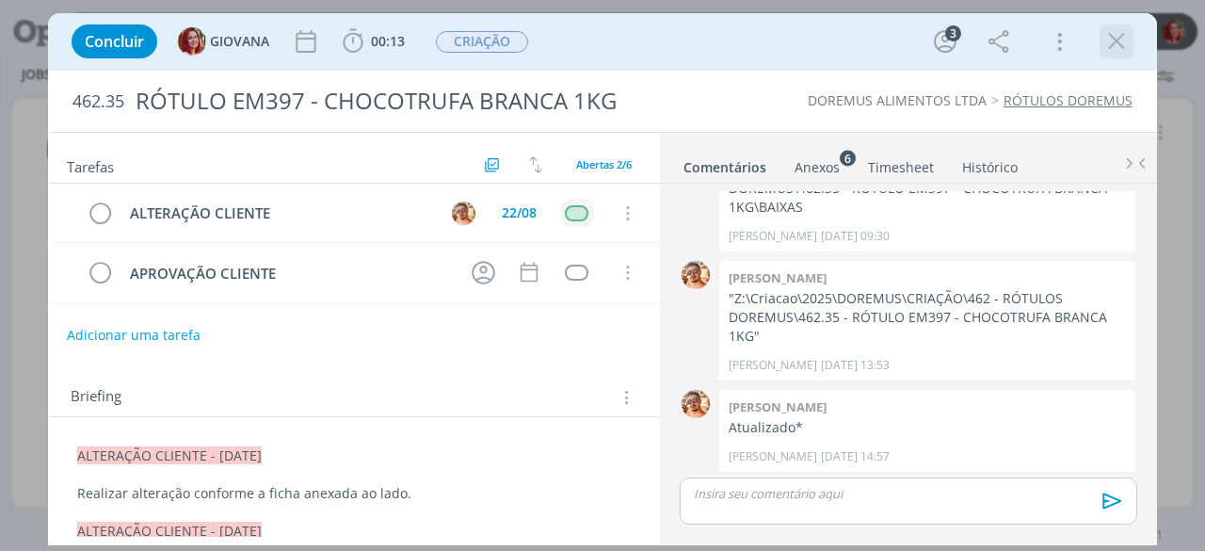
click at [1123, 40] on icon "dialog" at bounding box center [1116, 41] width 28 height 28
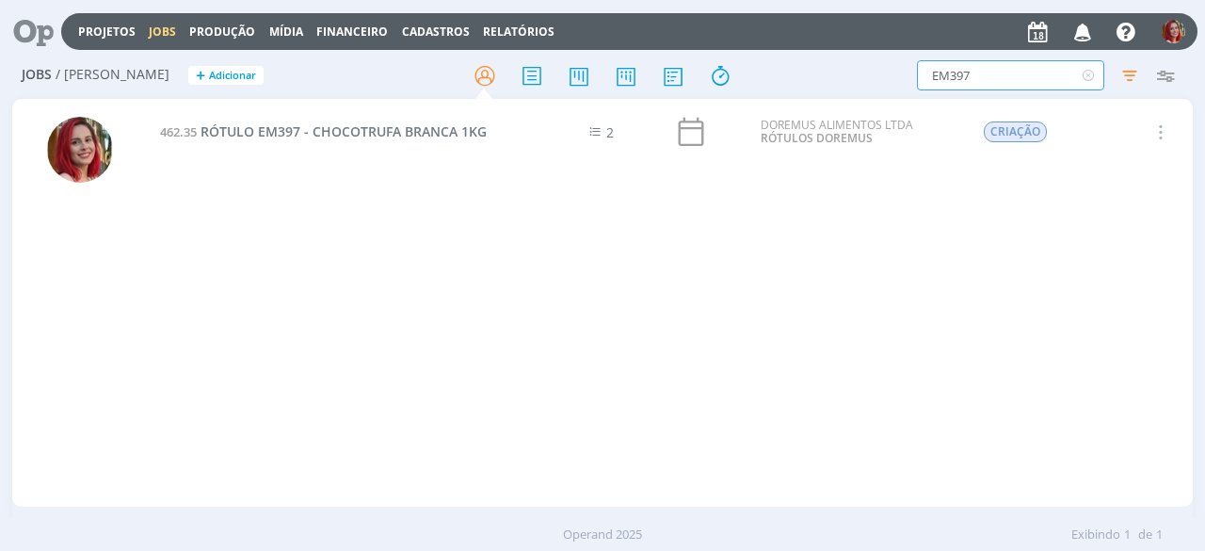
click at [997, 82] on input "EM397" at bounding box center [1010, 75] width 187 height 30
click at [993, 75] on input "EM397" at bounding box center [1010, 75] width 187 height 30
click at [975, 73] on input "EM397" at bounding box center [1010, 75] width 187 height 30
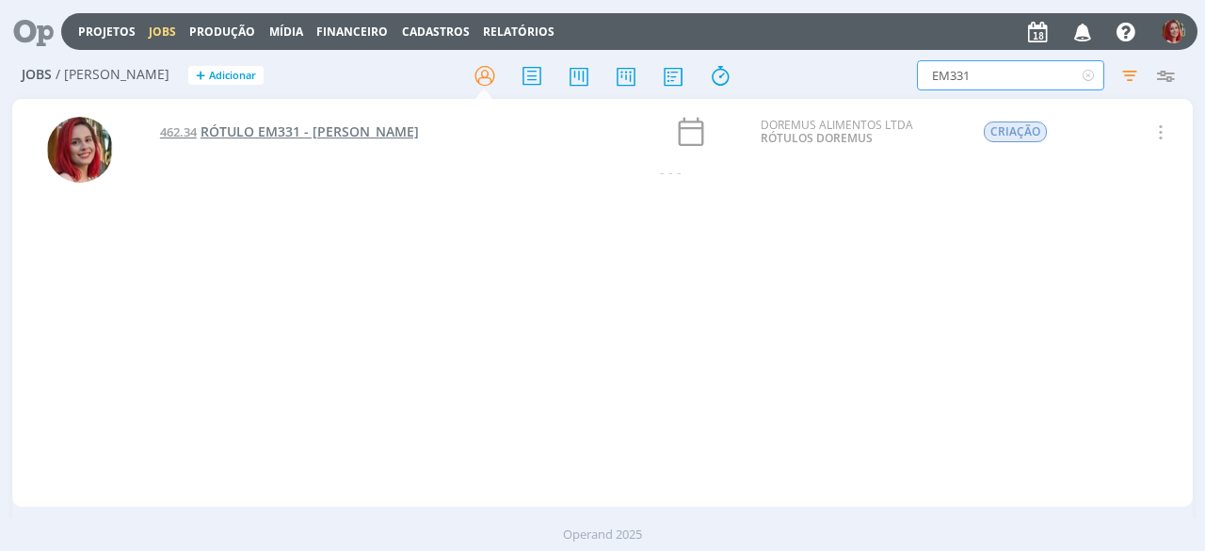
type input "EM331"
click at [335, 127] on span "RÓTULO EM331 - LEITINHO" at bounding box center [309, 131] width 218 height 18
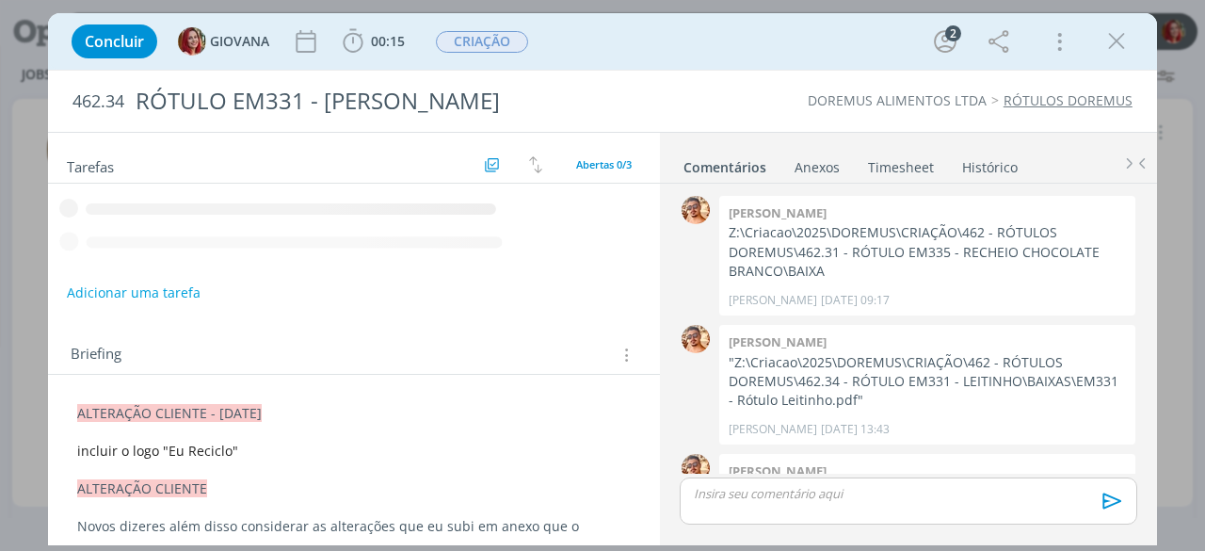
scroll to position [64, 0]
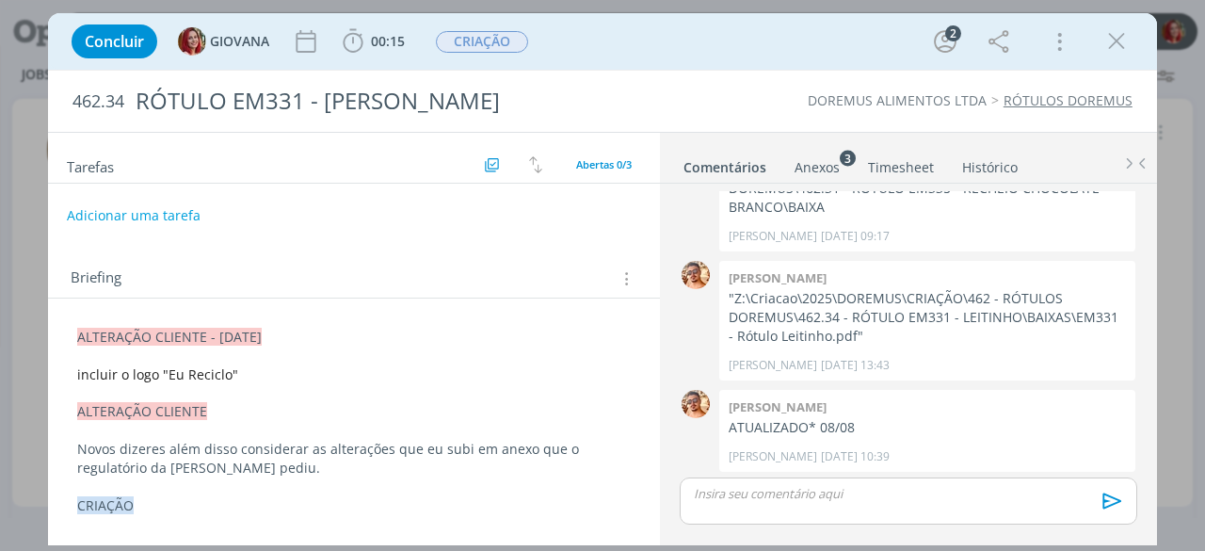
click at [77, 332] on span "ALTERAÇÃO CLIENTE - 08/08/25" at bounding box center [169, 337] width 184 height 18
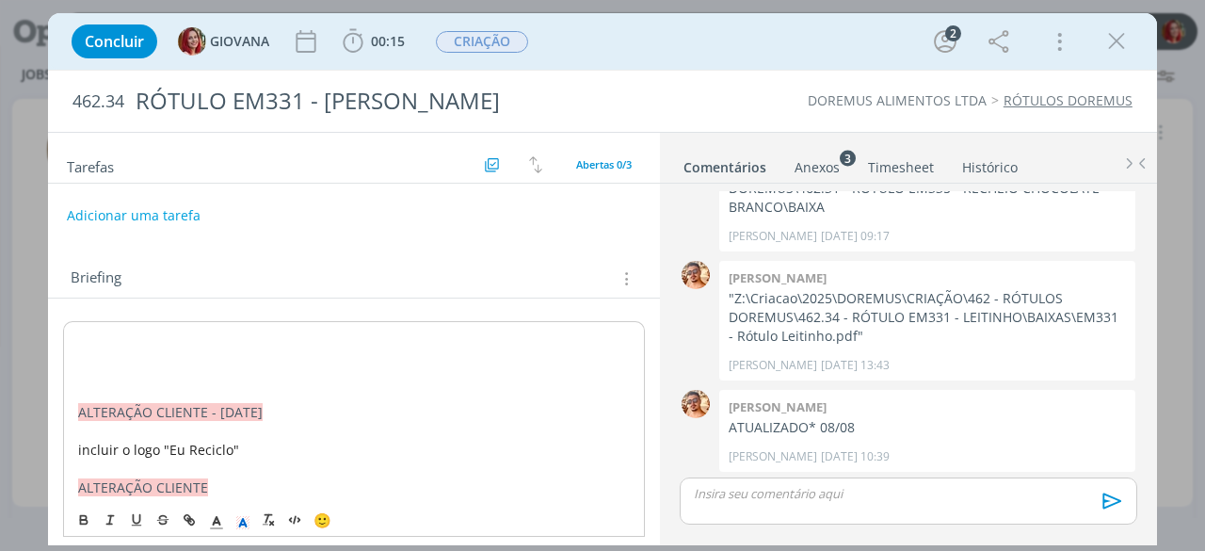
click at [83, 358] on p "dialog" at bounding box center [354, 356] width 552 height 19
click at [87, 373] on p "dialog" at bounding box center [354, 375] width 552 height 19
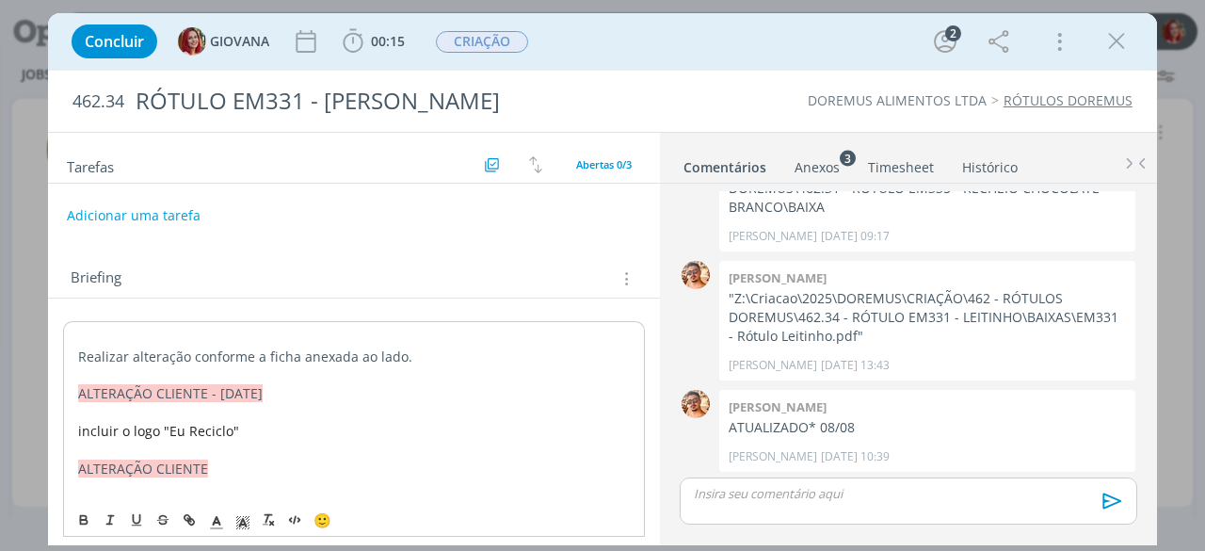
click at [114, 334] on p "dialog" at bounding box center [354, 338] width 552 height 19
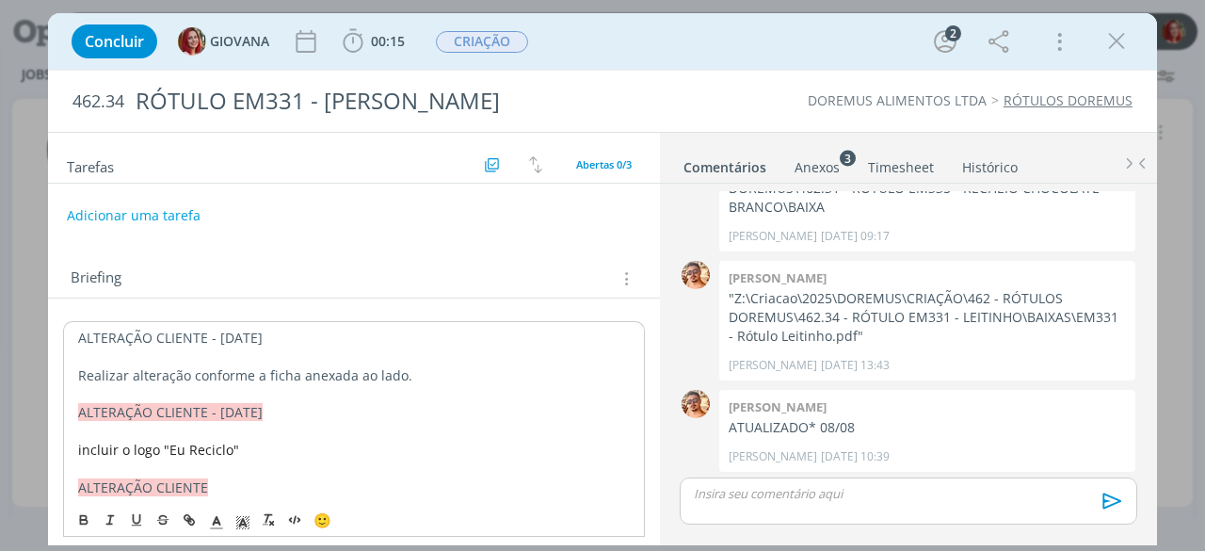
drag, startPoint x: 281, startPoint y: 332, endPoint x: 95, endPoint y: 367, distance: 189.6
click at [73, 332] on div "ALTERAÇÃO CLIENTE - 18/08/25 Realizar alteração conforme a ficha anexada ao lad…" at bounding box center [354, 477] width 582 height 313
drag, startPoint x: 245, startPoint y: 519, endPoint x: 246, endPoint y: 505, distance: 14.2
click at [245, 519] on icon "dialog" at bounding box center [242, 522] width 17 height 17
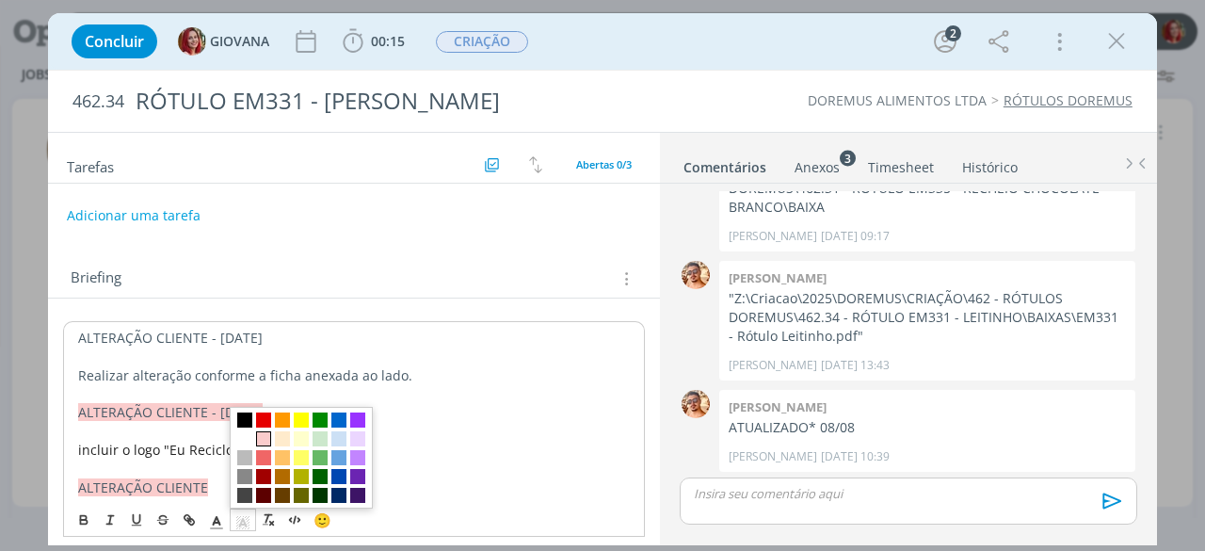
click at [267, 437] on span "dialog" at bounding box center [263, 438] width 15 height 15
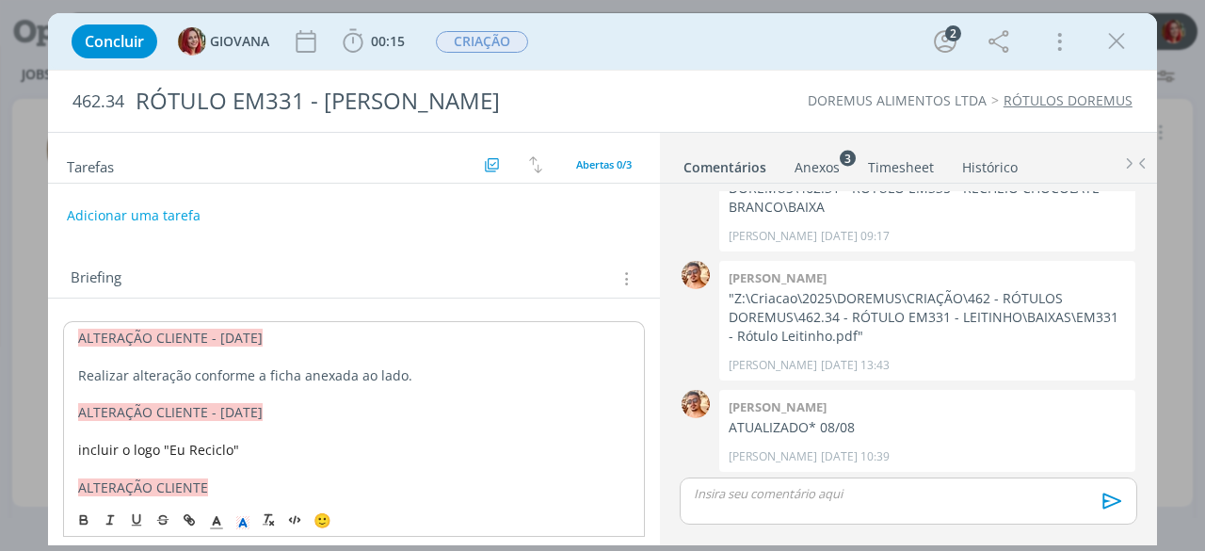
click at [307, 357] on p "dialog" at bounding box center [354, 356] width 552 height 19
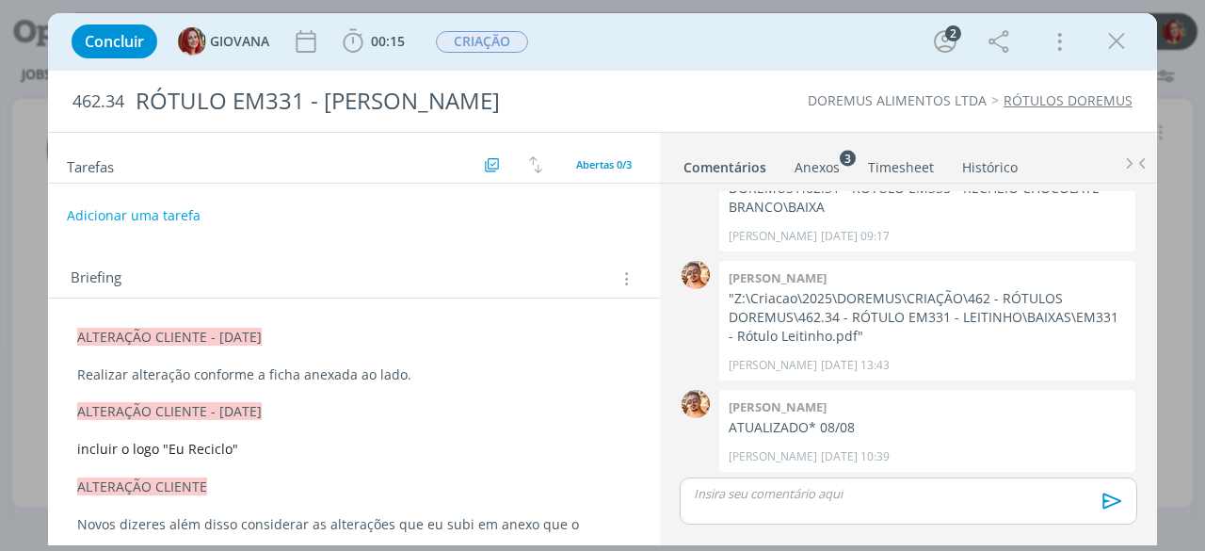
click at [802, 160] on div "Anexos 3" at bounding box center [816, 167] width 45 height 19
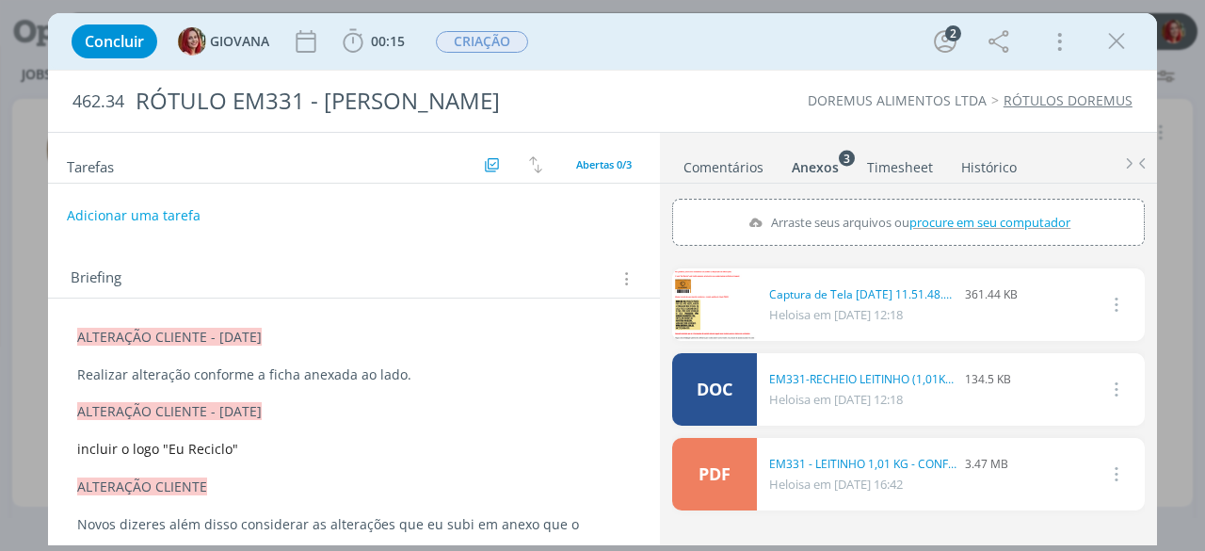
click at [1017, 215] on span "procure em seu computador" at bounding box center [989, 222] width 161 height 17
click at [1017, 204] on input "Arraste seus arquivos ou procure em seu computador" at bounding box center [908, 202] width 473 height 6
type input "C:\fakepath\EM397 CHOCOTRUFA BRANCA (1,01KG) (1).doc"
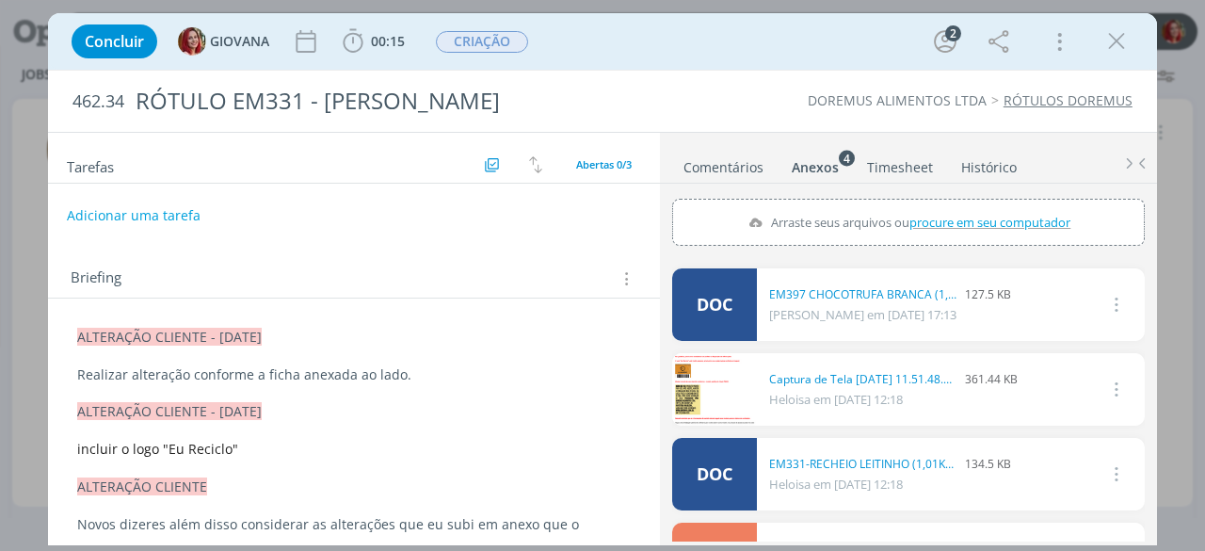
click at [1104, 298] on icon "dialog" at bounding box center [1114, 304] width 21 height 23
click at [1058, 337] on link "Excluir" at bounding box center [1060, 337] width 149 height 30
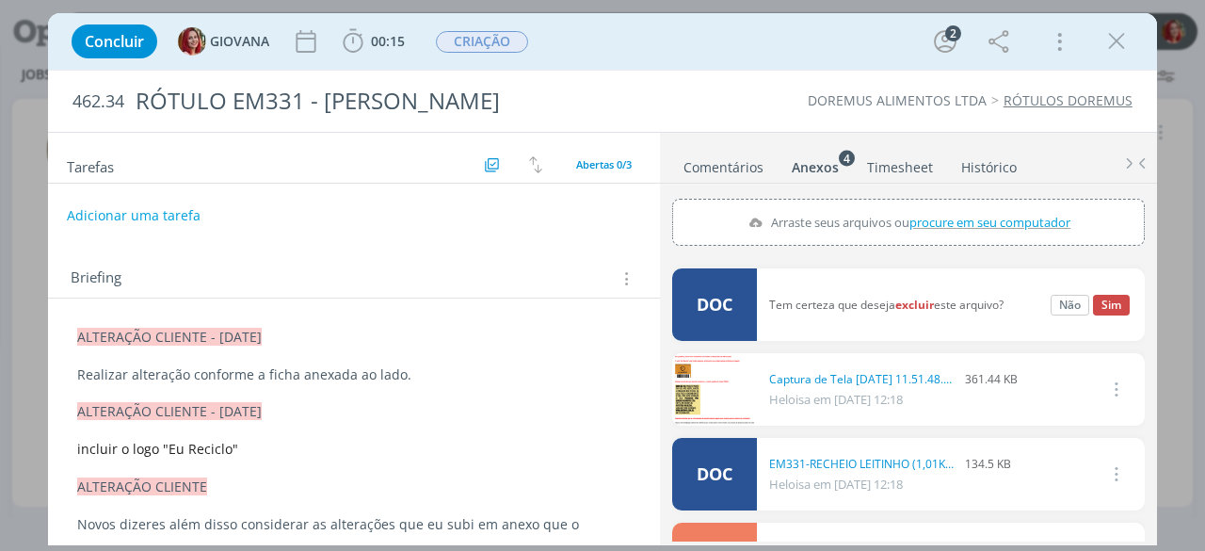
click at [967, 214] on span "procure em seu computador" at bounding box center [989, 222] width 161 height 17
click at [967, 204] on input "Arraste seus arquivos ou procure em seu computador" at bounding box center [908, 202] width 473 height 6
type input "C:\fakepath\EM331-RECHEIO LEITINHO (1,01KG) confeitaria (1).doc"
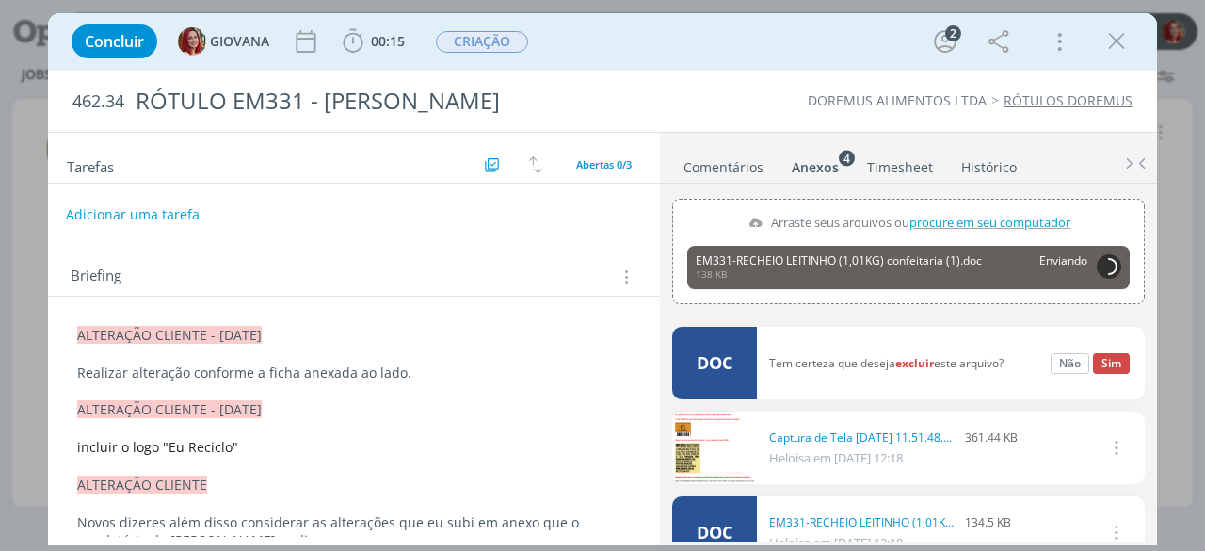
click at [177, 208] on button "Adicionar uma tarefa" at bounding box center [133, 215] width 134 height 32
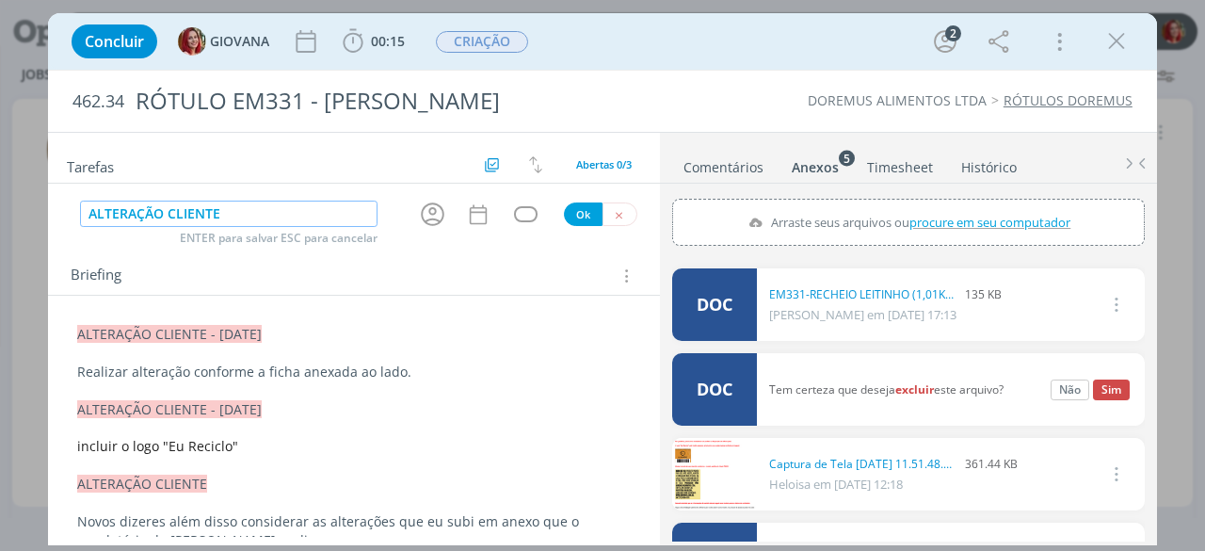
type input "ALTERAÇÃO CLIENTE"
click at [573, 208] on button "Ok" at bounding box center [583, 214] width 39 height 24
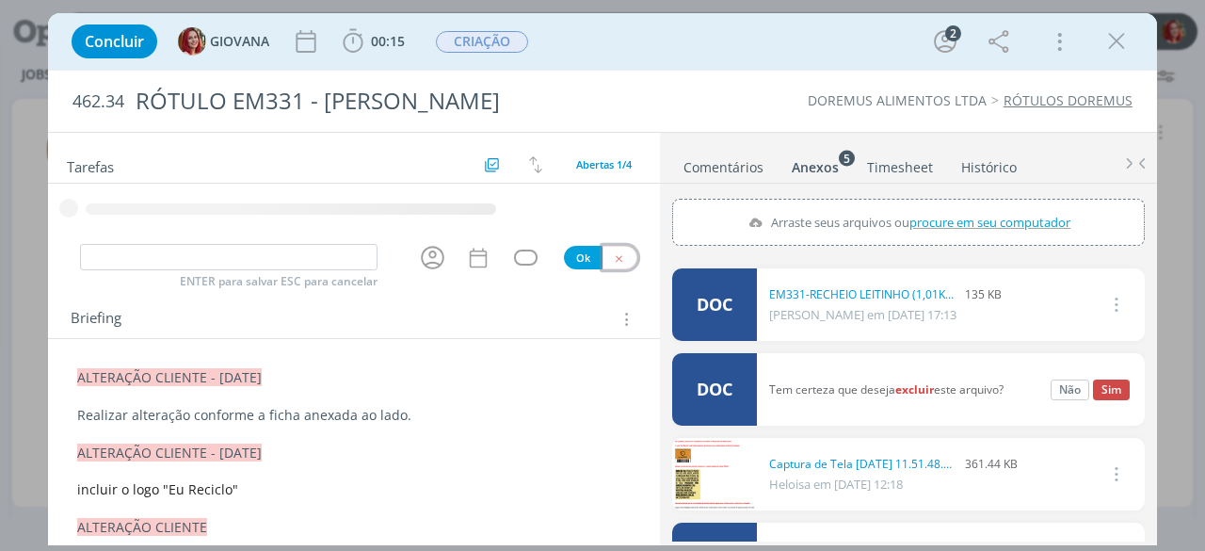
click at [613, 253] on icon "dialog" at bounding box center [619, 258] width 12 height 12
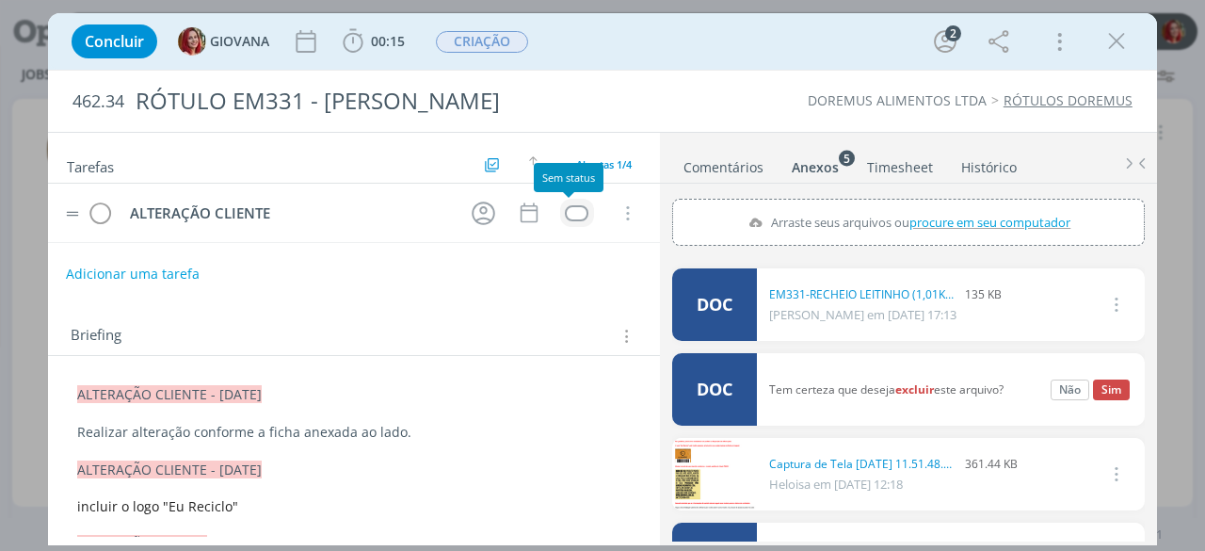
click at [565, 212] on div "dialog" at bounding box center [577, 213] width 24 height 16
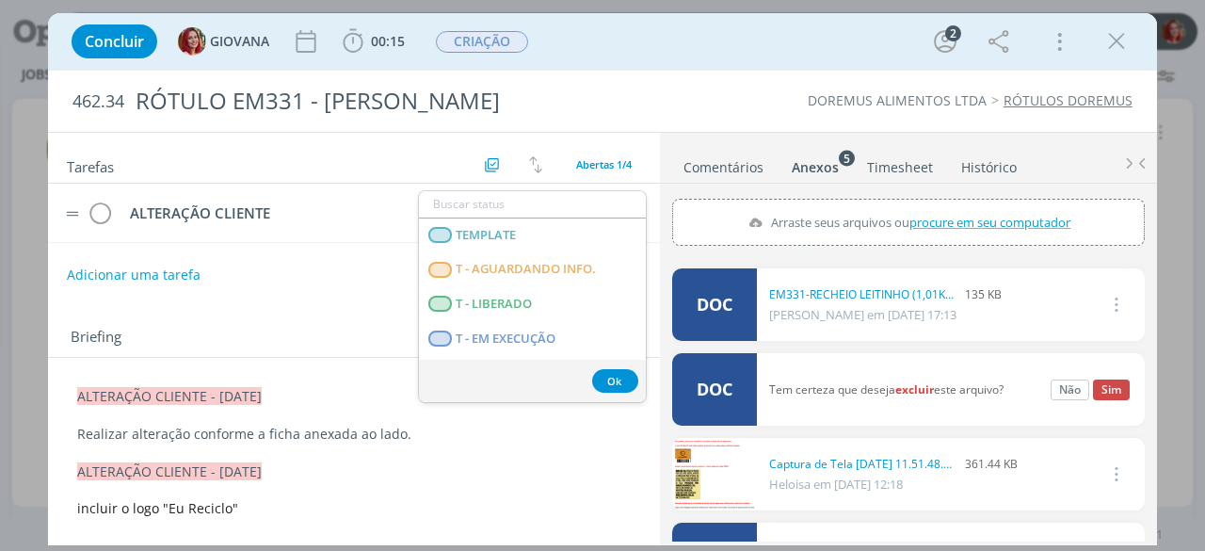
scroll to position [471, 0]
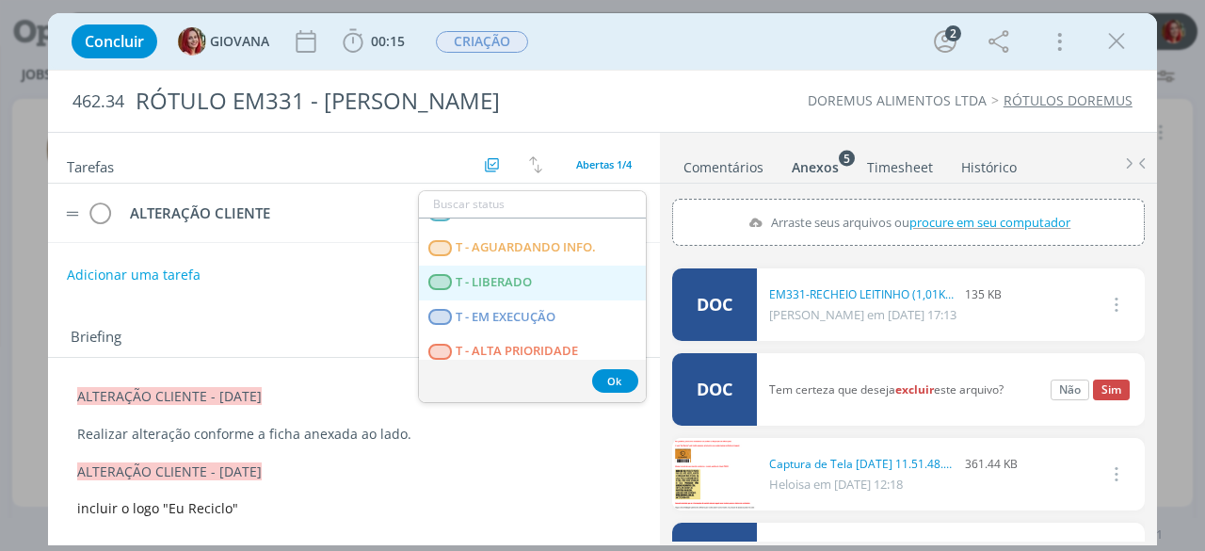
click at [526, 281] on span "T - LIBERADO" at bounding box center [495, 282] width 76 height 15
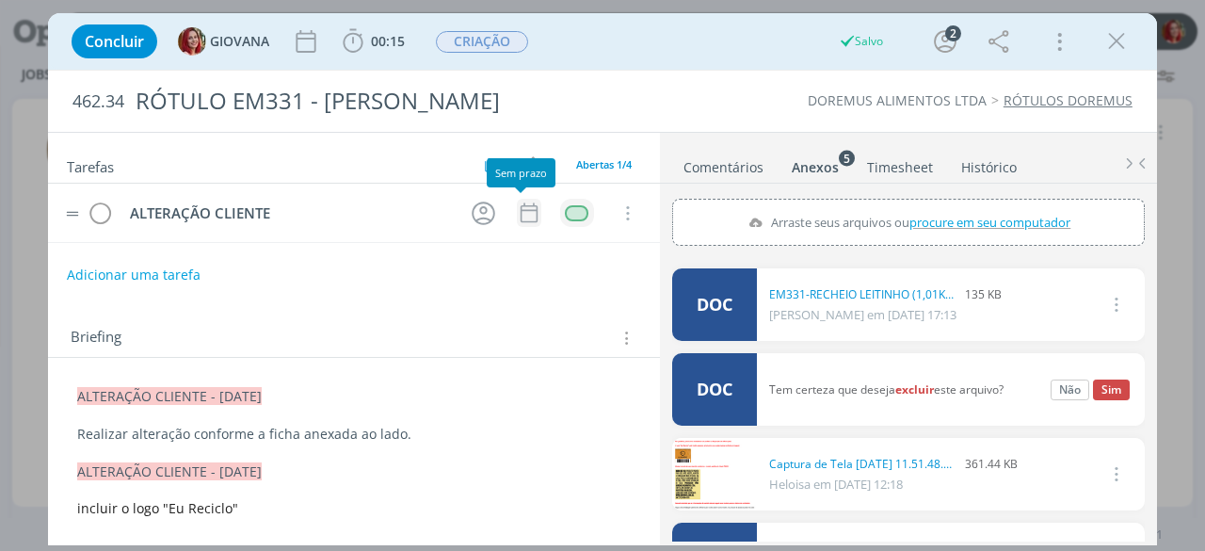
click at [530, 211] on icon "dialog" at bounding box center [529, 212] width 24 height 24
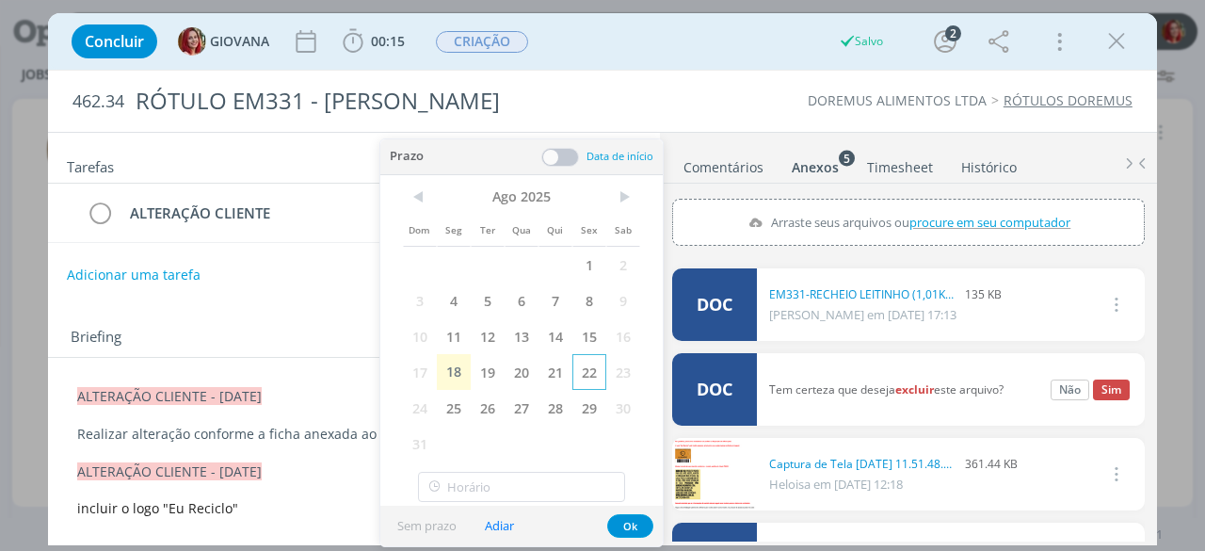
click at [578, 359] on span "22" at bounding box center [589, 372] width 34 height 36
drag, startPoint x: 625, startPoint y: 525, endPoint x: 581, endPoint y: 470, distance: 71.0
click at [624, 521] on button "Ok" at bounding box center [630, 526] width 46 height 24
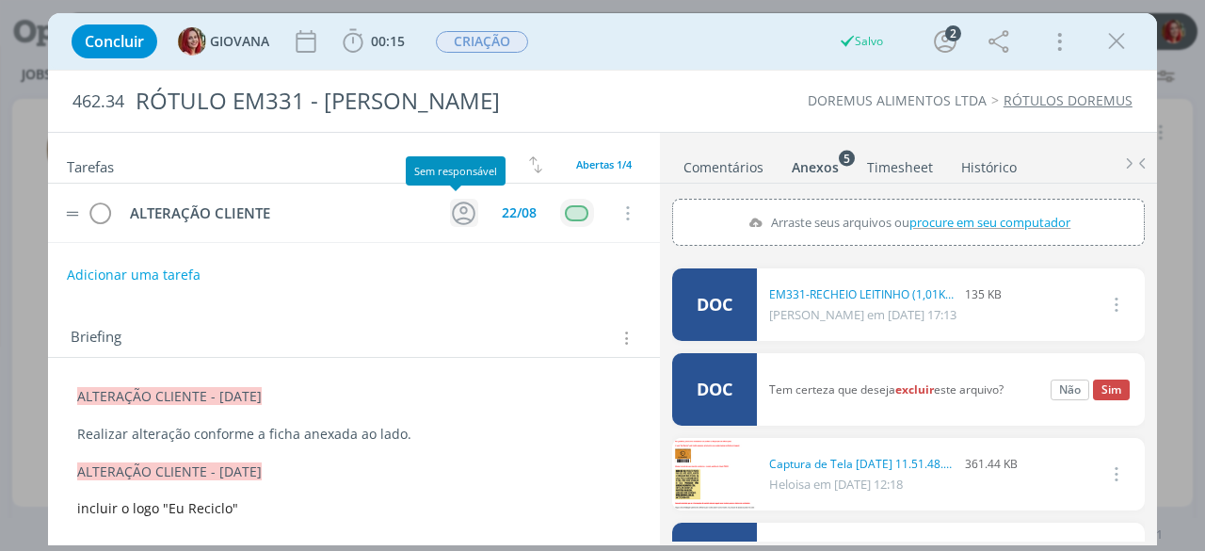
click at [451, 208] on icon "dialog" at bounding box center [463, 213] width 29 height 29
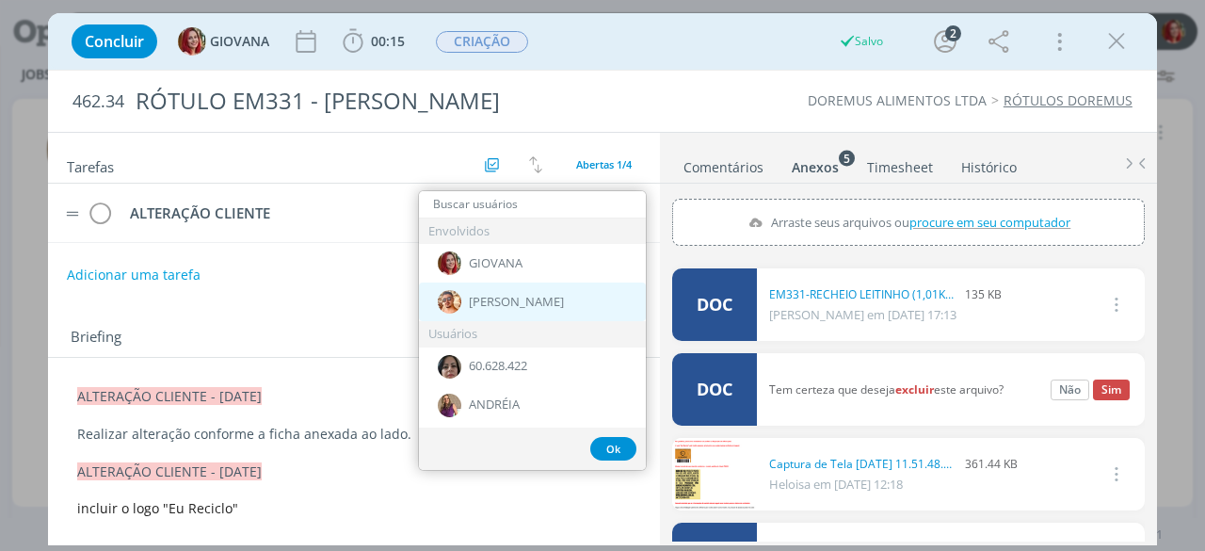
click at [501, 304] on span "[PERSON_NAME]" at bounding box center [516, 302] width 95 height 15
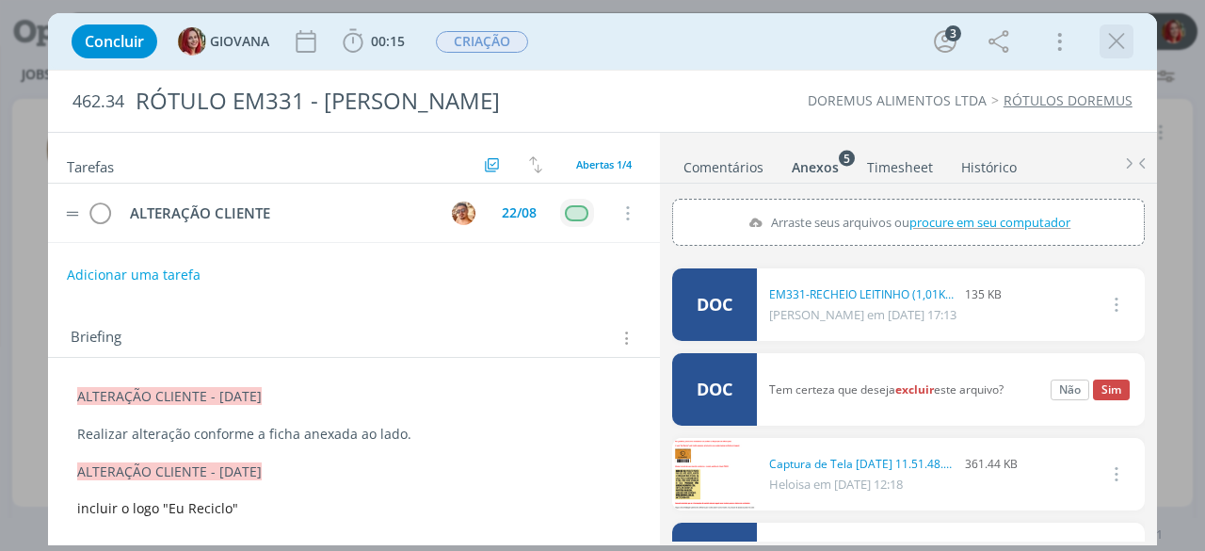
click at [1110, 33] on icon "dialog" at bounding box center [1116, 41] width 28 height 28
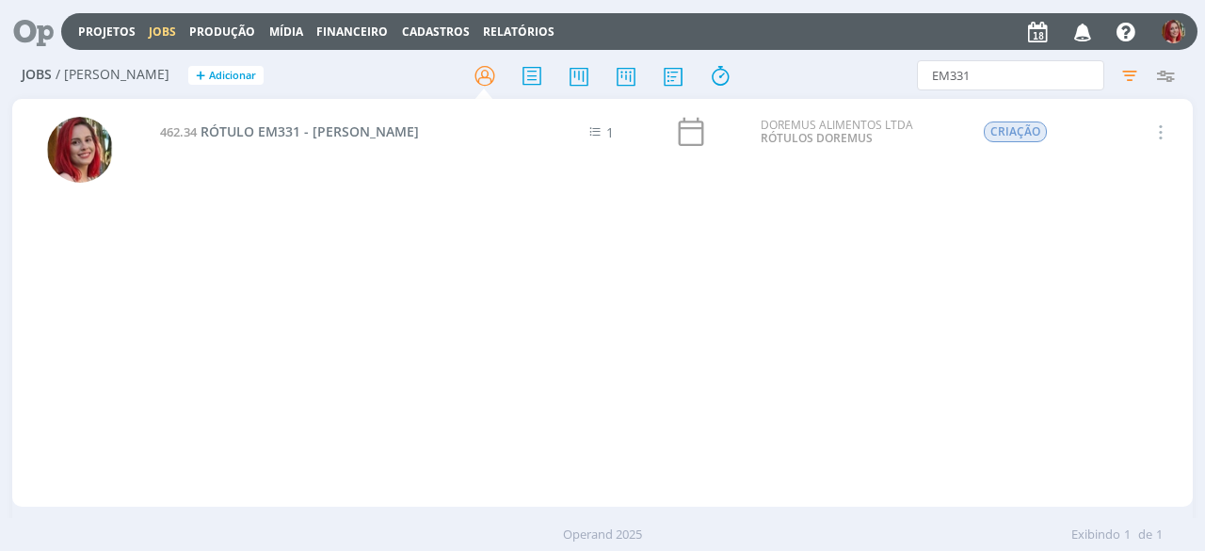
click at [28, 39] on icon at bounding box center [27, 31] width 39 height 37
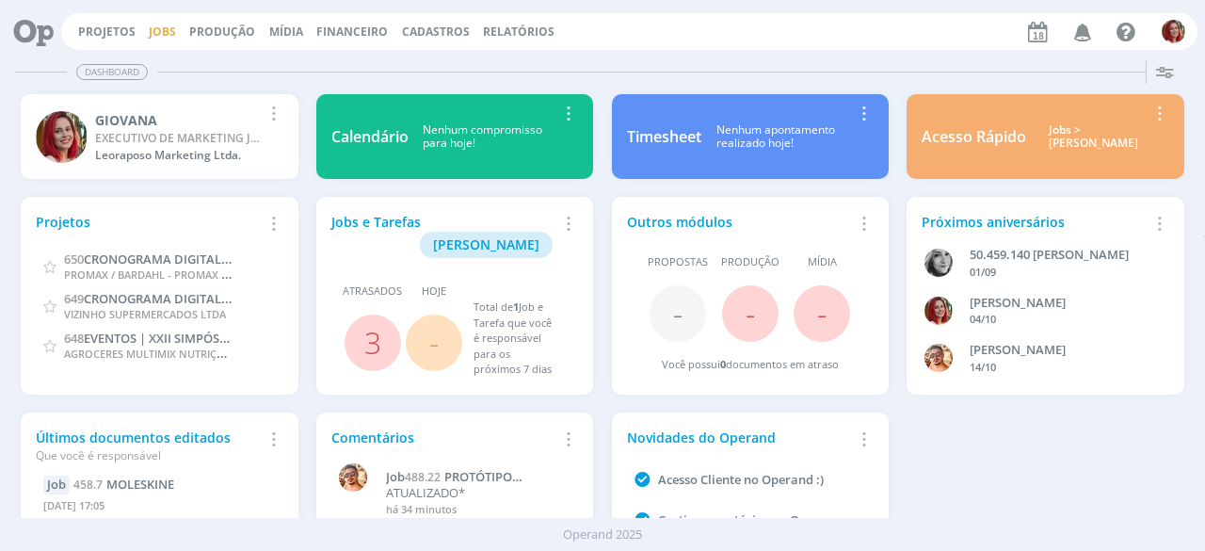
click at [170, 29] on link "Jobs" at bounding box center [162, 32] width 27 height 16
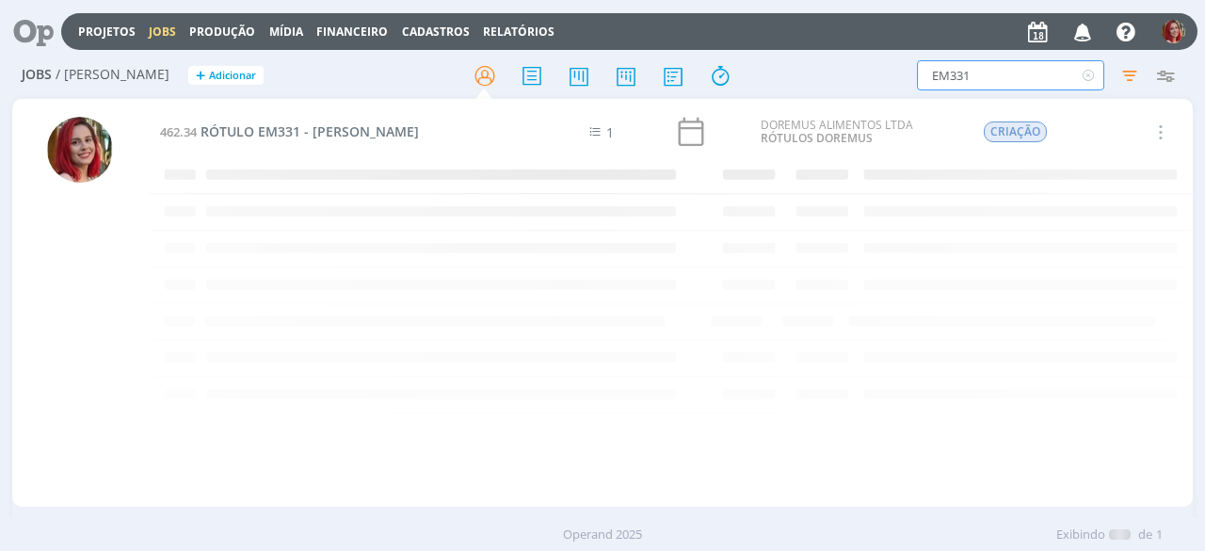
click at [1039, 81] on input "EM331" at bounding box center [1010, 75] width 187 height 30
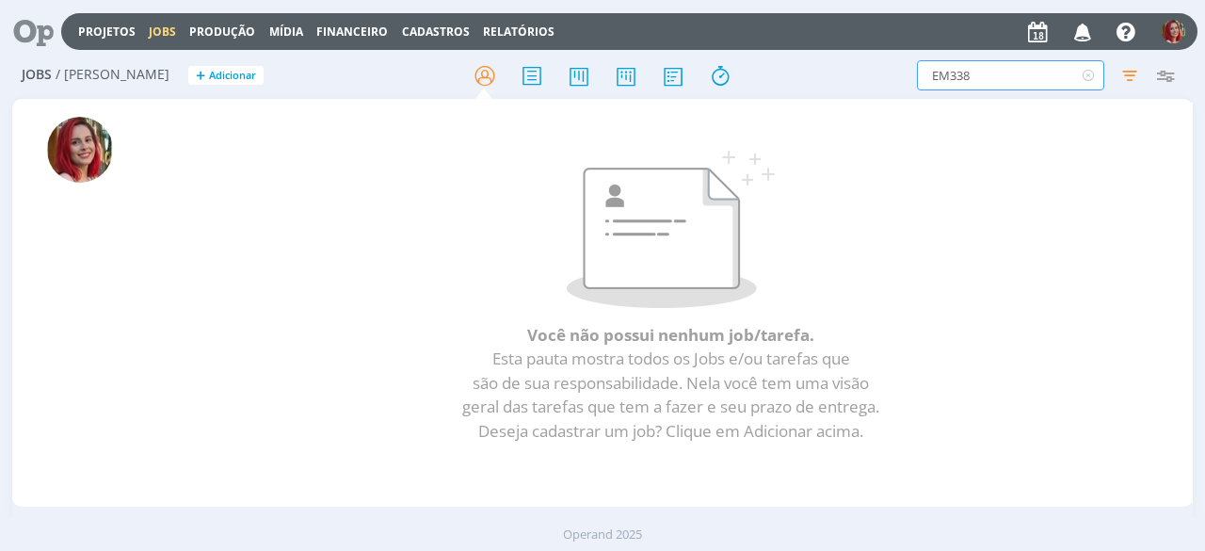
drag, startPoint x: 1064, startPoint y: 70, endPoint x: 796, endPoint y: 76, distance: 267.4
click at [797, 76] on div "Jobs / Minha Pauta + Adicionar EM338 Filtros Filtrar Limpar EM338 Tipo Jobs e T…" at bounding box center [602, 76] width 1180 height 47
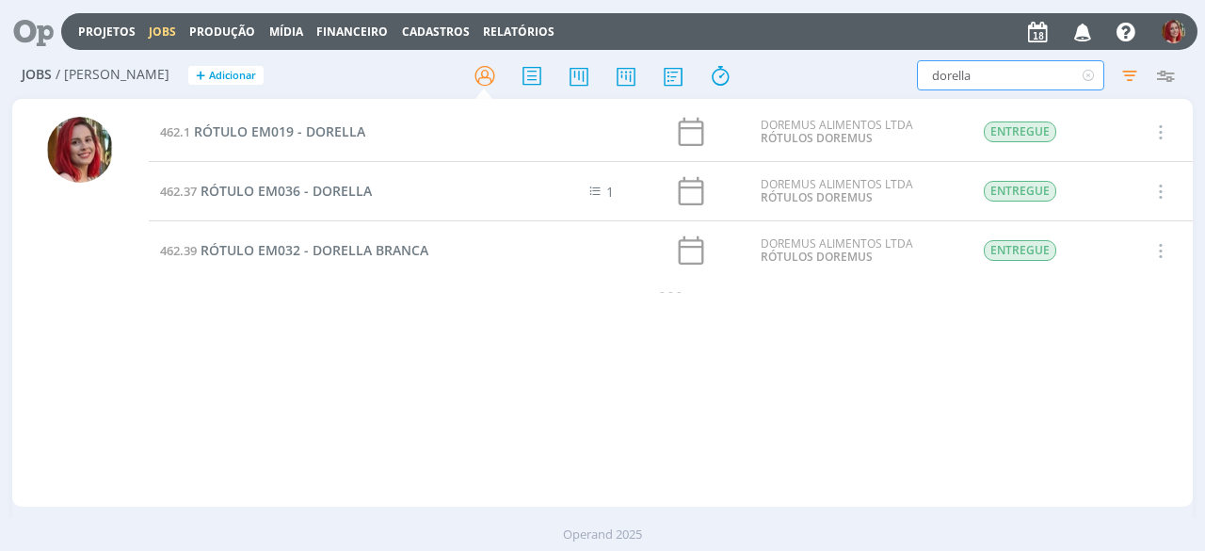
drag, startPoint x: 1006, startPoint y: 78, endPoint x: 838, endPoint y: 84, distance: 168.6
click at [838, 84] on div "dorella Filtros Filtrar Limpar dorella Tipo Jobs e Tarefas Data Personalizado a…" at bounding box center [996, 75] width 375 height 30
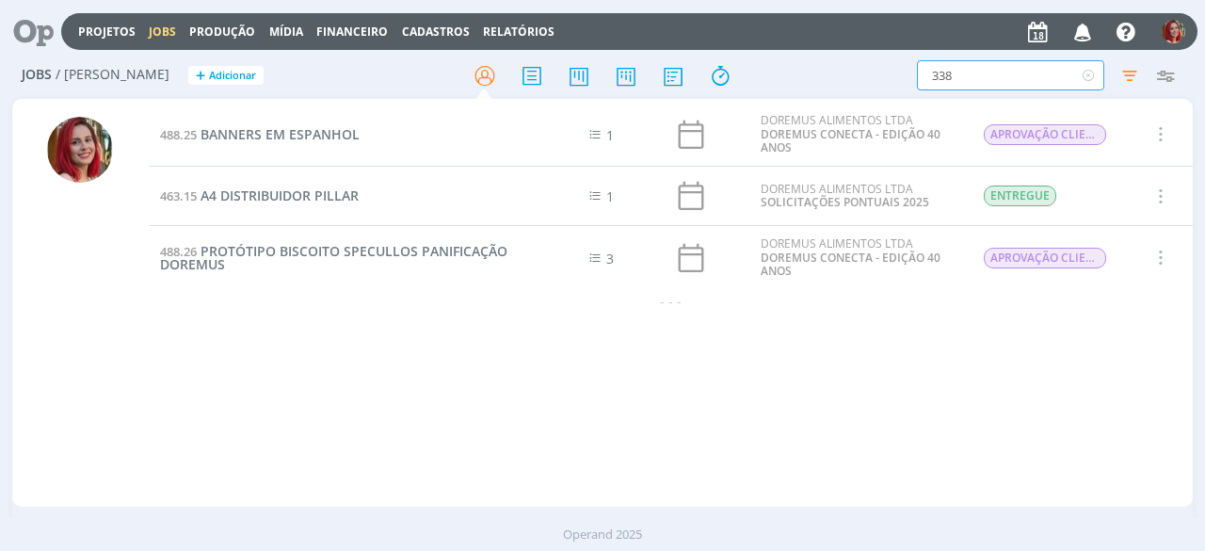
click at [936, 69] on input "338" at bounding box center [1010, 75] width 187 height 30
type input "EM338"
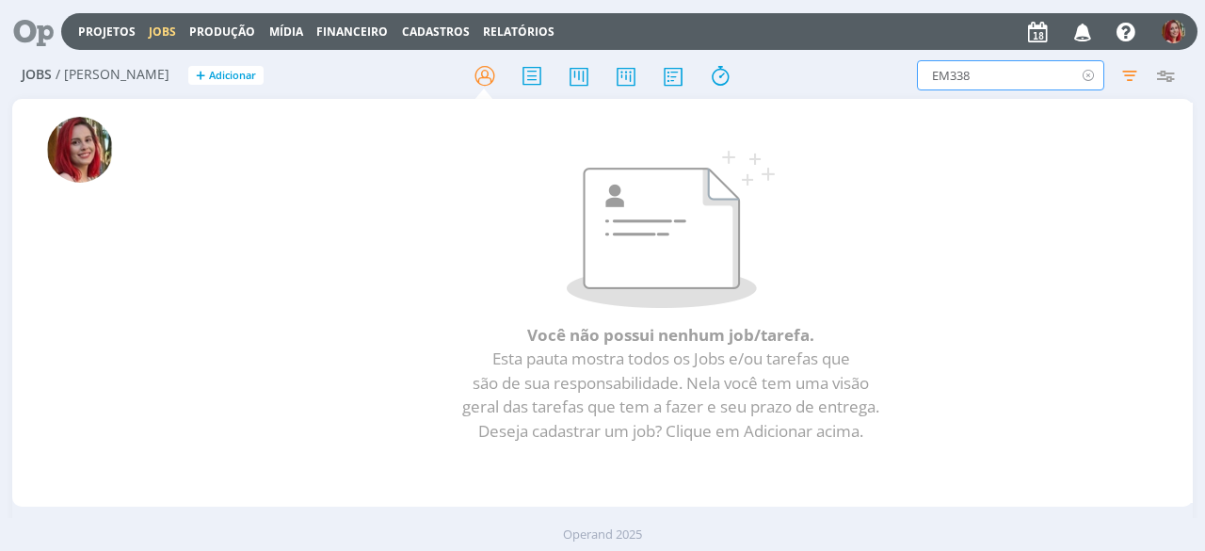
click at [1093, 79] on icon at bounding box center [1088, 75] width 24 height 30
drag, startPoint x: 1015, startPoint y: 77, endPoint x: 746, endPoint y: 72, distance: 268.3
click at [808, 97] on div "Jobs / Minha Pauta + Adicionar EM060 Filtros Filtrar Limpar EM060 Tipo Jobs e T…" at bounding box center [602, 76] width 1180 height 47
type input "AMARENA"
click at [1084, 74] on icon at bounding box center [1088, 75] width 24 height 30
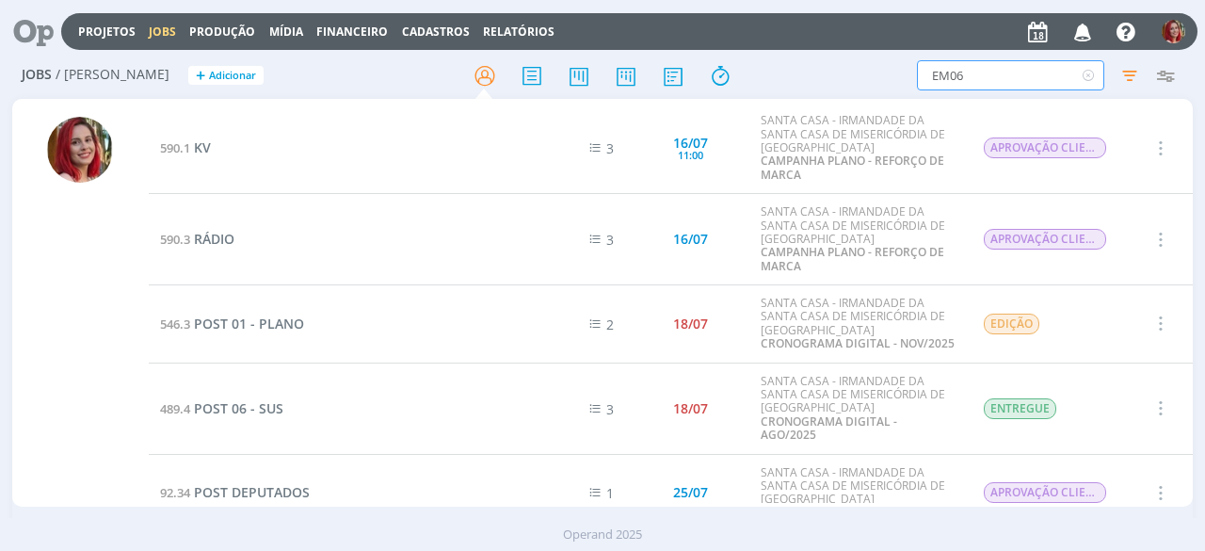
type input "EM069"
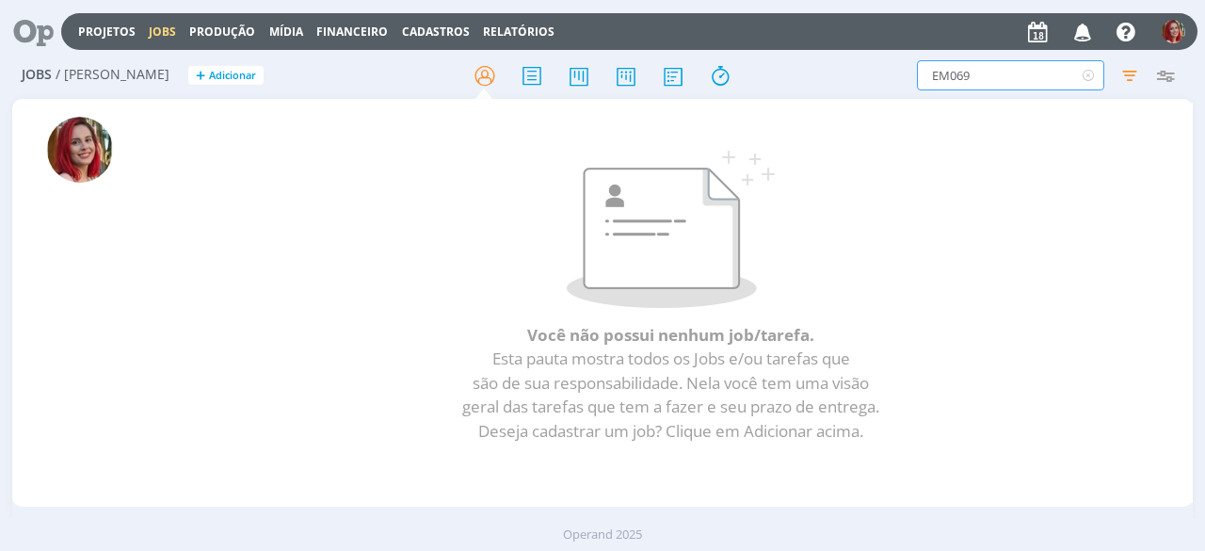
drag, startPoint x: 1010, startPoint y: 82, endPoint x: 794, endPoint y: 82, distance: 215.6
click at [794, 82] on div "Jobs / Minha Pauta + Adicionar EM069 Filtros Filtrar Limpar EM069 Tipo Jobs e T…" at bounding box center [602, 76] width 1180 height 47
drag, startPoint x: 1008, startPoint y: 86, endPoint x: 638, endPoint y: 116, distance: 371.1
click at [638, 116] on div "Jobs / Minha Pauta + Adicionar 066 Filtros Filtrar Limpar 066 Tipo Jobs e Taref…" at bounding box center [602, 306] width 1205 height 507
type input "027"
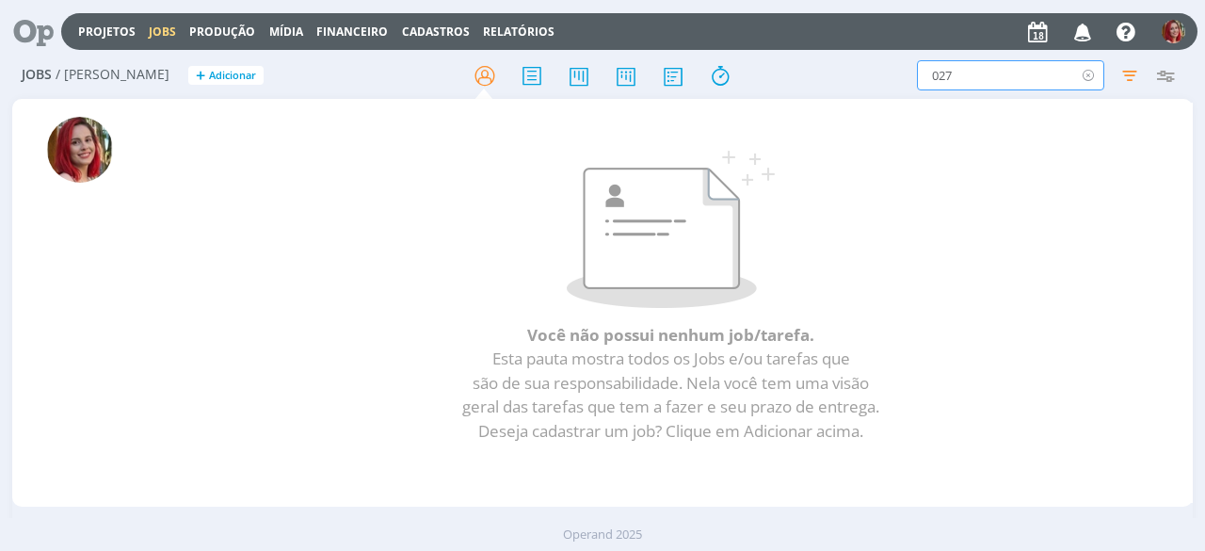
click at [1089, 78] on icon at bounding box center [1088, 75] width 24 height 30
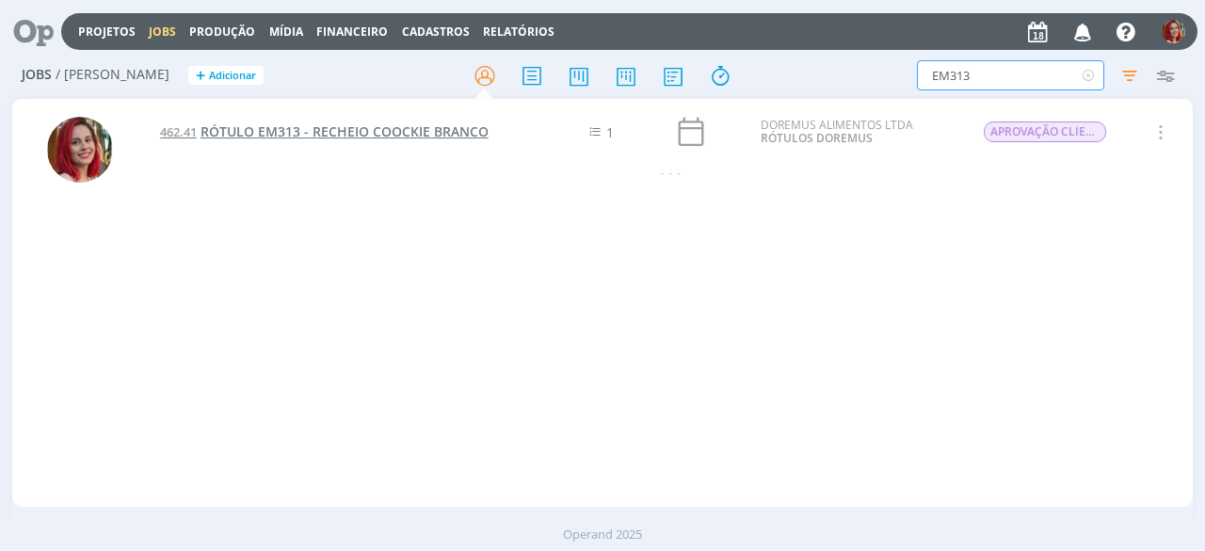
type input "EM313"
click at [294, 125] on span "RÓTULO EM313 - RECHEIO COOCKIE BRANCO" at bounding box center [344, 131] width 288 height 18
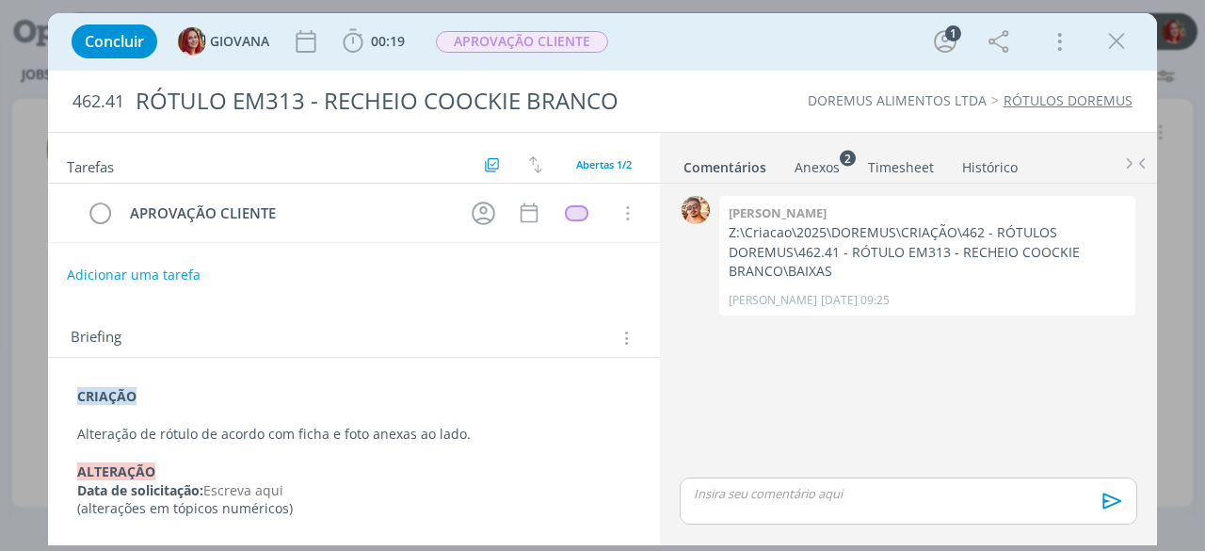
click at [71, 392] on div "CRIAÇÃO Alteração de rótulo de acordo com ficha e foto anexas ao lado. ﻿ALTERAÇ…" at bounding box center [354, 452] width 582 height 144
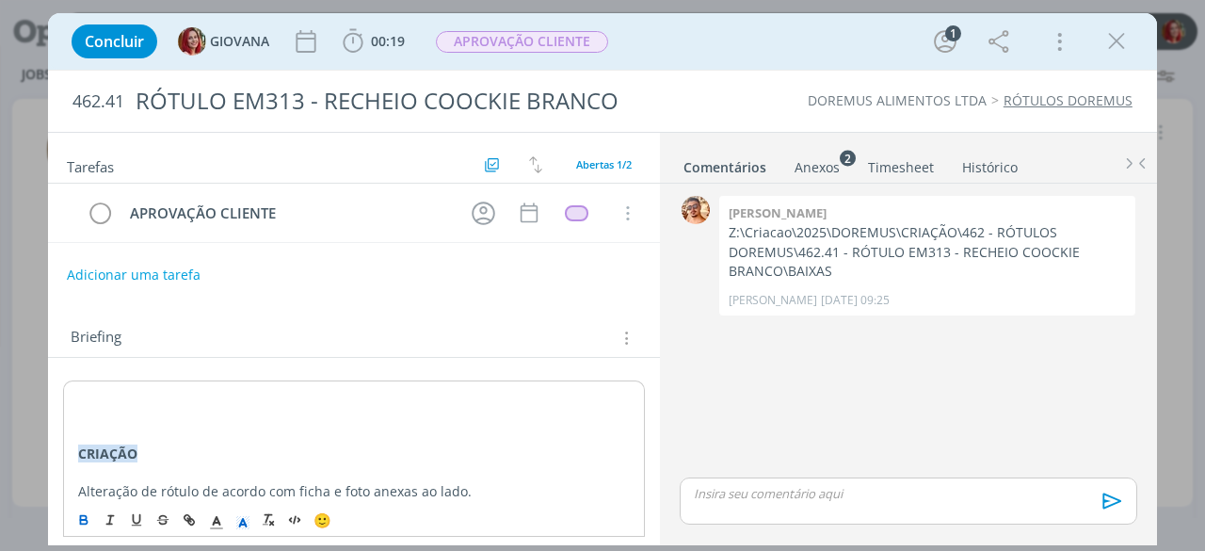
click at [81, 394] on p "dialog" at bounding box center [354, 397] width 552 height 19
drag, startPoint x: 275, startPoint y: 389, endPoint x: 21, endPoint y: 375, distance: 254.5
click at [21, 375] on div "Concluir GIOVANA 00:19 Iniciar Apontar Data * 18/08/2025 Horas * 00:00 Tarefa S…" at bounding box center [602, 275] width 1205 height 551
click at [237, 522] on icon "dialog" at bounding box center [242, 522] width 17 height 17
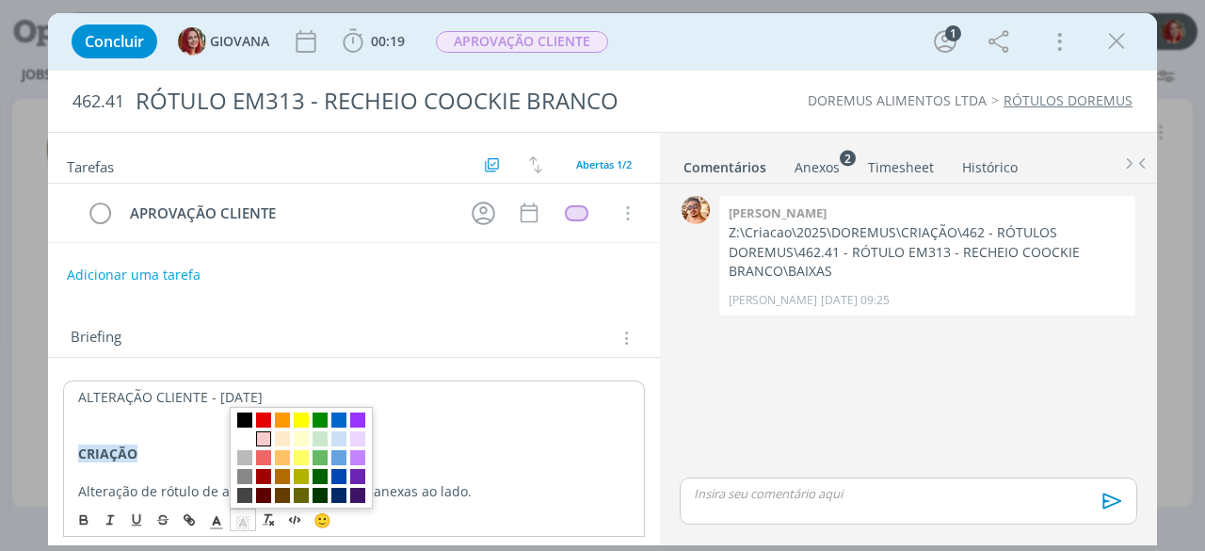
click at [264, 433] on span "dialog" at bounding box center [263, 438] width 15 height 15
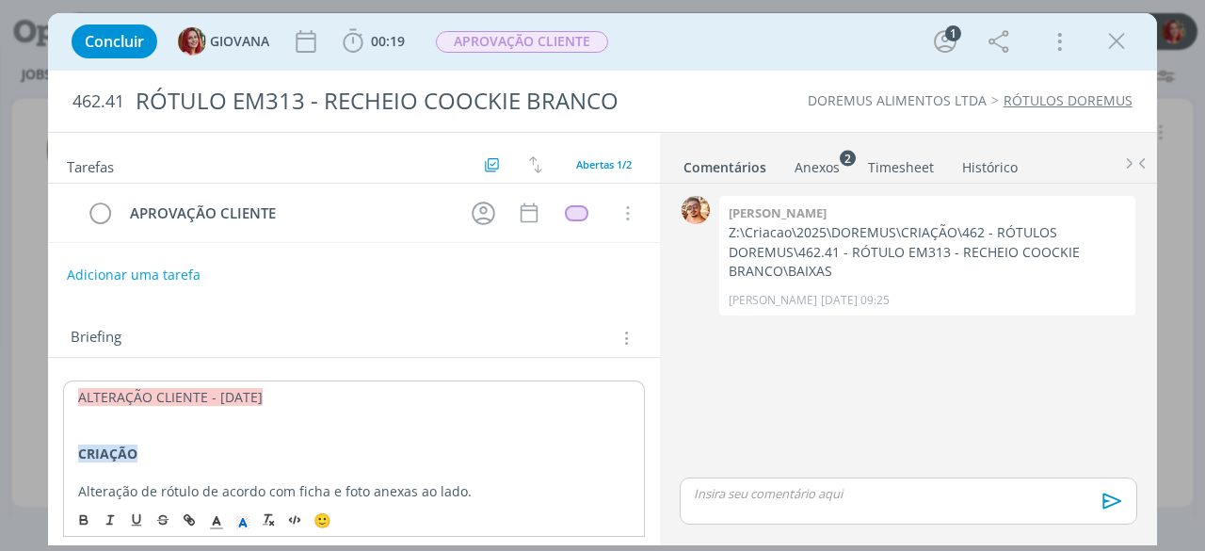
click at [286, 407] on p "dialog" at bounding box center [354, 416] width 552 height 19
click at [288, 400] on p "ALTERAÇÃO CLIENTE - 18/08/25" at bounding box center [354, 397] width 552 height 19
click at [185, 431] on p "dialog" at bounding box center [354, 434] width 552 height 19
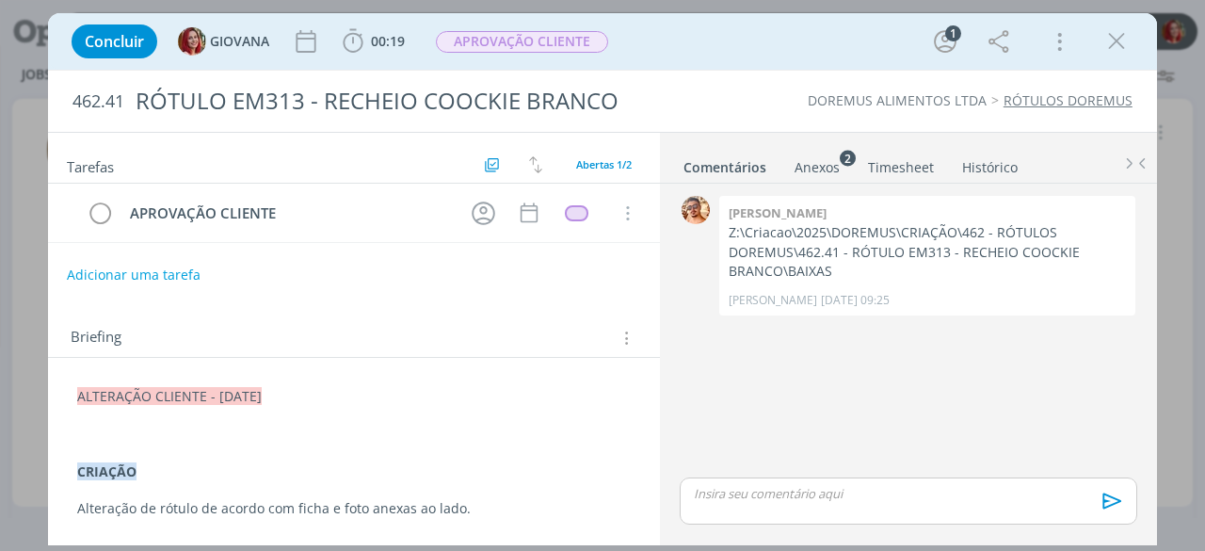
click at [152, 428] on p "dialog" at bounding box center [353, 434] width 553 height 19
click at [819, 160] on div "Anexos 2" at bounding box center [816, 167] width 45 height 19
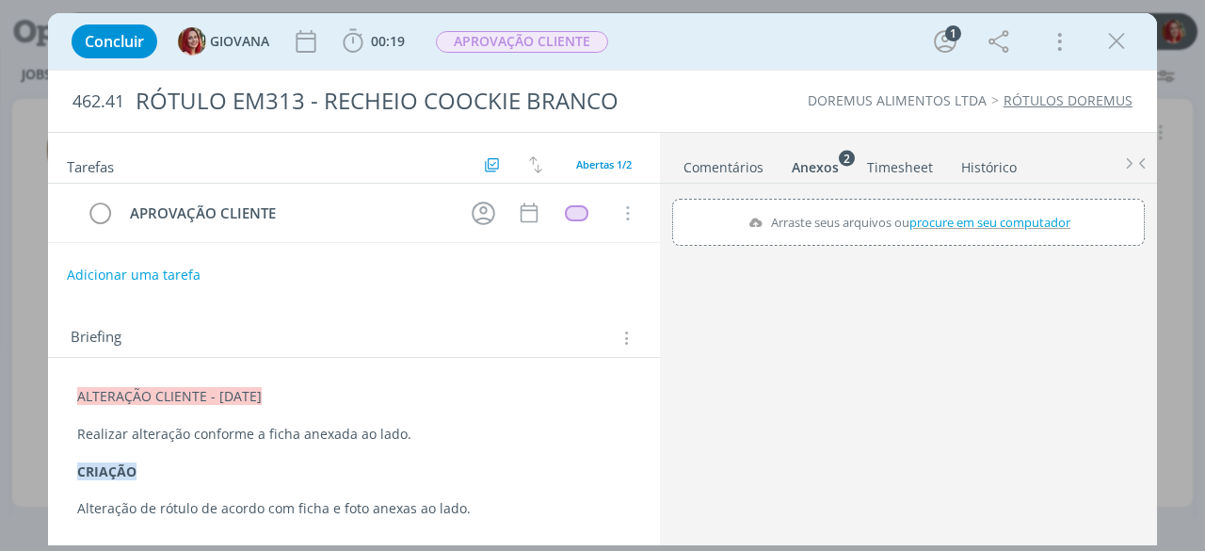
click at [959, 227] on span "procure em seu computador" at bounding box center [989, 222] width 161 height 17
click at [959, 204] on input "Arraste seus arquivos ou procure em seu computador" at bounding box center [908, 202] width 473 height 6
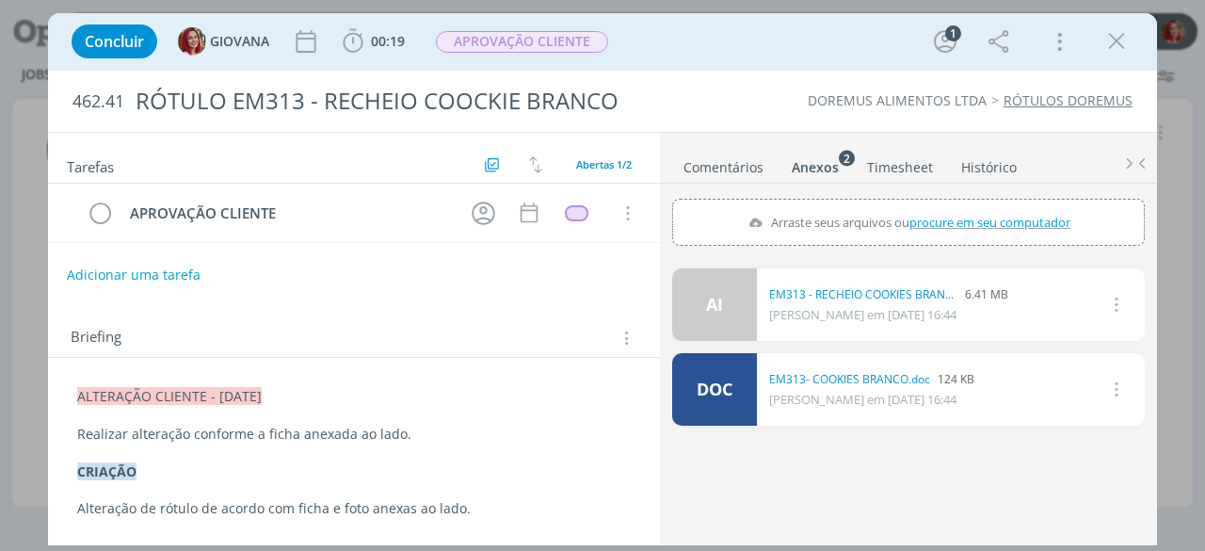
type input "C:\fakepath\em313__recheio_cookies_branco_4_kg_fob_1 - comentários.pdf"
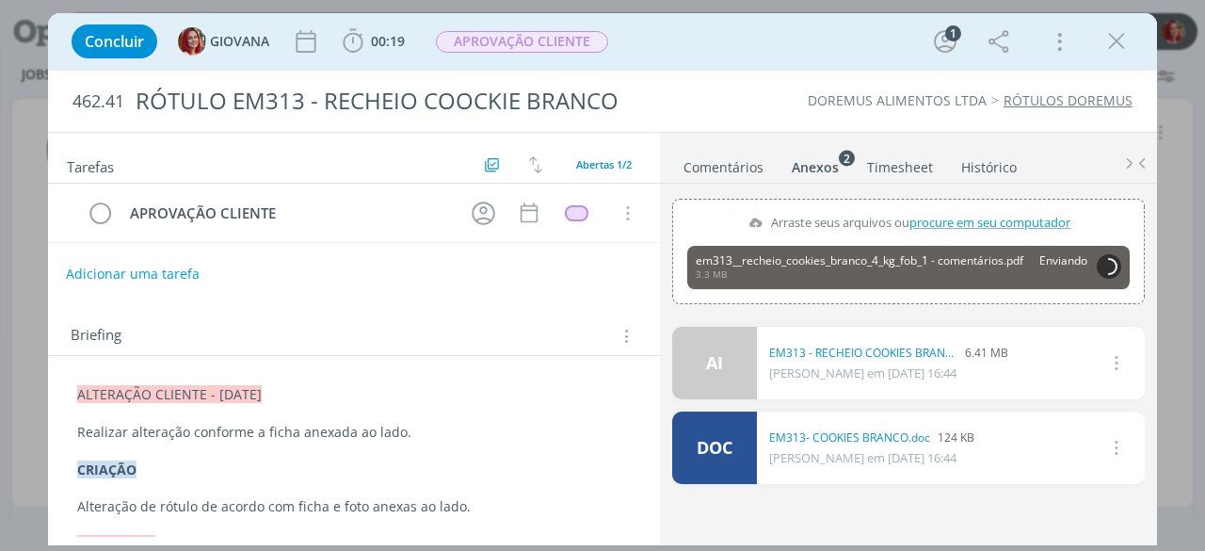
click at [163, 276] on button "Adicionar uma tarefa" at bounding box center [133, 274] width 134 height 32
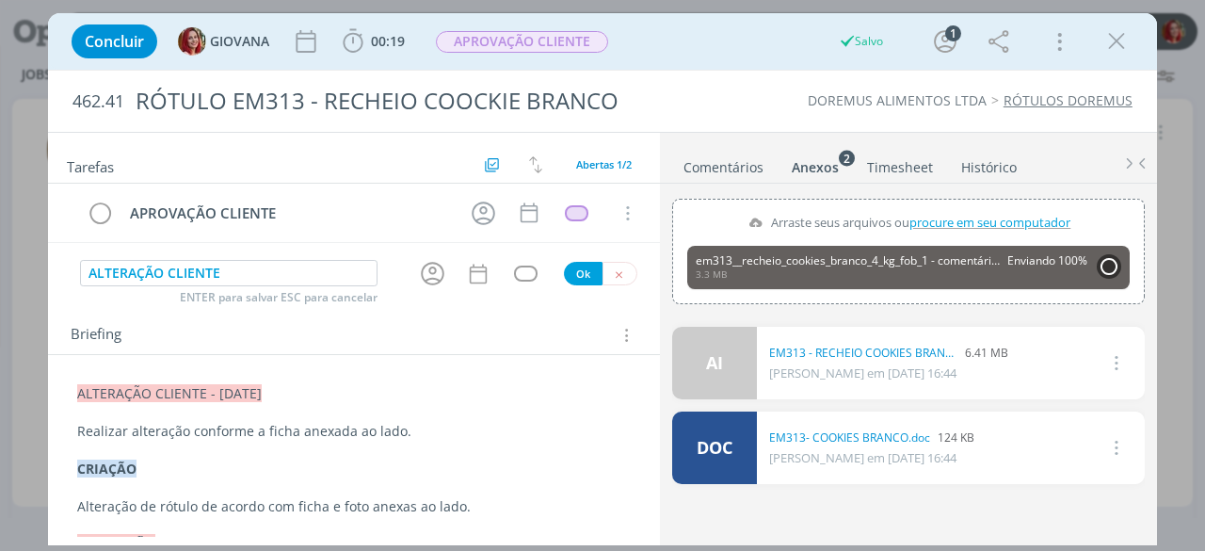
type input "ALTERAÇÃO CLIENTE"
click at [591, 268] on div "Ok" at bounding box center [600, 274] width 73 height 24
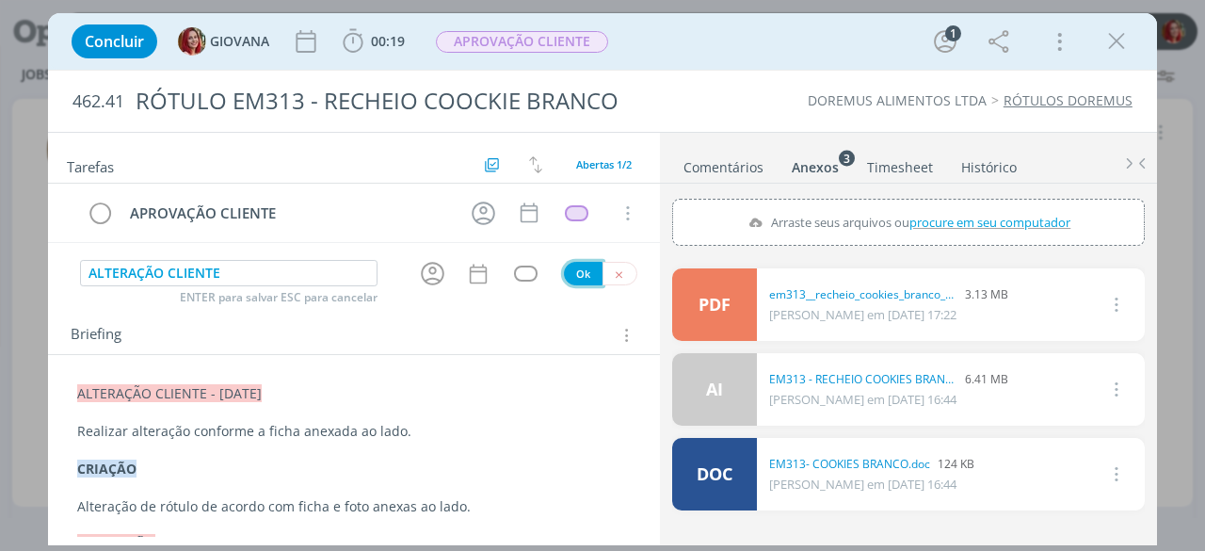
click at [573, 274] on button "Ok" at bounding box center [583, 274] width 39 height 24
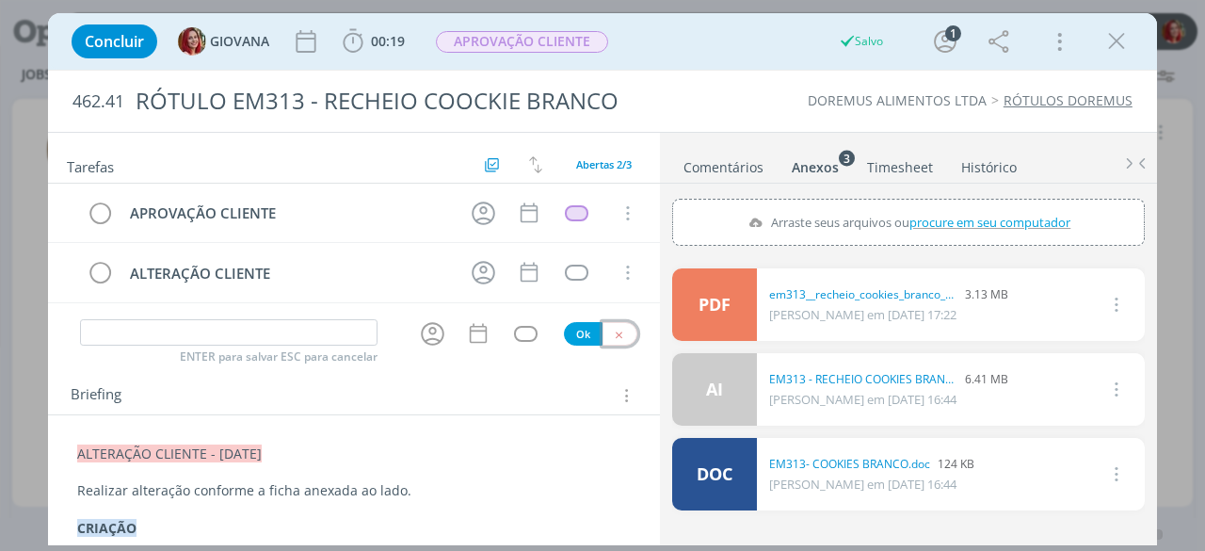
click at [617, 322] on button "dialog" at bounding box center [619, 334] width 35 height 24
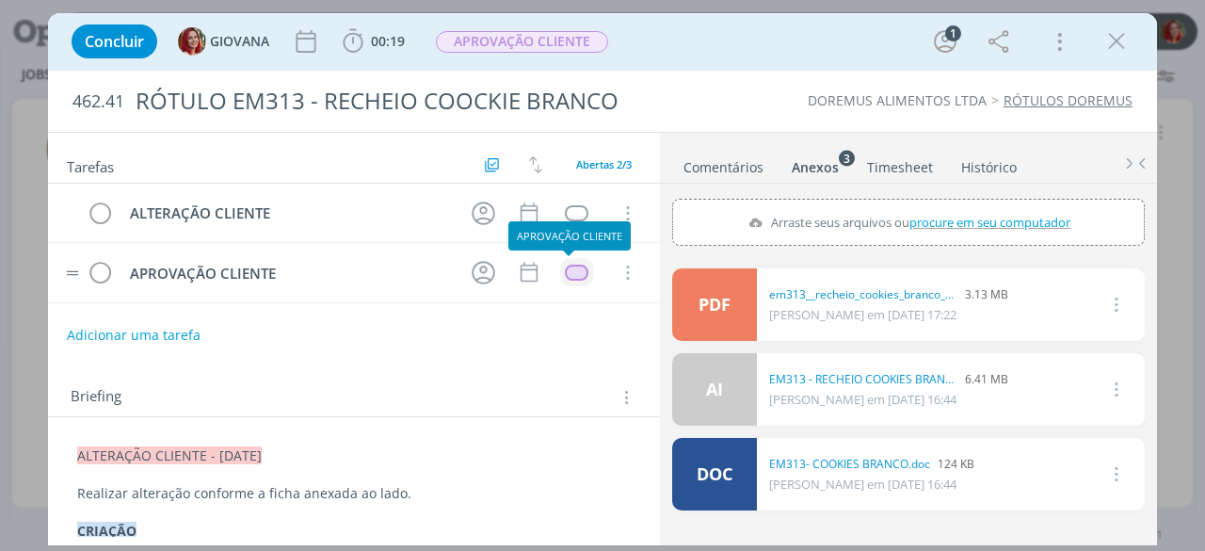
click at [565, 276] on div "dialog" at bounding box center [577, 272] width 24 height 16
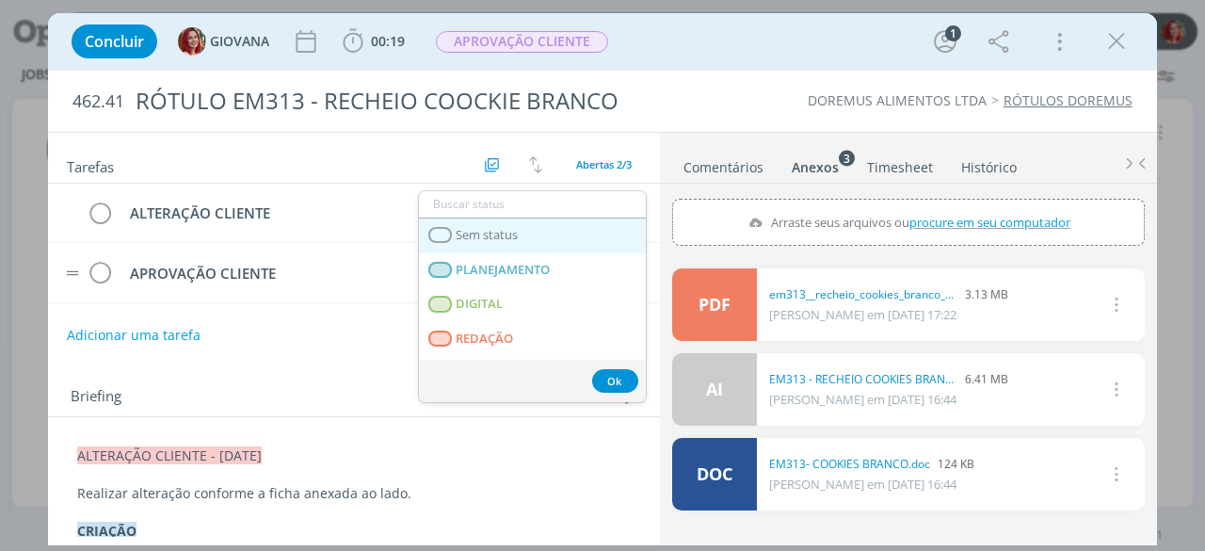
click at [550, 232] on link "Sem status" at bounding box center [532, 235] width 227 height 35
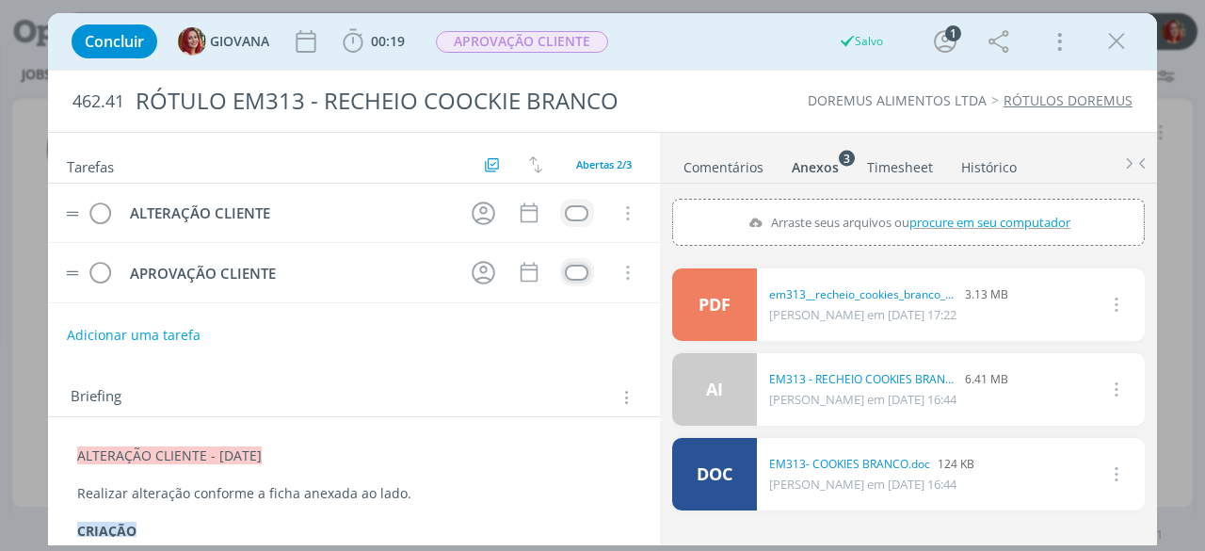
click at [565, 206] on div "dialog" at bounding box center [577, 213] width 24 height 16
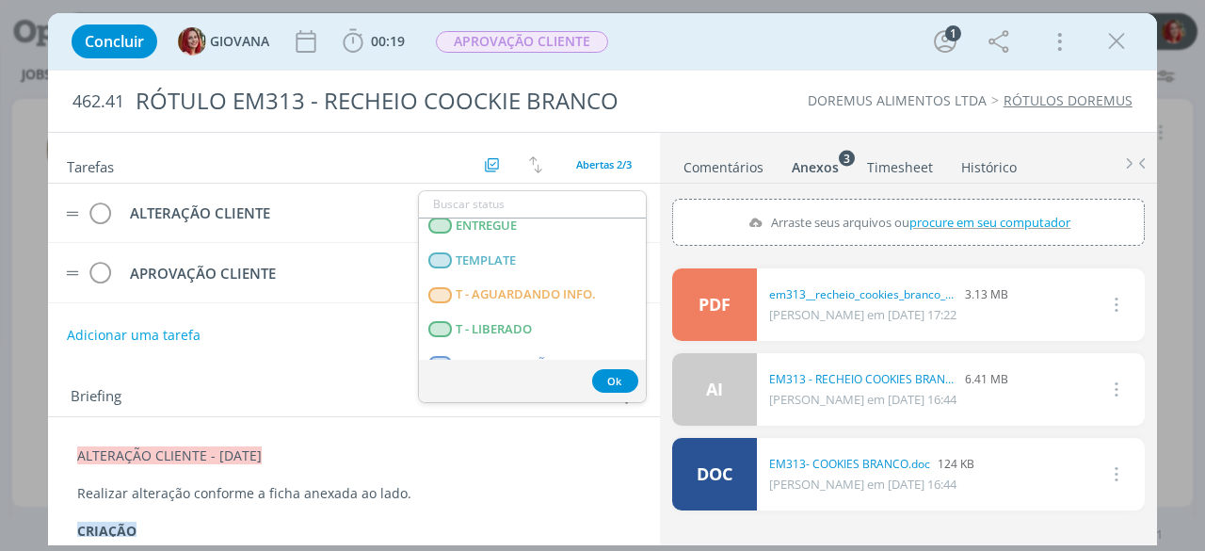
scroll to position [471, 0]
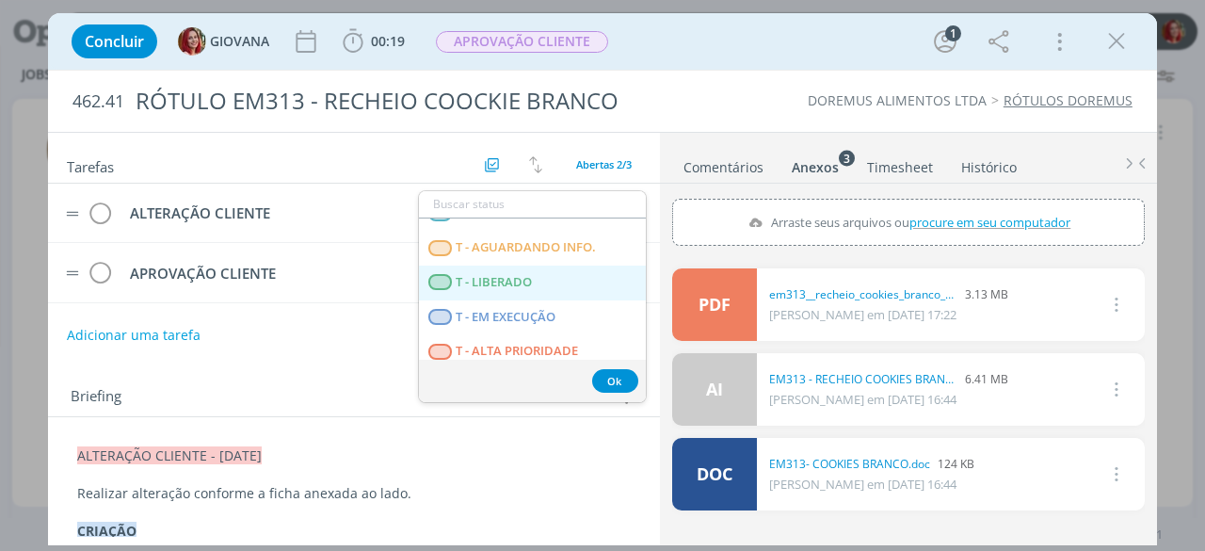
click at [546, 288] on LIBERADO "T - LIBERADO" at bounding box center [532, 282] width 227 height 35
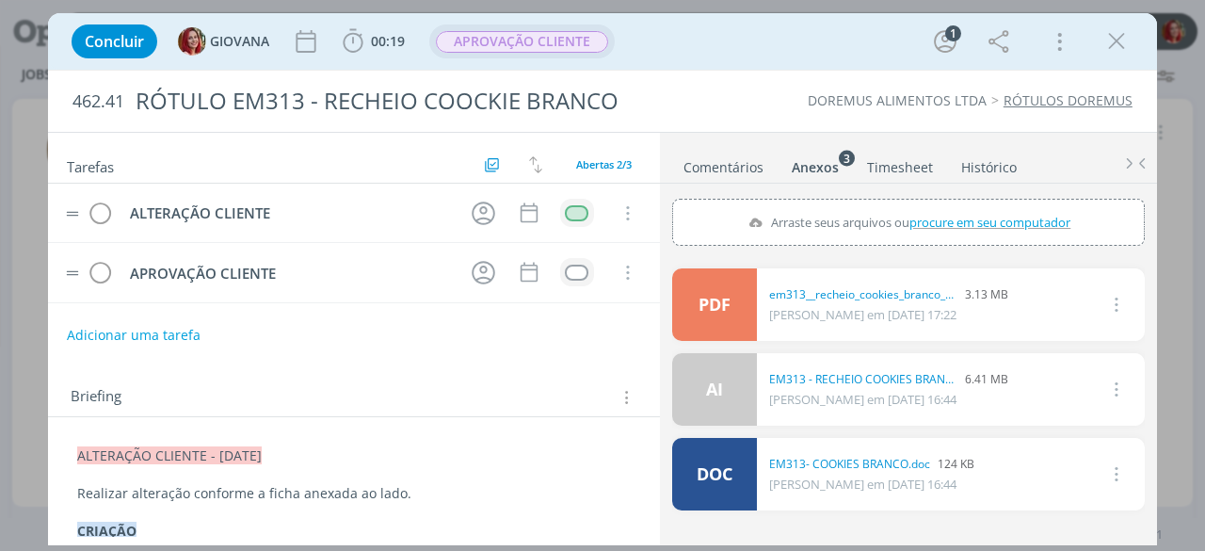
click at [515, 44] on span "APROVAÇÃO CLIENTE" at bounding box center [522, 42] width 172 height 22
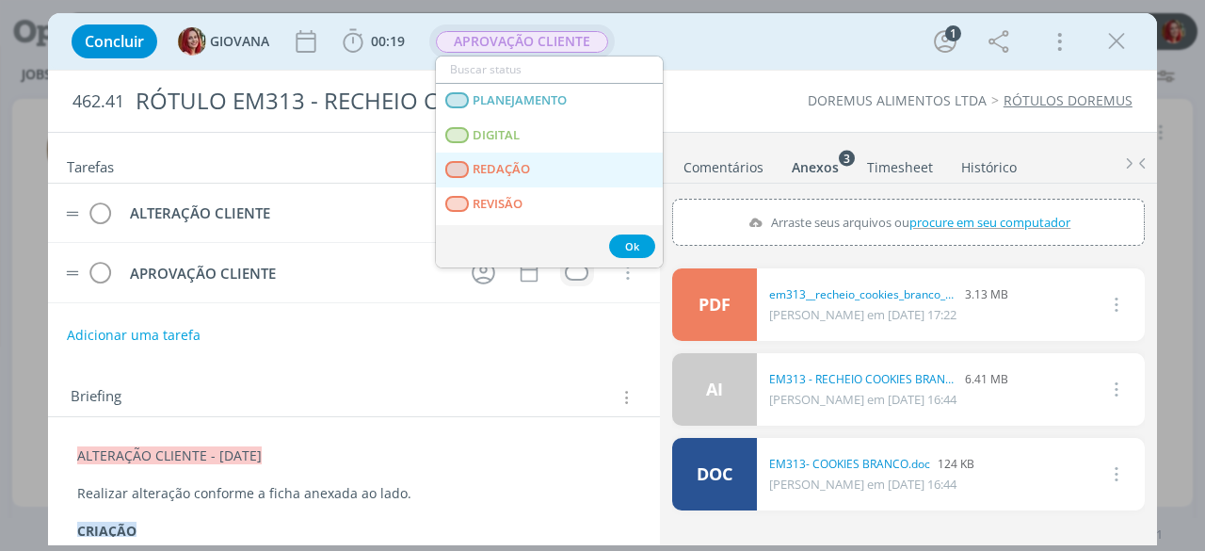
scroll to position [94, 0]
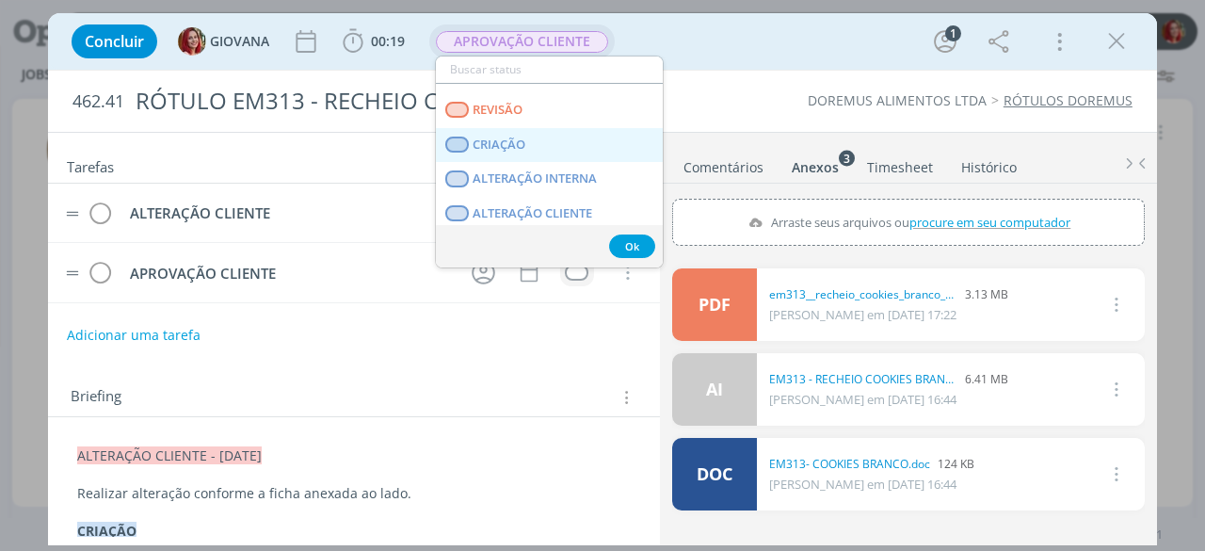
click at [572, 144] on link "CRIAÇÃO" at bounding box center [549, 145] width 227 height 35
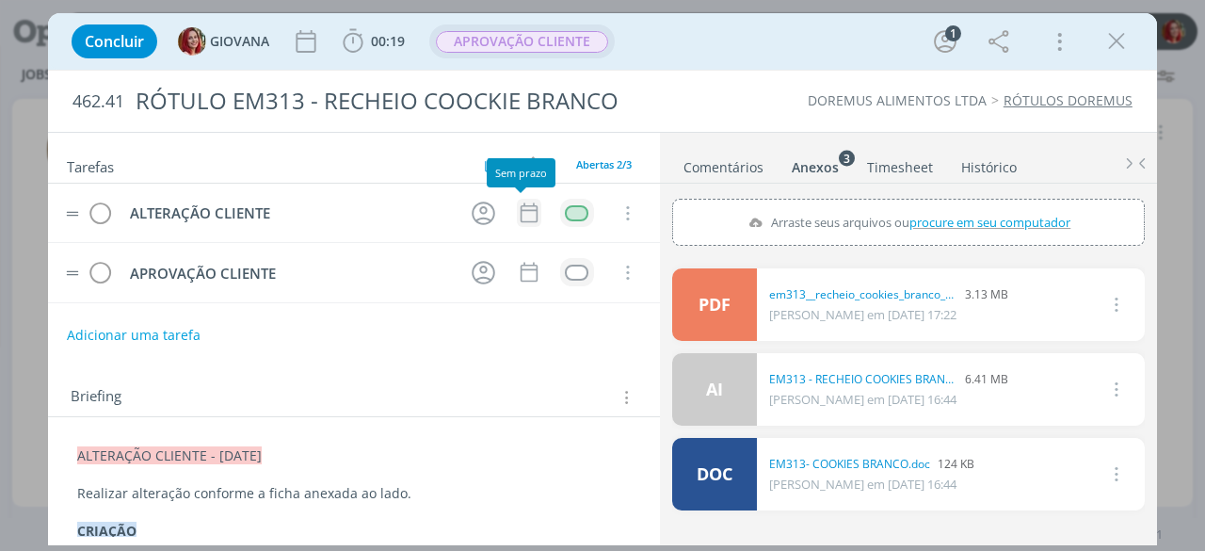
click at [525, 204] on icon "dialog" at bounding box center [529, 213] width 17 height 20
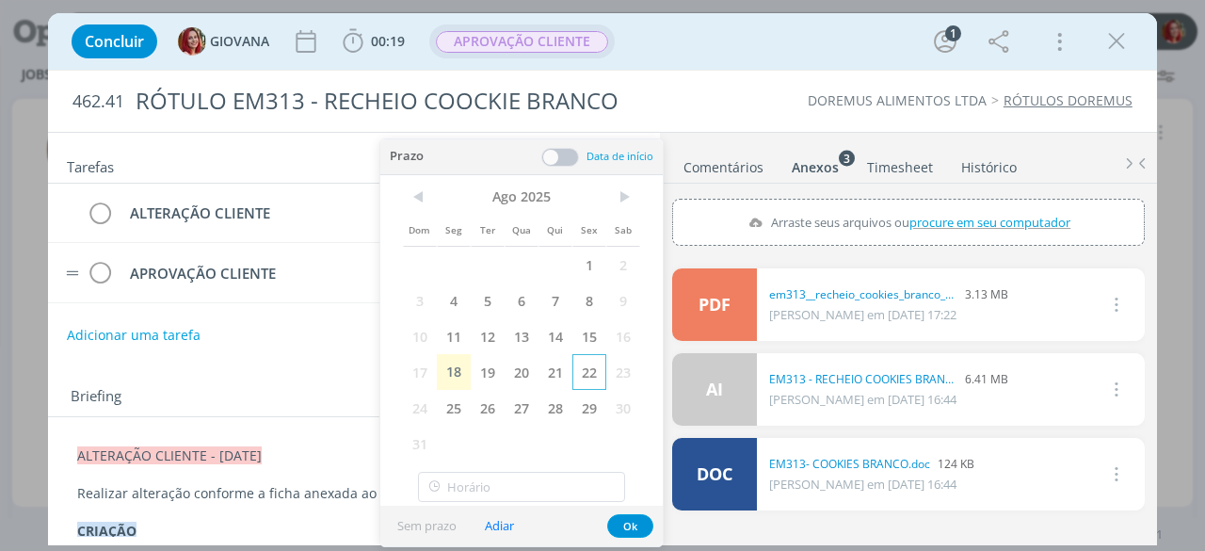
click at [591, 367] on span "22" at bounding box center [589, 372] width 34 height 36
click at [614, 516] on button "Ok" at bounding box center [630, 526] width 46 height 24
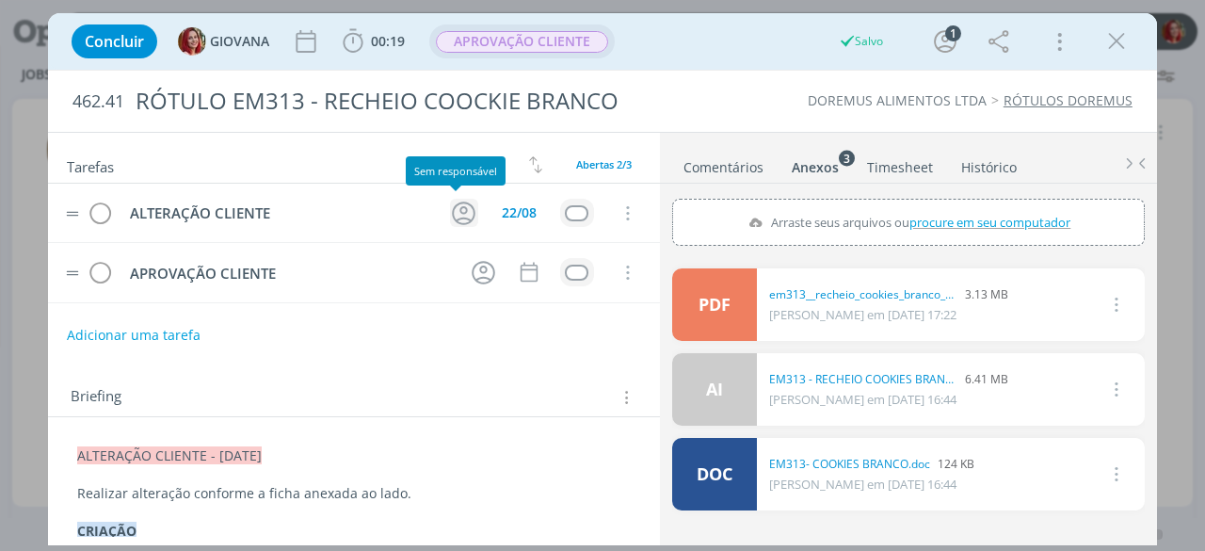
click at [456, 201] on icon "dialog" at bounding box center [465, 213] width 24 height 24
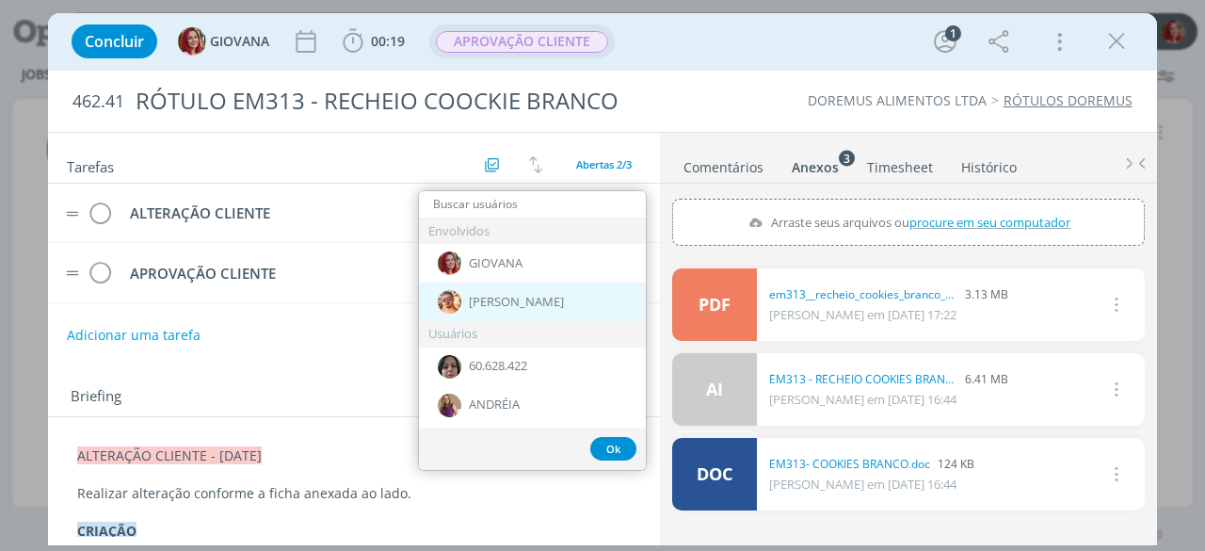
click at [517, 308] on div "[PERSON_NAME]" at bounding box center [532, 301] width 227 height 39
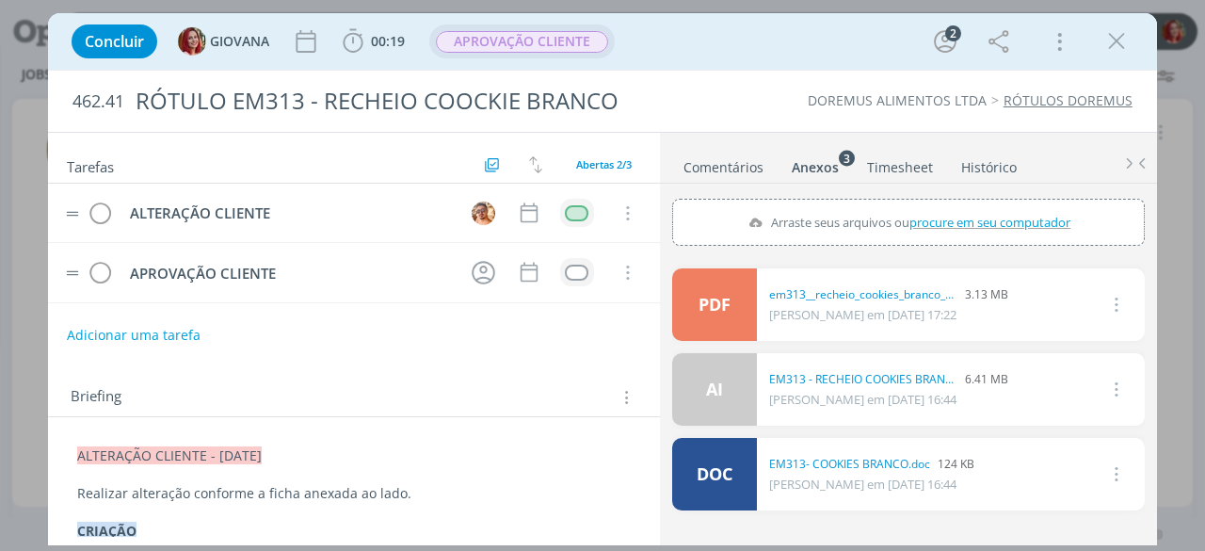
click at [512, 40] on span "APROVAÇÃO CLIENTE" at bounding box center [522, 42] width 172 height 22
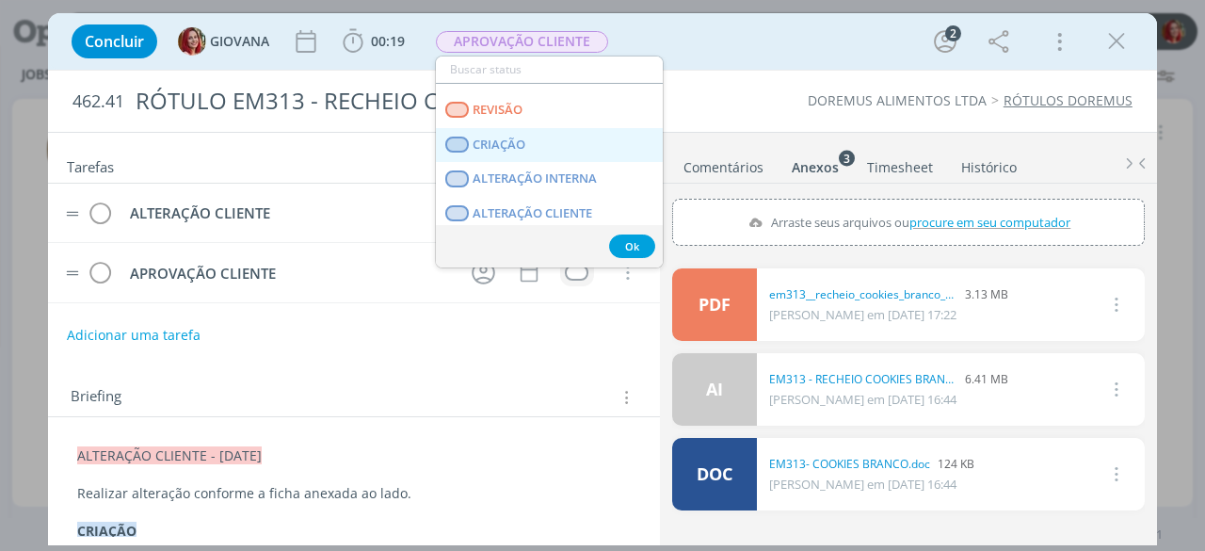
click at [524, 147] on span "CRIAÇÃO" at bounding box center [499, 144] width 53 height 15
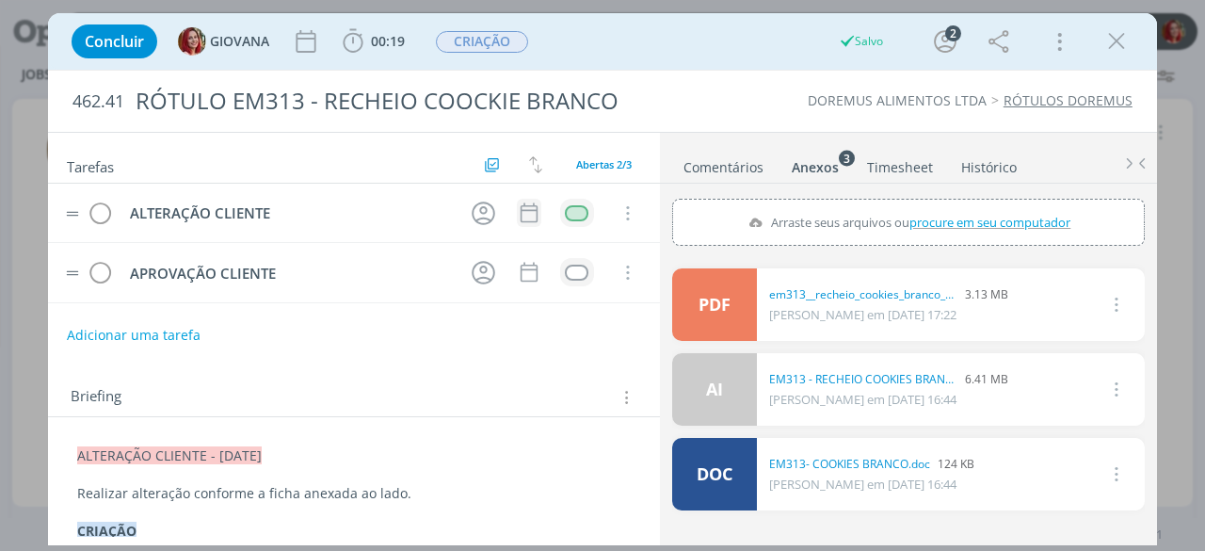
click at [524, 212] on icon "dialog" at bounding box center [529, 212] width 24 height 24
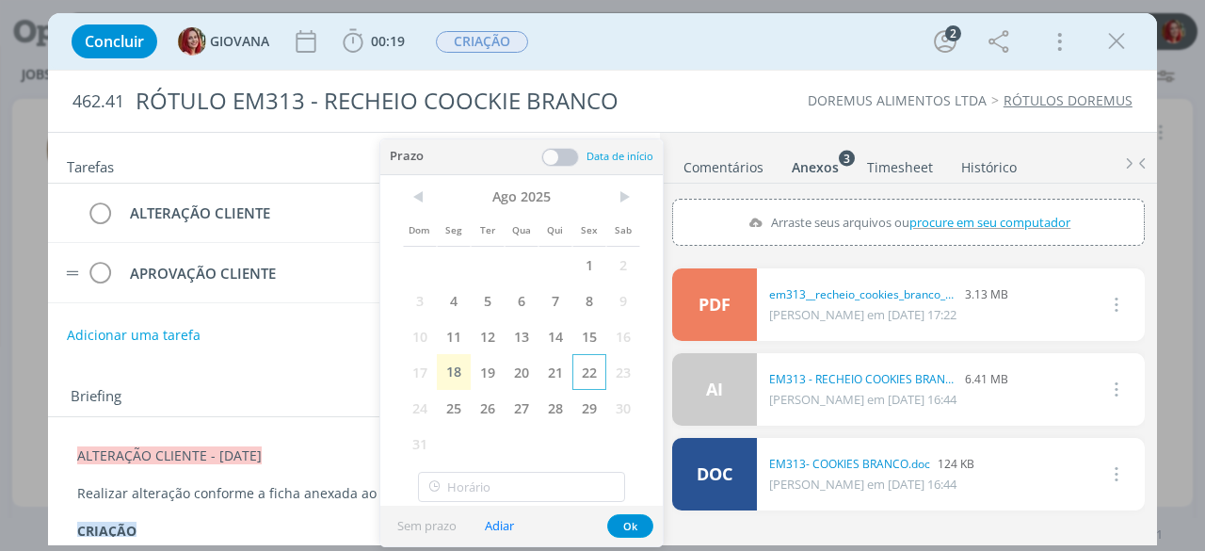
click at [586, 371] on span "22" at bounding box center [589, 372] width 34 height 36
click at [623, 524] on button "Ok" at bounding box center [630, 526] width 46 height 24
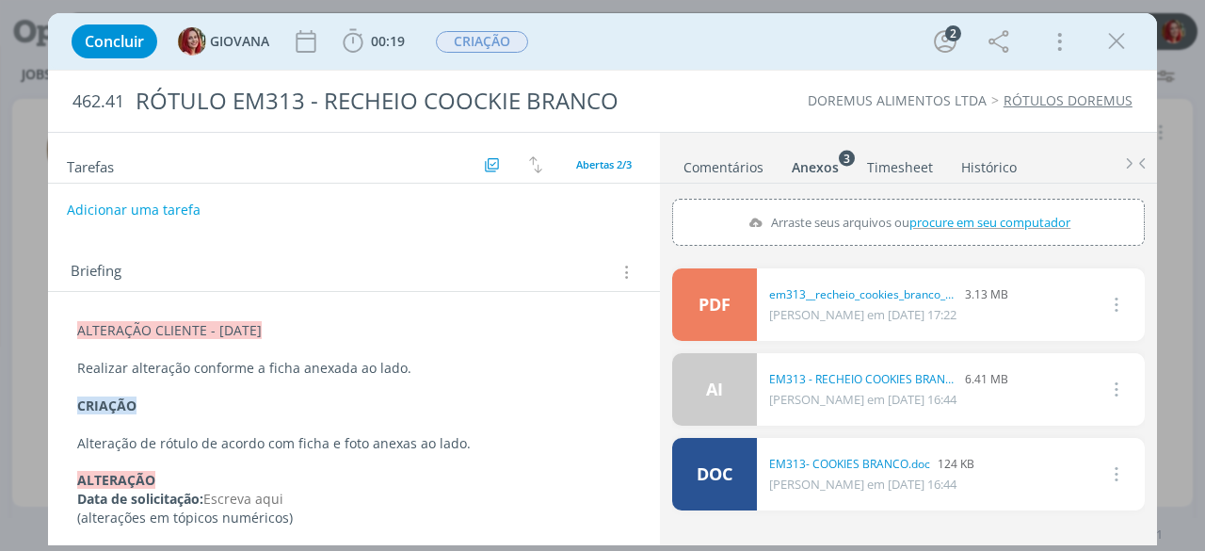
scroll to position [0, 0]
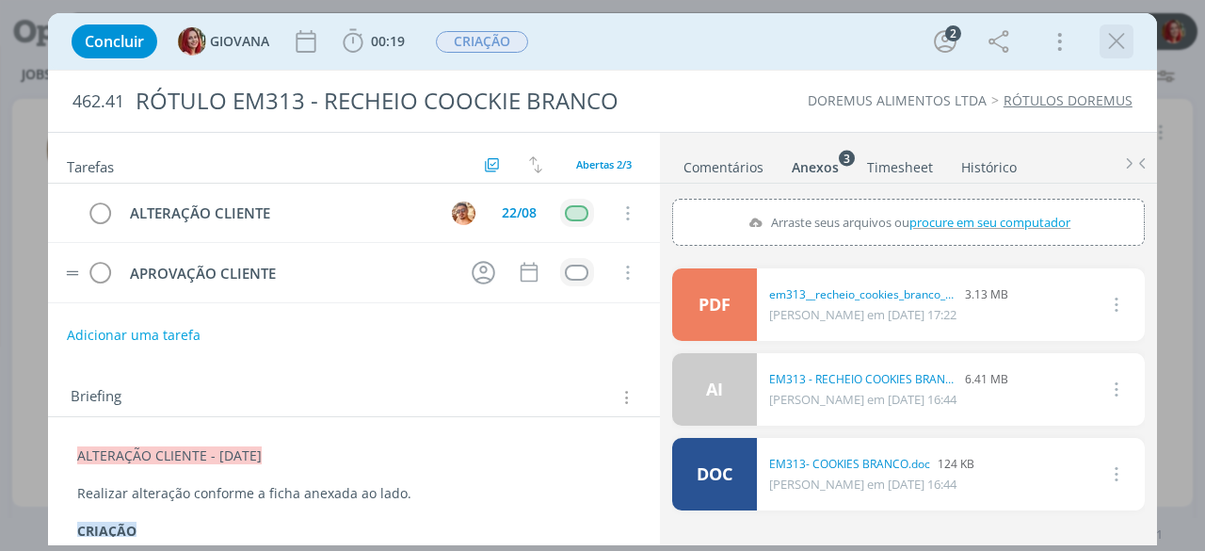
click at [1111, 37] on icon "dialog" at bounding box center [1116, 41] width 28 height 28
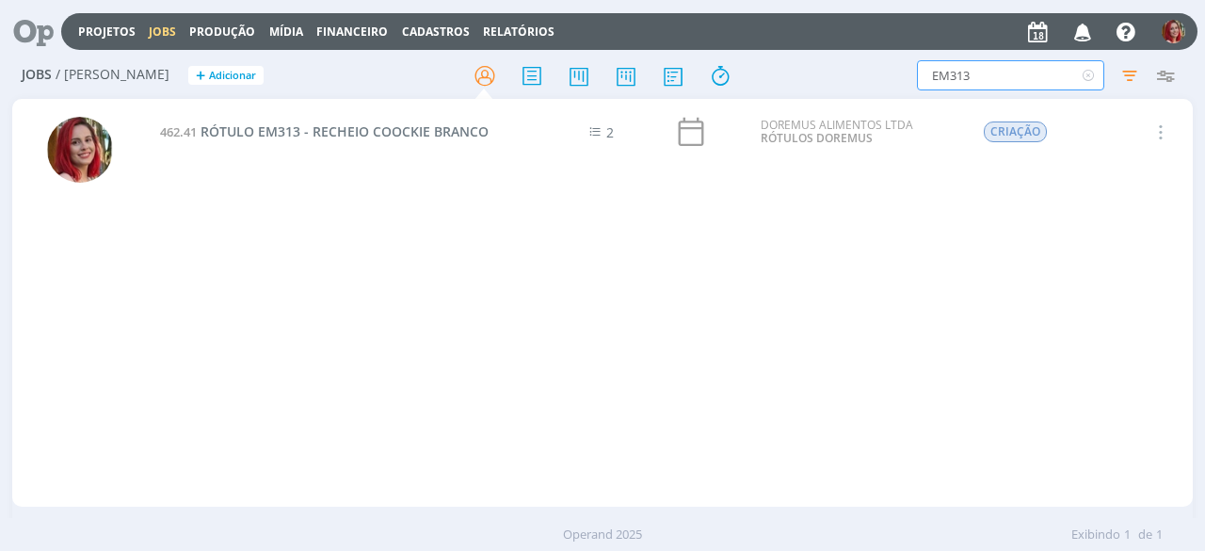
click at [1030, 83] on input "EM313" at bounding box center [1010, 75] width 187 height 30
click at [1049, 73] on input "EM313" at bounding box center [1010, 75] width 187 height 30
type input "EM019"
click at [224, 133] on span "RÓTULO EM019 - DORELLA" at bounding box center [279, 131] width 171 height 18
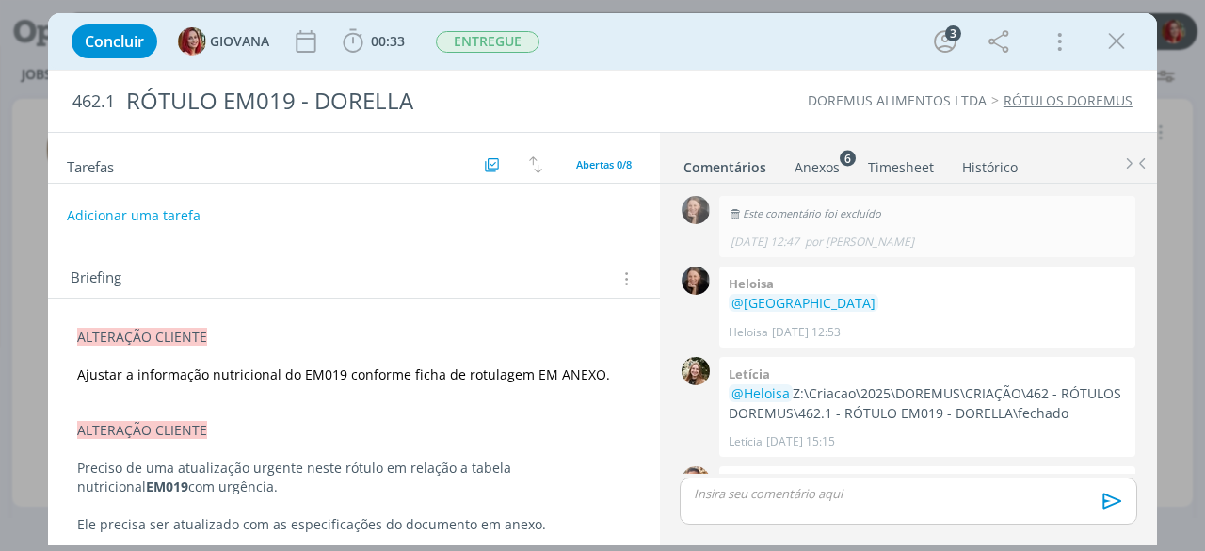
scroll to position [115, 0]
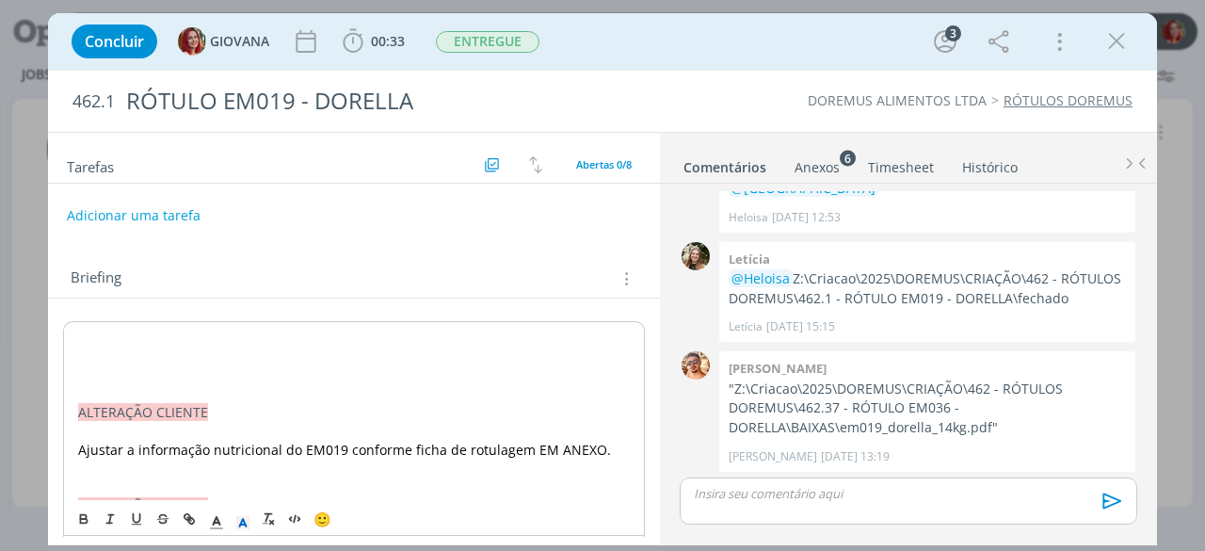
click at [104, 367] on p "dialog" at bounding box center [354, 375] width 552 height 19
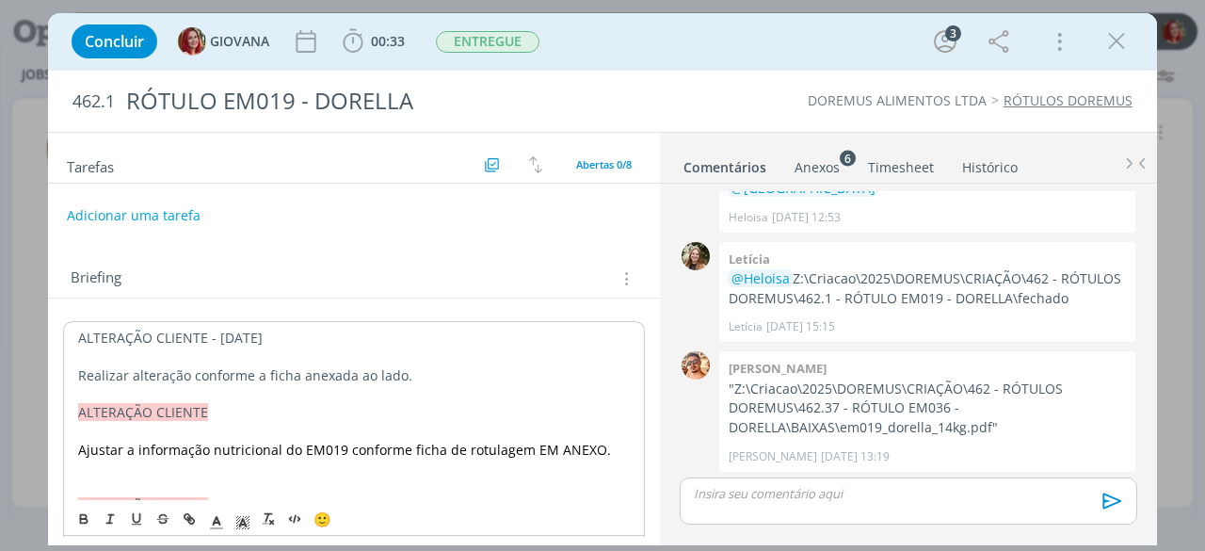
drag, startPoint x: 290, startPoint y: 336, endPoint x: 0, endPoint y: 336, distance: 289.9
click at [0, 336] on div "Concluir GIOVANA 00:33 Iniciar Apontar Data * 18/08/2025 Horas * 00:00 Tarefa S…" at bounding box center [602, 275] width 1205 height 551
click at [237, 527] on icon "dialog" at bounding box center [237, 527] width 1 height 1
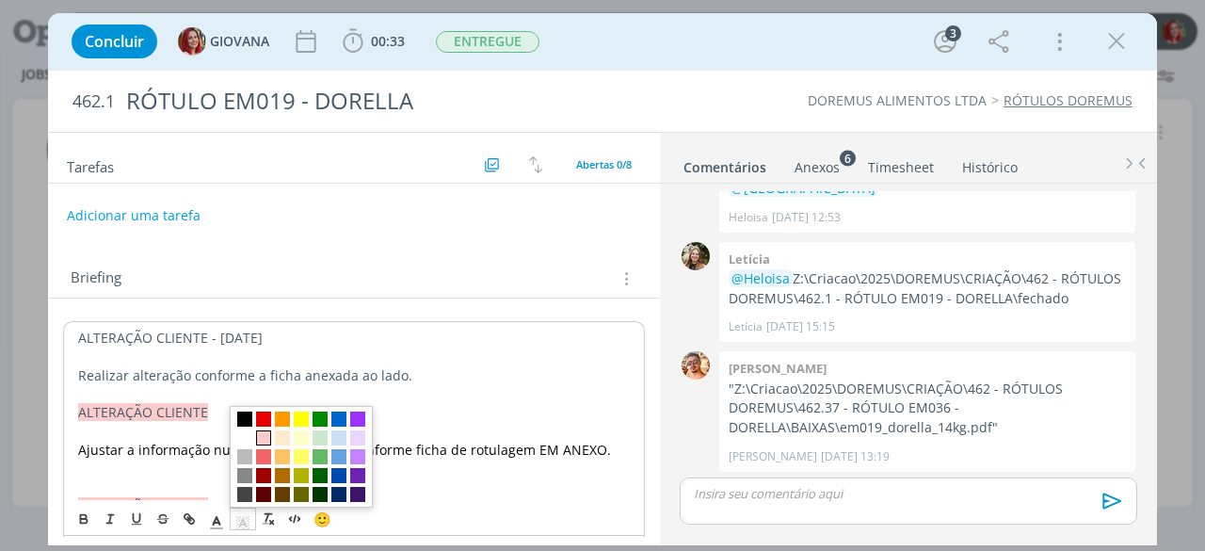
click at [258, 441] on span "dialog" at bounding box center [263, 438] width 15 height 15
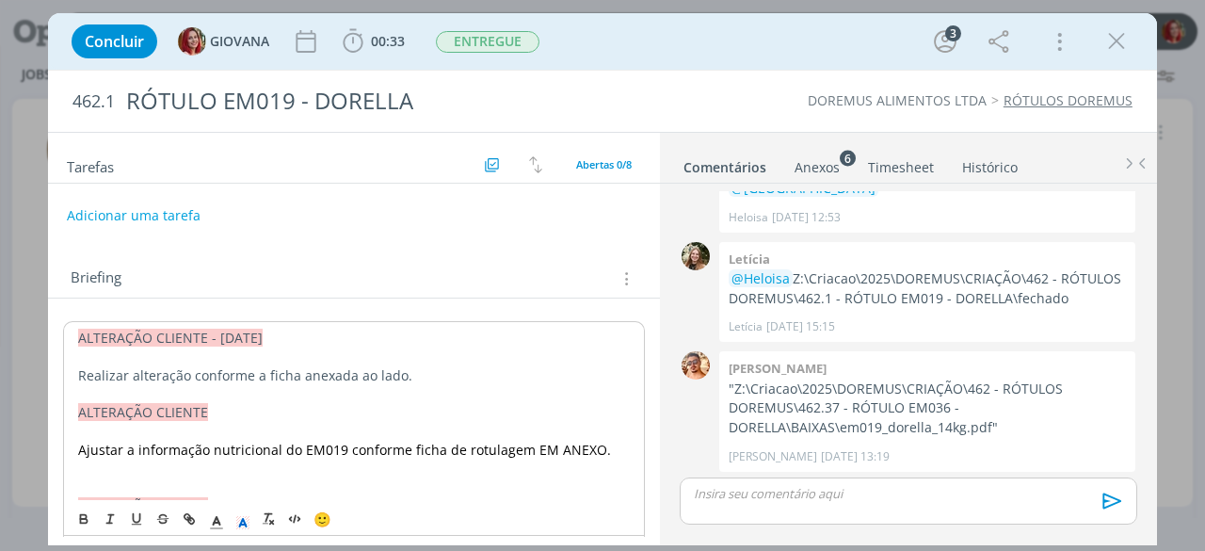
click at [317, 342] on p "ALTERAÇÃO CLIENTE - 18/08/25" at bounding box center [354, 338] width 552 height 19
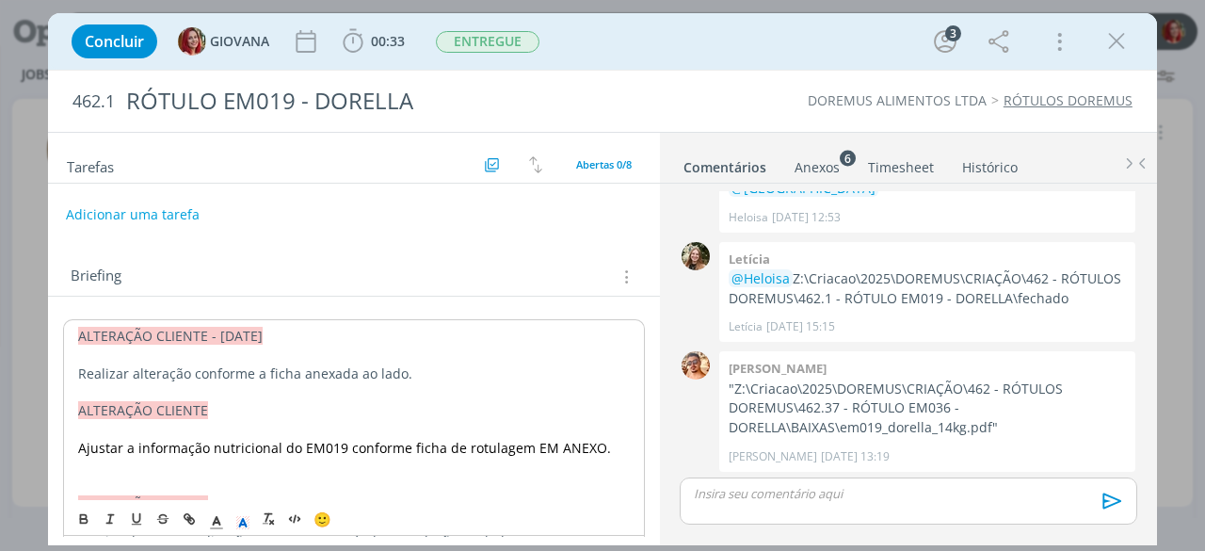
click at [182, 215] on button "Adicionar uma tarefa" at bounding box center [133, 215] width 134 height 32
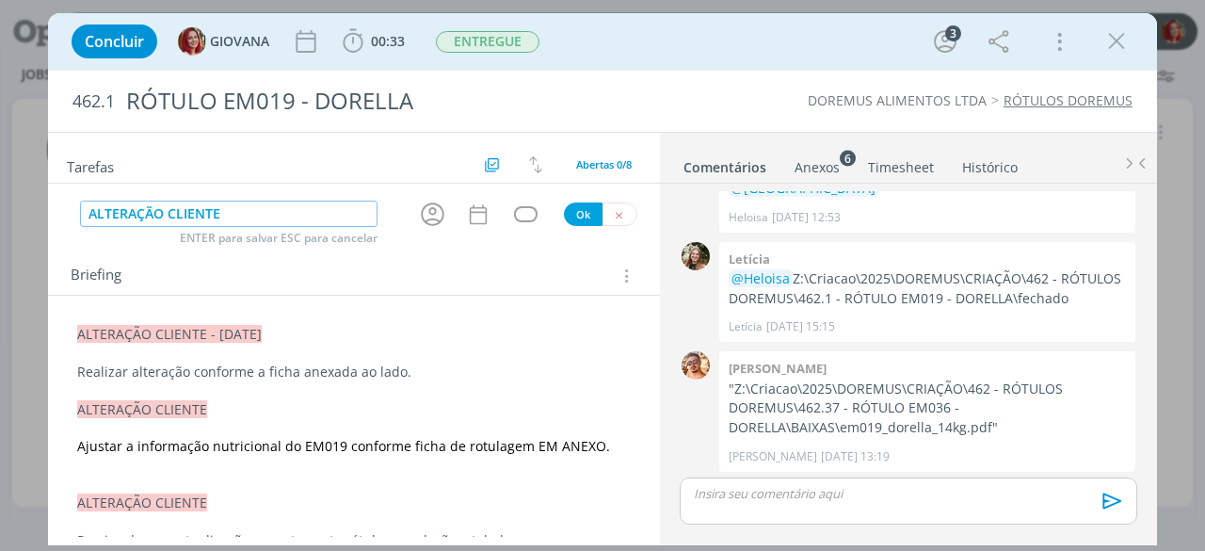
type input "ALTERAÇÃO CLIENTE"
click at [579, 214] on button "Ok" at bounding box center [583, 214] width 39 height 24
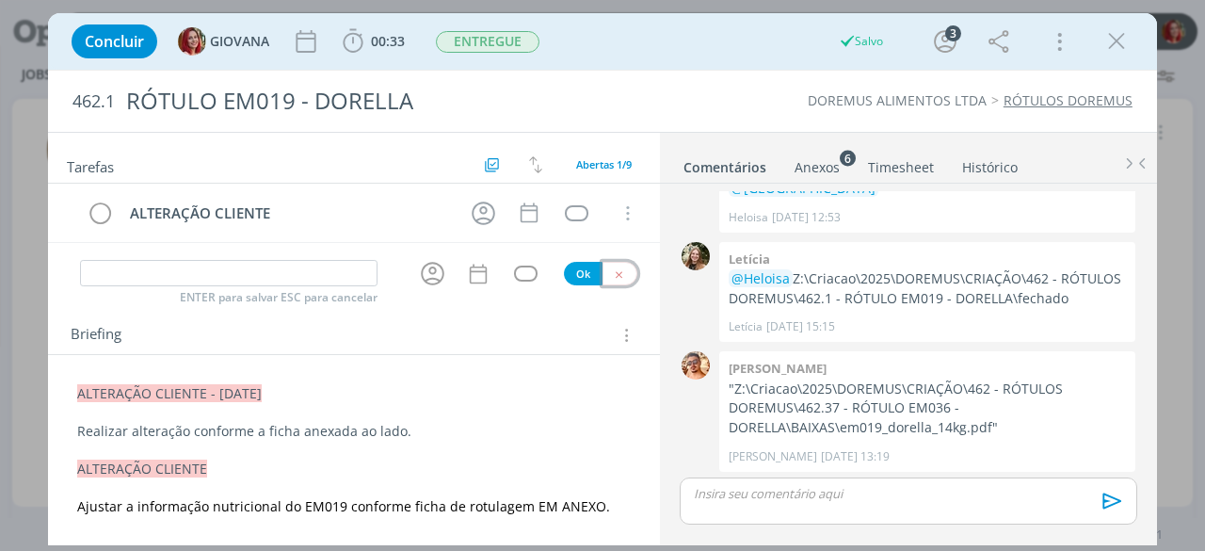
click at [613, 271] on icon "dialog" at bounding box center [619, 274] width 12 height 12
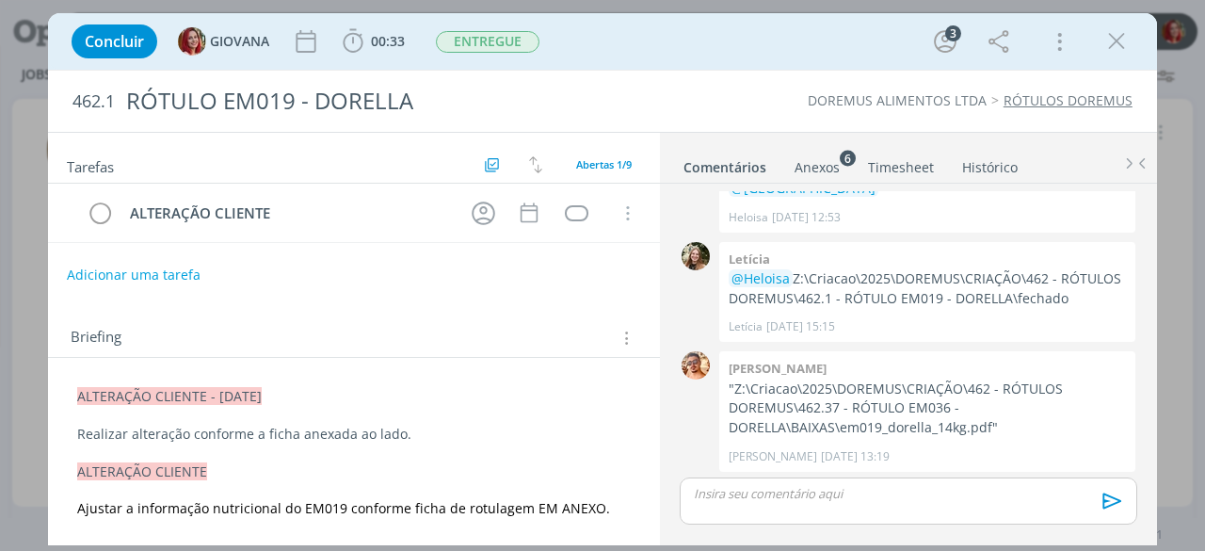
click at [819, 161] on div "Anexos 6" at bounding box center [816, 167] width 45 height 19
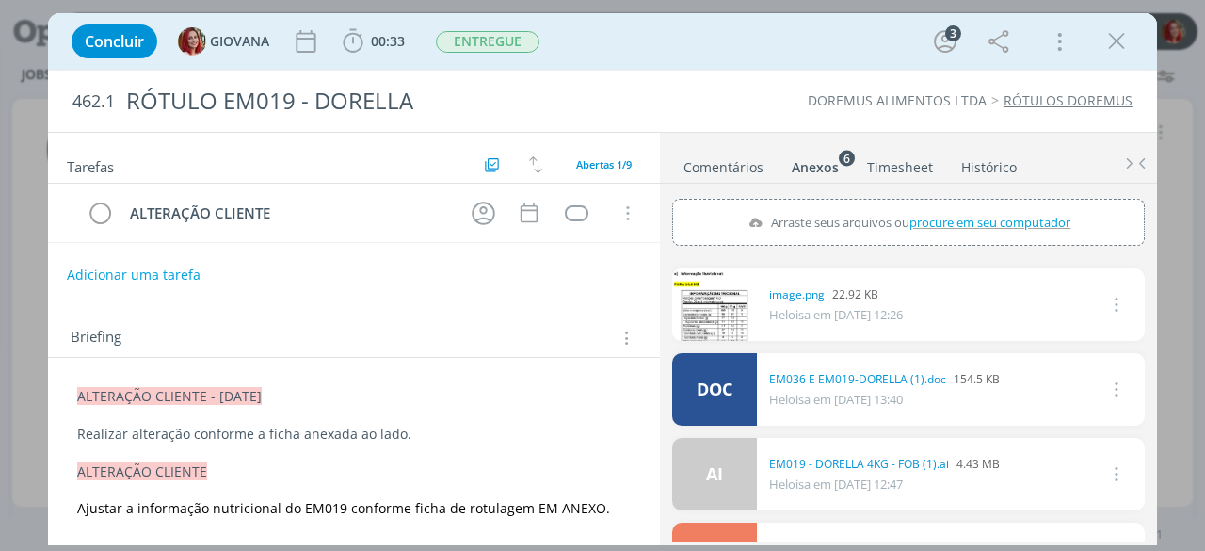
click at [963, 224] on span "procure em seu computador" at bounding box center [989, 222] width 161 height 17
click at [963, 204] on input "Arraste seus arquivos ou procure em seu computador" at bounding box center [908, 202] width 473 height 6
type input "C:\fakepath\Prova_04-Em019_dorella_4kg_IGB-G358123 (1).docx"
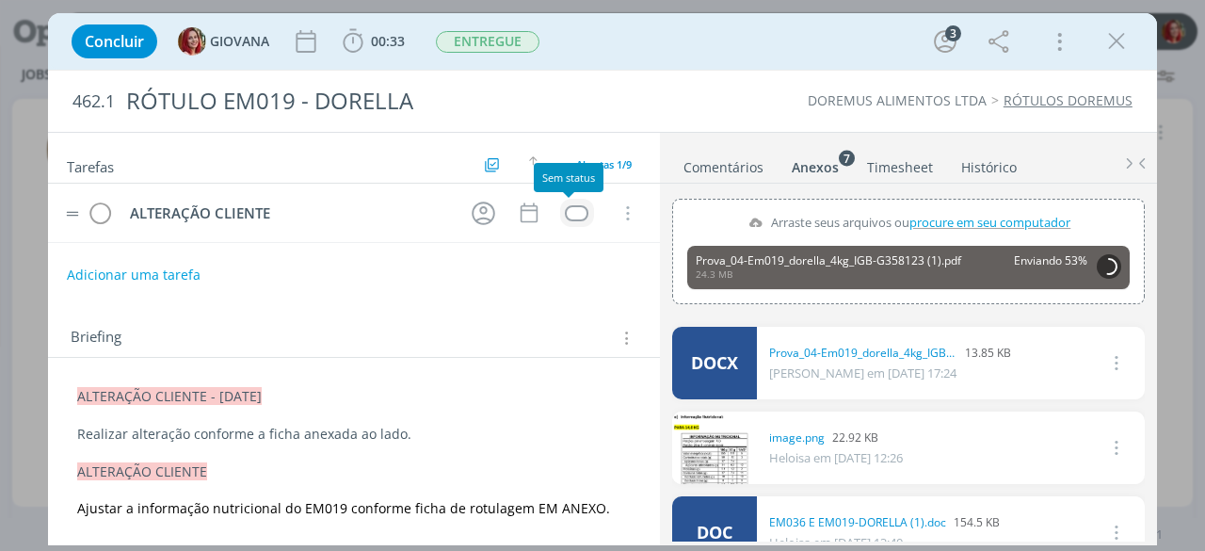
click at [574, 220] on td "dialog" at bounding box center [577, 213] width 34 height 28
click at [573, 210] on div "dialog" at bounding box center [577, 213] width 24 height 16
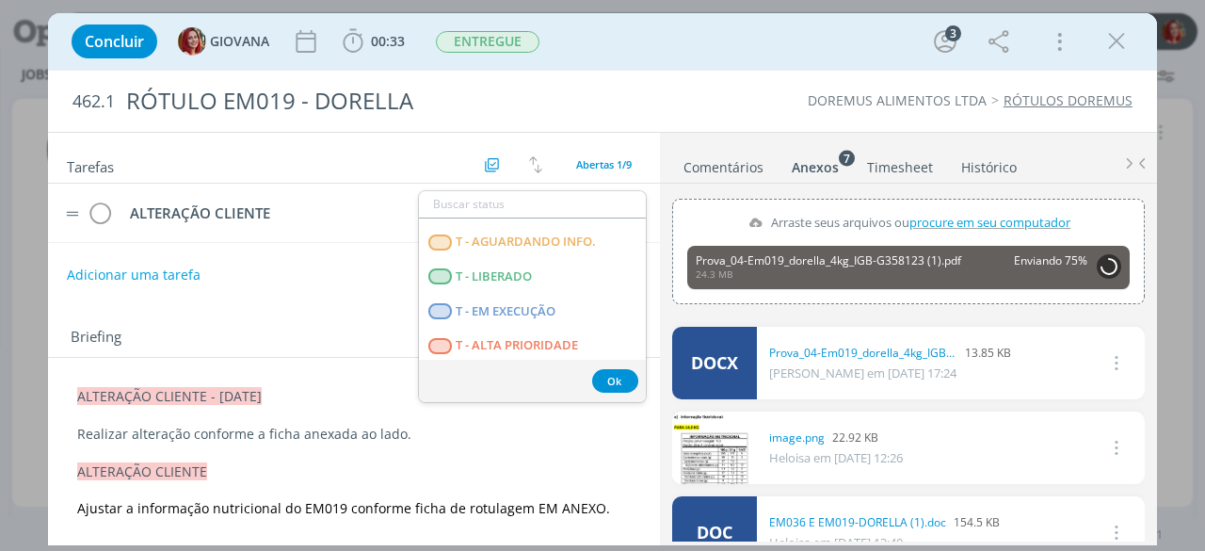
scroll to position [480, 0]
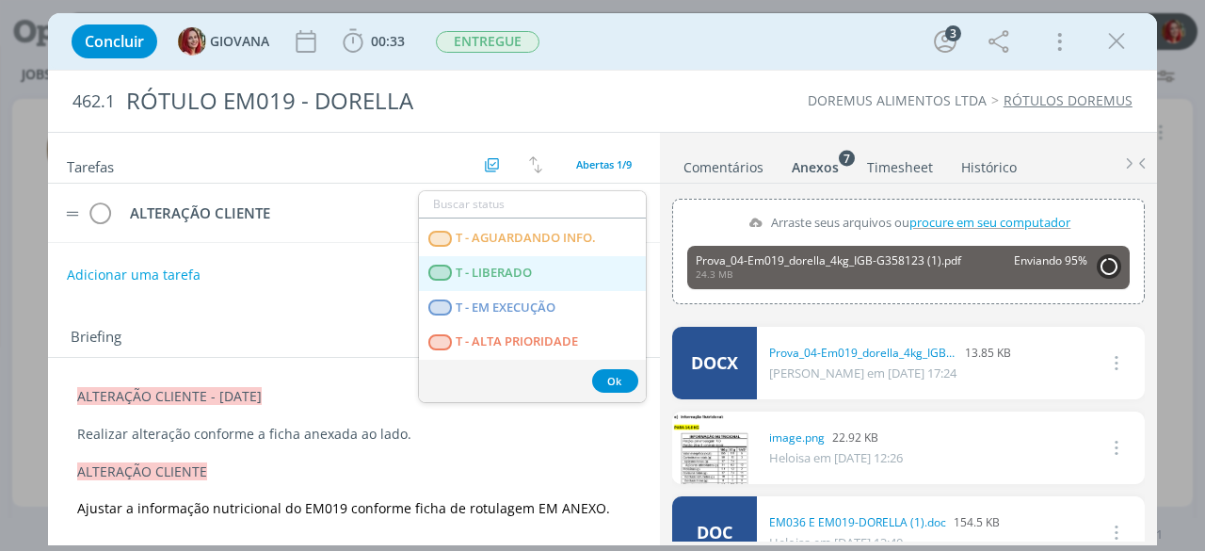
click at [535, 276] on LIBERADO "T - LIBERADO" at bounding box center [532, 273] width 227 height 35
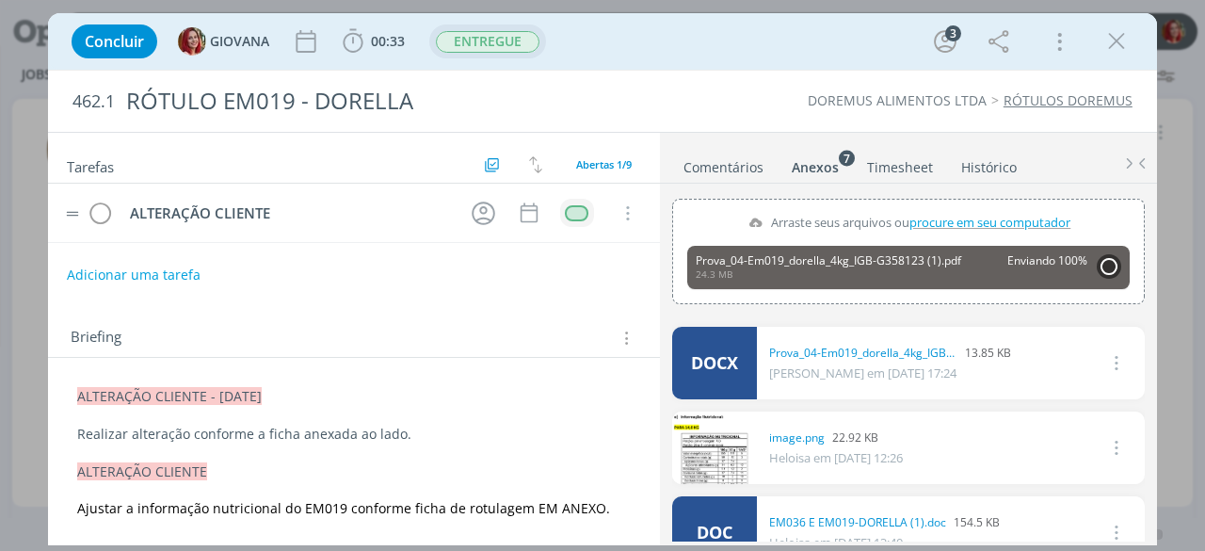
click at [510, 47] on span "ENTREGUE" at bounding box center [488, 42] width 104 height 22
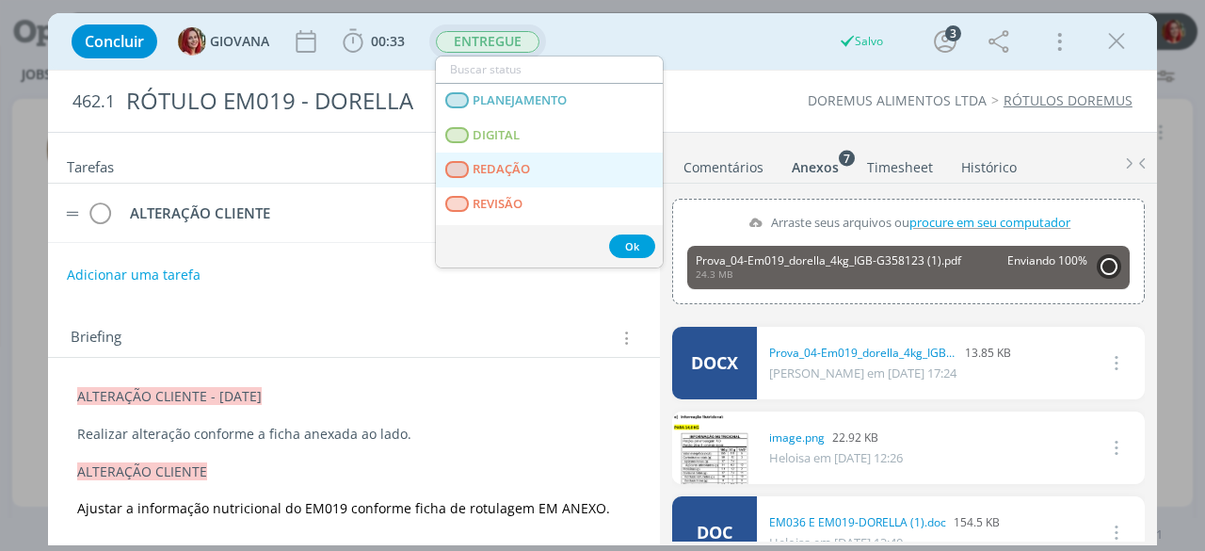
scroll to position [94, 0]
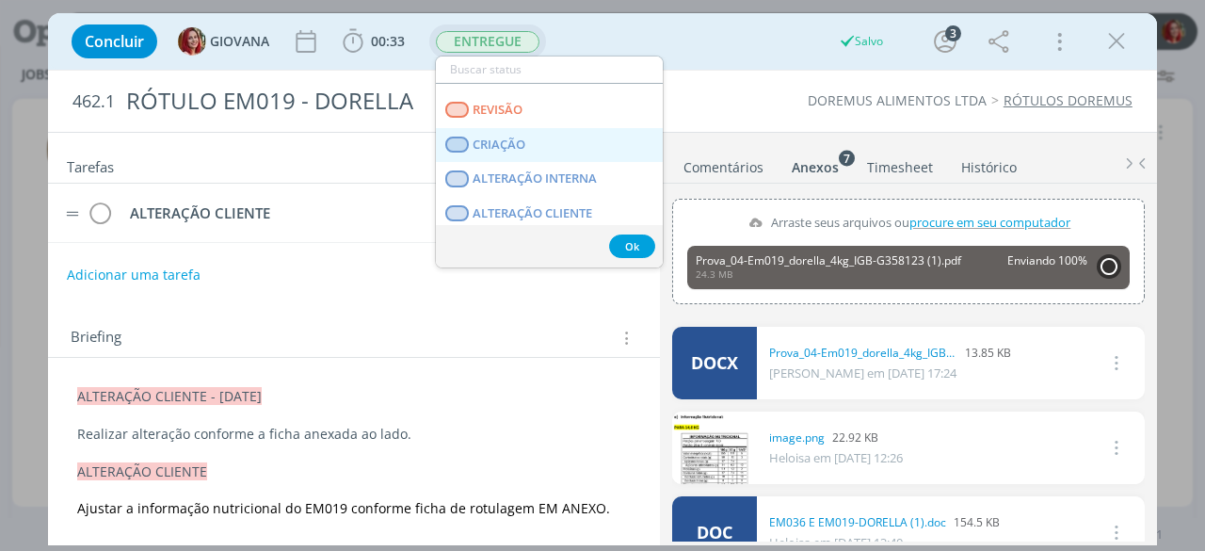
click at [559, 141] on link "CRIAÇÃO" at bounding box center [549, 145] width 227 height 35
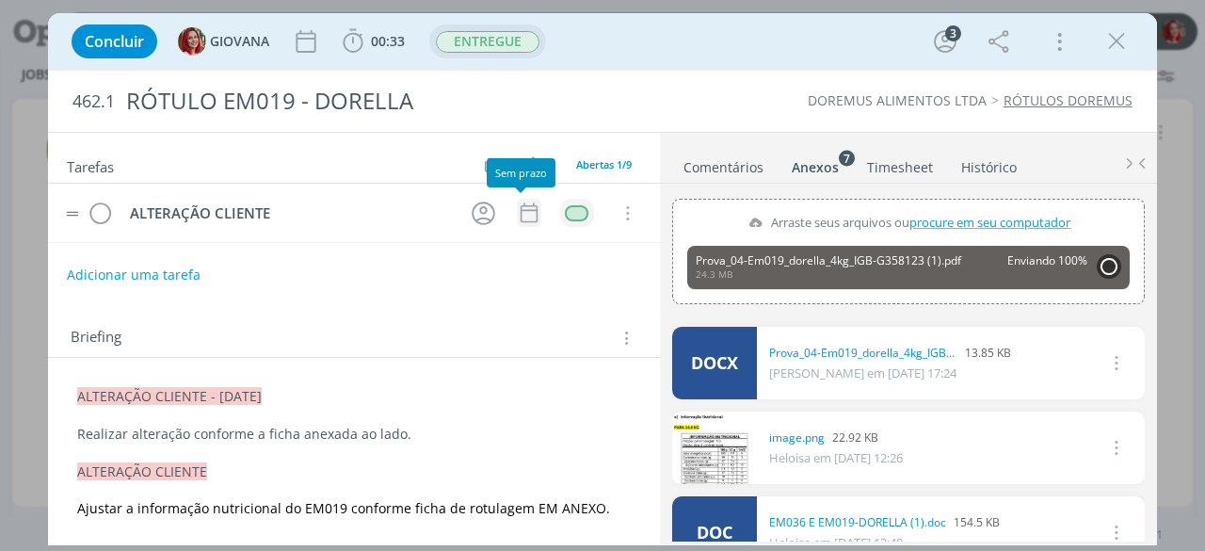
click at [522, 212] on icon "dialog" at bounding box center [529, 212] width 24 height 24
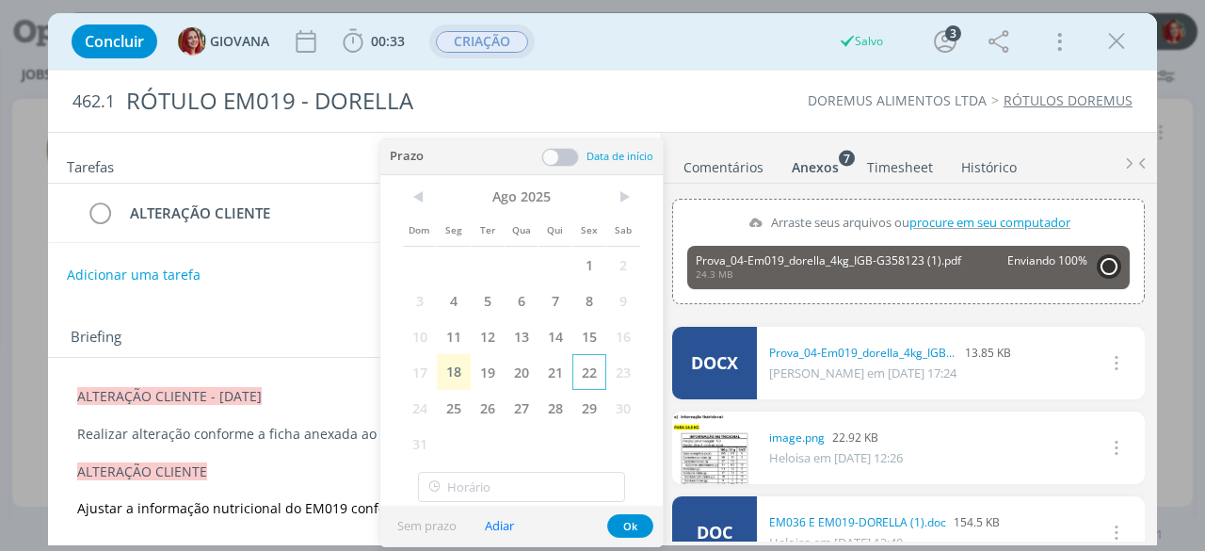
click at [587, 364] on span "22" at bounding box center [589, 372] width 34 height 36
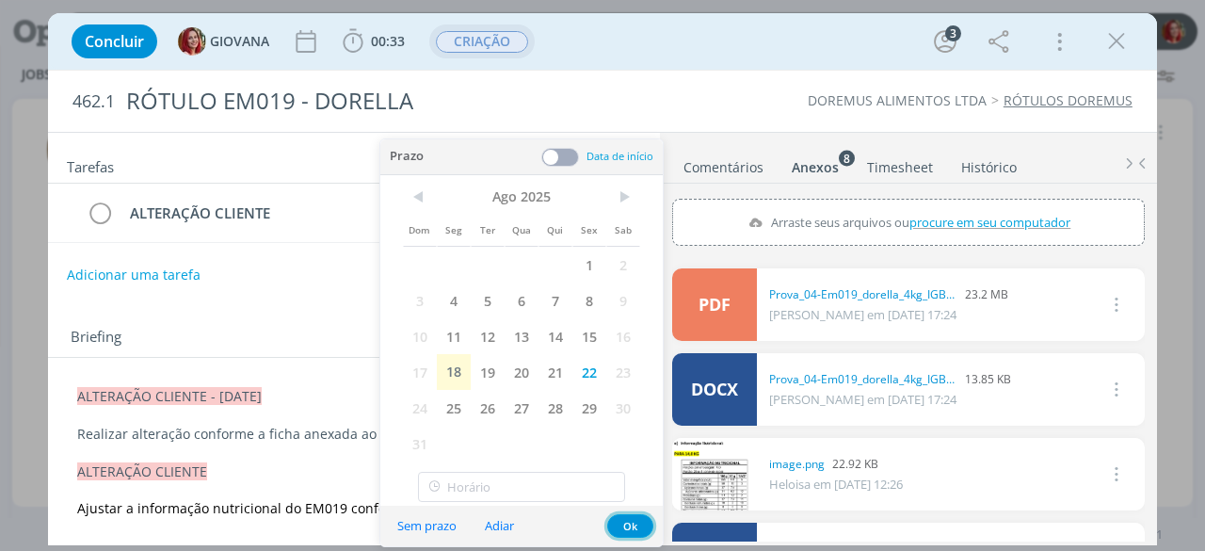
click at [631, 519] on button "Ok" at bounding box center [630, 526] width 46 height 24
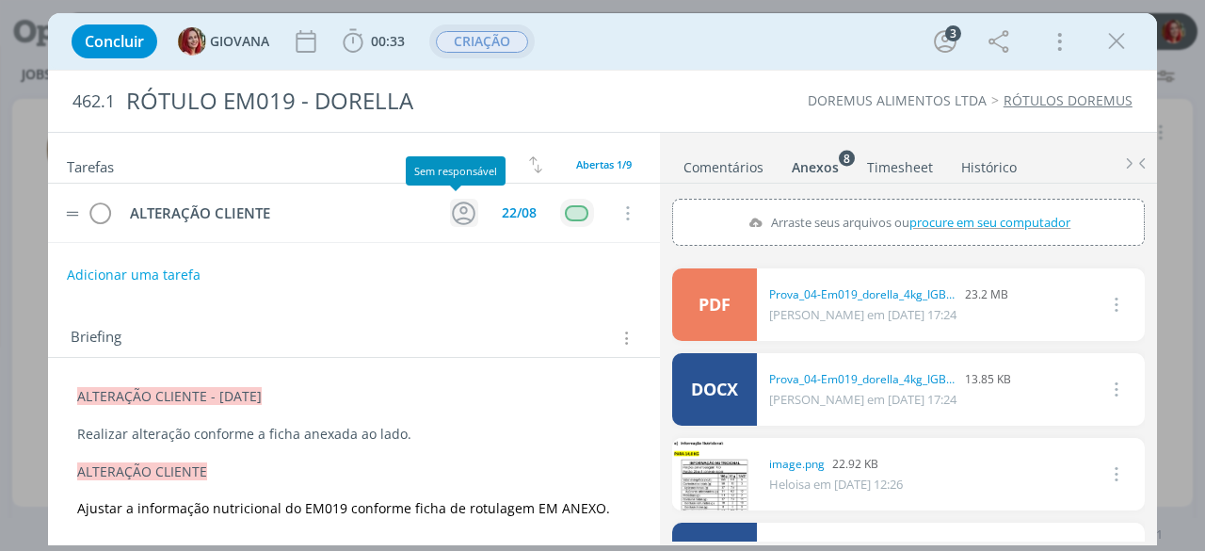
click at [452, 200] on icon "dialog" at bounding box center [463, 213] width 29 height 29
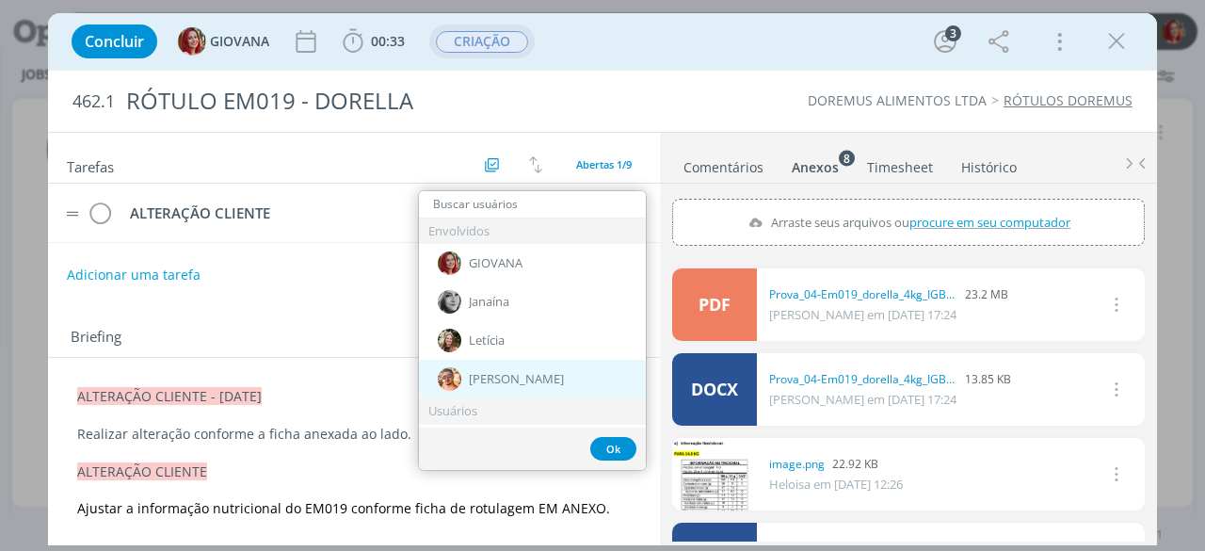
click at [542, 372] on div "[PERSON_NAME]" at bounding box center [532, 379] width 227 height 39
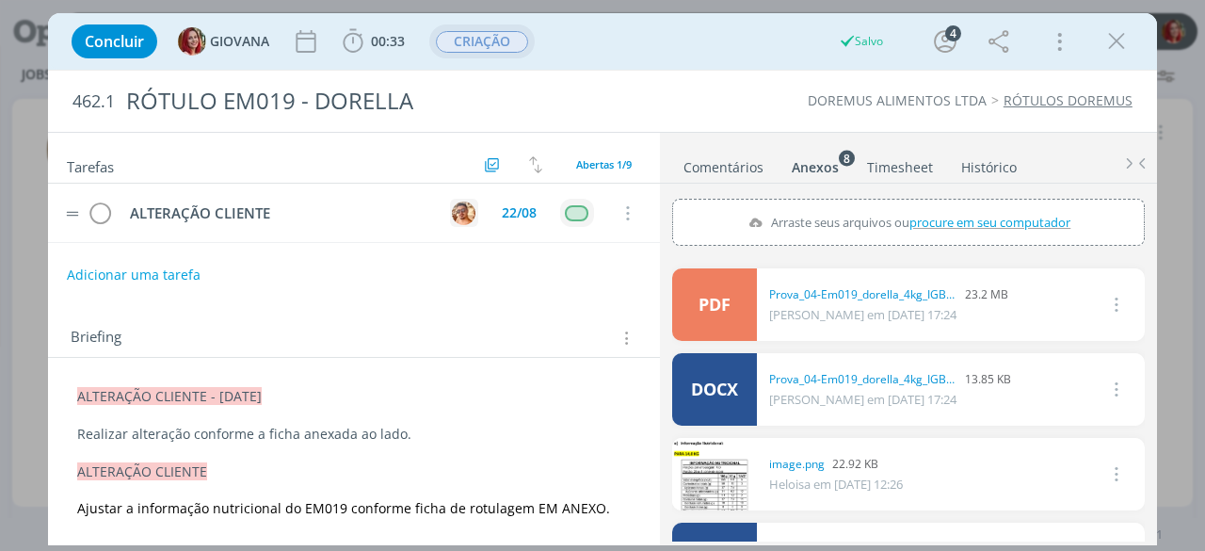
click at [454, 208] on img "dialog" at bounding box center [464, 213] width 24 height 24
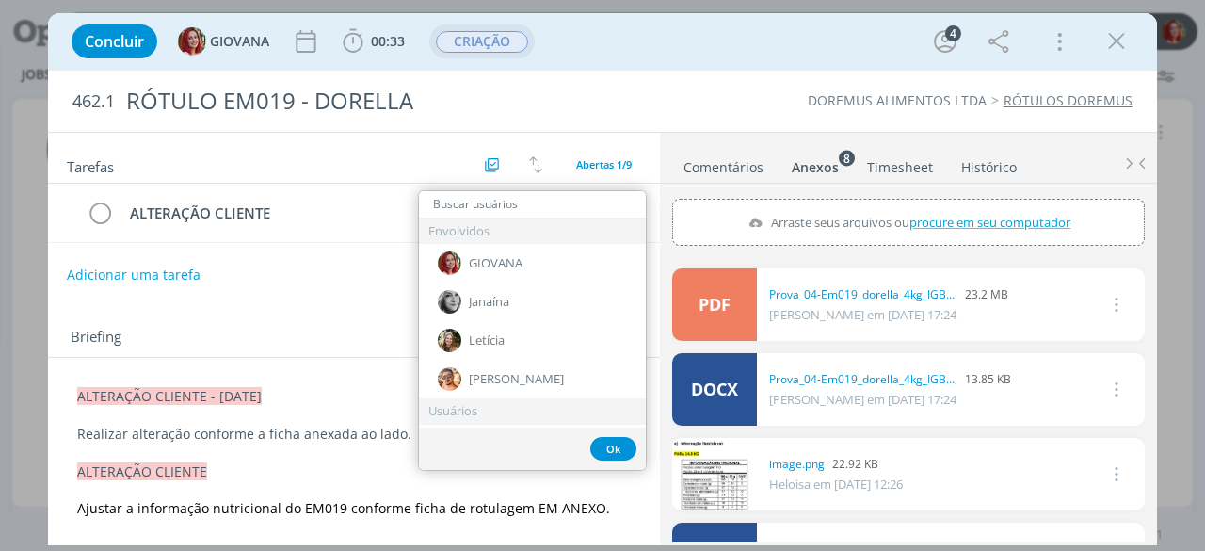
click at [371, 307] on div "Briefing Briefings Predefinidos Versões do Briefing Ver Briefing do Projeto" at bounding box center [354, 332] width 612 height 51
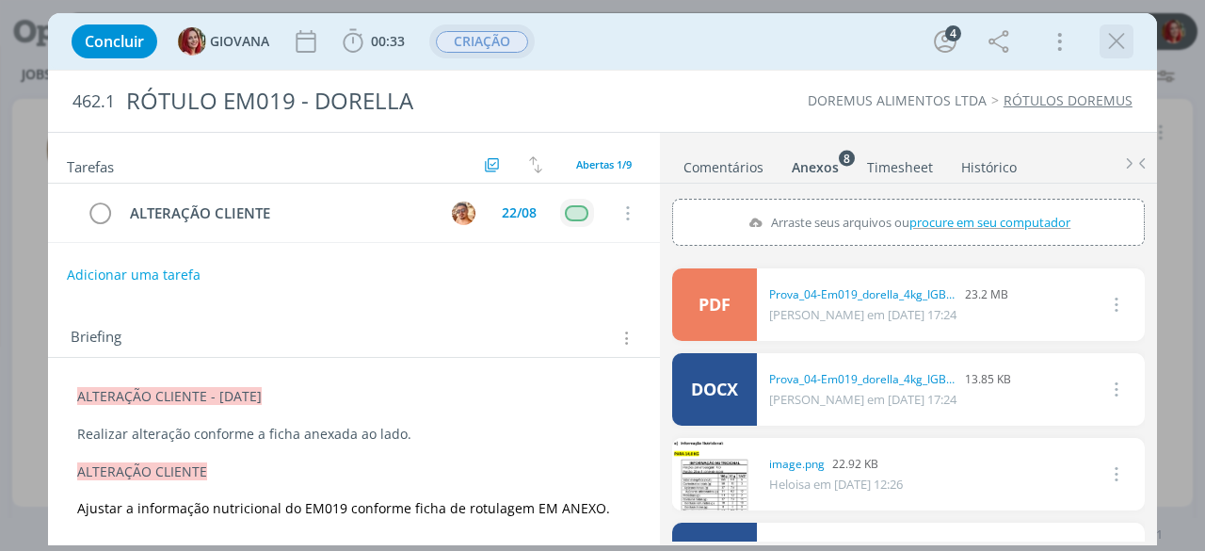
click at [1124, 47] on icon "dialog" at bounding box center [1116, 41] width 28 height 28
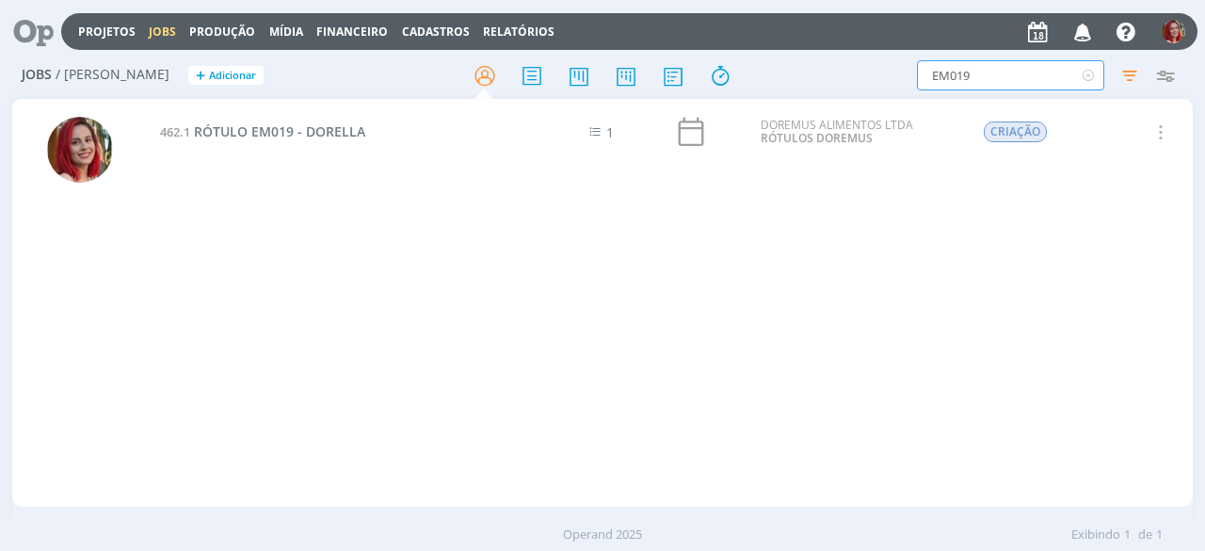
drag, startPoint x: 1010, startPoint y: 82, endPoint x: 899, endPoint y: 80, distance: 111.1
click at [899, 80] on div "EM019 Filtros Filtrar Limpar EM019 Tipo Jobs e Tarefas Data Personalizado a Sit…" at bounding box center [996, 75] width 375 height 30
type input "DORELLA"
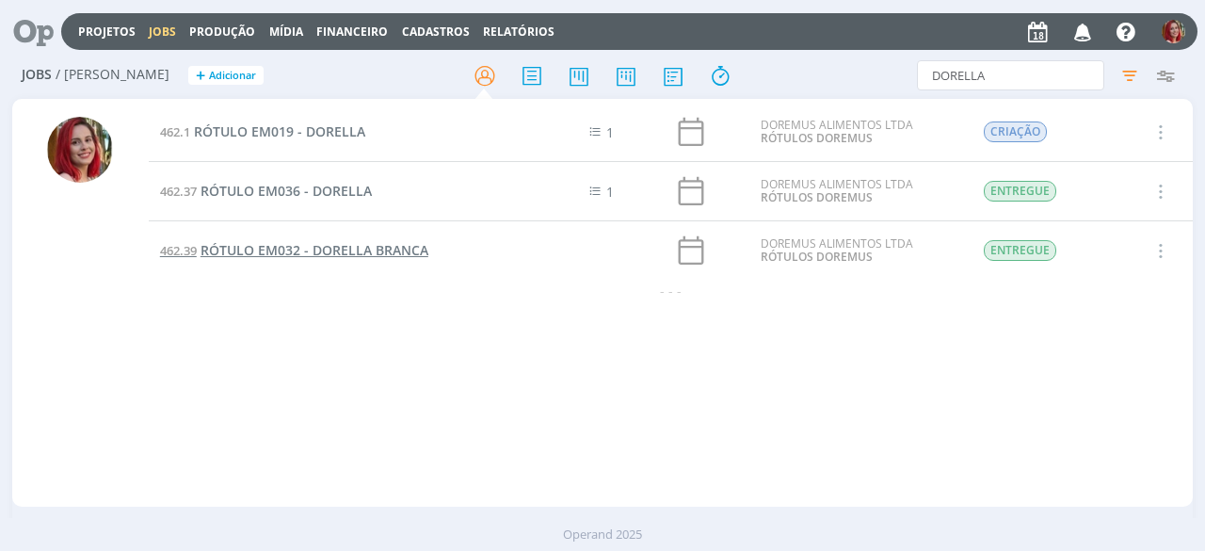
click at [351, 244] on span "RÓTULO EM032 - DORELLA BRANCA" at bounding box center [314, 250] width 228 height 18
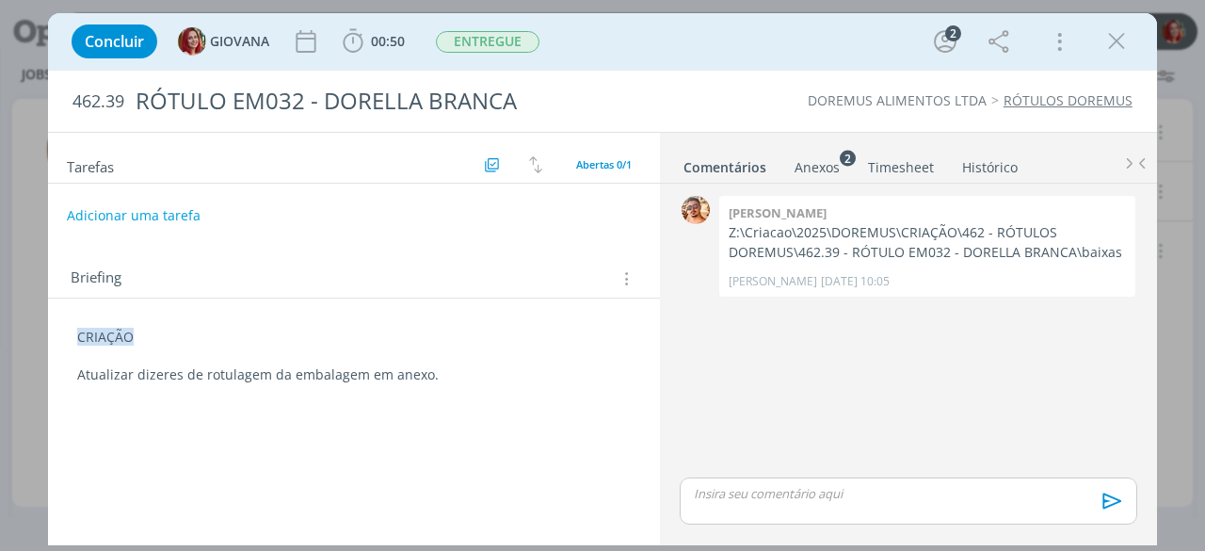
click at [70, 332] on div "CRIAÇÃO Atualizar dizeres de rotulagem da embalagem em anexo." at bounding box center [354, 356] width 582 height 70
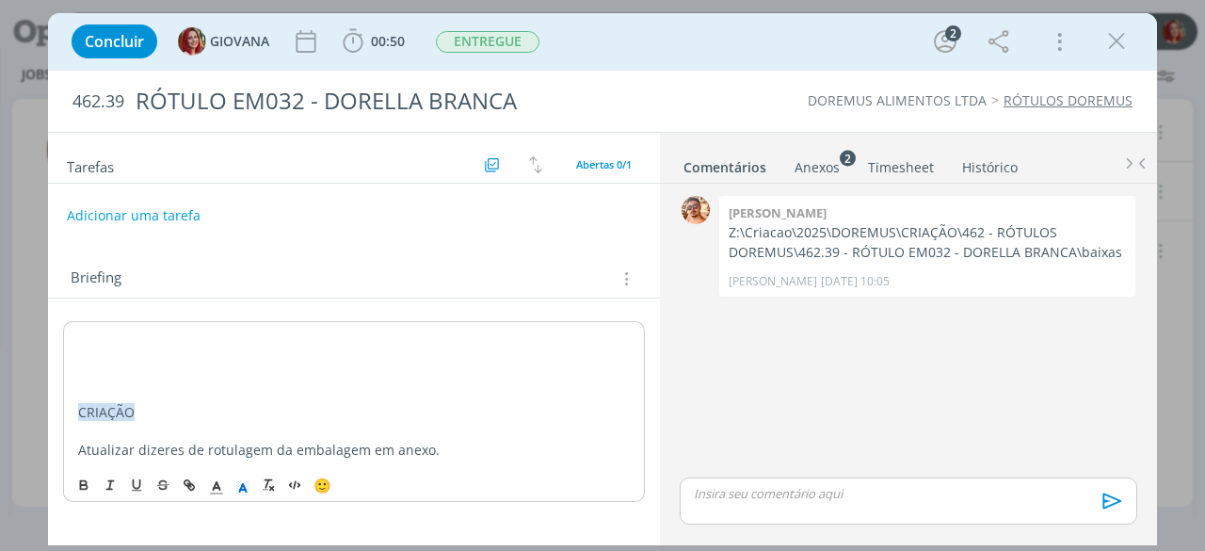
click at [74, 340] on div "﻿ CRIAÇÃO Atualizar dizeres de rotulagem da embalagem em anexo." at bounding box center [354, 393] width 582 height 145
drag, startPoint x: 73, startPoint y: 365, endPoint x: 81, endPoint y: 358, distance: 10.6
click at [75, 364] on div "CRIAÇÃO Atualizar dizeres de rotulagem da embalagem em anexo." at bounding box center [354, 393] width 582 height 145
click at [84, 361] on p "dialog" at bounding box center [354, 356] width 552 height 19
click at [78, 377] on p "dialog" at bounding box center [354, 375] width 552 height 19
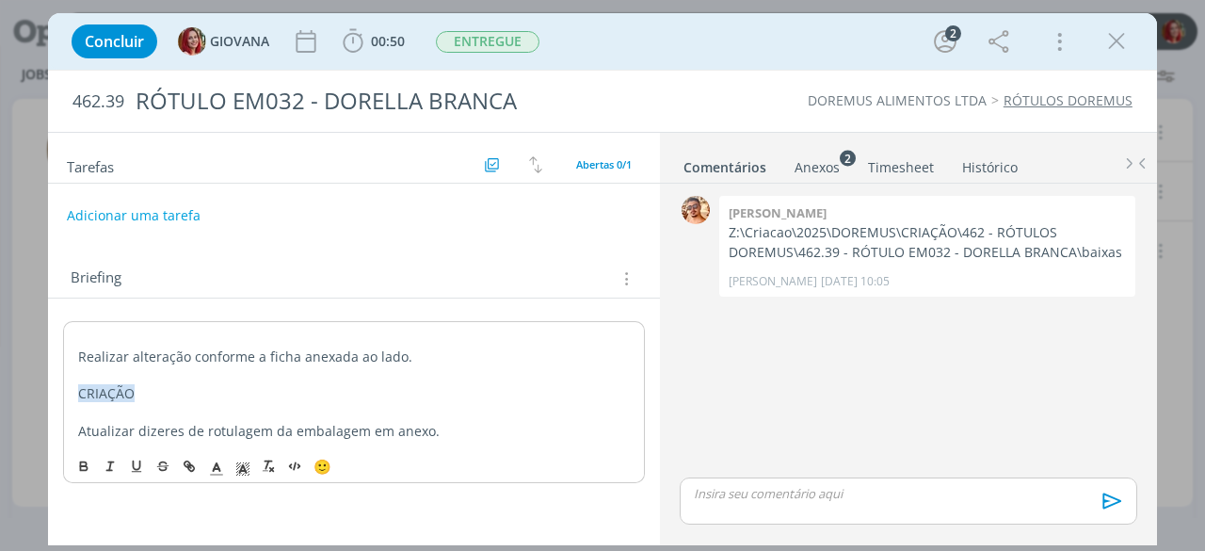
click at [92, 323] on div "Realizar alteração conforme a ficha anexada ao lado. CRIAÇÃO Atualizar dizeres …" at bounding box center [354, 384] width 582 height 126
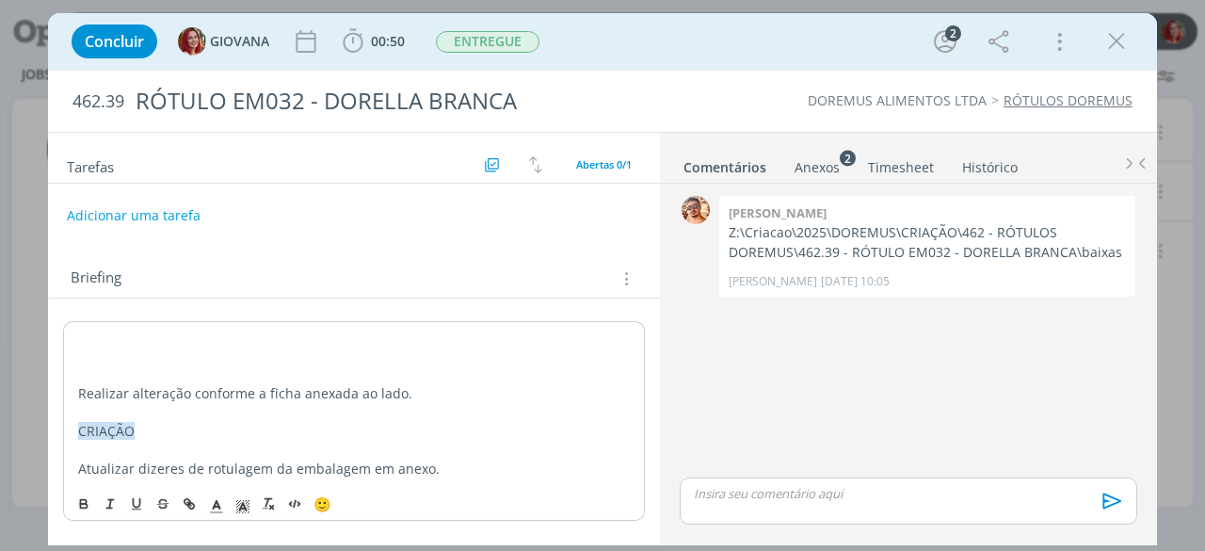
click at [88, 347] on p "dialog" at bounding box center [354, 356] width 552 height 19
click at [75, 353] on div "ALTERAÇÃO CLIENTE - 18/08/25 Realizar alteração conforme a ficha anexada ao lad…" at bounding box center [354, 403] width 582 height 164
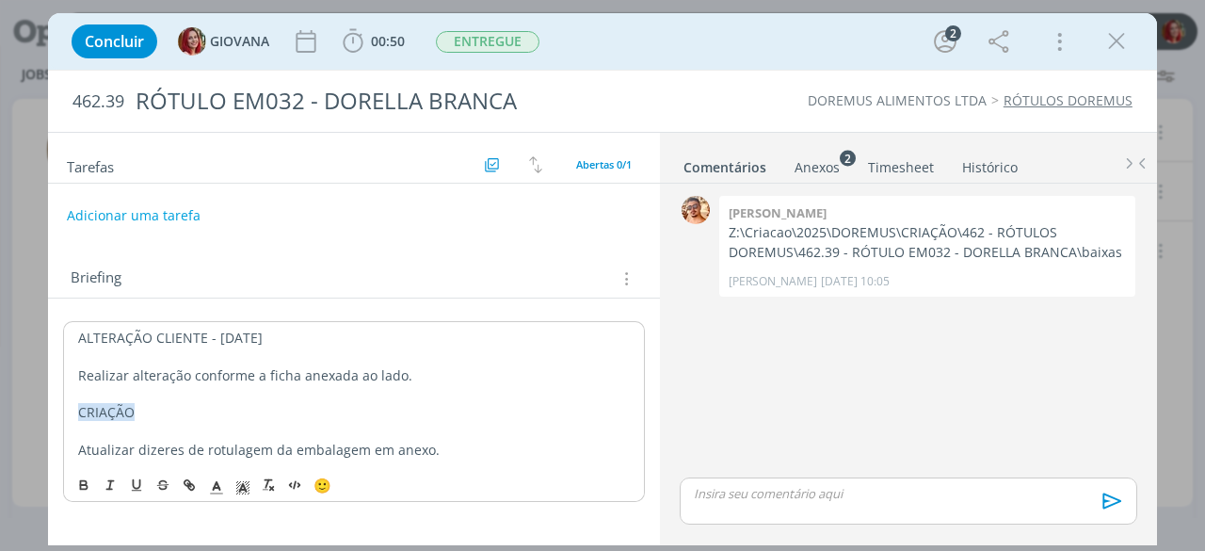
drag, startPoint x: 290, startPoint y: 330, endPoint x: 0, endPoint y: 332, distance: 289.9
click at [0, 332] on div "Concluir GIOVANA 00:50 Iniciar Apontar Data * 18/08/2025 Horas * 00:00 Tarefa S…" at bounding box center [602, 275] width 1205 height 551
click at [243, 489] on line "dialog" at bounding box center [243, 489] width 5 height 0
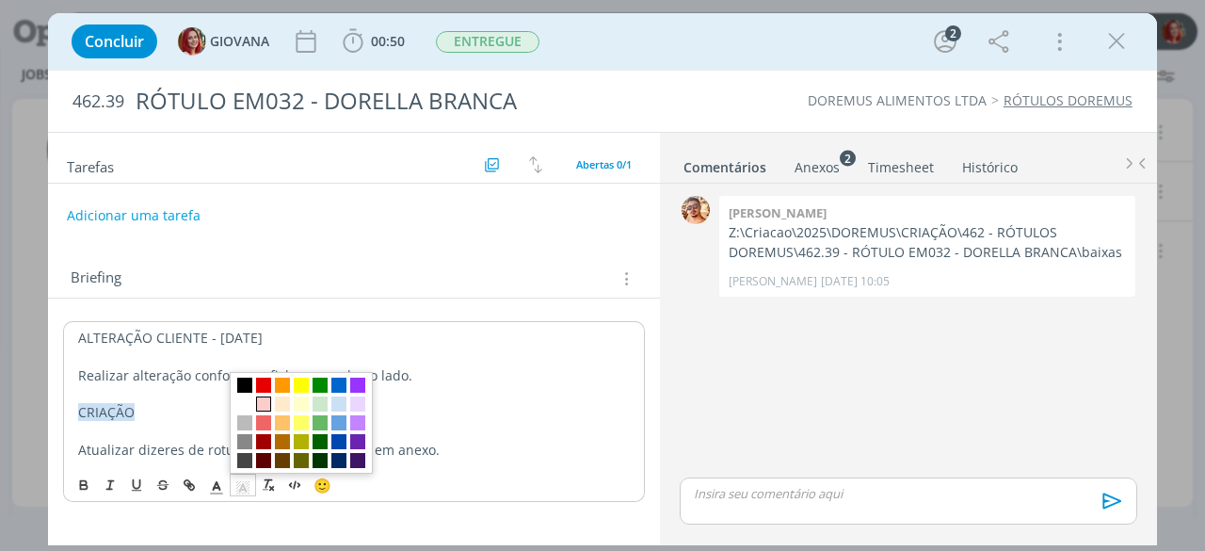
click at [264, 407] on span "dialog" at bounding box center [263, 403] width 15 height 15
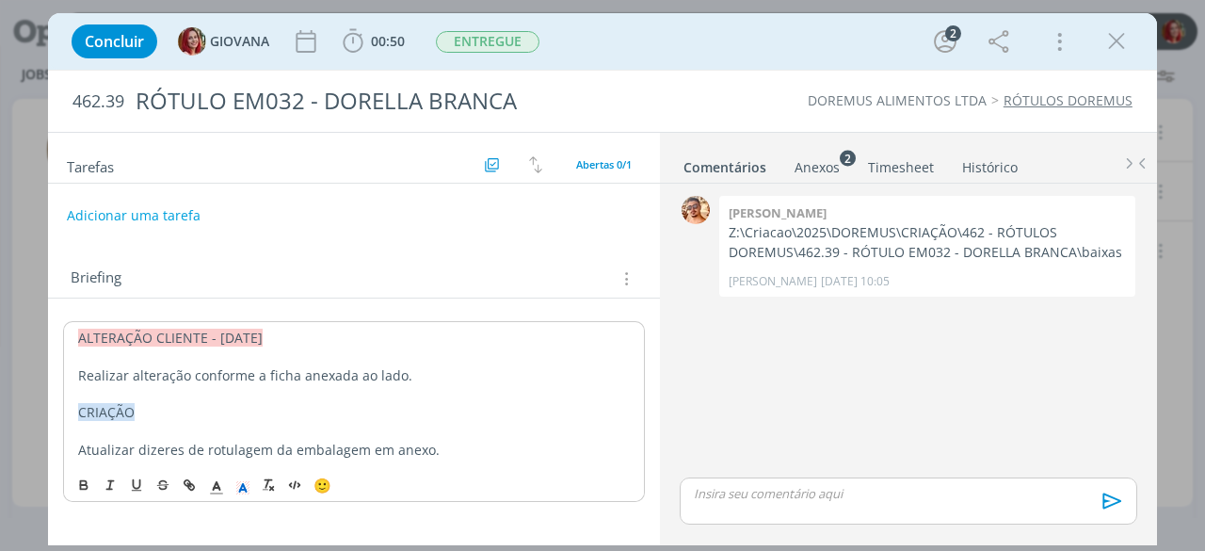
click at [292, 351] on p "dialog" at bounding box center [354, 356] width 552 height 19
click at [280, 376] on span "Realizar alteração conforme a ficha anexada ao lado." at bounding box center [245, 375] width 334 height 18
drag, startPoint x: 412, startPoint y: 372, endPoint x: 398, endPoint y: 332, distance: 42.0
click at [413, 372] on span "Realizar alteração conforme o pdf comentado anexada ao lado." at bounding box center [277, 375] width 399 height 18
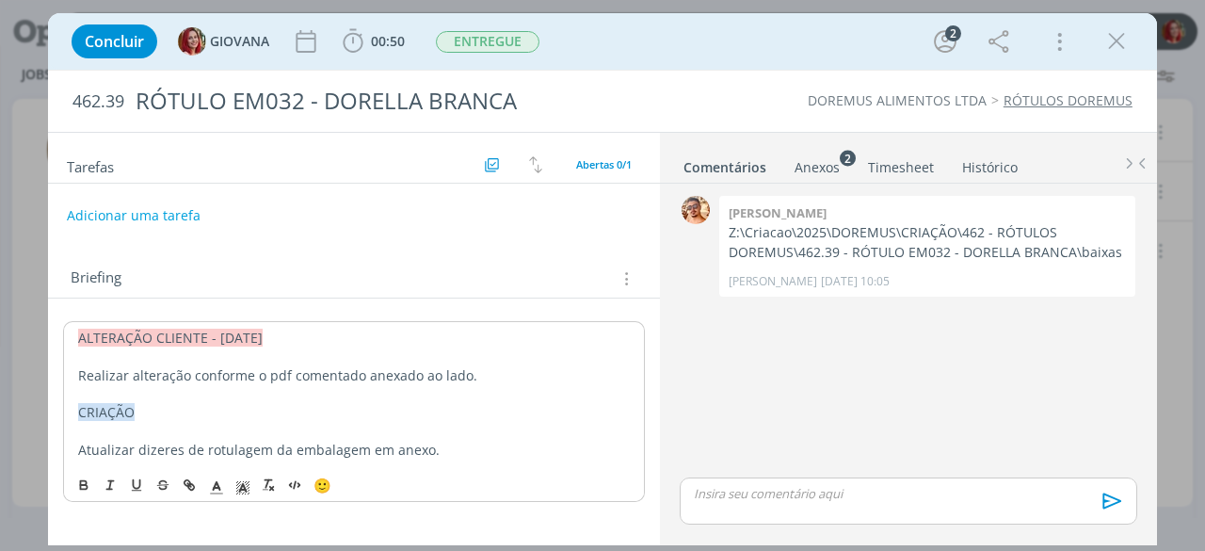
click at [292, 336] on p "ALTERAÇÃO CLIENTE - 18/08/25" at bounding box center [354, 338] width 552 height 19
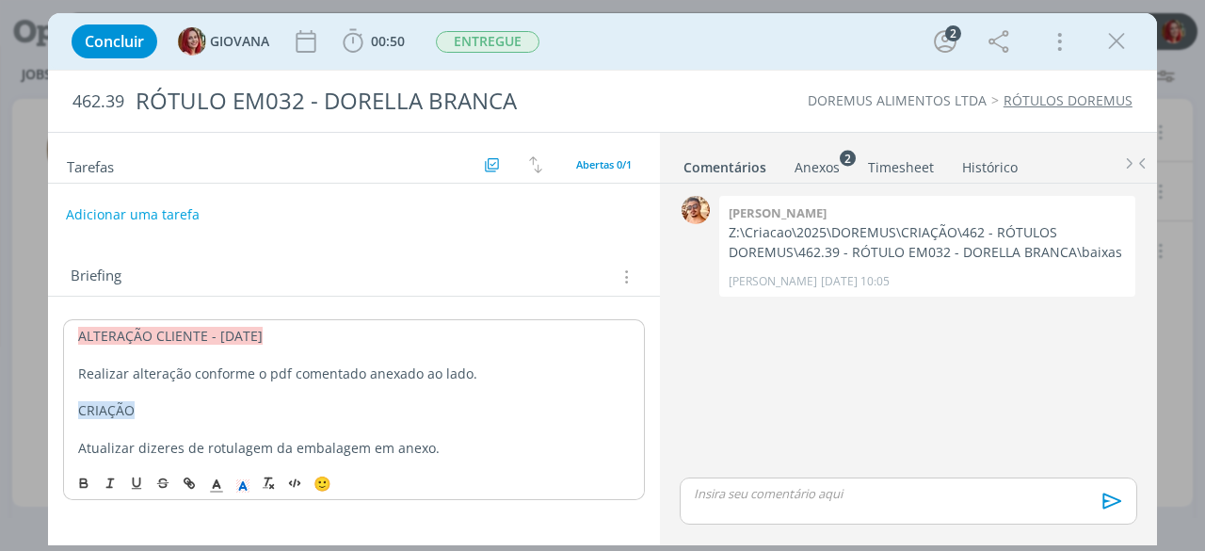
click at [115, 214] on button "Adicionar uma tarefa" at bounding box center [133, 215] width 134 height 32
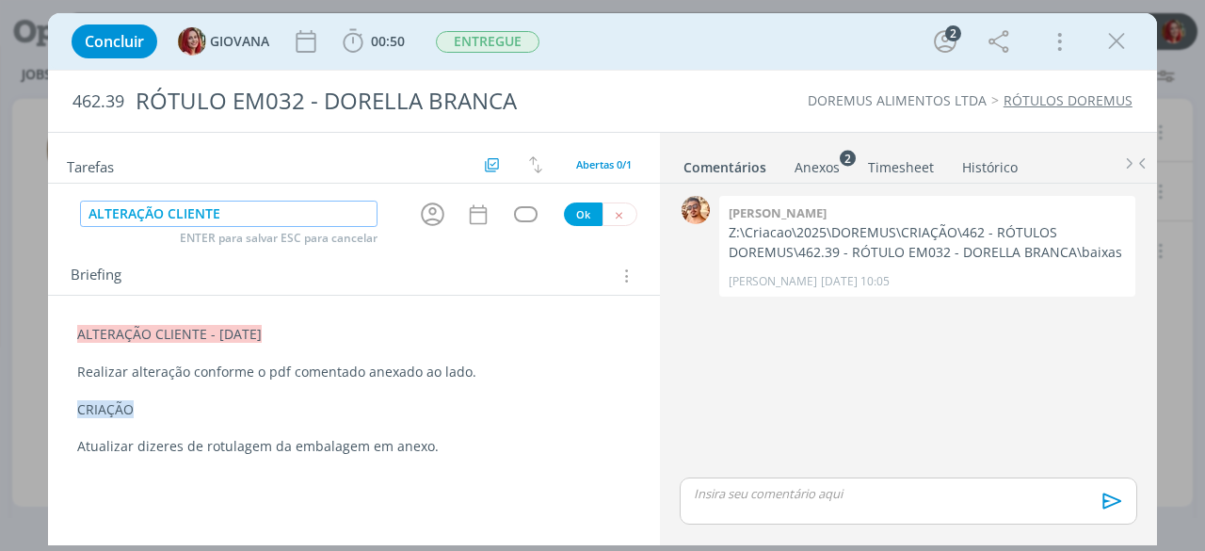
type input "ALTERAÇÃO CLIENTE"
click at [578, 214] on button "Ok" at bounding box center [583, 214] width 39 height 24
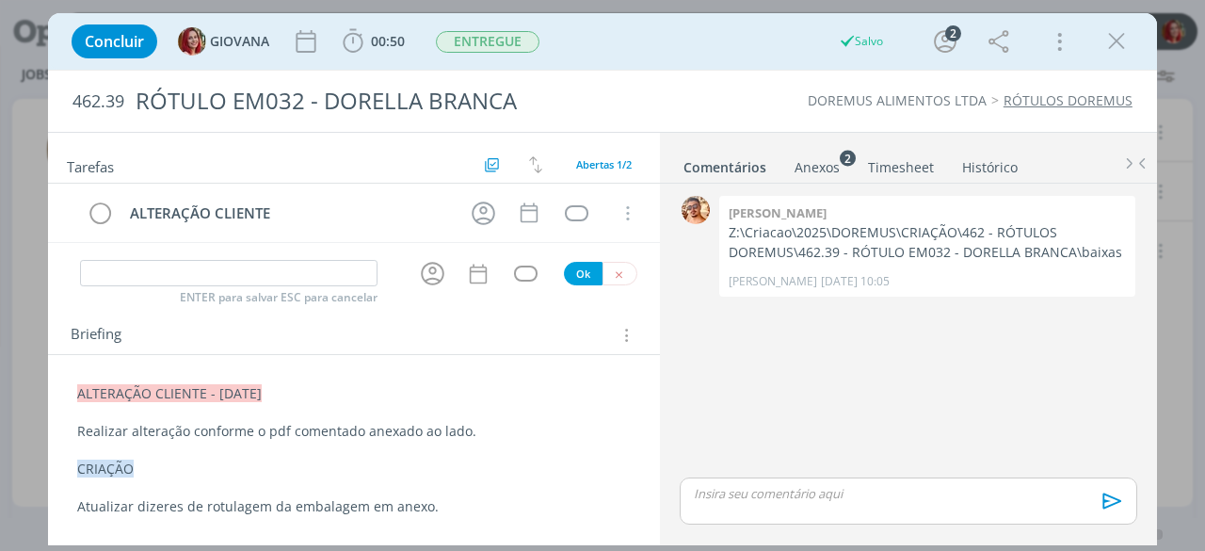
click at [826, 161] on div "Anexos 2" at bounding box center [816, 167] width 45 height 19
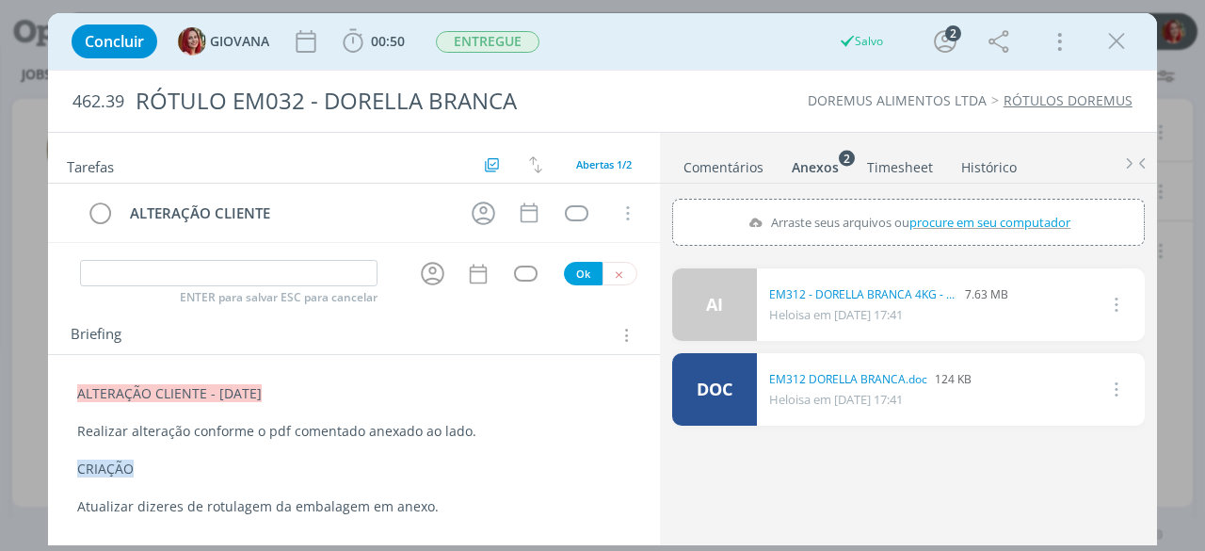
click at [923, 214] on span "procure em seu computador" at bounding box center [989, 222] width 161 height 17
click at [923, 204] on input "Arraste seus arquivos ou procure em seu computador" at bounding box center [908, 202] width 473 height 6
type input "C:\fakepath\Rótulo Dorella Branca 01- Comentários.pdf"
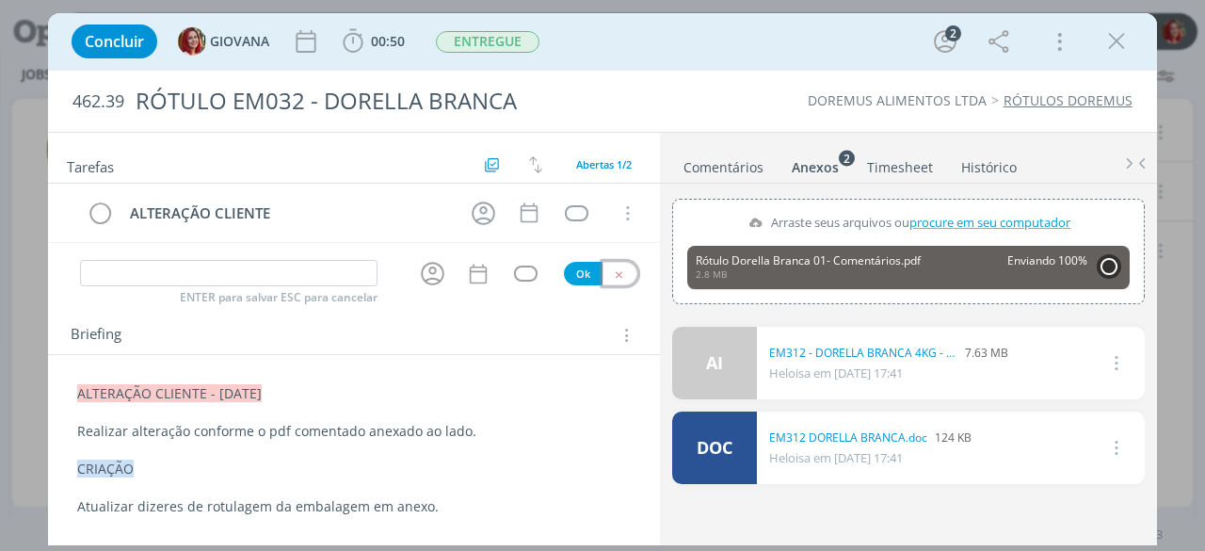
click at [625, 272] on button "dialog" at bounding box center [619, 274] width 35 height 24
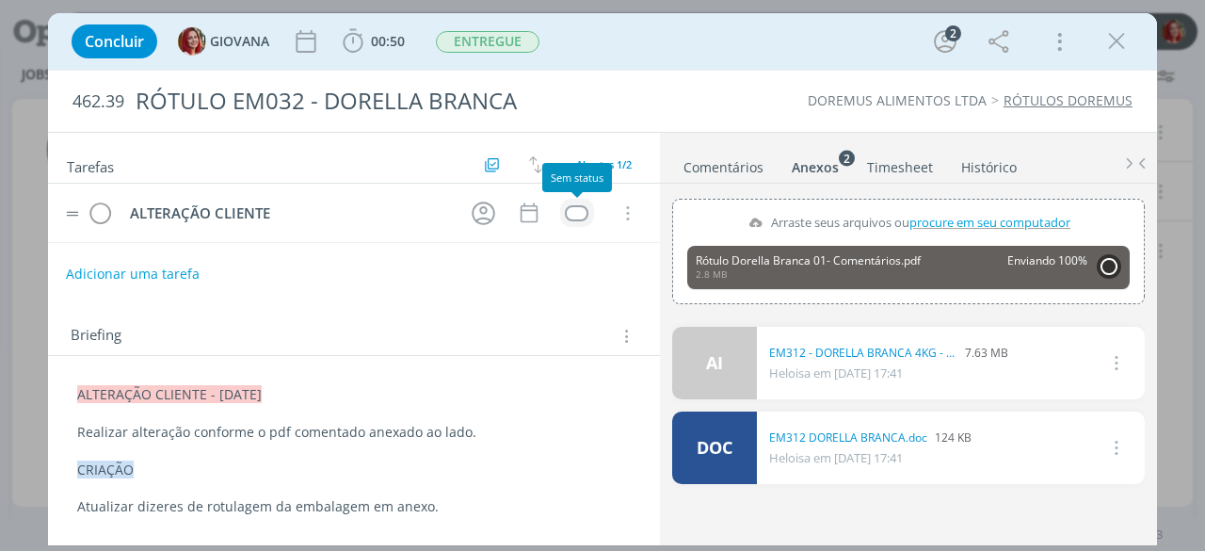
click at [584, 212] on div "dialog" at bounding box center [577, 213] width 24 height 16
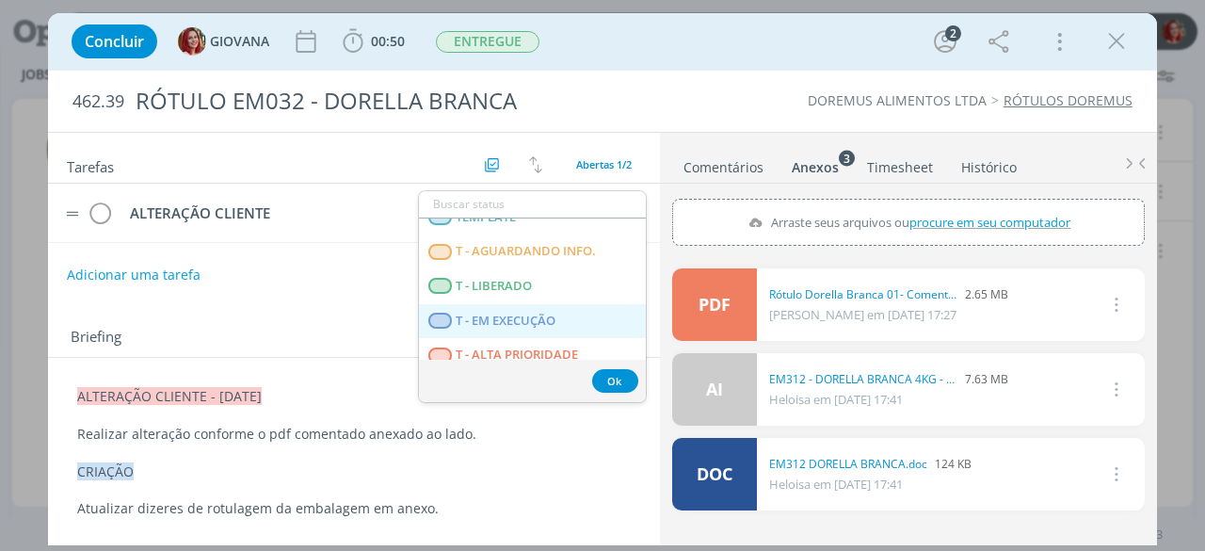
scroll to position [471, 0]
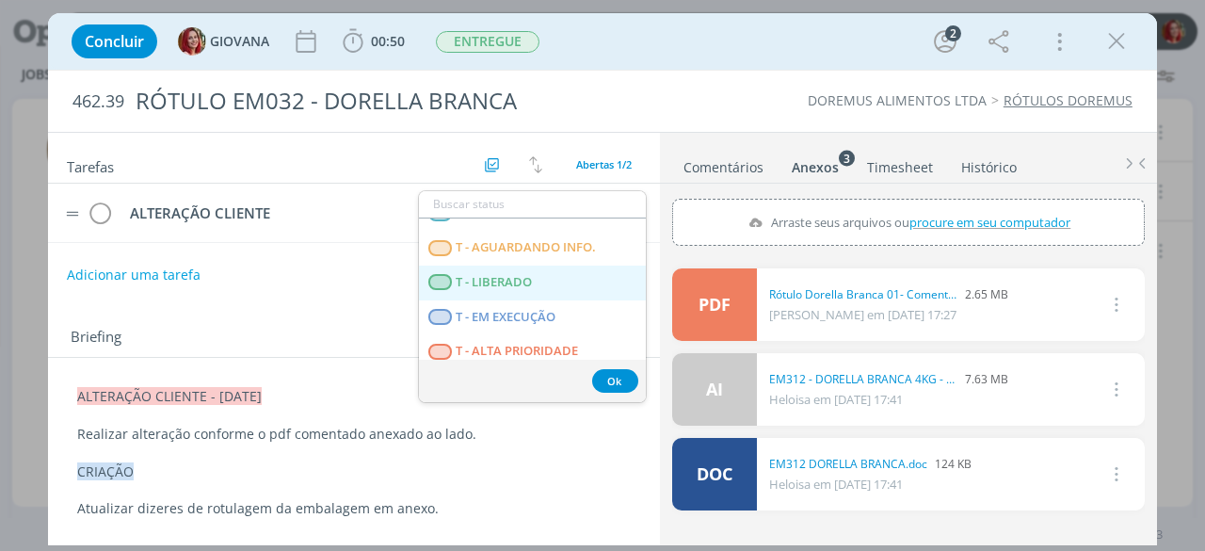
click at [543, 282] on LIBERADO "T - LIBERADO" at bounding box center [532, 282] width 227 height 35
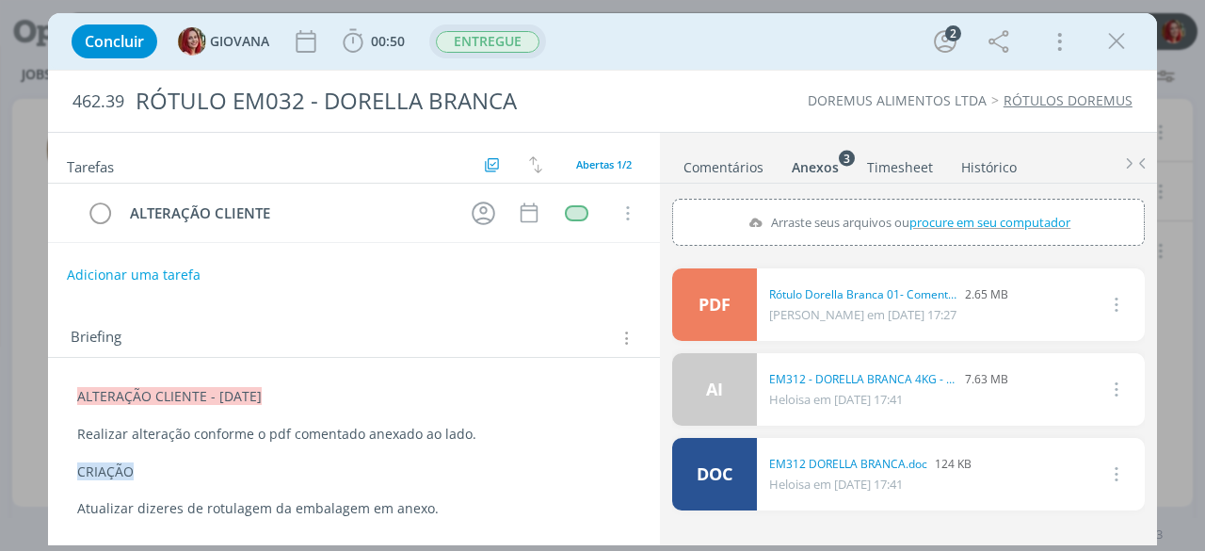
click at [506, 46] on span "ENTREGUE" at bounding box center [488, 42] width 104 height 22
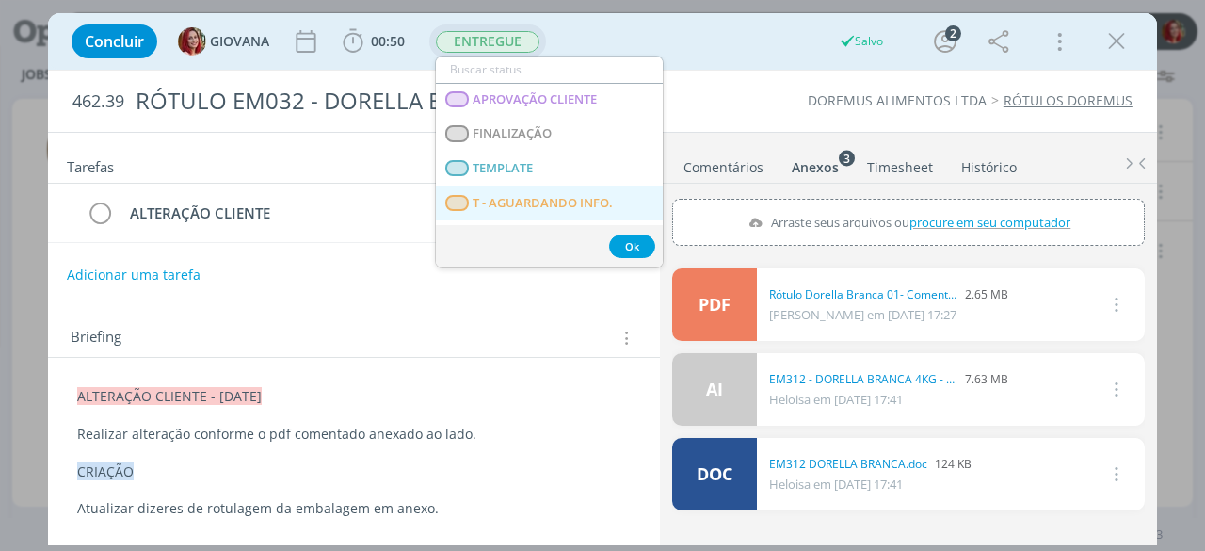
scroll to position [377, 0]
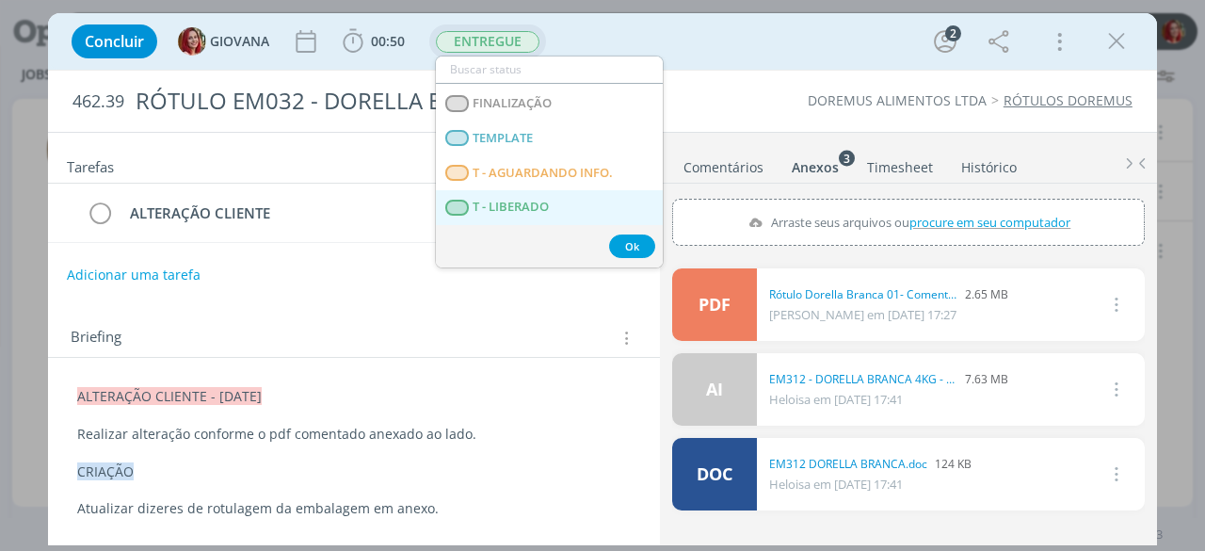
click at [540, 200] on span "T - LIBERADO" at bounding box center [511, 207] width 76 height 15
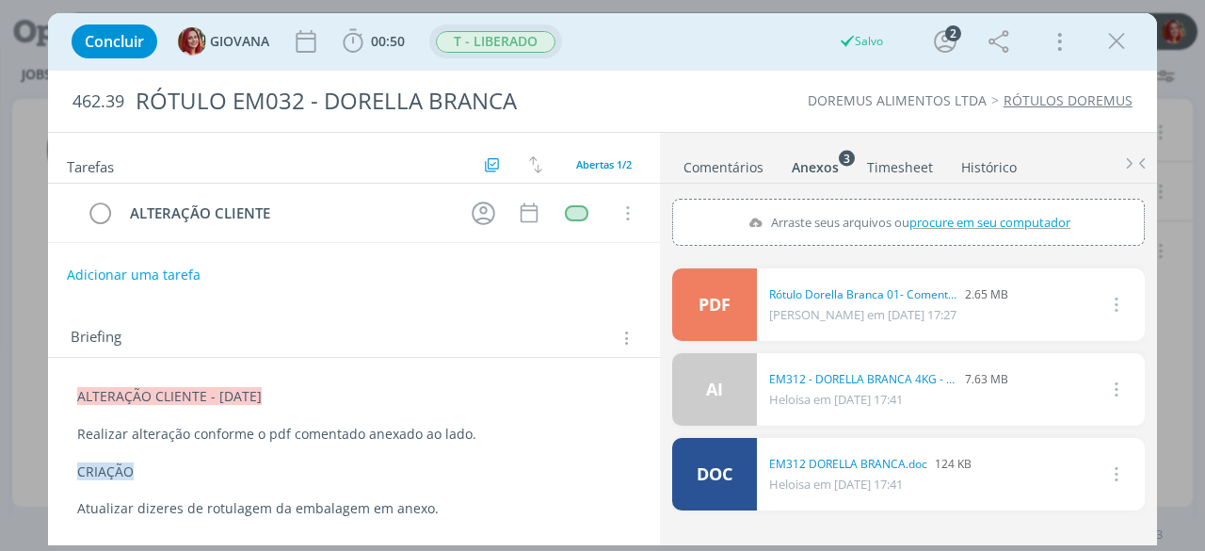
click at [501, 41] on span "T - LIBERADO" at bounding box center [496, 42] width 120 height 22
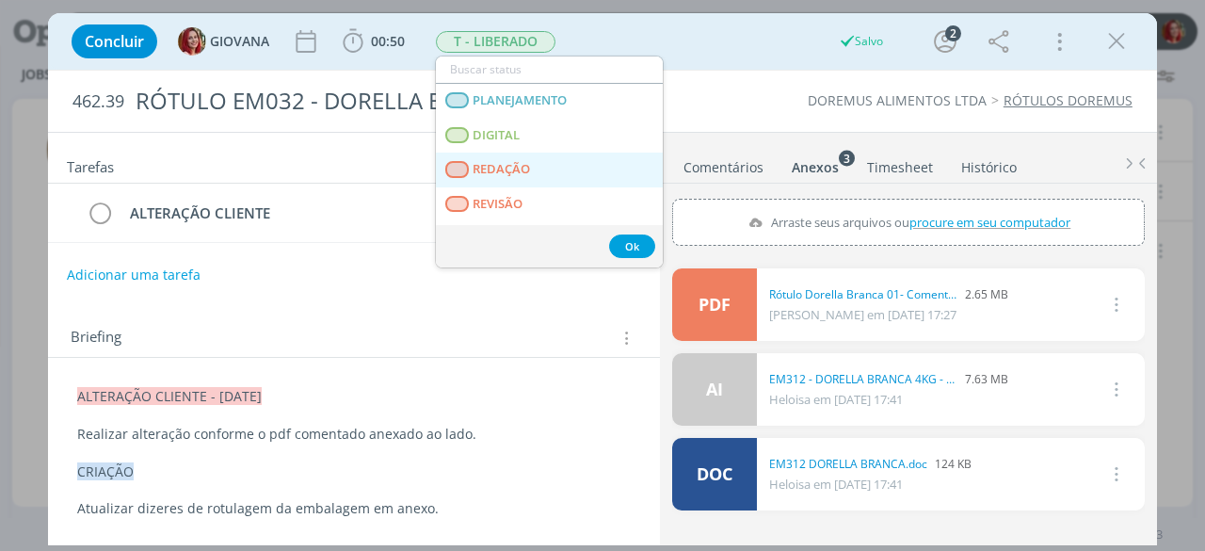
scroll to position [94, 0]
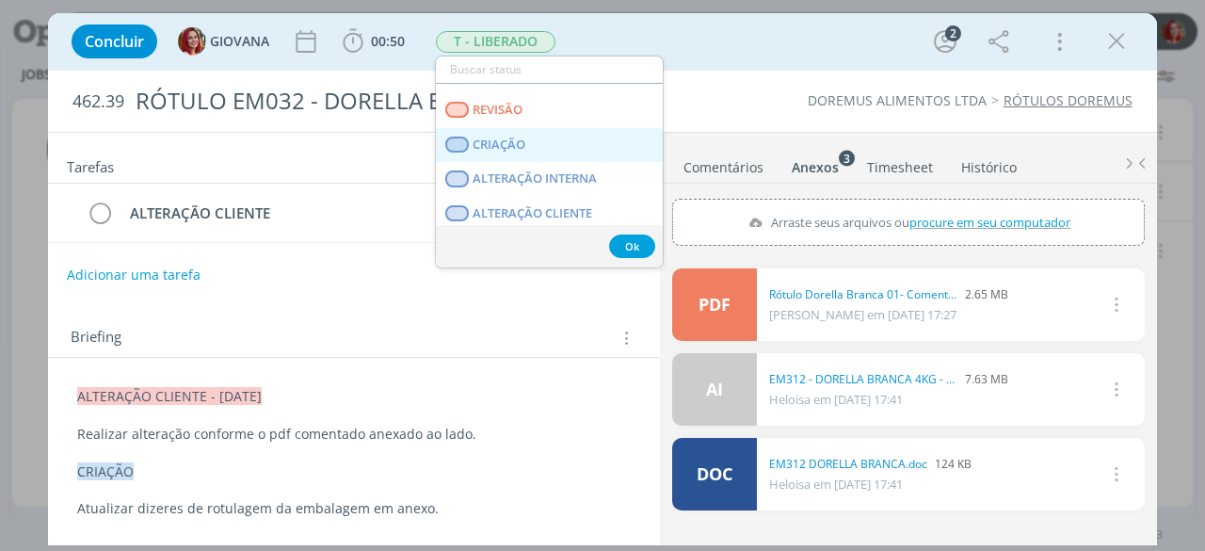
click at [545, 141] on link "CRIAÇÃO" at bounding box center [549, 145] width 227 height 35
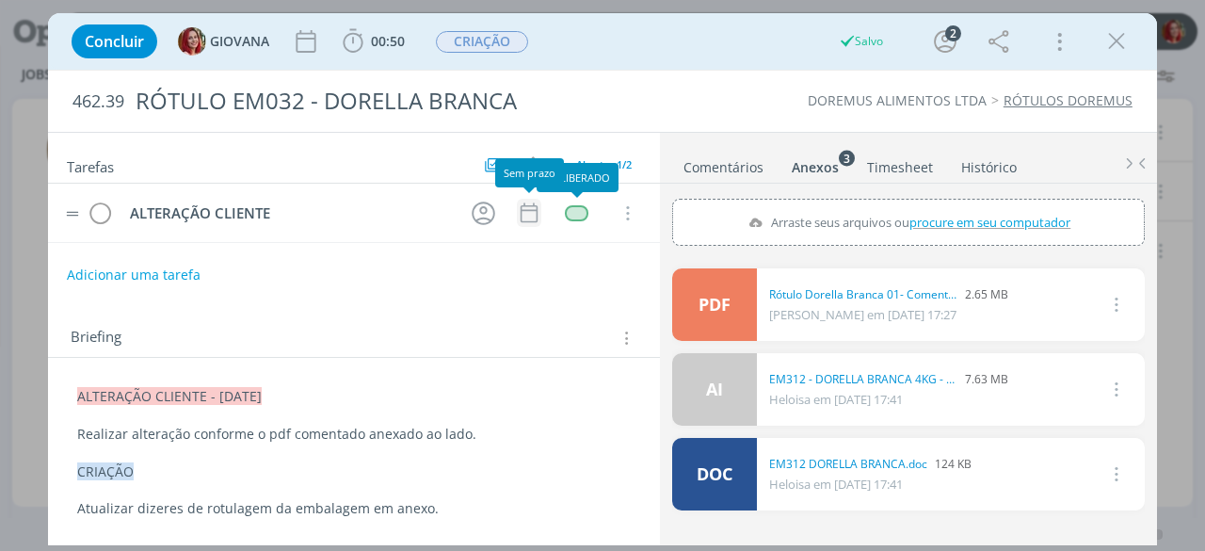
click at [532, 208] on icon "dialog" at bounding box center [529, 213] width 17 height 20
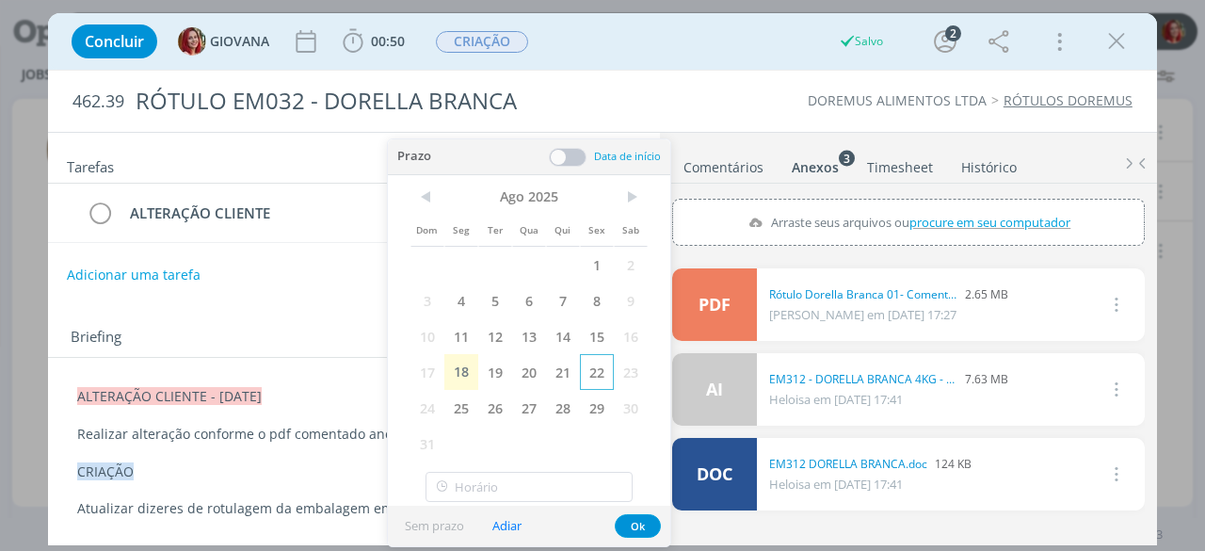
click at [588, 368] on span "22" at bounding box center [597, 372] width 34 height 36
drag, startPoint x: 636, startPoint y: 522, endPoint x: 635, endPoint y: 505, distance: 17.9
click at [636, 522] on button "Ok" at bounding box center [638, 526] width 46 height 24
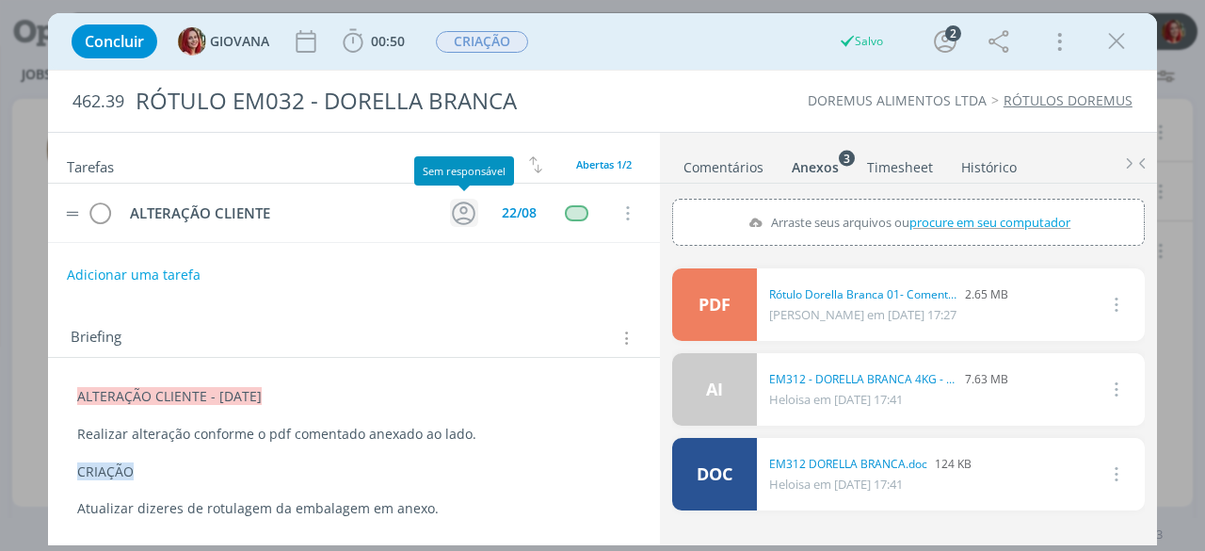
click at [470, 216] on icon "dialog" at bounding box center [463, 213] width 29 height 29
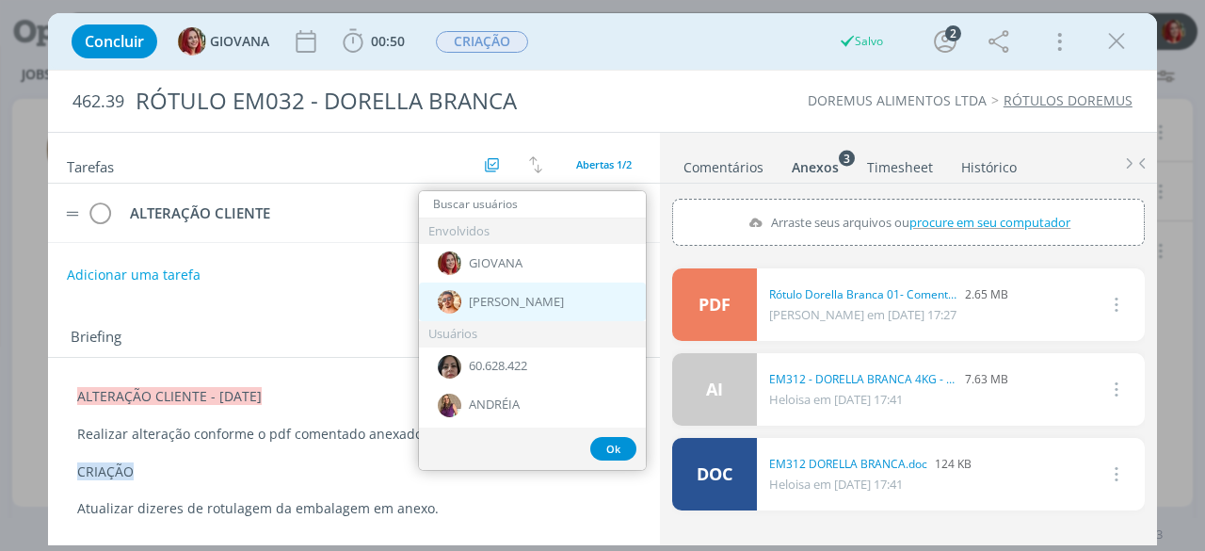
click at [497, 303] on span "[PERSON_NAME]" at bounding box center [516, 302] width 95 height 15
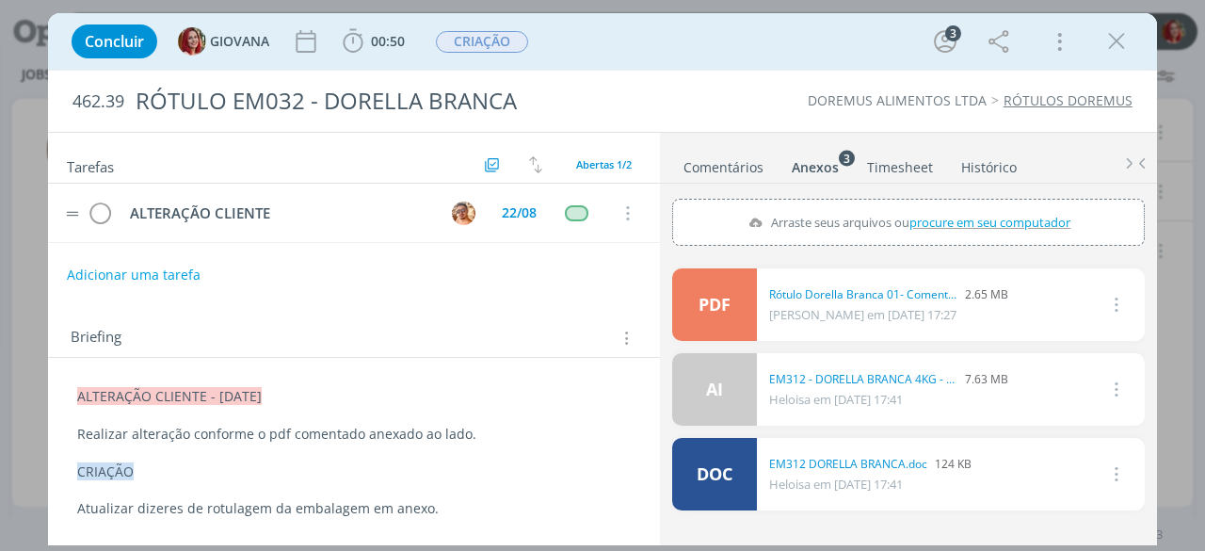
drag, startPoint x: 1125, startPoint y: 42, endPoint x: 942, endPoint y: 0, distance: 187.5
click at [1122, 40] on icon "dialog" at bounding box center [1116, 41] width 28 height 28
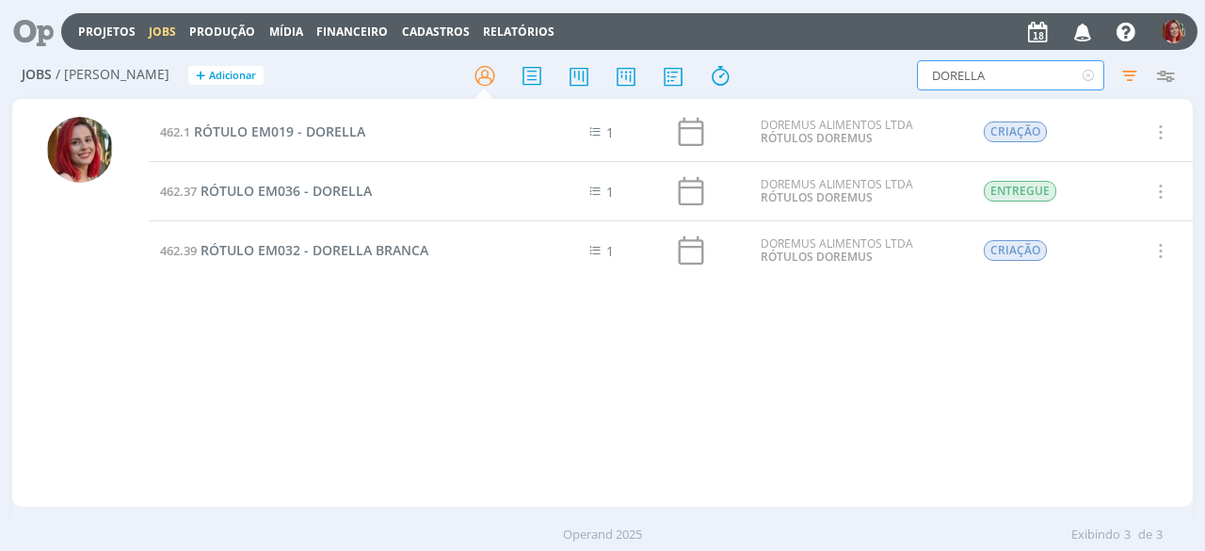
drag, startPoint x: 909, startPoint y: 75, endPoint x: 788, endPoint y: 80, distance: 121.5
click at [788, 80] on div "Jobs / Minha Pauta + Adicionar DORELLA Filtros Filtrar Limpar DORELLA Tipo Jobs…" at bounding box center [602, 76] width 1180 height 47
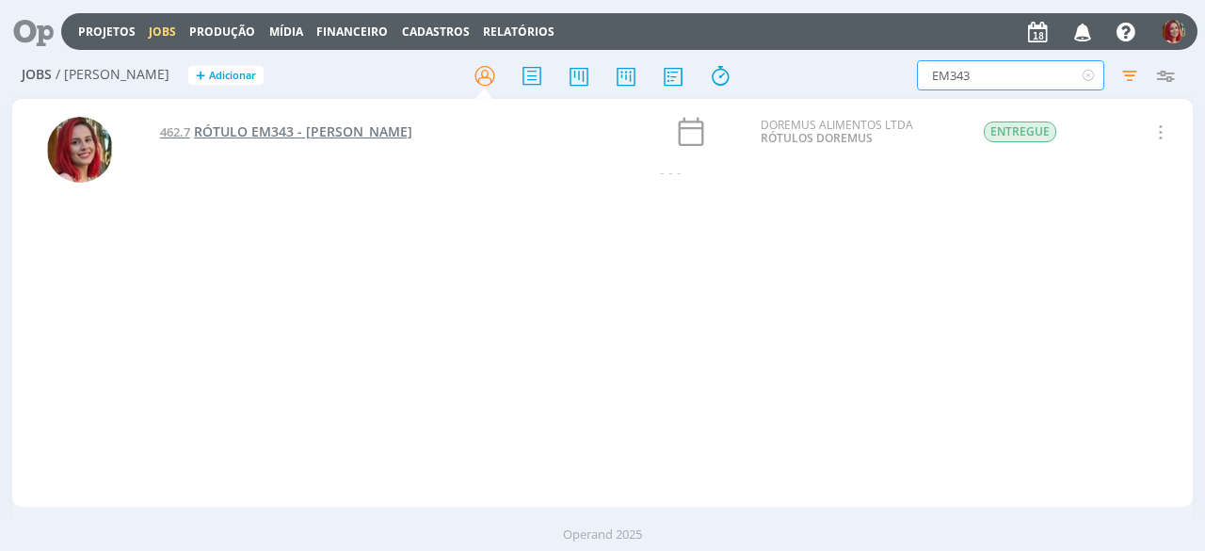
type input "EM343"
click at [412, 132] on span "RÓTULO EM343 - [PERSON_NAME]" at bounding box center [303, 131] width 218 height 18
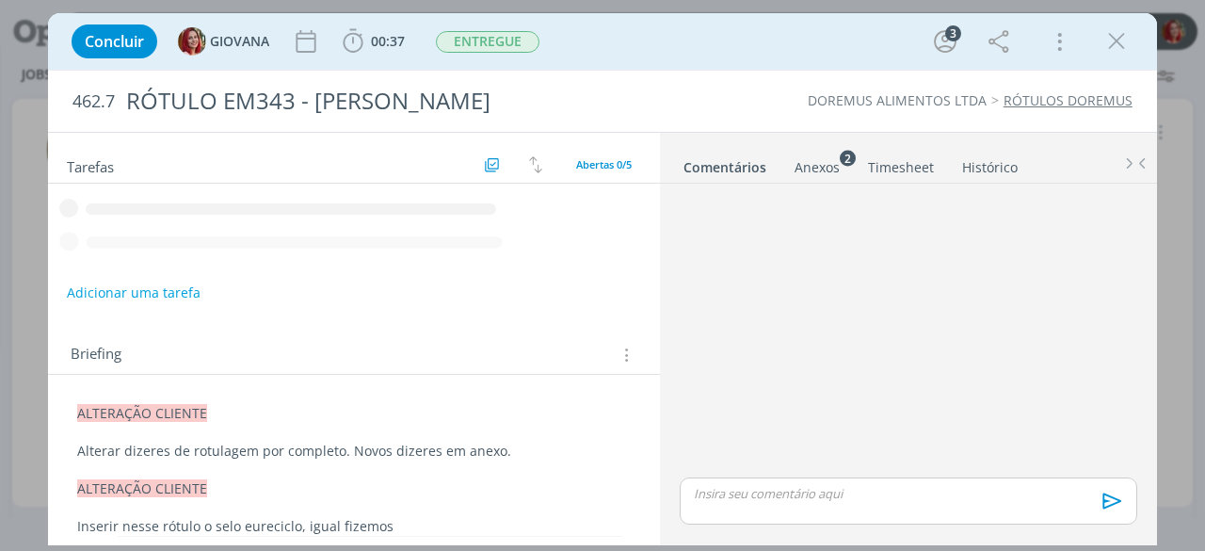
scroll to position [64, 0]
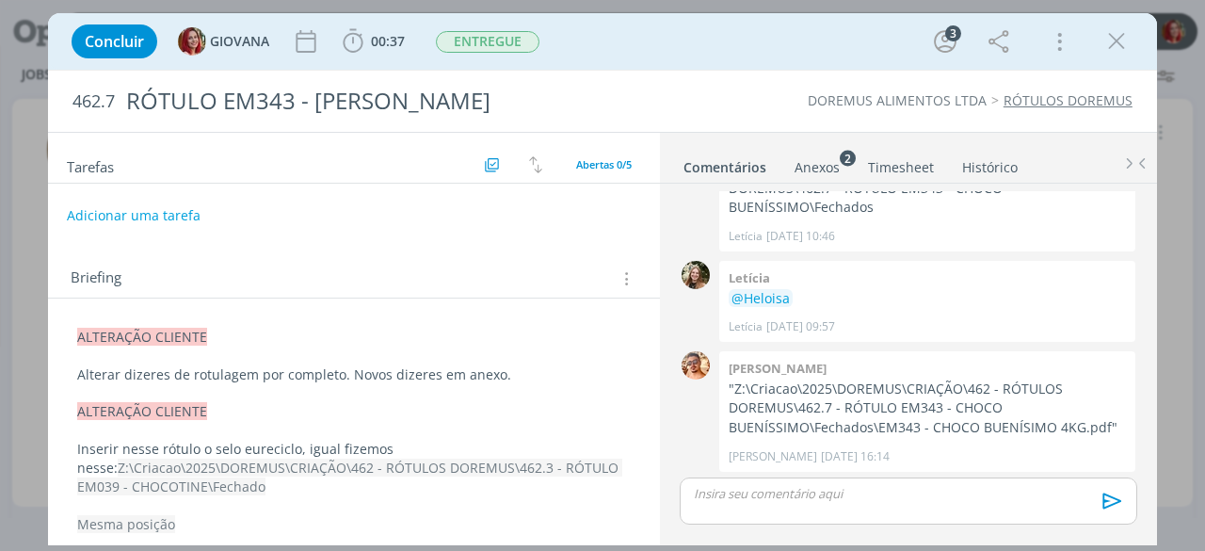
click at [76, 337] on div "ALTERAÇÃO CLIENTE Alterar dizeres de rotulagem por completo. Novos dizeres em a…" at bounding box center [354, 524] width 582 height 406
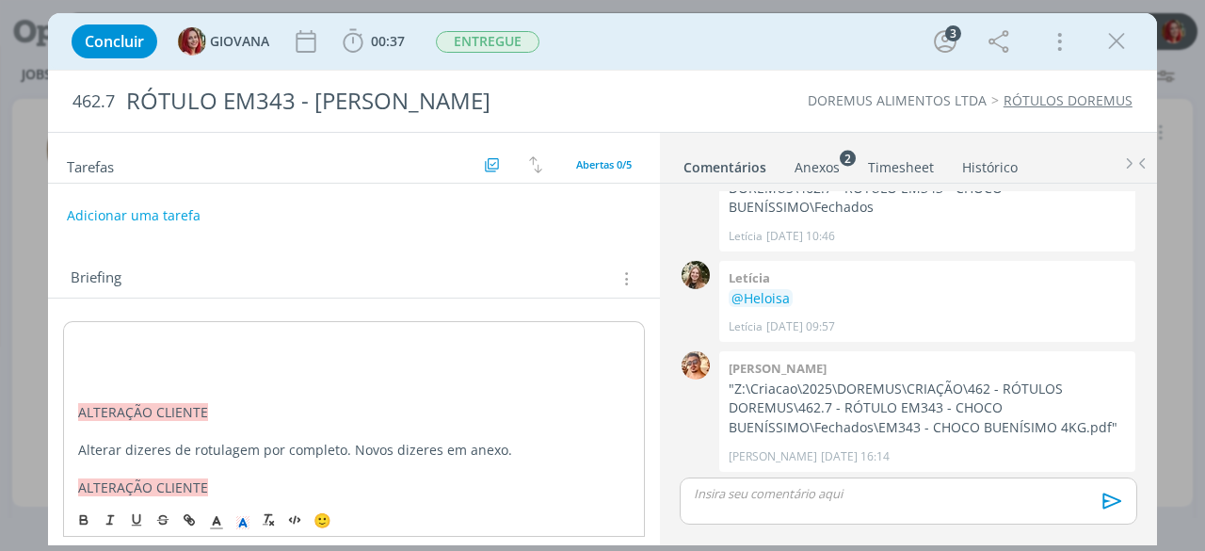
click at [89, 336] on p "dialog" at bounding box center [354, 338] width 552 height 19
drag, startPoint x: 286, startPoint y: 340, endPoint x: 0, endPoint y: 336, distance: 286.2
click at [0, 336] on div "Concluir GIOVANA 00:37 Iniciar Apontar Data * 18/08/2025 Horas * 00:00 Tarefa S…" at bounding box center [602, 275] width 1205 height 551
click at [241, 519] on polyline "dialog" at bounding box center [243, 523] width 7 height 8
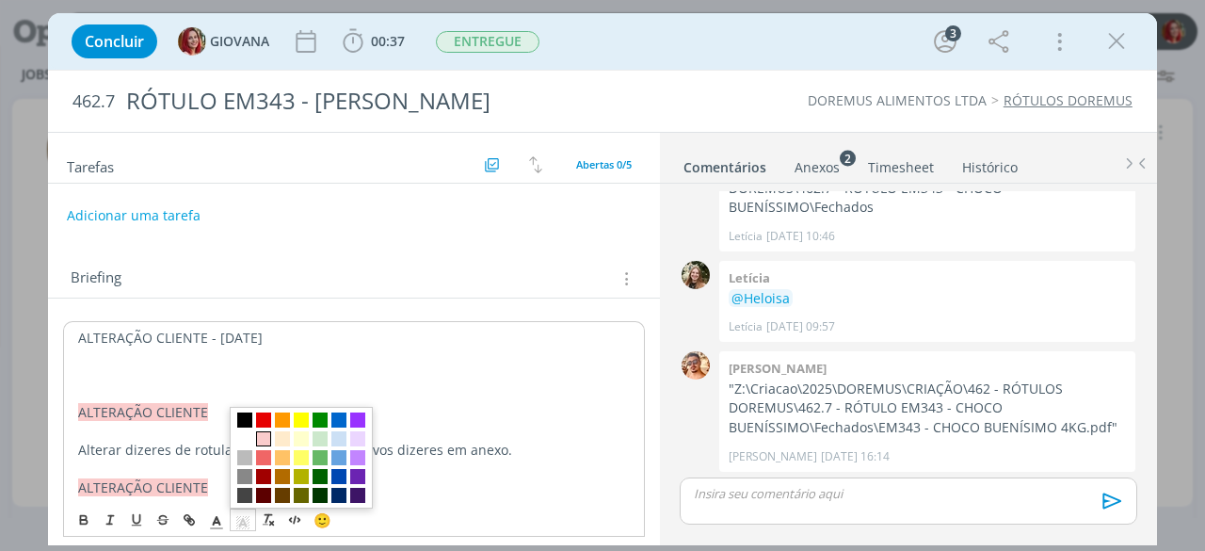
click at [264, 438] on span "dialog" at bounding box center [263, 438] width 15 height 15
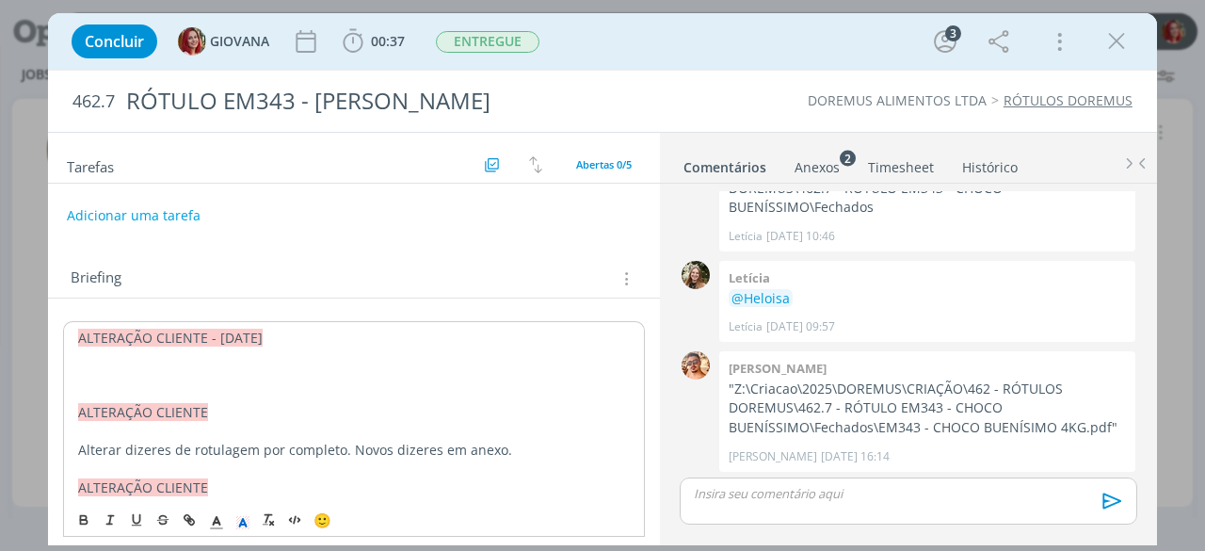
click at [314, 338] on p "ALTERAÇÃO CLIENTE - 18/08/25" at bounding box center [354, 338] width 552 height 19
click at [108, 377] on p "dialog" at bounding box center [354, 375] width 552 height 19
click at [345, 374] on span "Realizar alteração conforme a ficha anexada ao lado." at bounding box center [244, 374] width 334 height 18
click at [259, 374] on span "Realizar alteração conforme a ficha anexadaS ao lado." at bounding box center [248, 374] width 342 height 18
click at [360, 373] on span "Realizar alteração conforme as ficha anexadaS ao lado." at bounding box center [251, 374] width 348 height 18
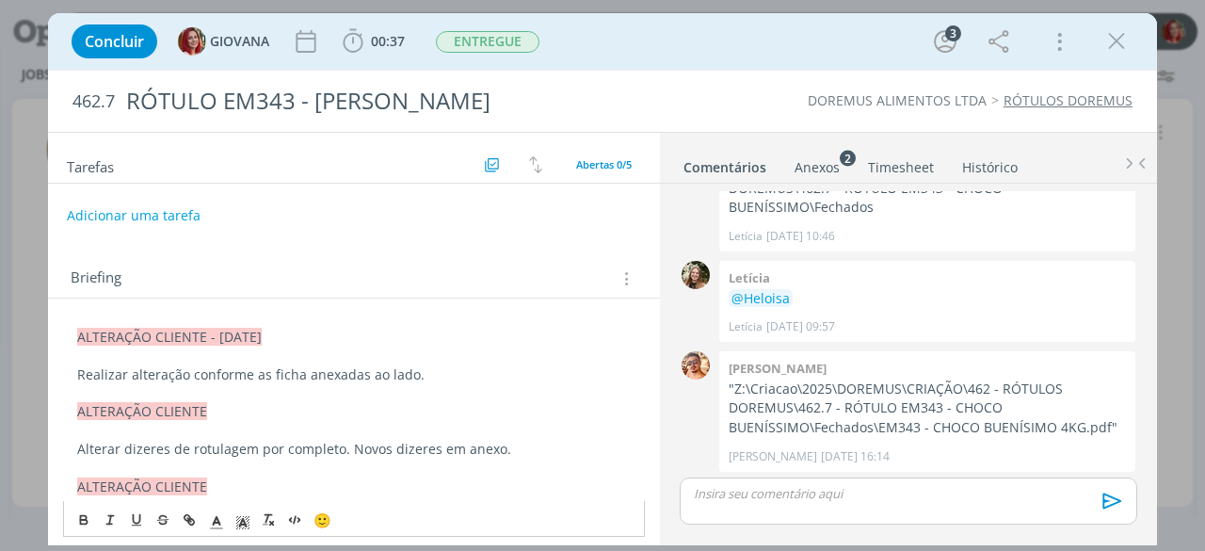
click at [280, 372] on span "Realizar alteração conforme as ficha anexadas ao lado." at bounding box center [250, 374] width 347 height 18
click at [183, 374] on span "Realizar alteração conforme as fotos anexadas ao lado." at bounding box center [250, 374] width 347 height 18
click at [437, 377] on p "Realizar alterações conforme as fotos anexadas ao lado." at bounding box center [353, 374] width 553 height 19
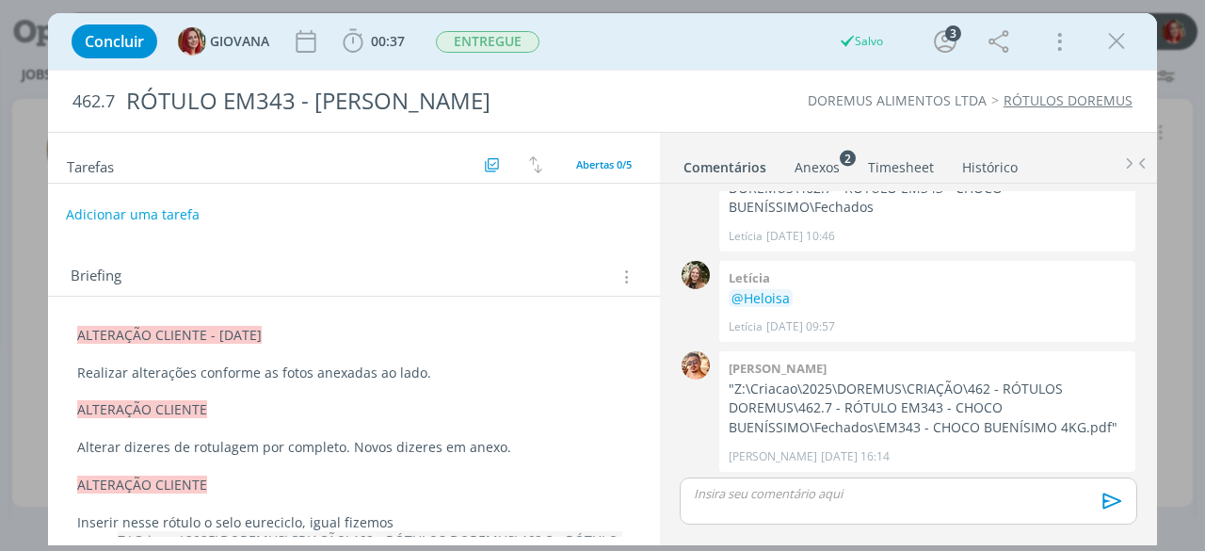
click at [175, 206] on button "Adicionar uma tarefa" at bounding box center [133, 215] width 134 height 32
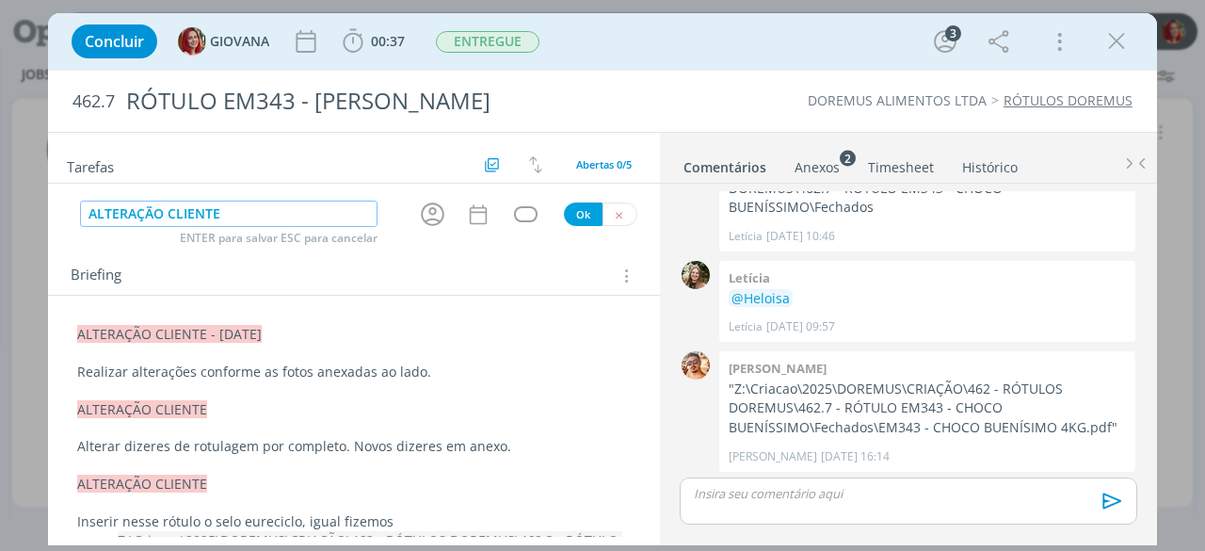
type input "ALTERAÇÃO CLIENTE"
click at [585, 211] on button "Ok" at bounding box center [583, 214] width 39 height 24
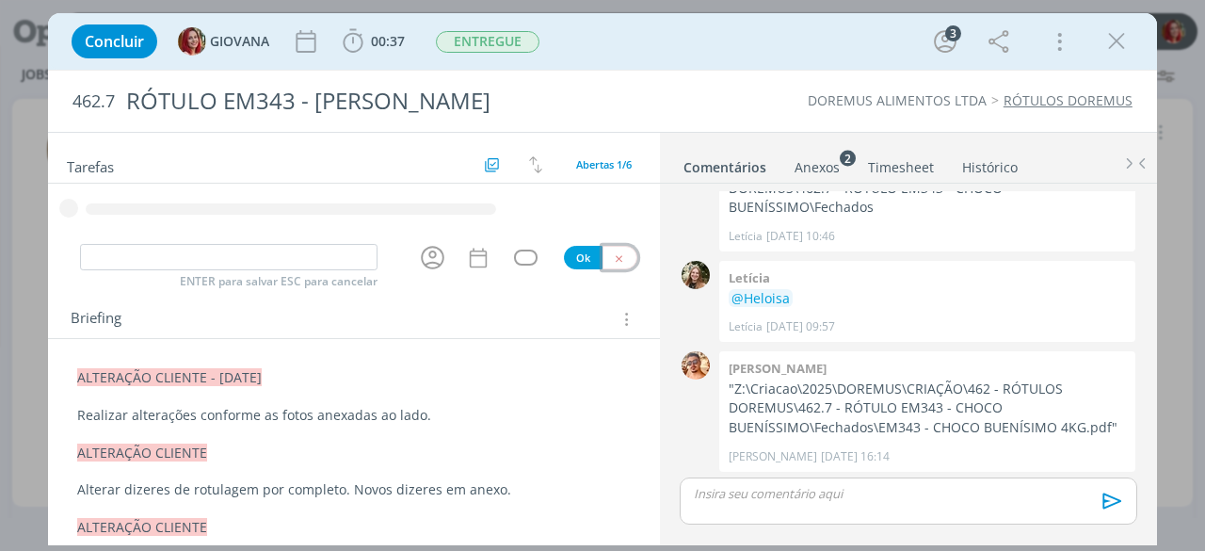
click at [613, 257] on icon "dialog" at bounding box center [619, 258] width 12 height 12
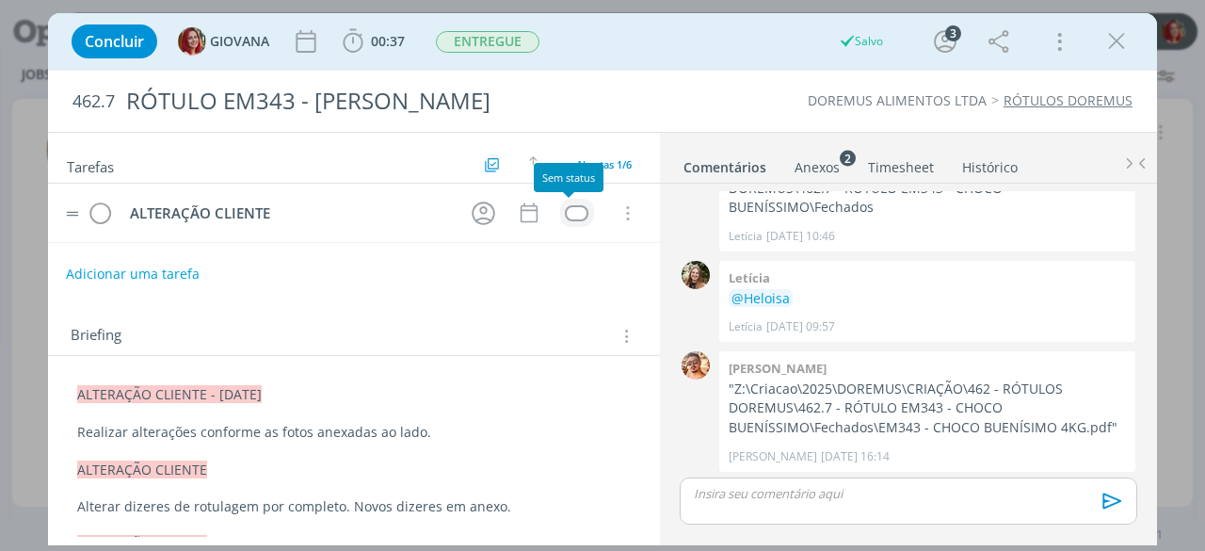
click at [570, 209] on div "dialog" at bounding box center [577, 213] width 24 height 16
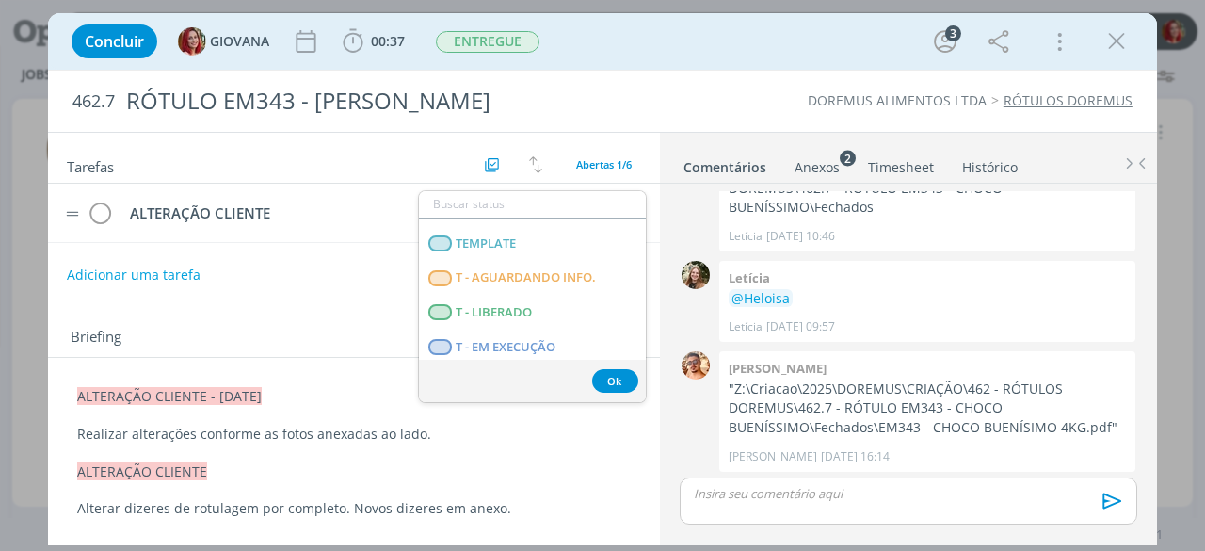
scroll to position [471, 0]
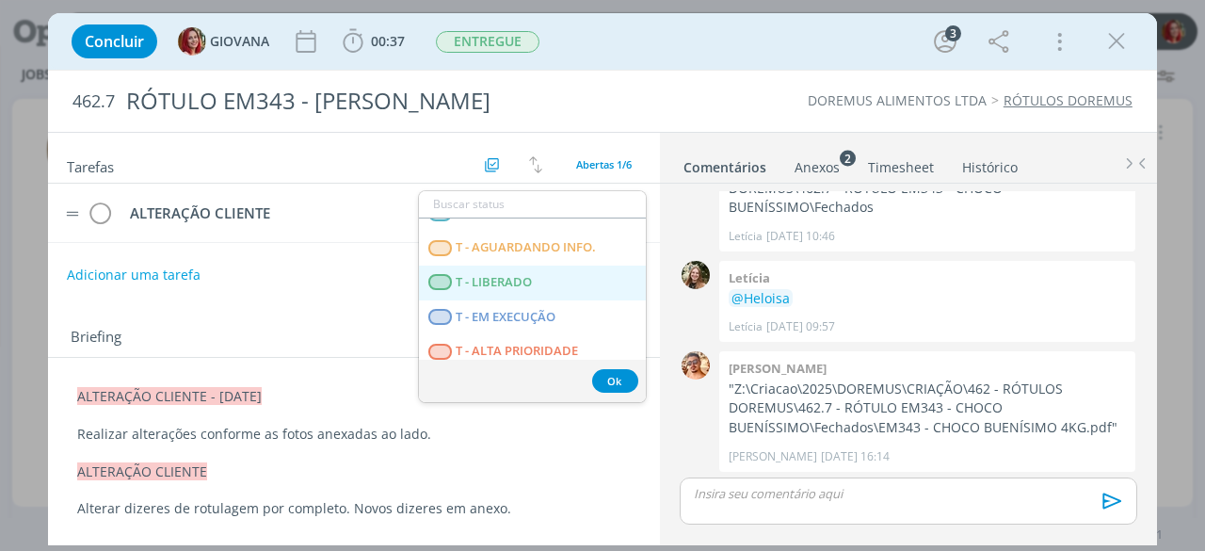
click at [532, 281] on span "T - LIBERADO" at bounding box center [495, 282] width 76 height 15
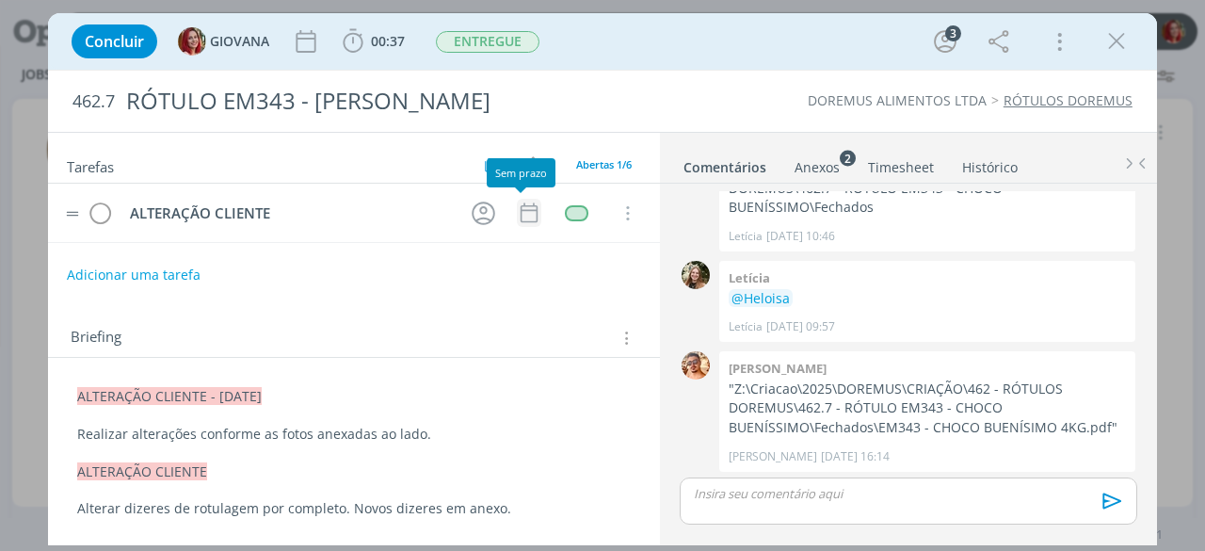
click at [529, 210] on icon "dialog" at bounding box center [529, 213] width 17 height 20
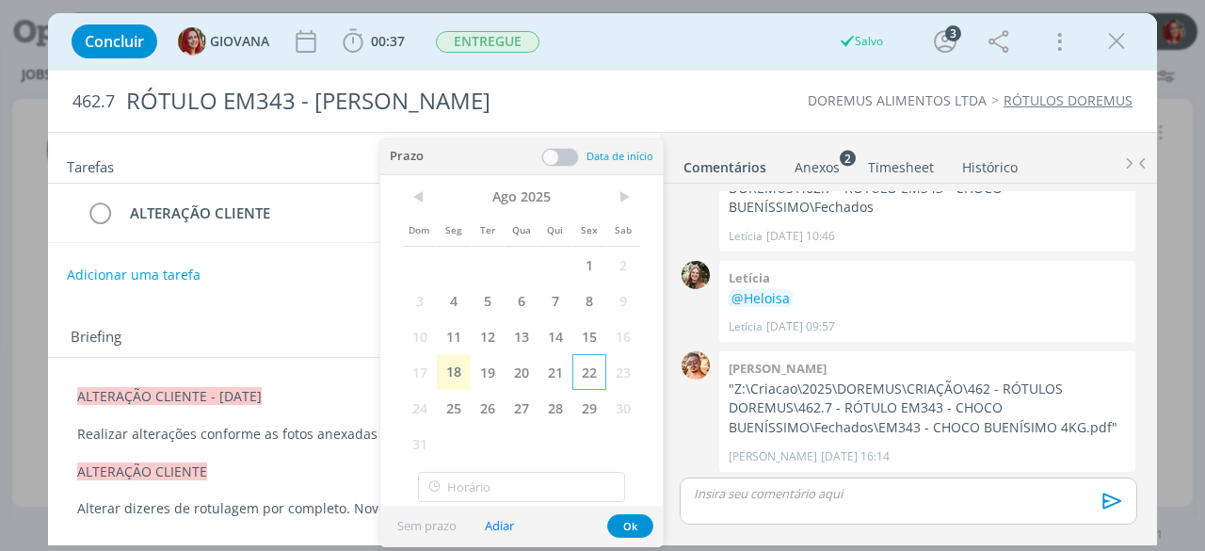
click at [589, 372] on span "22" at bounding box center [589, 372] width 34 height 36
click at [633, 521] on button "Ok" at bounding box center [630, 526] width 46 height 24
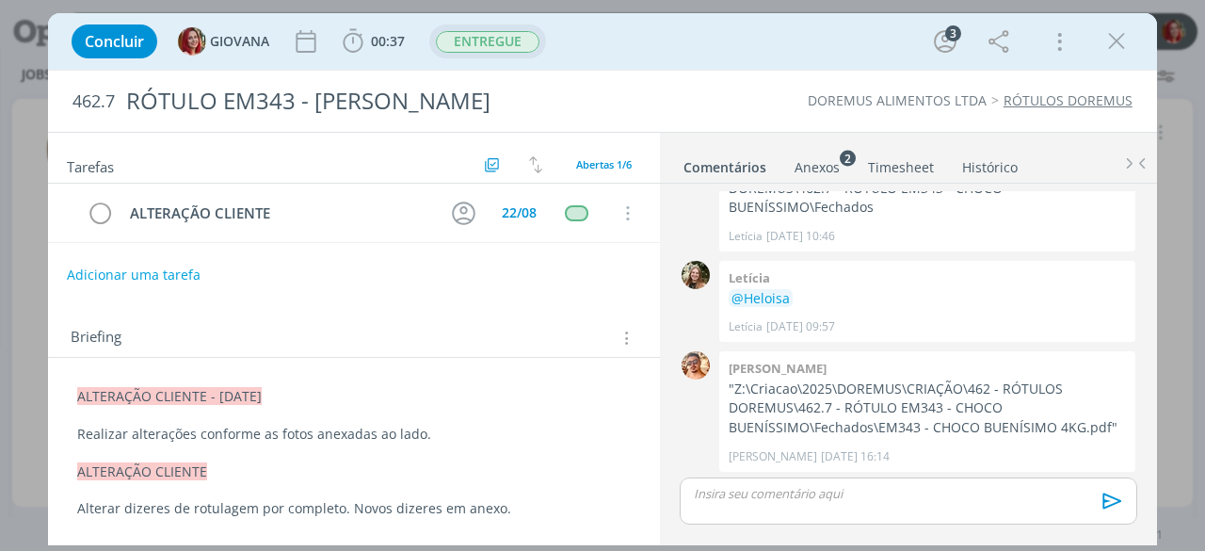
click at [499, 43] on span "ENTREGUE" at bounding box center [488, 42] width 104 height 22
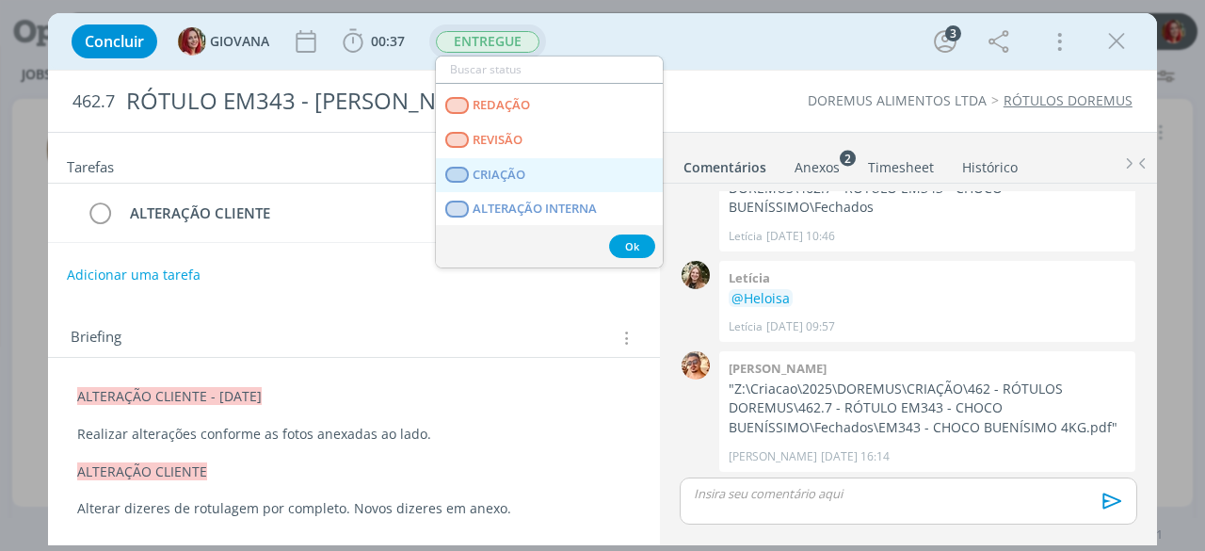
scroll to position [94, 0]
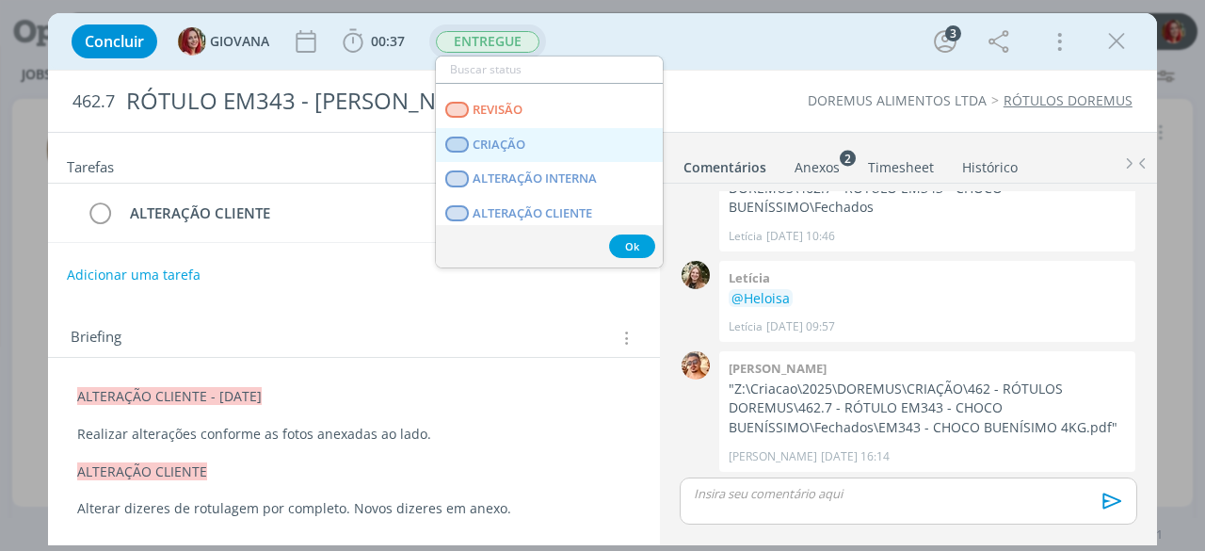
click at [532, 148] on link "CRIAÇÃO" at bounding box center [549, 145] width 227 height 35
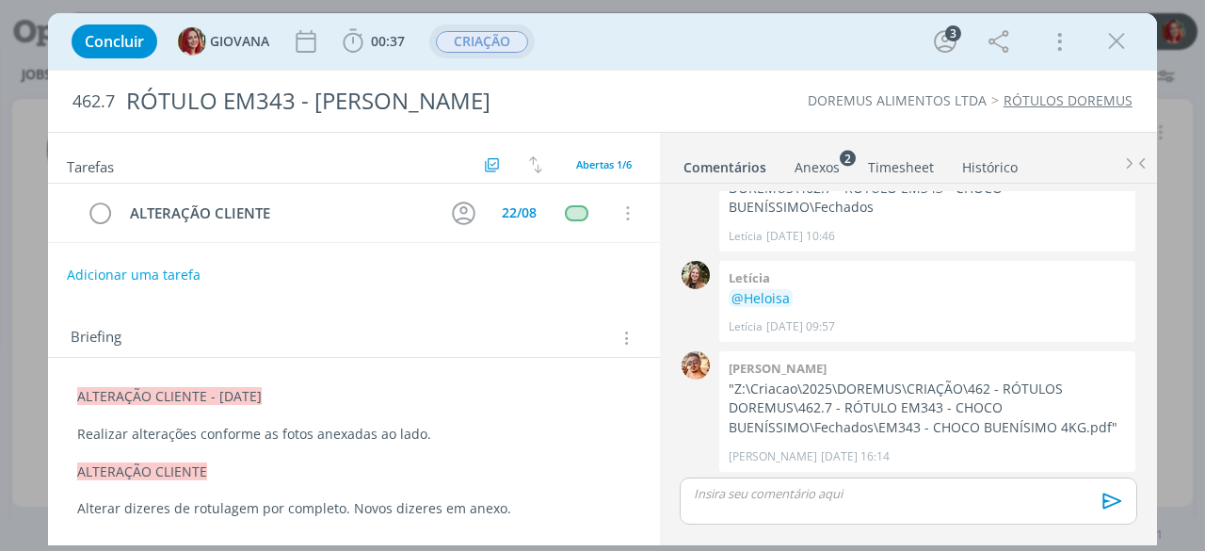
scroll to position [64, 0]
click at [461, 434] on p "Realizar alterações conforme as fotos anexadas ao lado." at bounding box center [353, 434] width 553 height 19
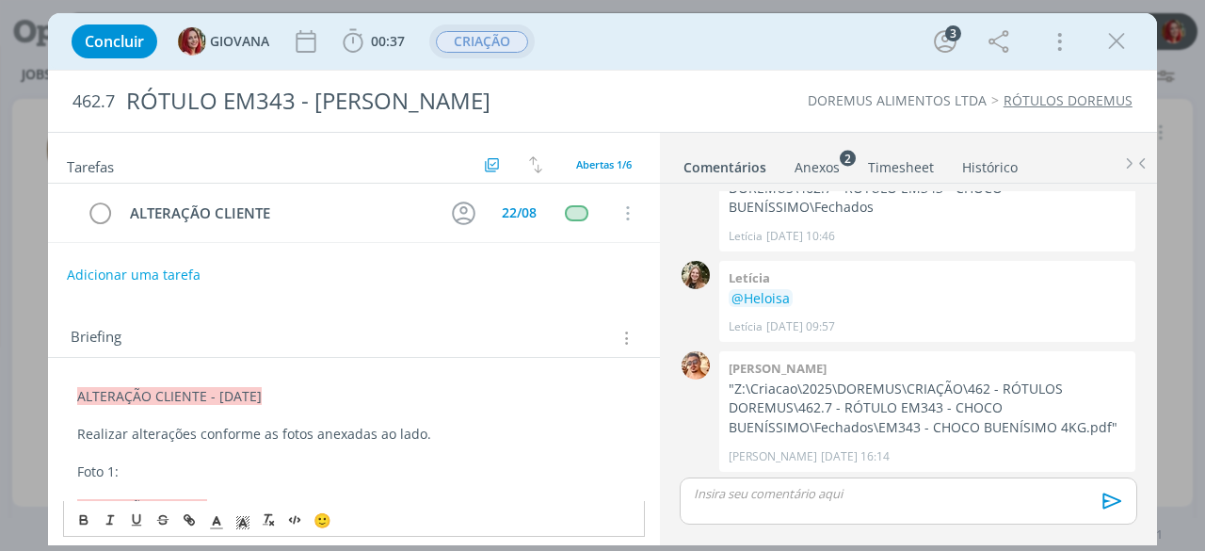
click at [818, 169] on div "Anexos 2" at bounding box center [816, 167] width 45 height 19
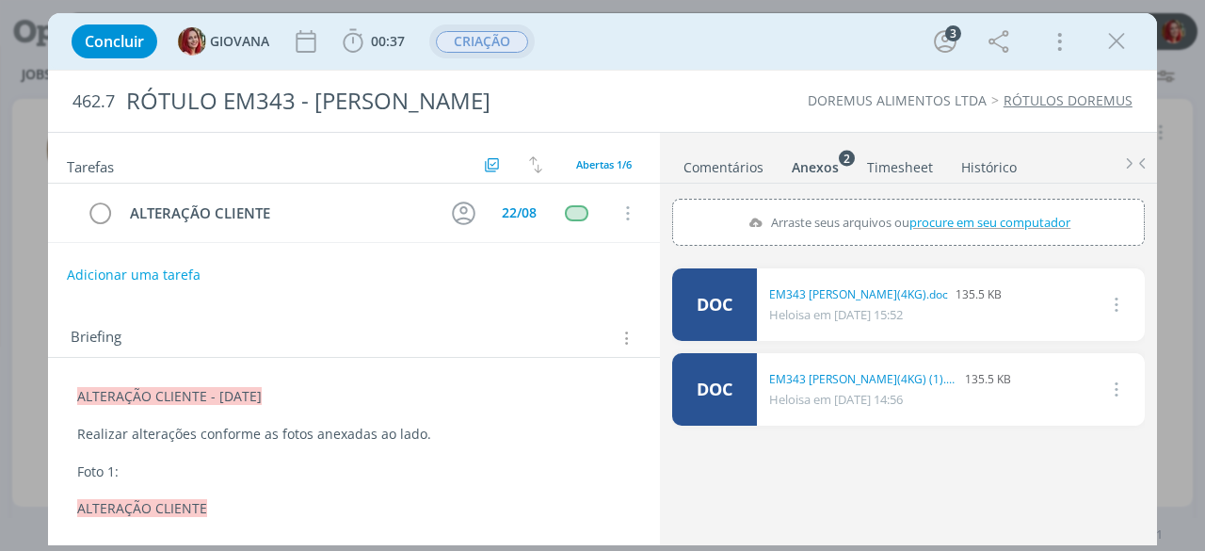
click at [919, 225] on span "procure em seu computador" at bounding box center [989, 222] width 161 height 17
click at [919, 204] on input "Arraste seus arquivos ou procure em seu computador" at bounding box center [908, 202] width 473 height 6
type input "C:\fakepath\EM343 (FOTO 3).png"
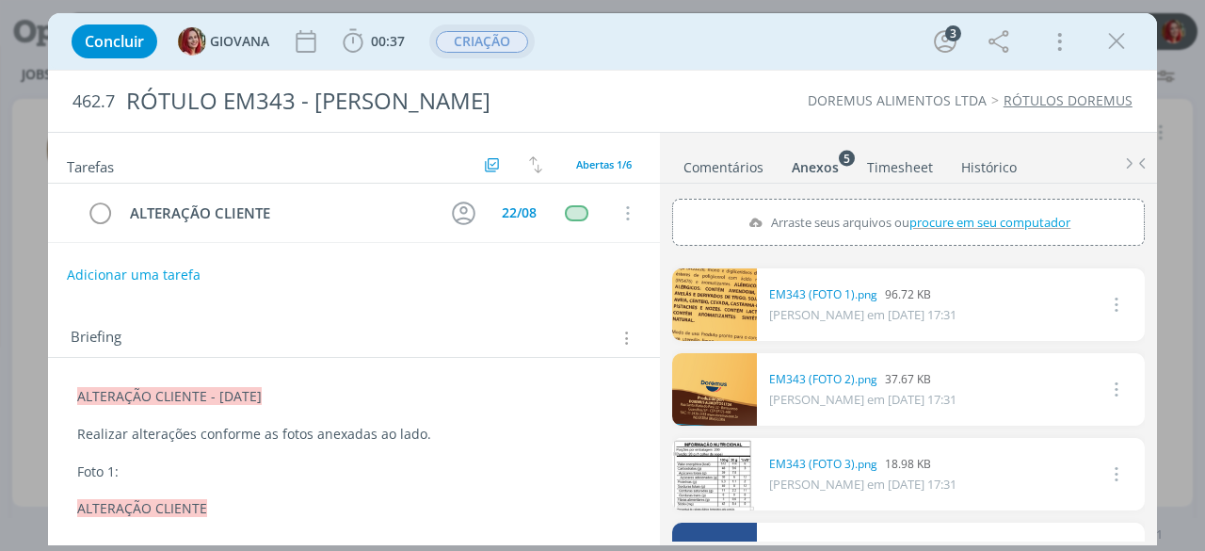
click at [213, 472] on p "Foto 1:" at bounding box center [353, 471] width 553 height 19
click at [188, 468] on p "Foto 1:" at bounding box center [353, 471] width 553 height 19
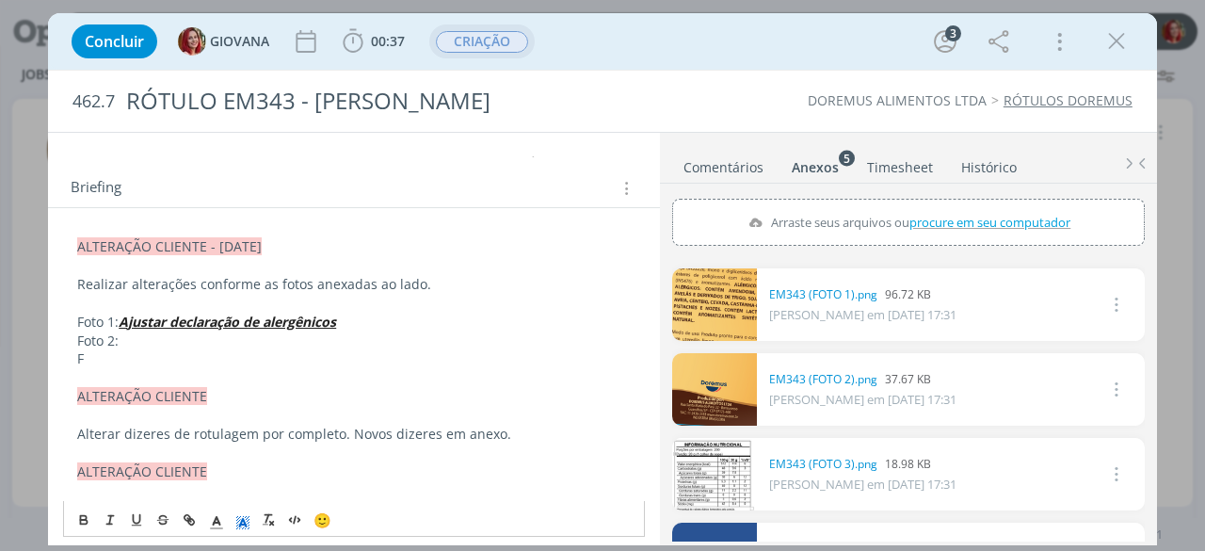
scroll to position [162, 0]
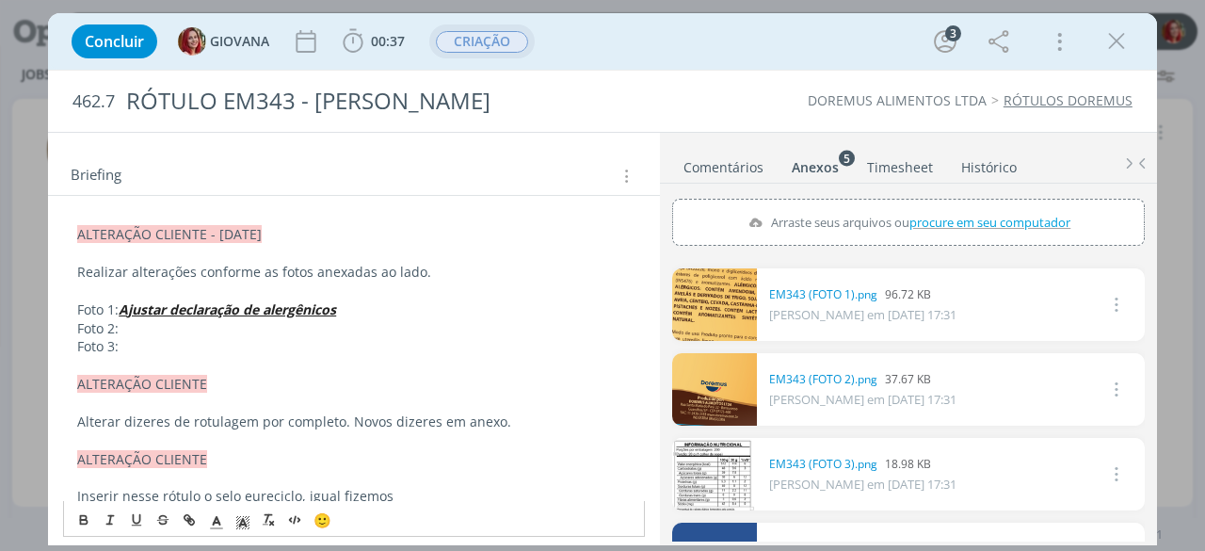
click at [236, 337] on p "Foto 3:" at bounding box center [353, 346] width 553 height 19
click at [236, 329] on p "Foto 2:" at bounding box center [353, 328] width 553 height 19
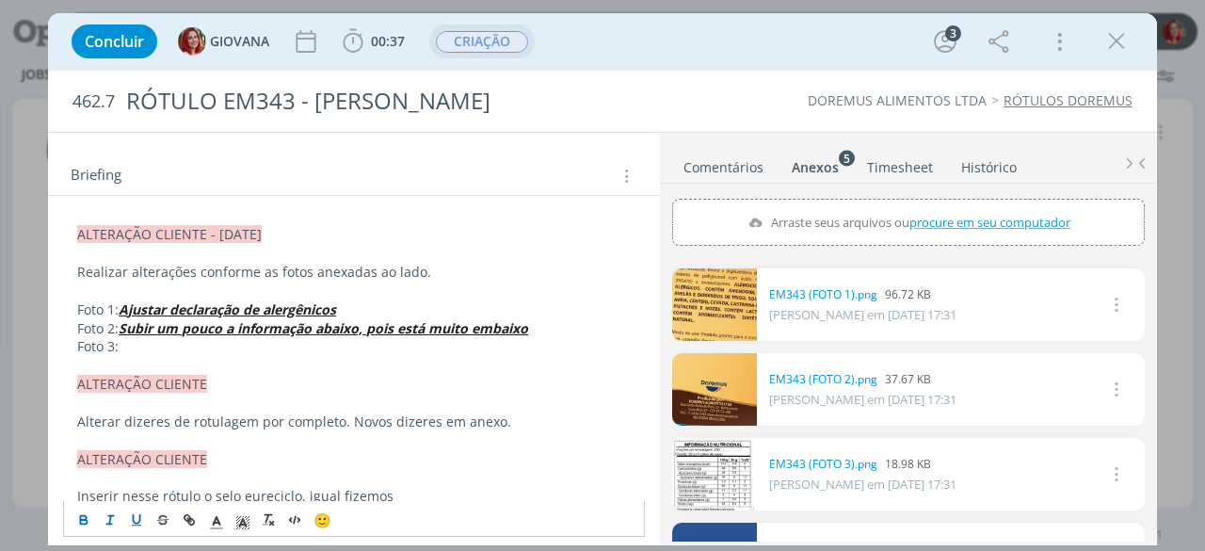
click at [234, 361] on p "dialog" at bounding box center [353, 365] width 553 height 19
click at [228, 357] on p "dialog" at bounding box center [353, 365] width 553 height 19
click at [232, 350] on p "Foto 3:" at bounding box center [353, 346] width 553 height 19
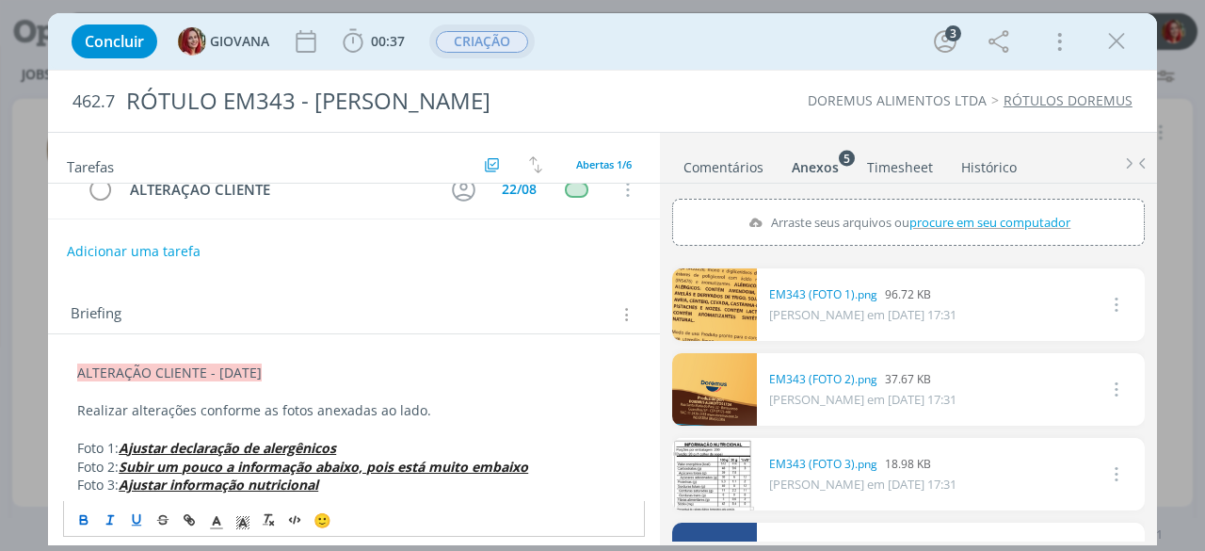
scroll to position [0, 0]
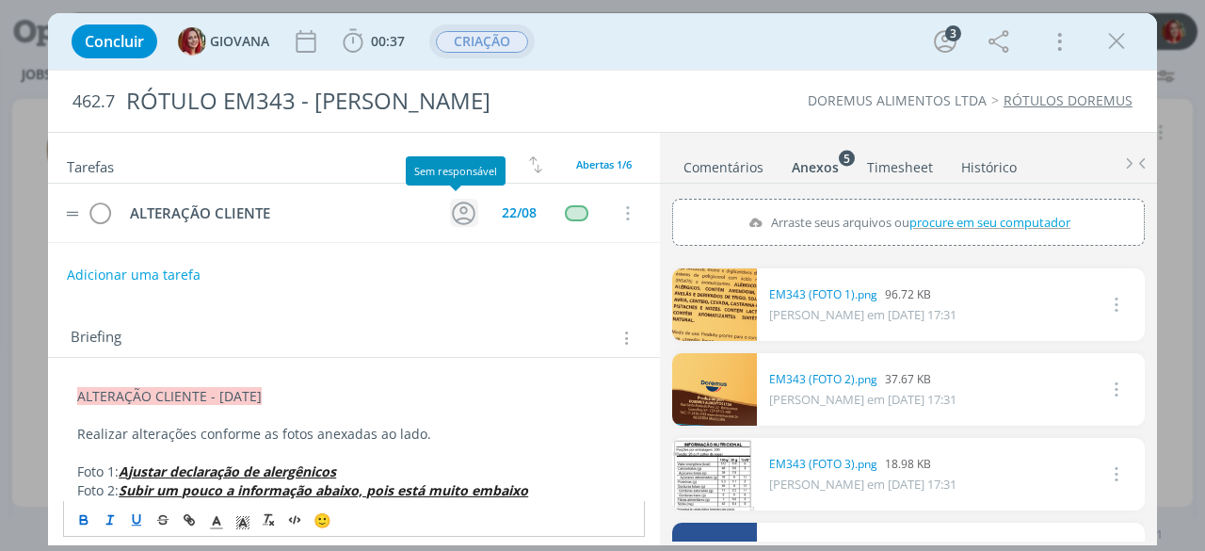
click at [457, 199] on icon "dialog" at bounding box center [463, 213] width 29 height 29
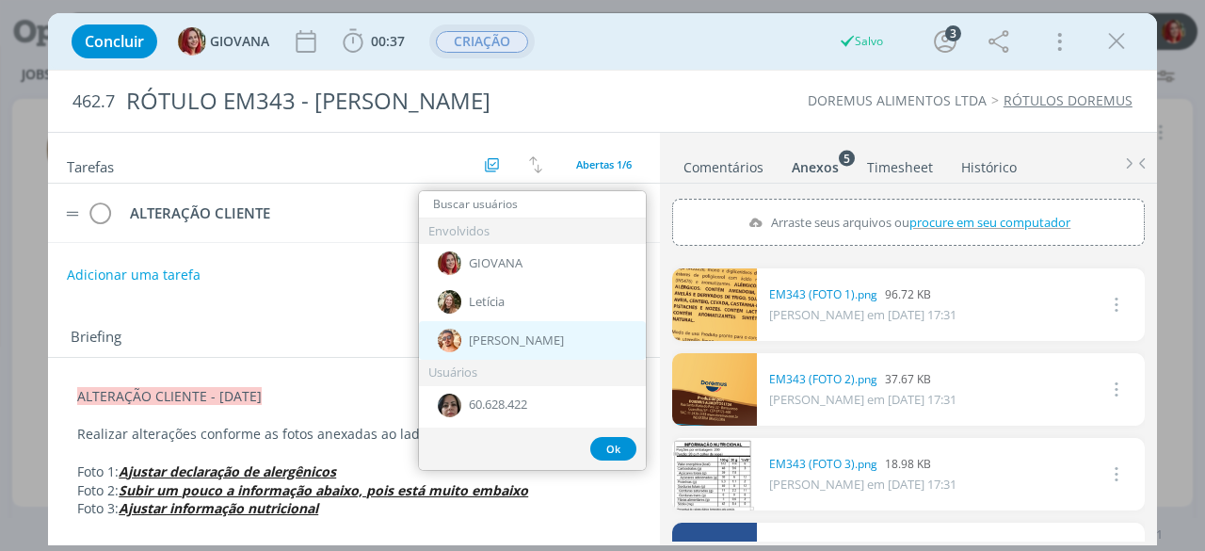
click at [510, 333] on span "[PERSON_NAME]" at bounding box center [516, 340] width 95 height 15
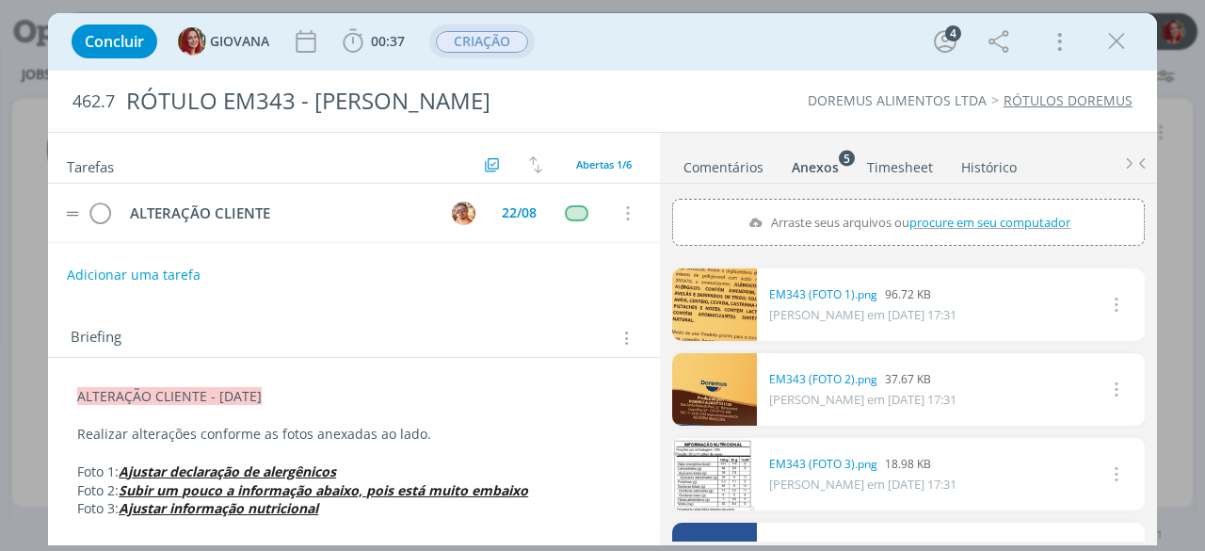
click at [431, 391] on p "ALTERAÇÃO CLIENTE - 18/08/25" at bounding box center [353, 396] width 553 height 19
click at [727, 57] on div "Concluir GIOVANA 00:37 Iniciar Apontar Data * 18/08/2025 Horas * 00:00 Tarefa S…" at bounding box center [602, 41] width 1081 height 45
click at [1116, 44] on icon "dialog" at bounding box center [1116, 41] width 28 height 28
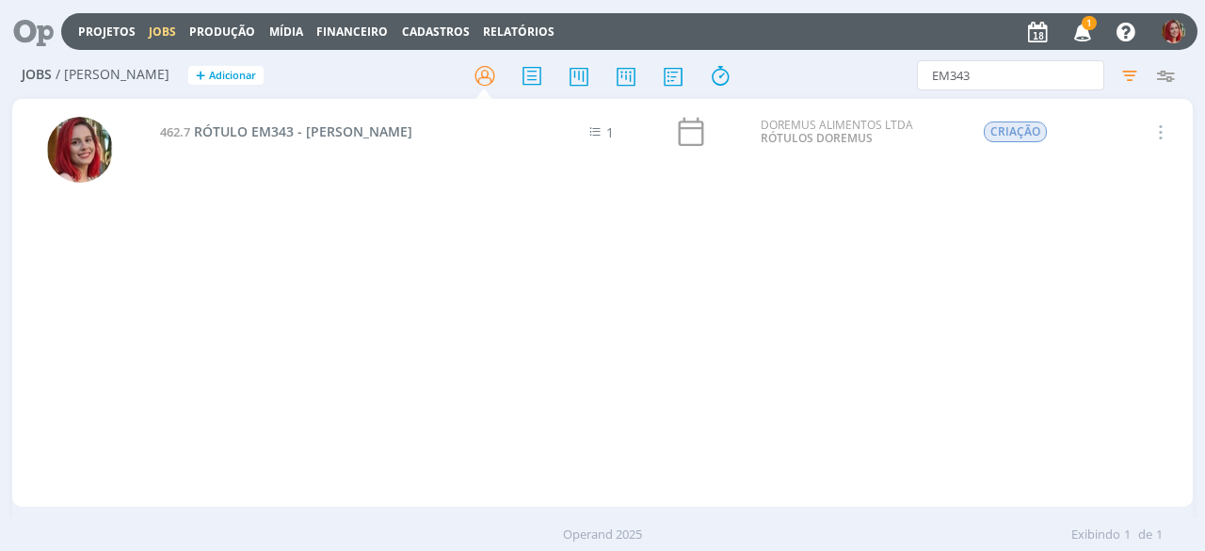
click at [1088, 29] on icon "button" at bounding box center [1082, 31] width 33 height 32
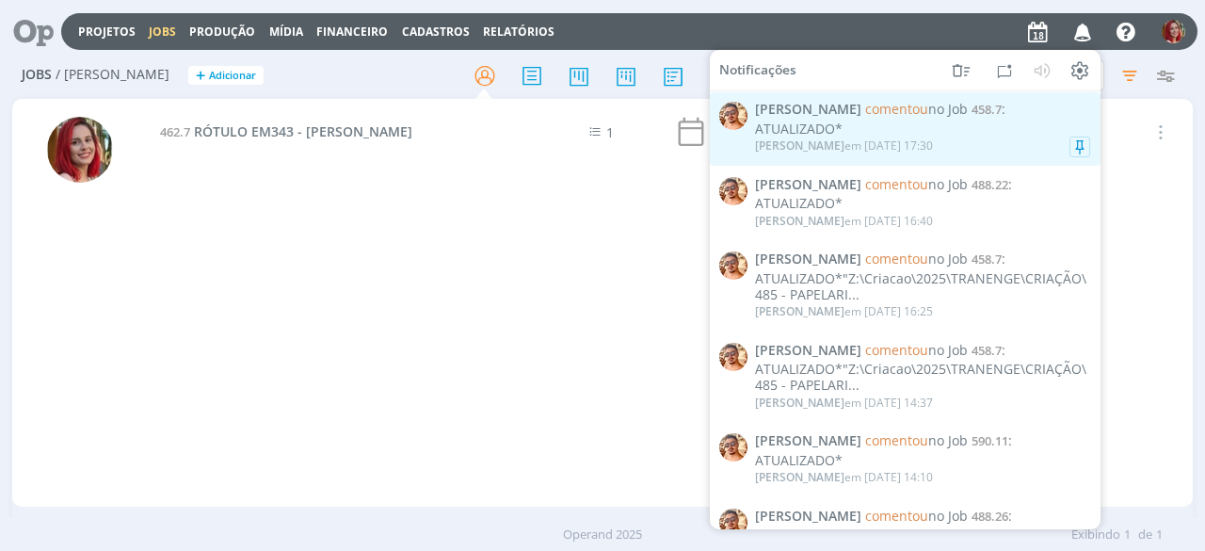
click at [839, 135] on div "ATUALIZADO*" at bounding box center [922, 129] width 335 height 16
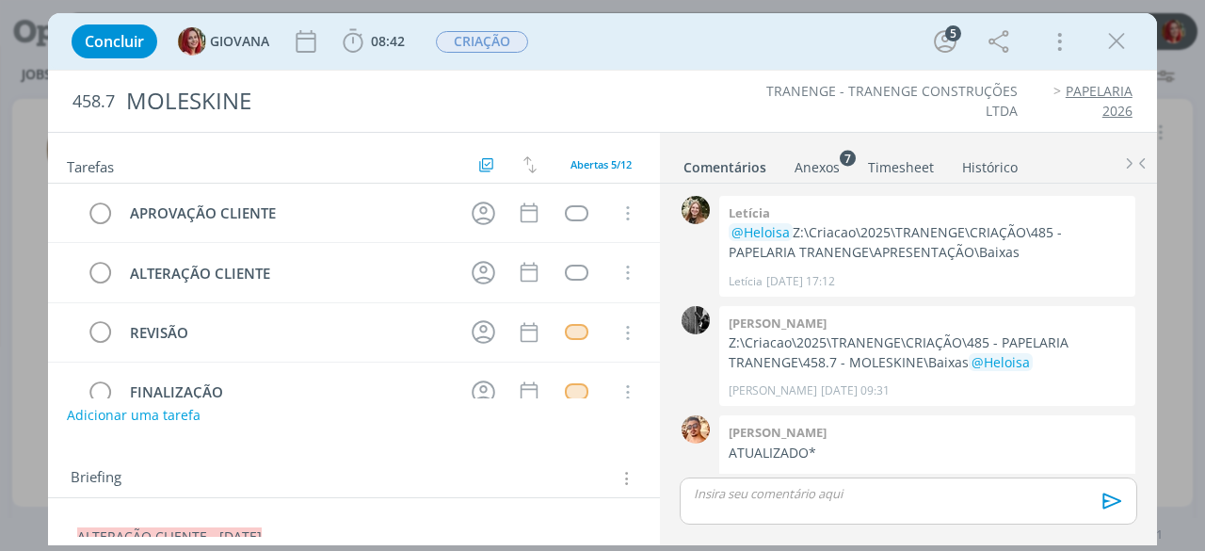
scroll to position [380, 0]
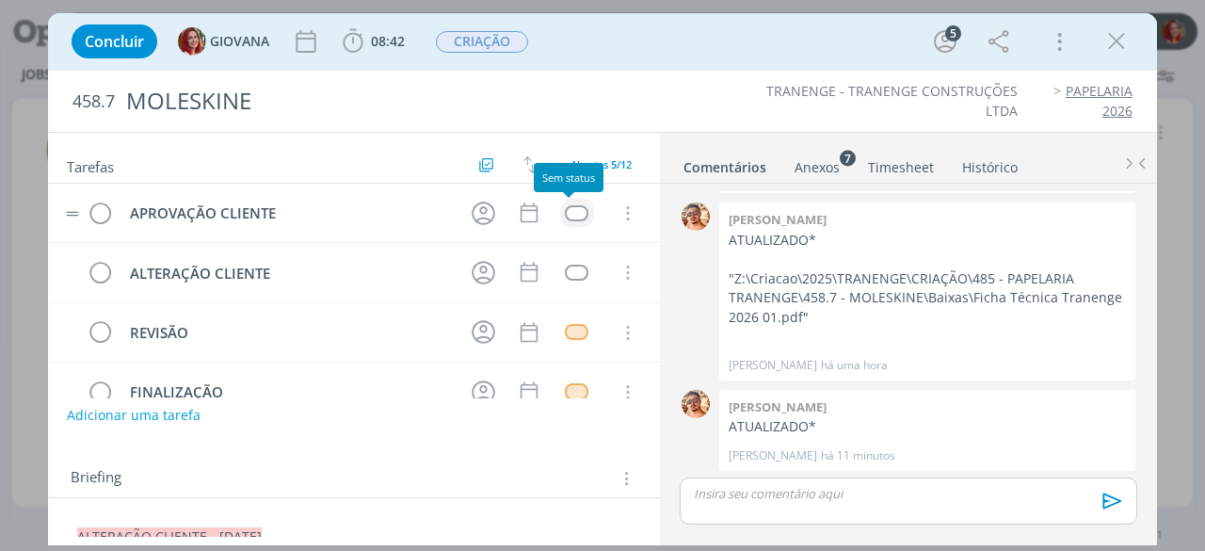
click at [570, 209] on div "dialog" at bounding box center [577, 213] width 24 height 16
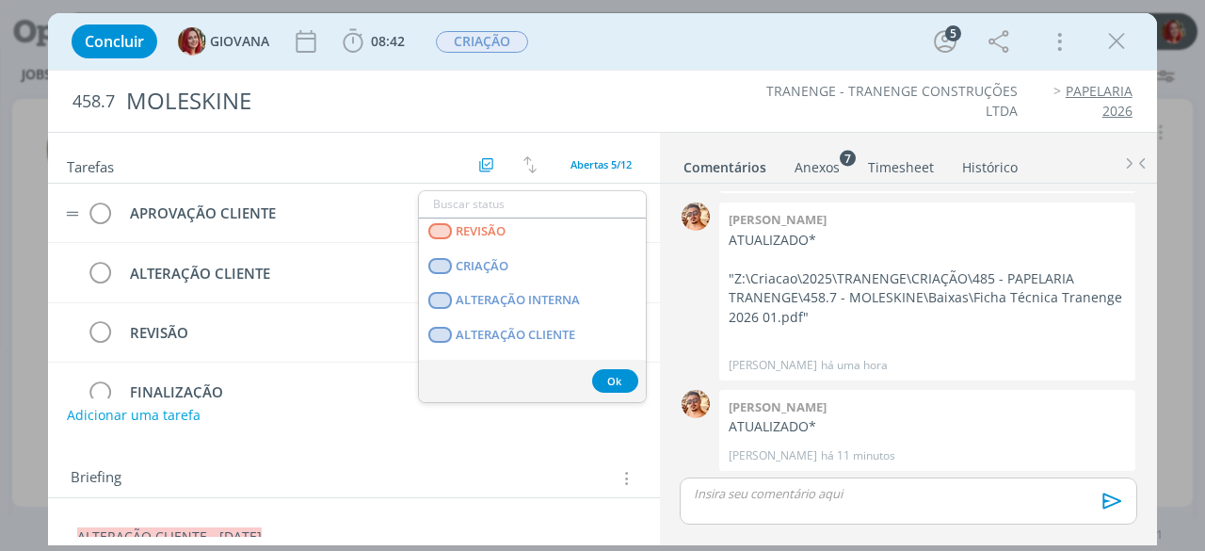
scroll to position [282, 0]
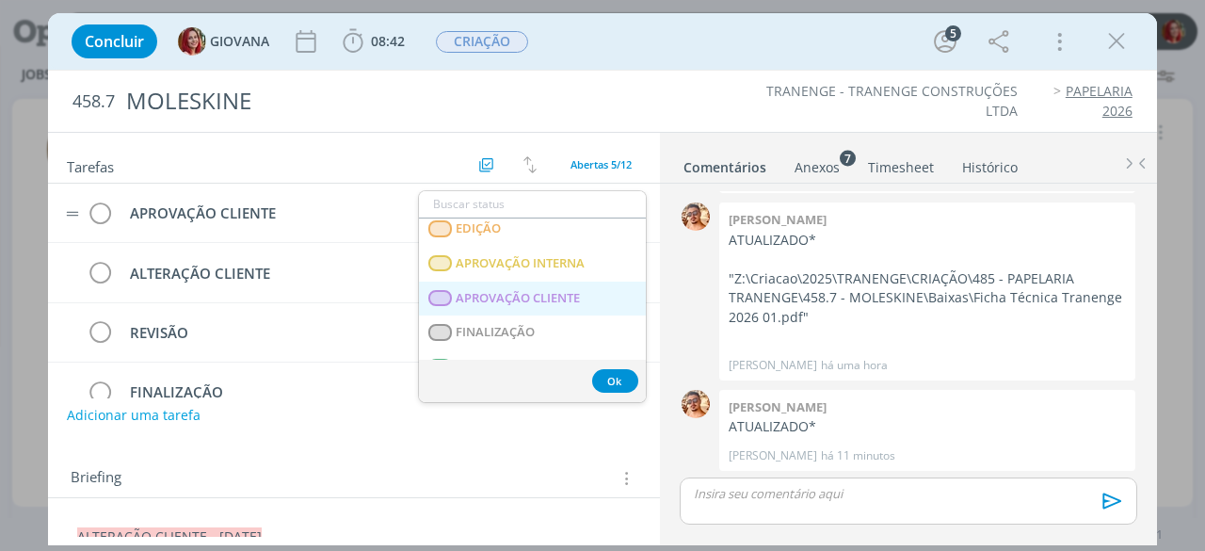
click at [525, 295] on span "APROVAÇÃO CLIENTE" at bounding box center [519, 298] width 124 height 15
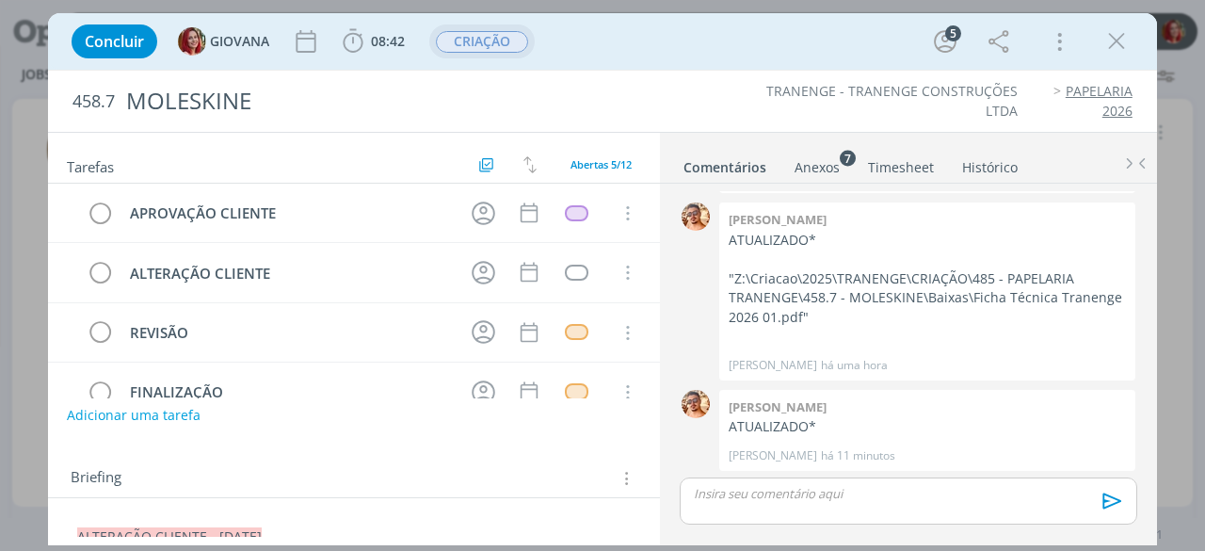
click at [495, 44] on span "CRIAÇÃO" at bounding box center [482, 42] width 92 height 22
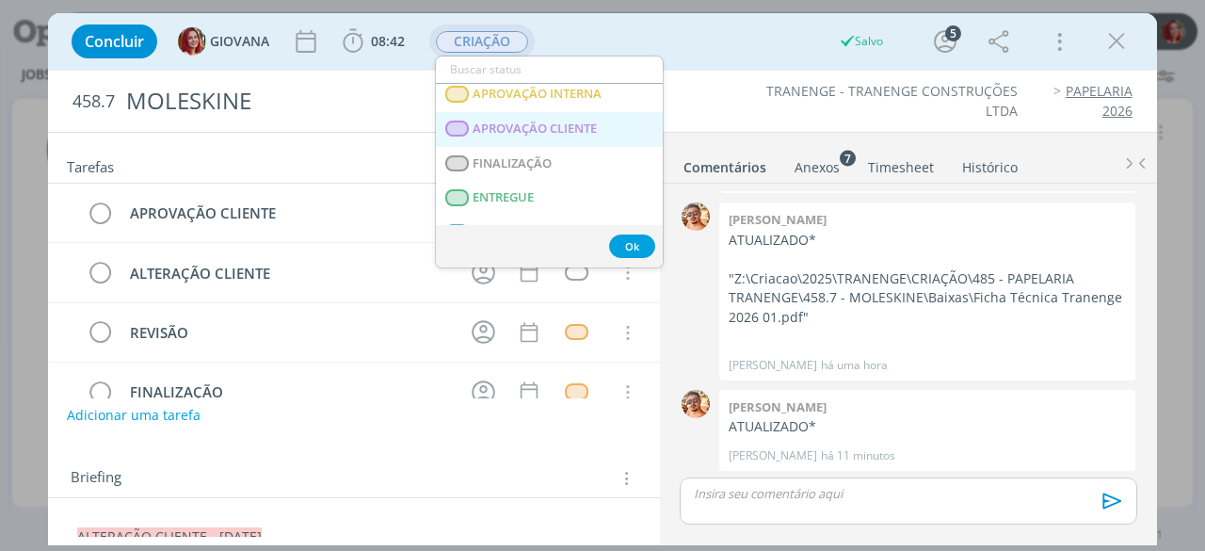
click at [555, 125] on span "APROVAÇÃO CLIENTE" at bounding box center [535, 128] width 124 height 15
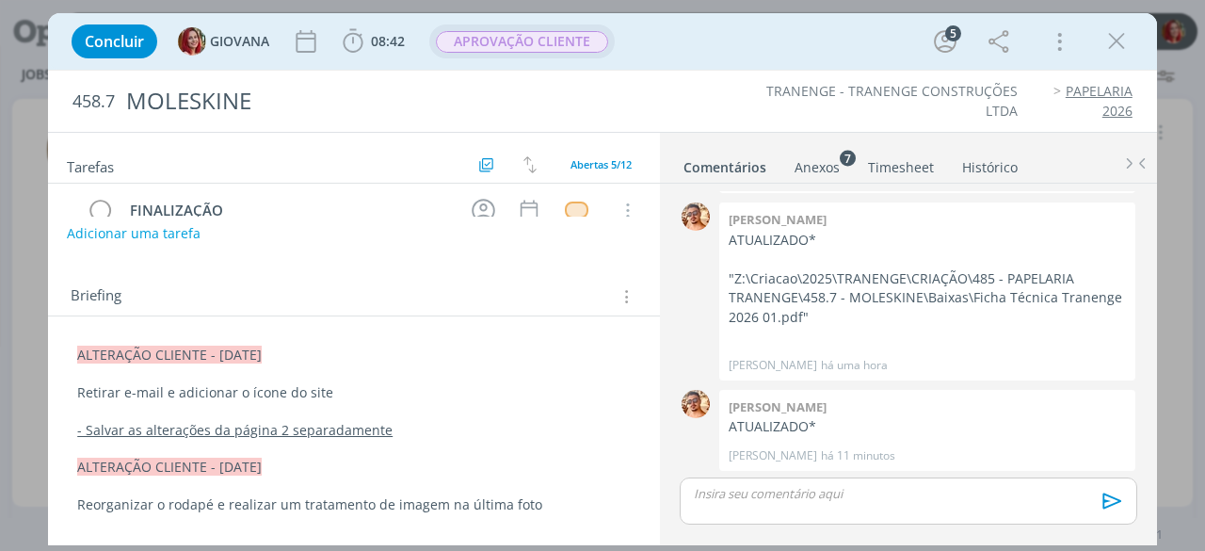
scroll to position [188, 0]
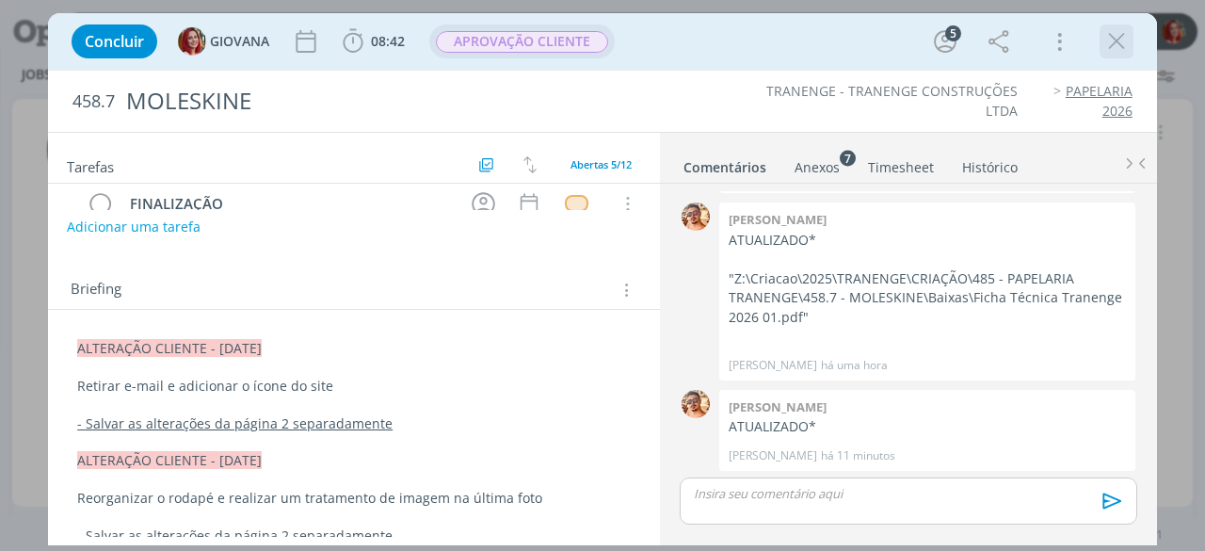
click at [1116, 25] on div "dialog" at bounding box center [1116, 41] width 34 height 34
click at [1105, 47] on icon "dialog" at bounding box center [1116, 41] width 28 height 28
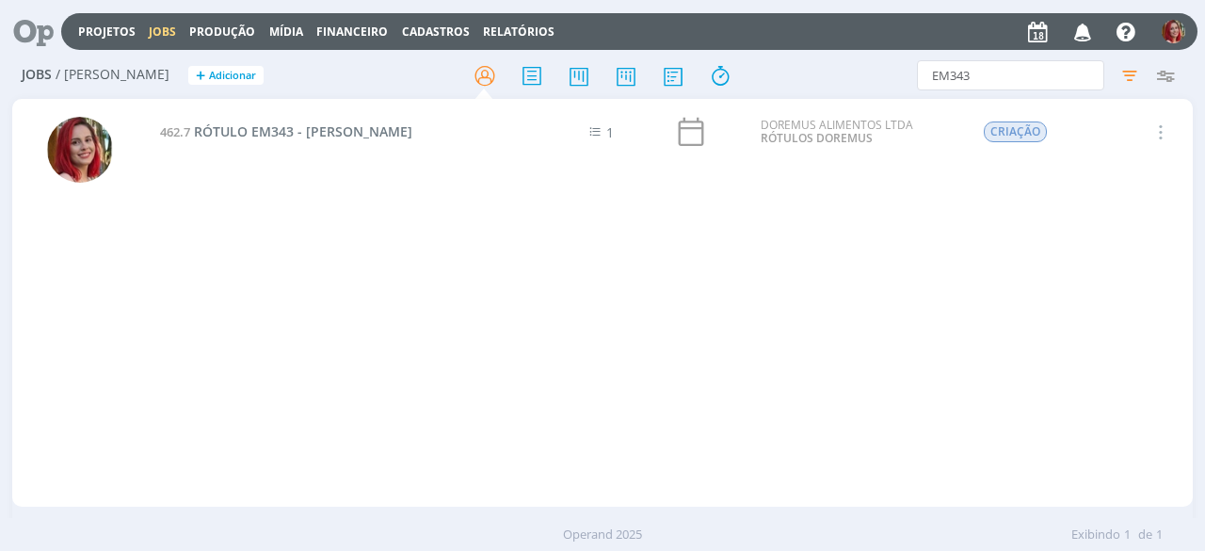
click at [45, 33] on icon at bounding box center [27, 31] width 39 height 37
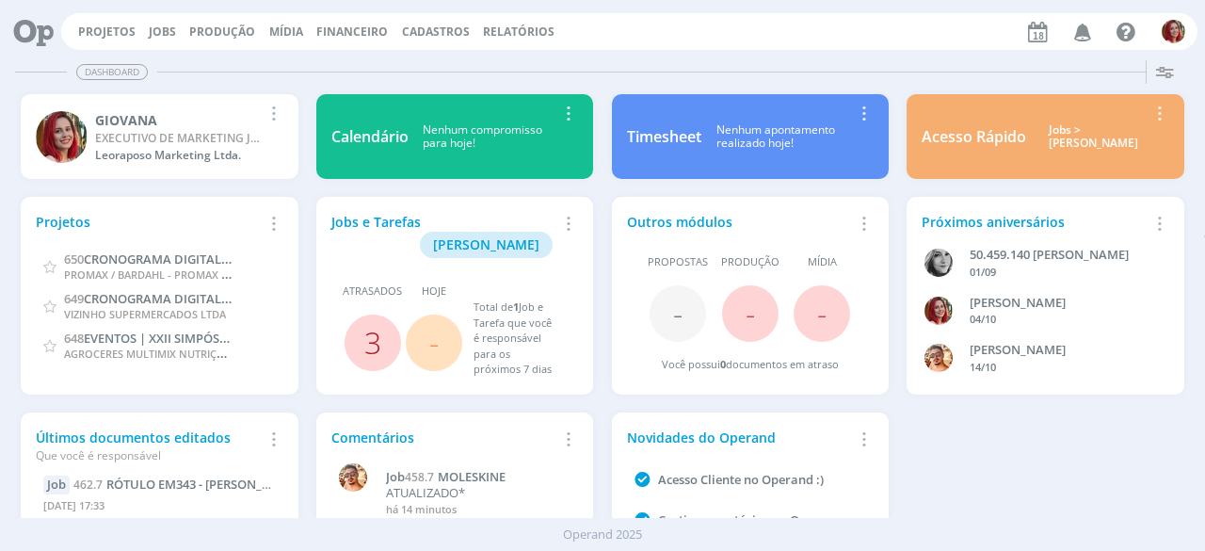
click at [373, 324] on link "3" at bounding box center [372, 342] width 17 height 40
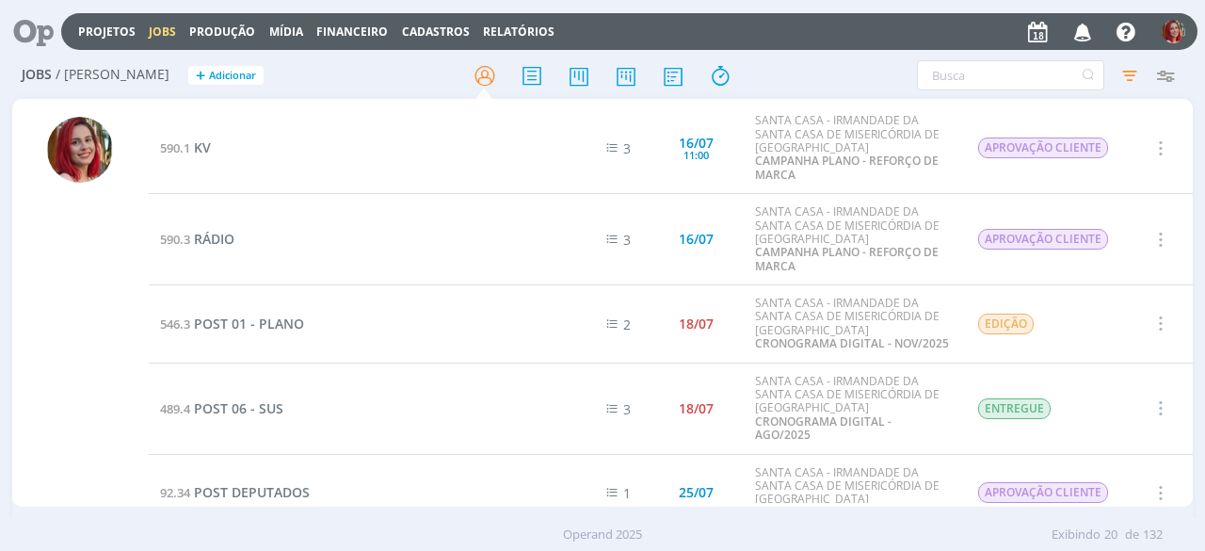
click at [38, 30] on icon at bounding box center [27, 31] width 39 height 37
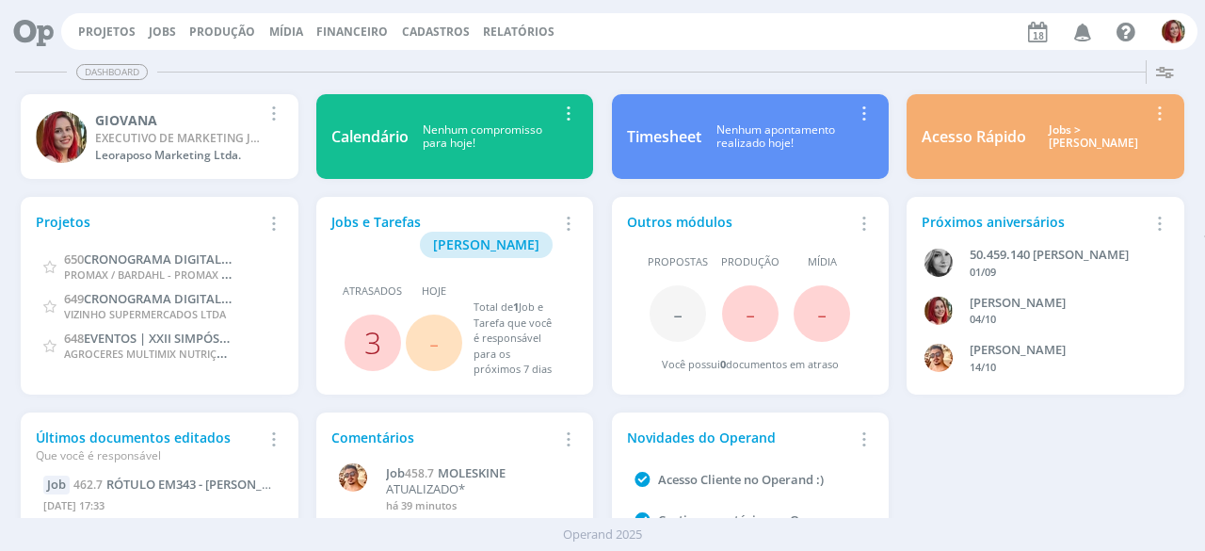
click at [369, 322] on link "3" at bounding box center [372, 342] width 17 height 40
